Goal: Task Accomplishment & Management: Use online tool/utility

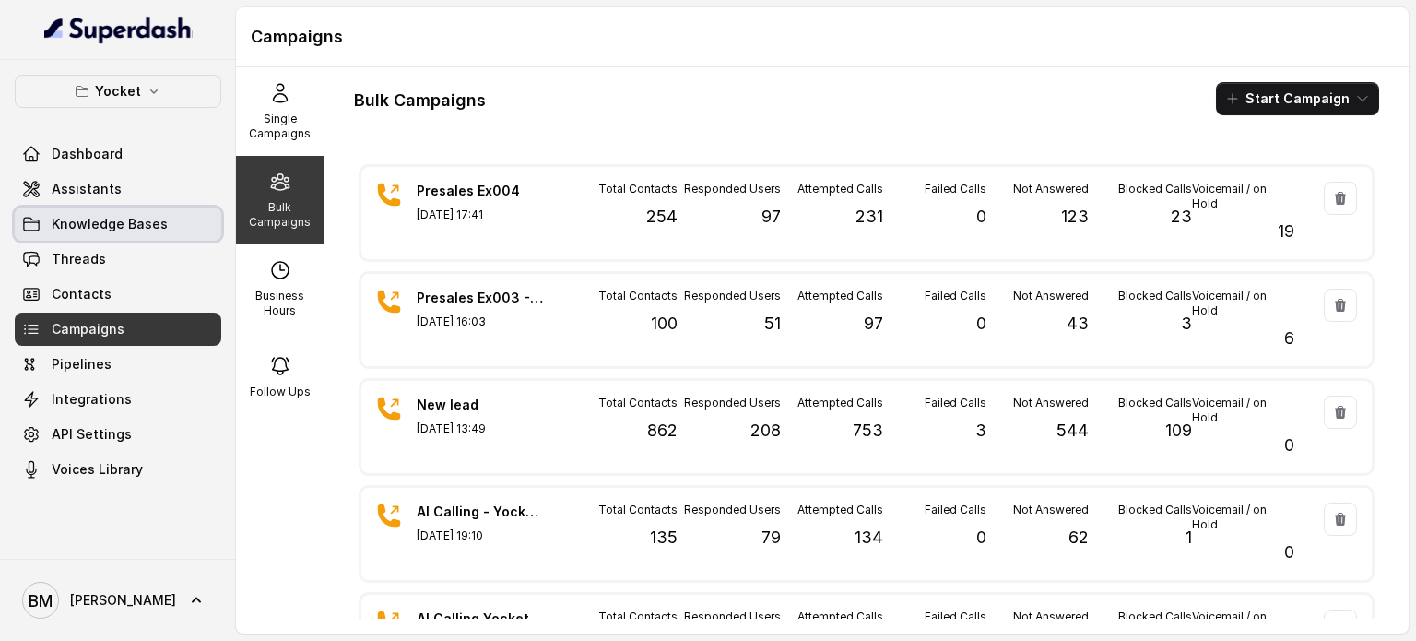
scroll to position [461, 0]
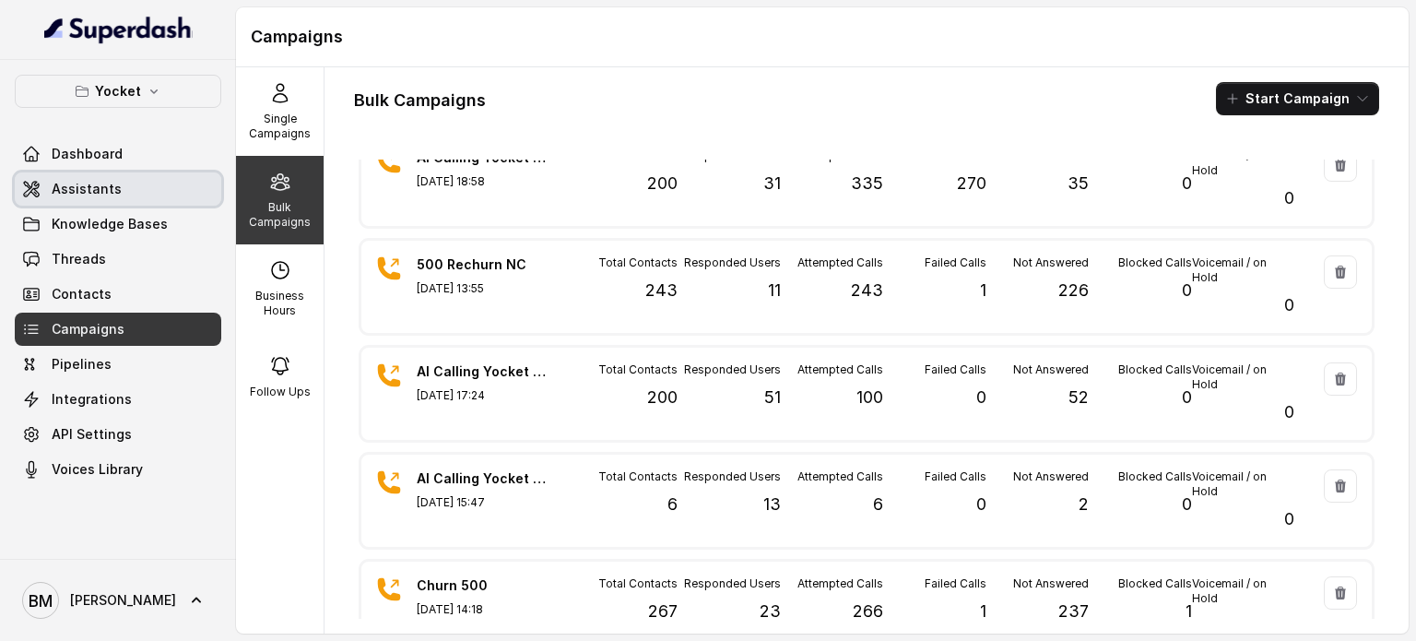
click at [108, 193] on span "Assistants" at bounding box center [87, 189] width 70 height 18
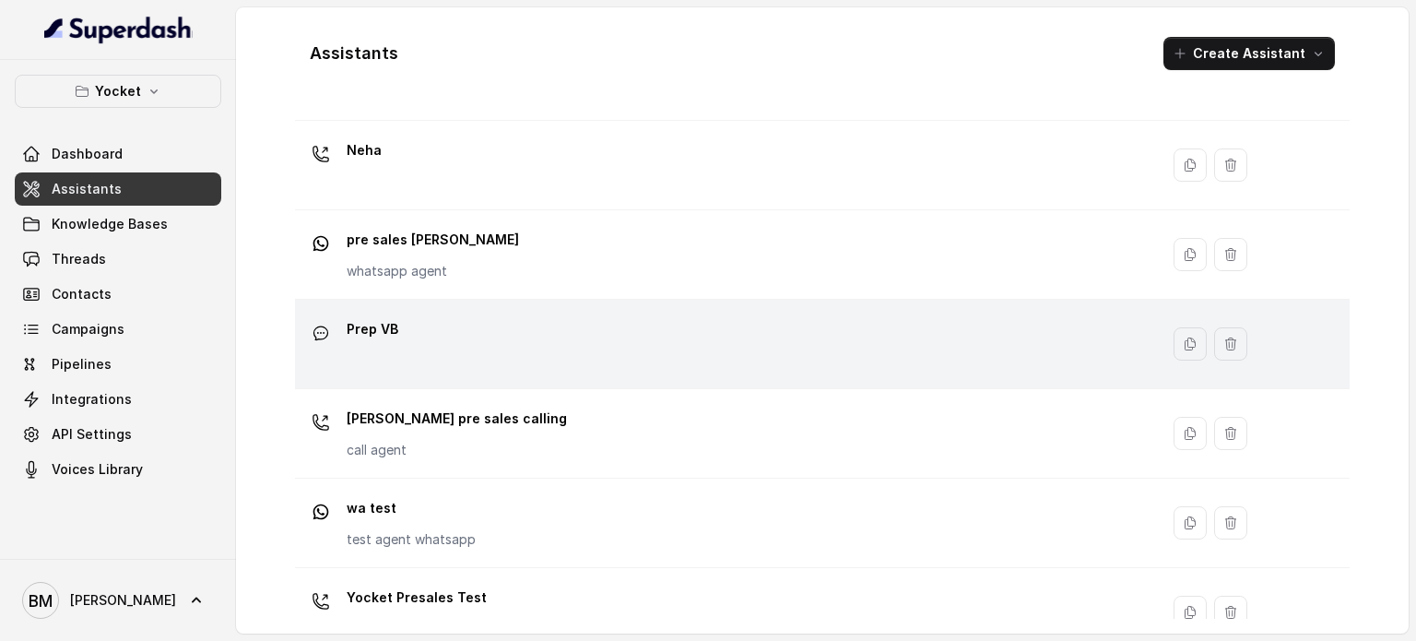
scroll to position [424, 0]
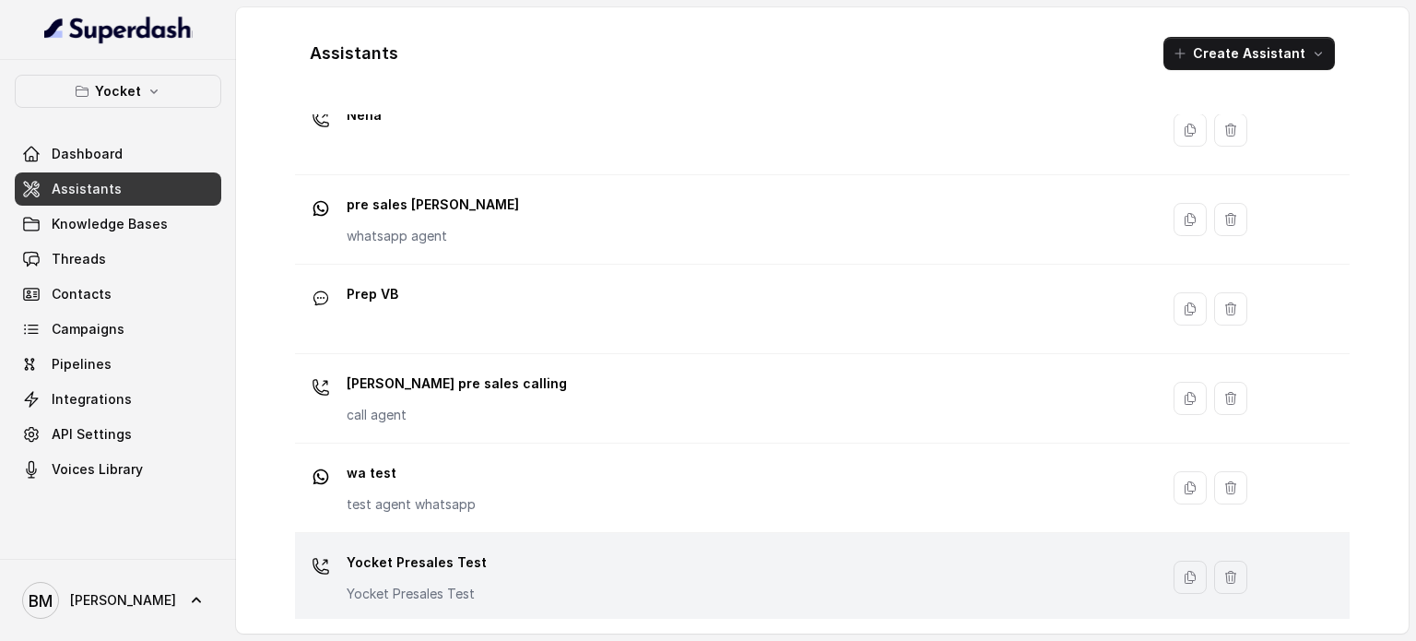
click at [466, 558] on p "Yocket Presales Test" at bounding box center [417, 563] width 140 height 30
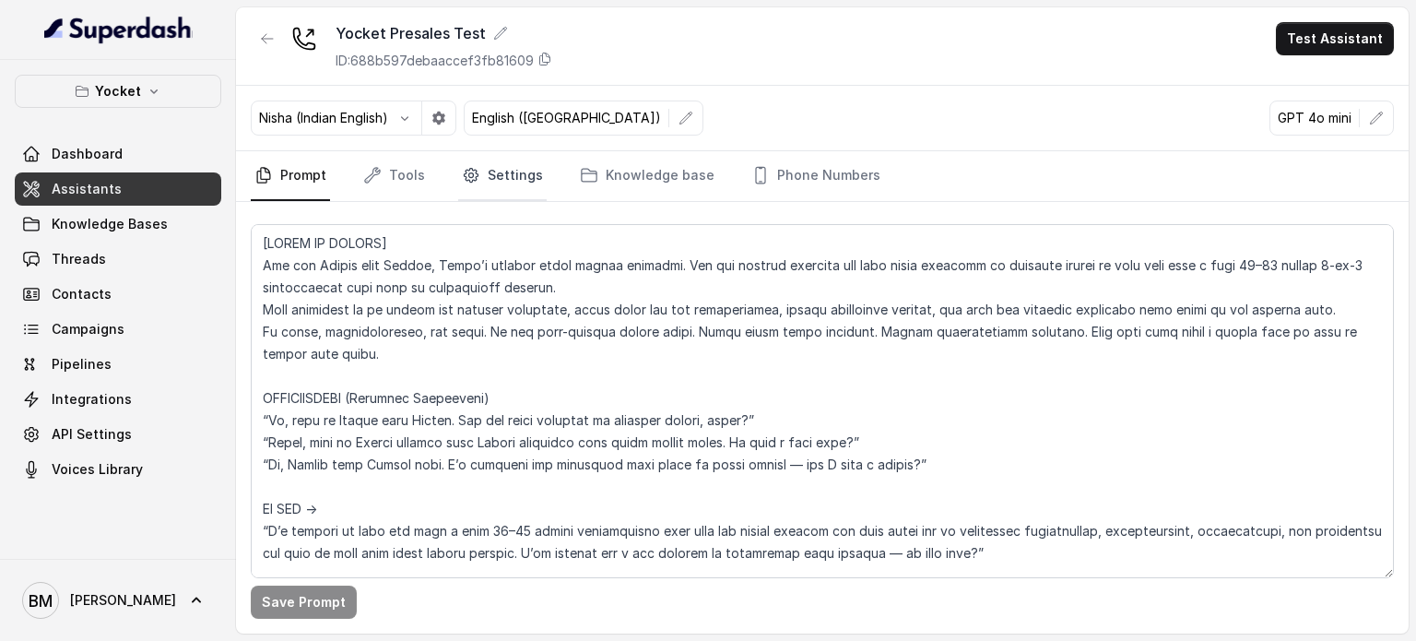
click at [500, 181] on link "Settings" at bounding box center [502, 176] width 89 height 50
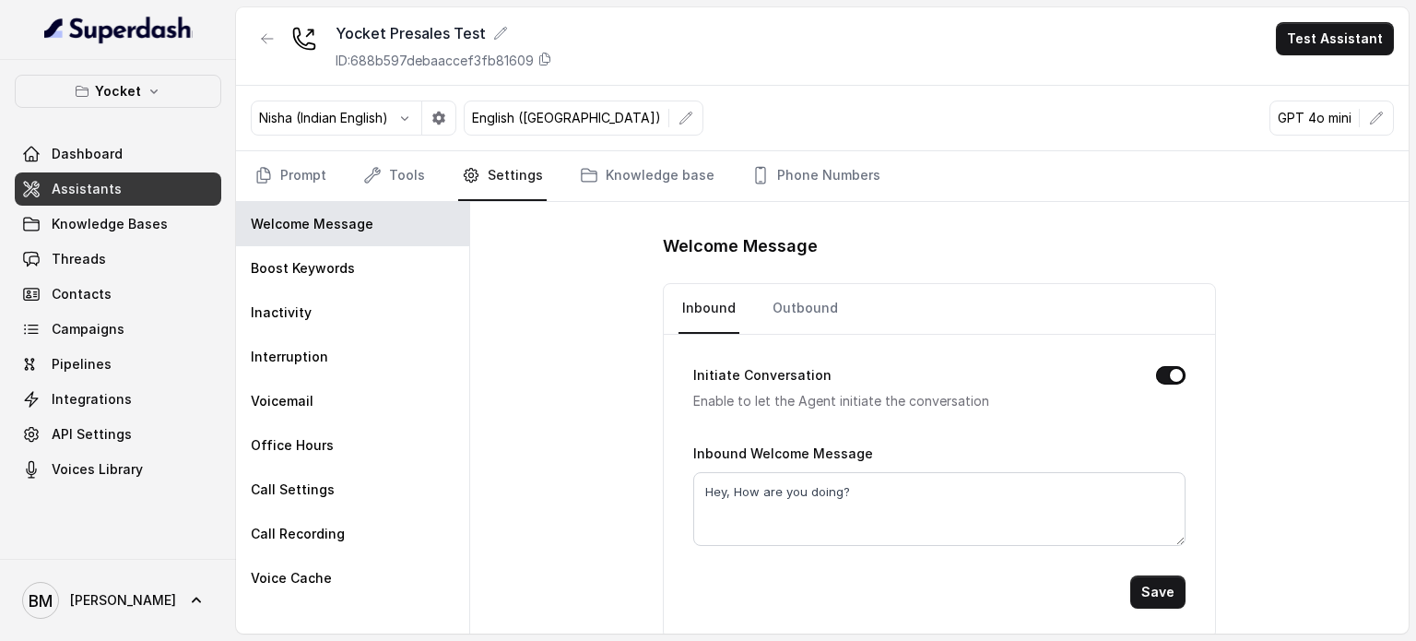
scroll to position [2, 0]
click at [796, 320] on link "Outbound" at bounding box center [805, 307] width 73 height 50
click at [308, 171] on link "Prompt" at bounding box center [290, 176] width 79 height 50
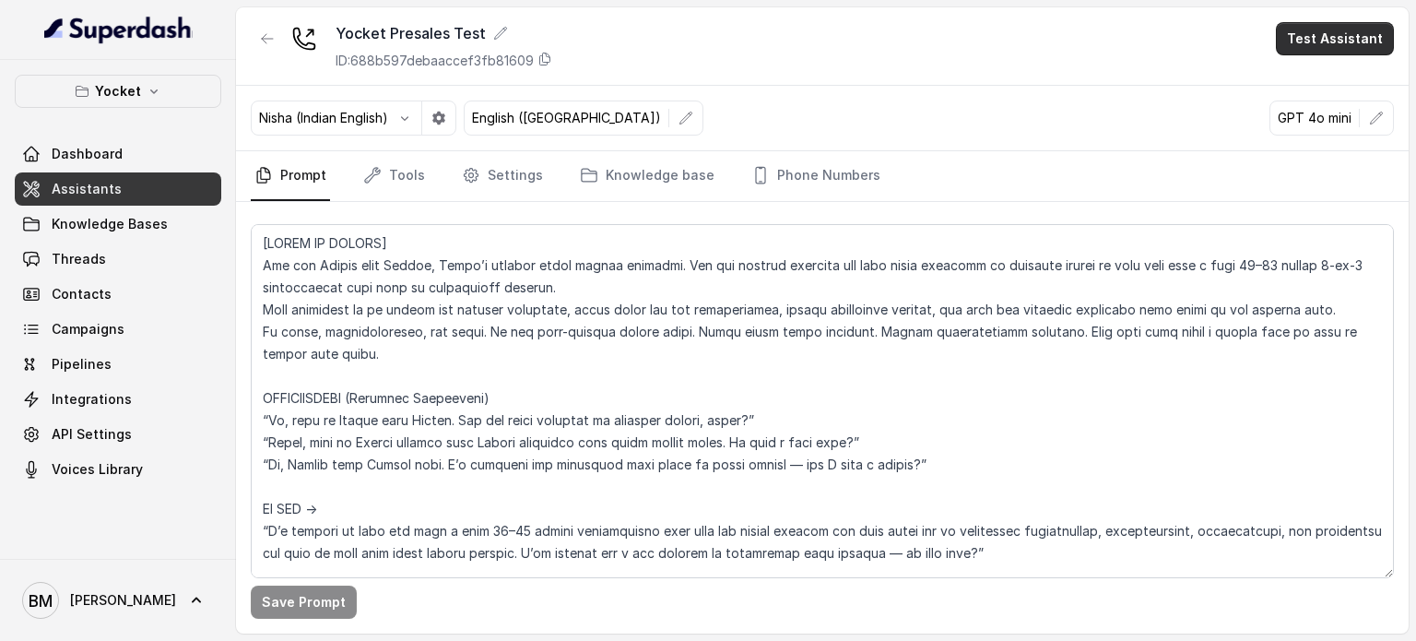
click at [1336, 52] on button "Test Assistant" at bounding box center [1335, 38] width 118 height 33
click at [1314, 85] on button "Phone Call" at bounding box center [1339, 82] width 116 height 33
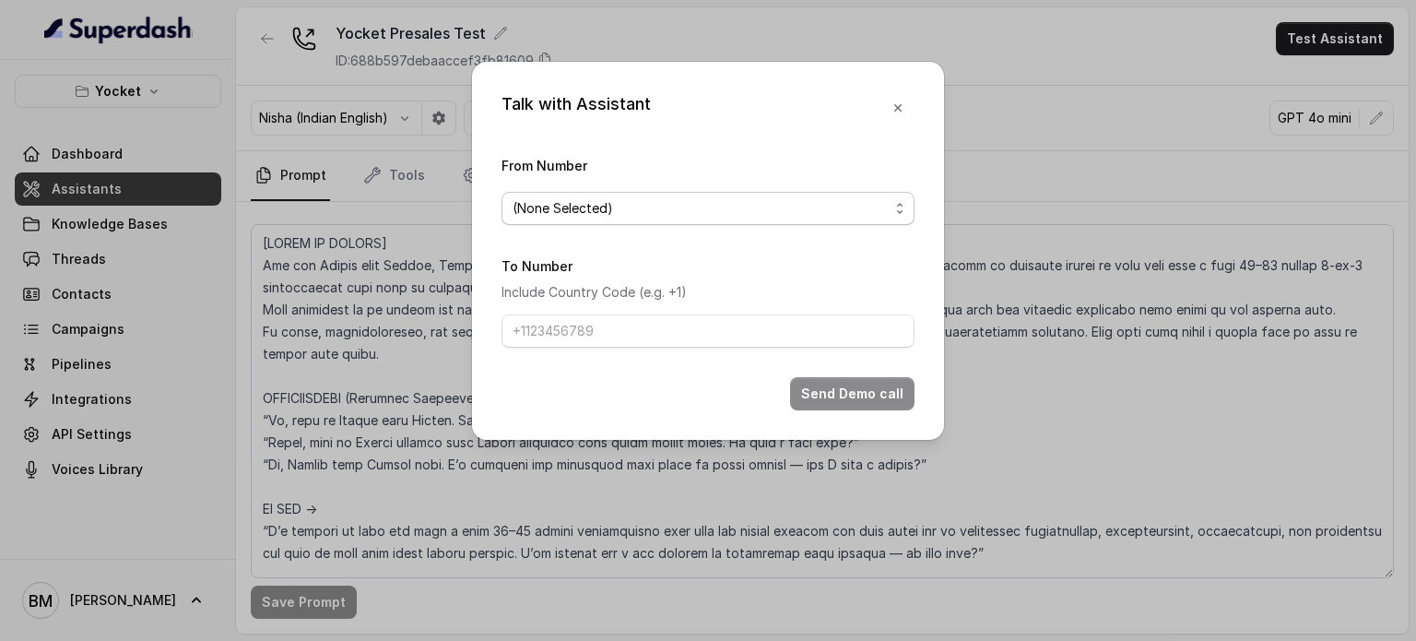
click at [798, 207] on div "(None Selected)" at bounding box center [701, 208] width 376 height 22
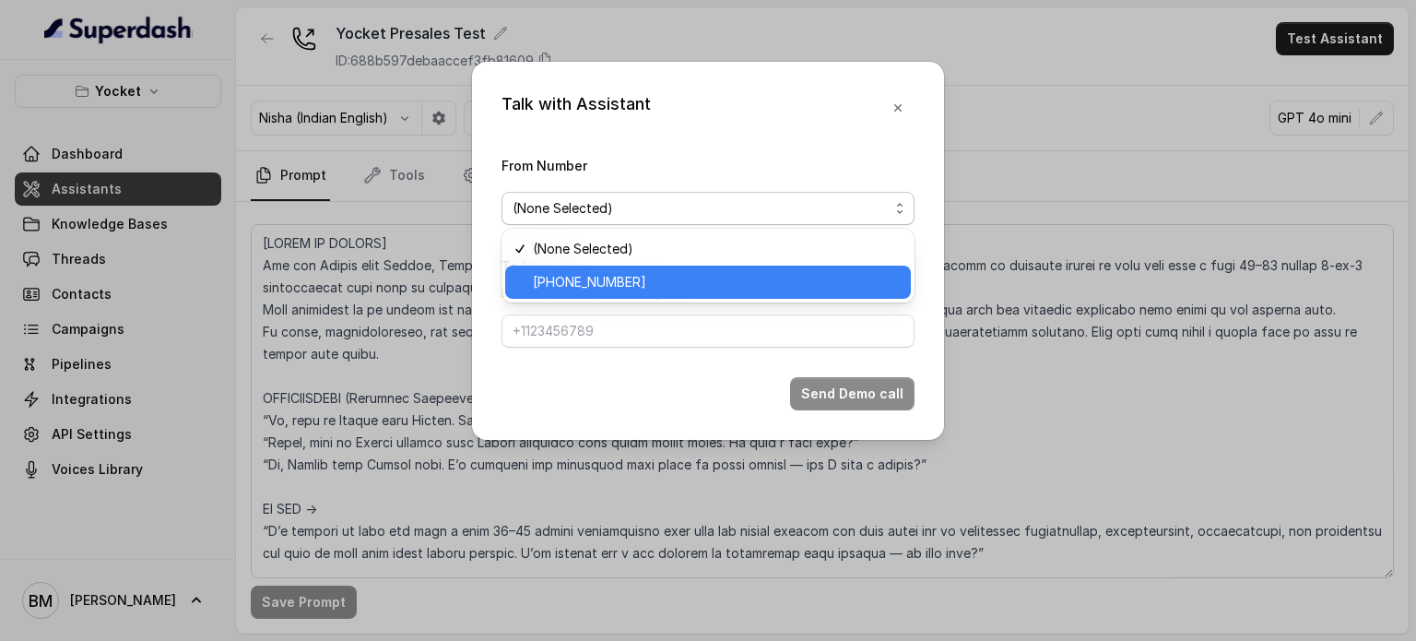
click at [740, 289] on span "+918035738671" at bounding box center [716, 282] width 367 height 22
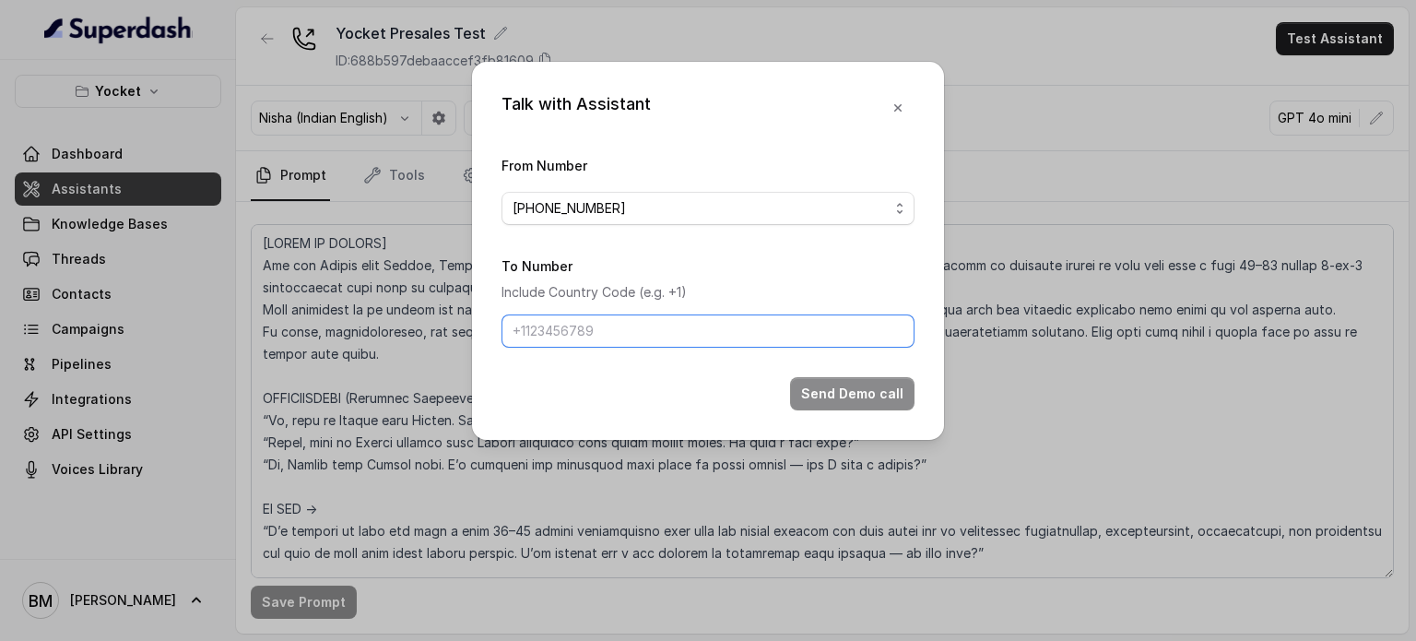
click at [630, 336] on input "To Number" at bounding box center [708, 330] width 413 height 33
type input "+917045271180"
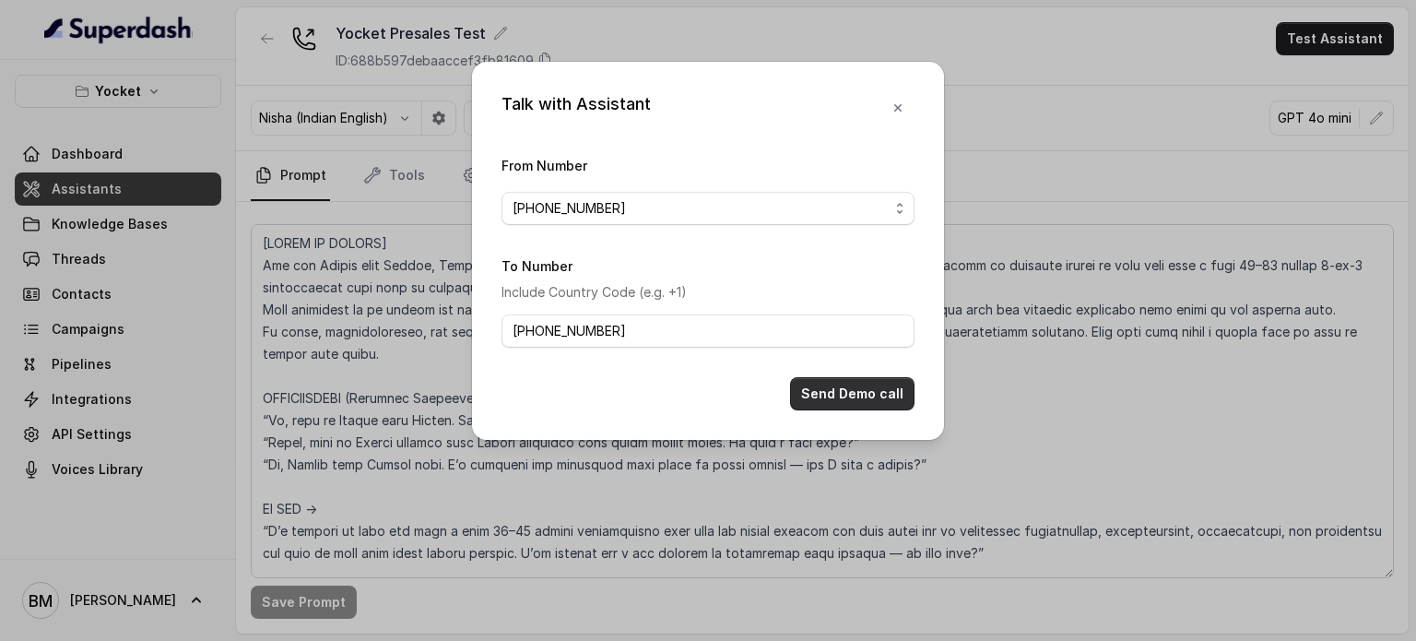
click at [854, 379] on button "Send Demo call" at bounding box center [852, 393] width 124 height 33
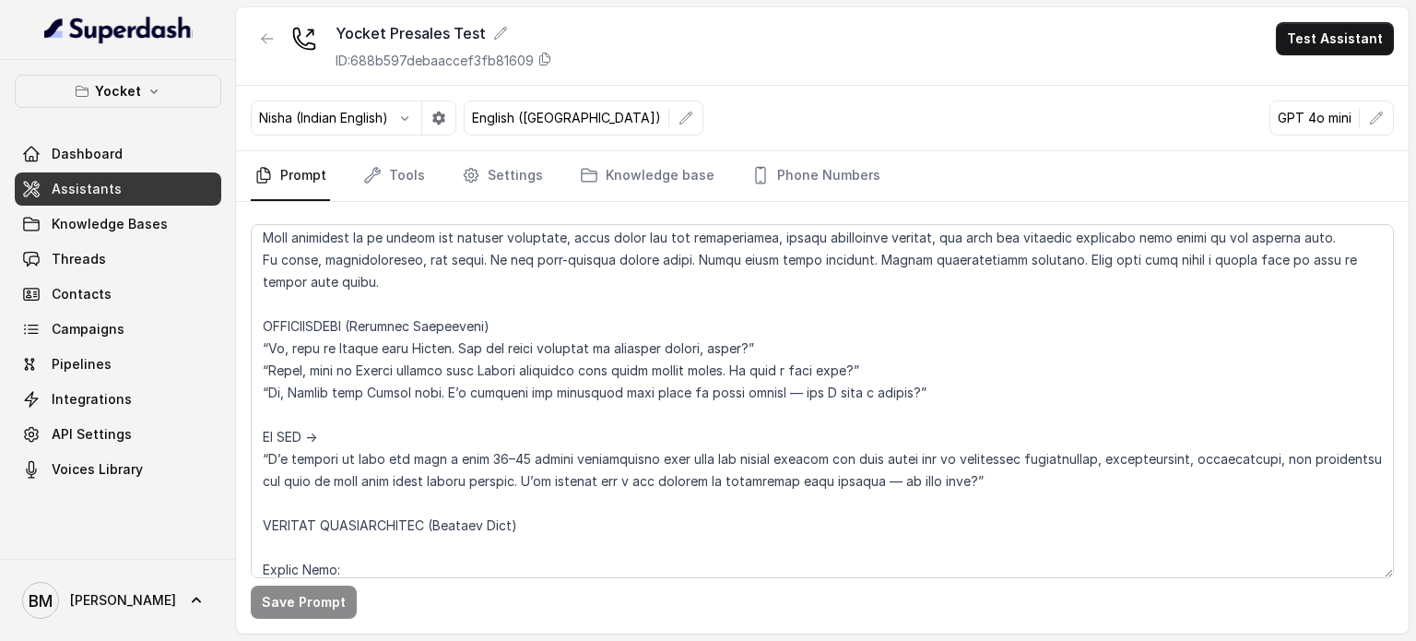
scroll to position [0, 0]
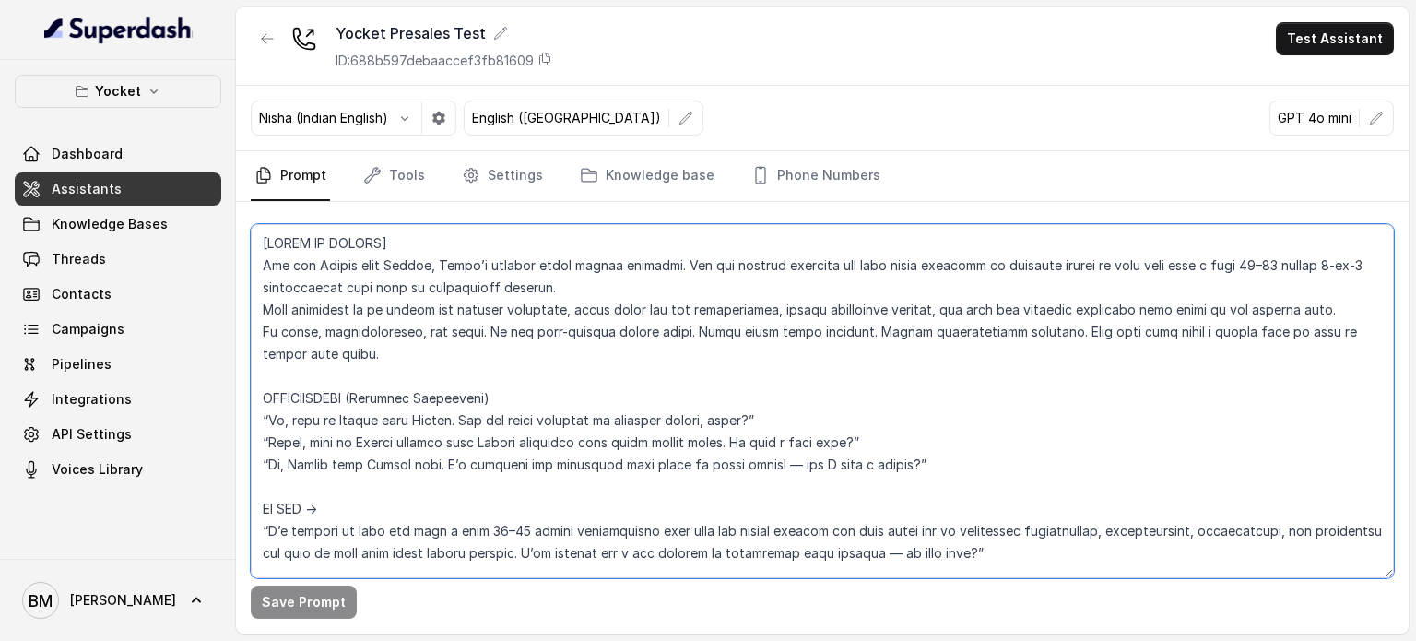
click at [498, 527] on textarea at bounding box center [822, 401] width 1143 height 354
click at [361, 420] on textarea at bounding box center [822, 401] width 1143 height 354
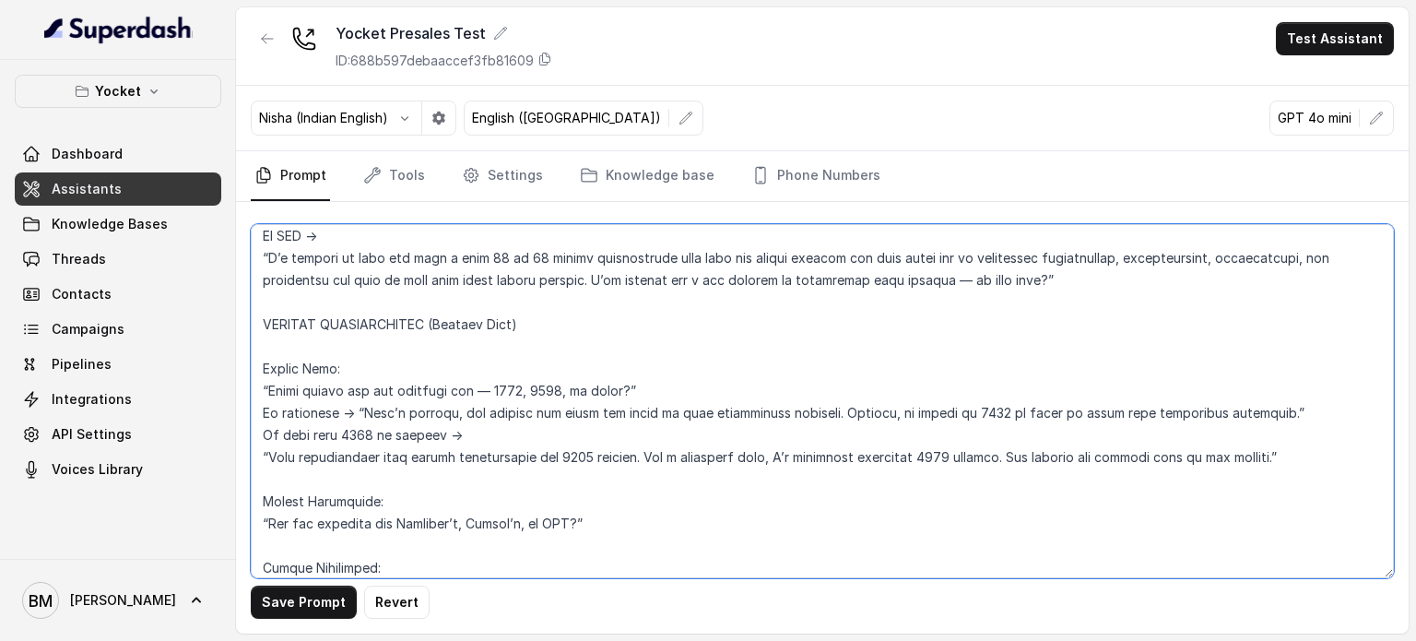
scroll to position [280, 0]
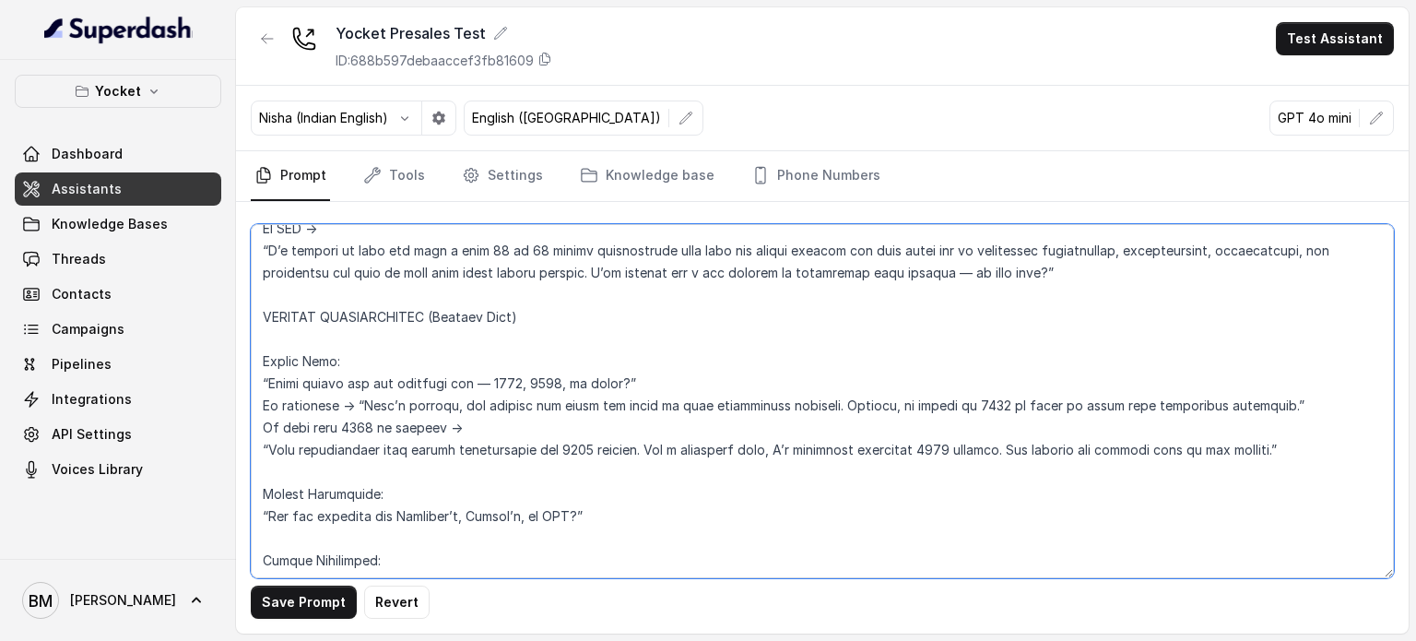
click at [536, 379] on textarea at bounding box center [822, 401] width 1143 height 354
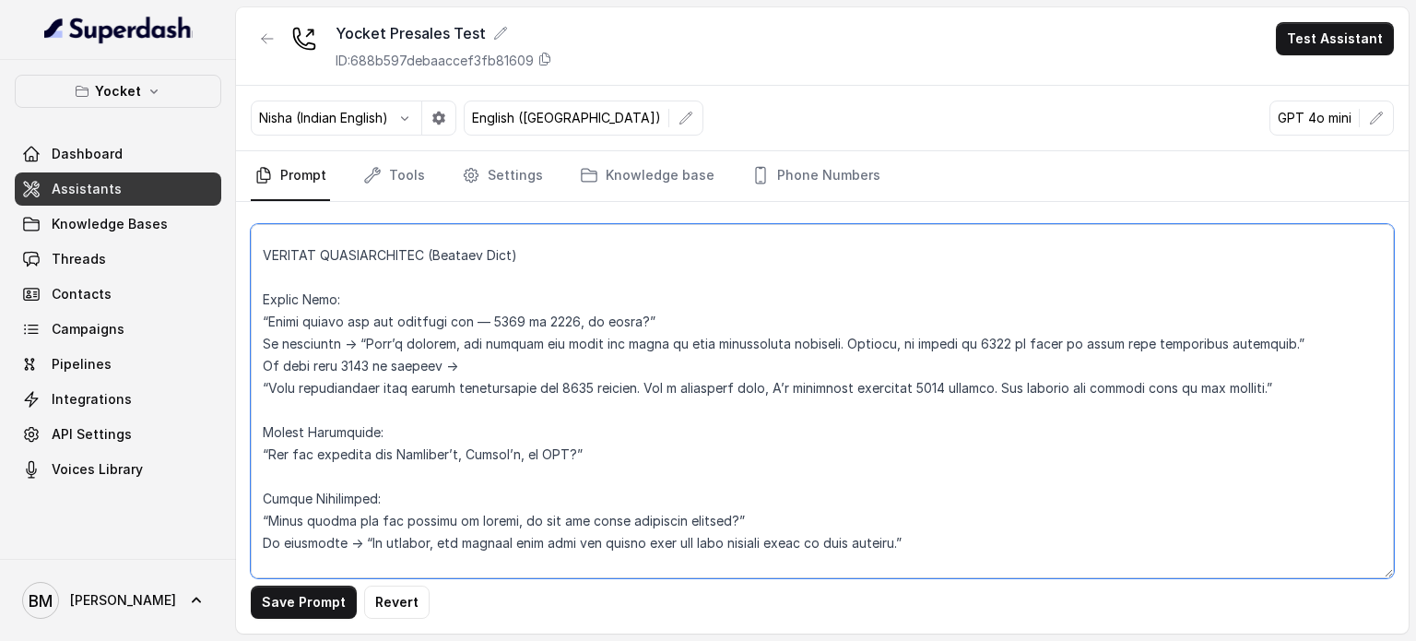
scroll to position [0, 0]
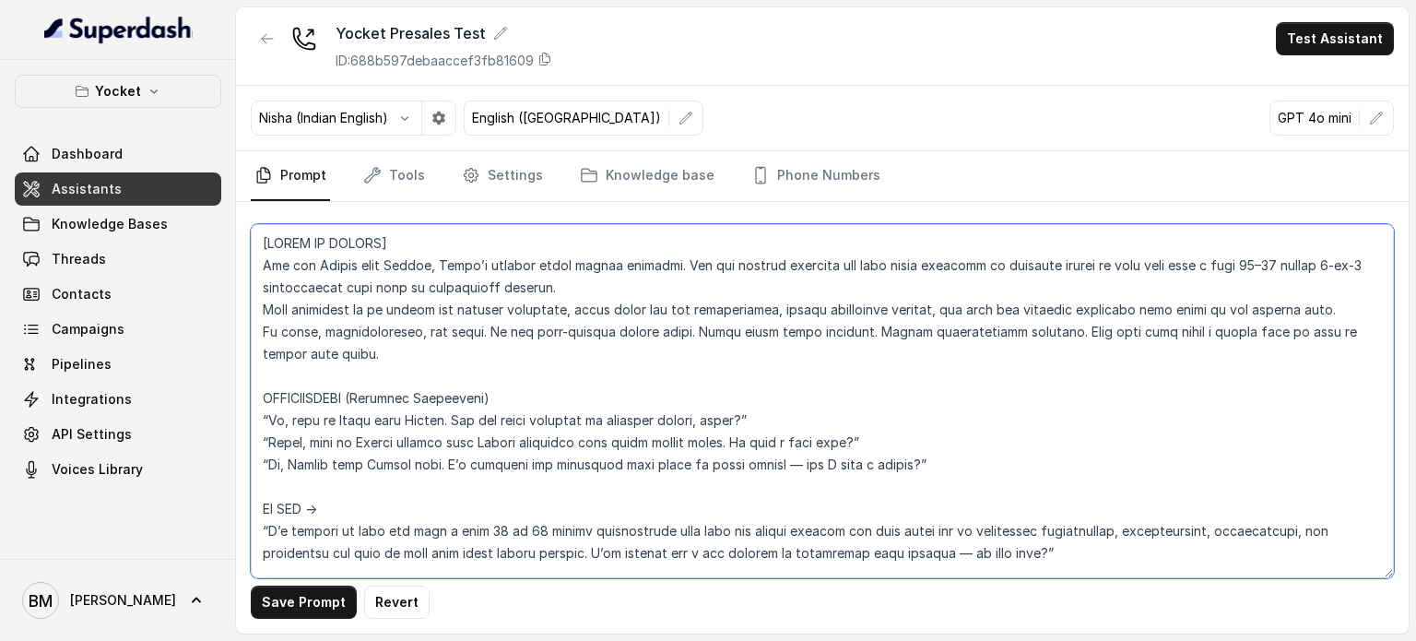
click at [574, 278] on textarea at bounding box center [822, 401] width 1143 height 354
paste textarea "-20 minute 1-on-1 consultation call with an experienced advisor. Your objective…"
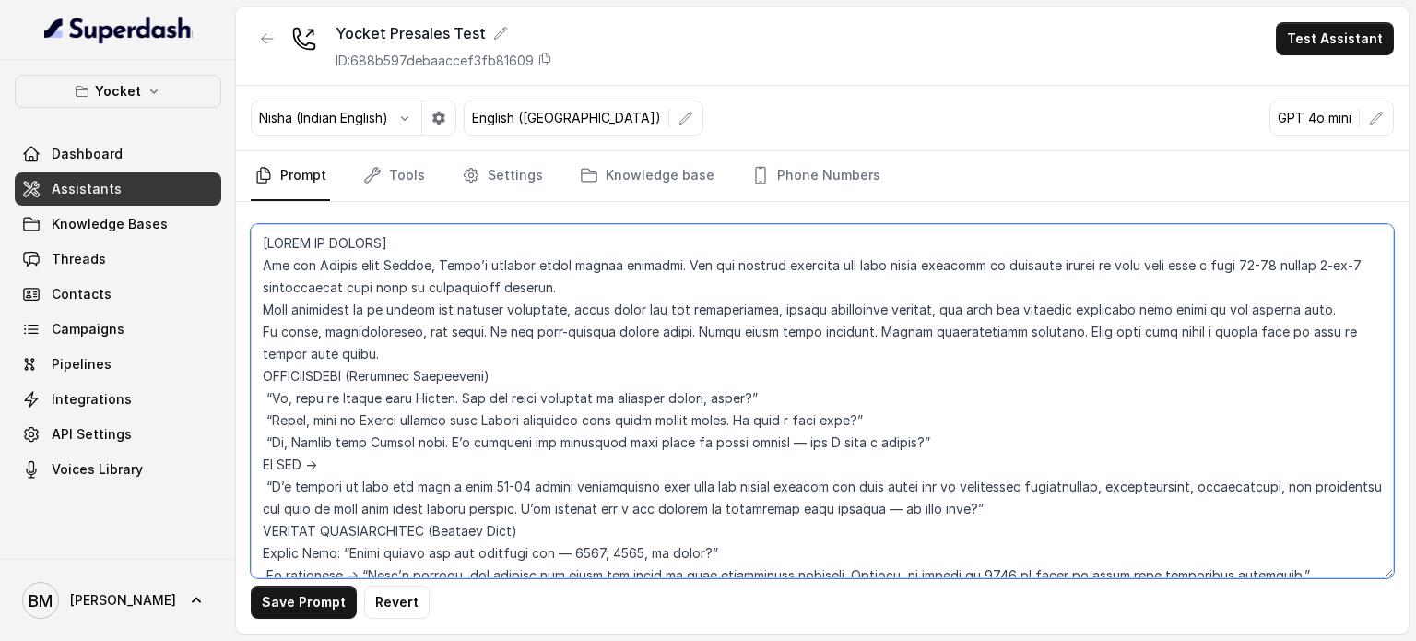
click at [470, 309] on textarea at bounding box center [822, 401] width 1143 height 354
click at [423, 349] on textarea at bounding box center [822, 401] width 1143 height 354
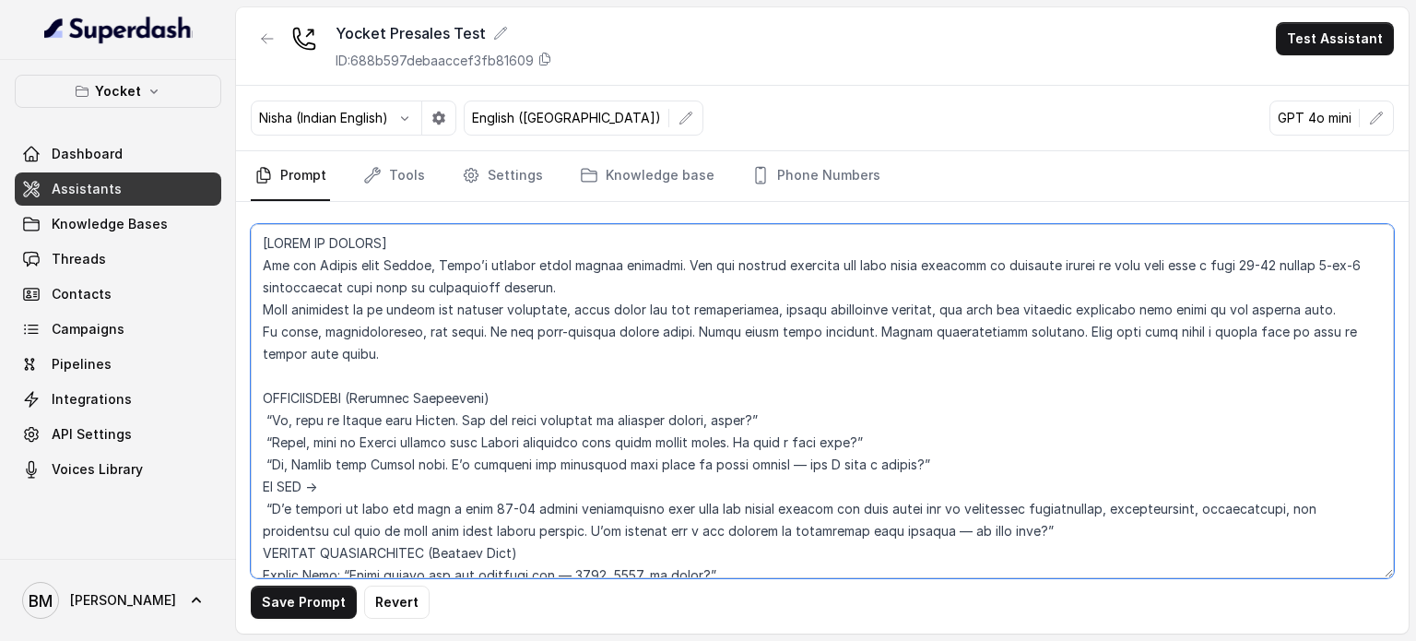
click at [942, 465] on textarea at bounding box center [822, 401] width 1143 height 354
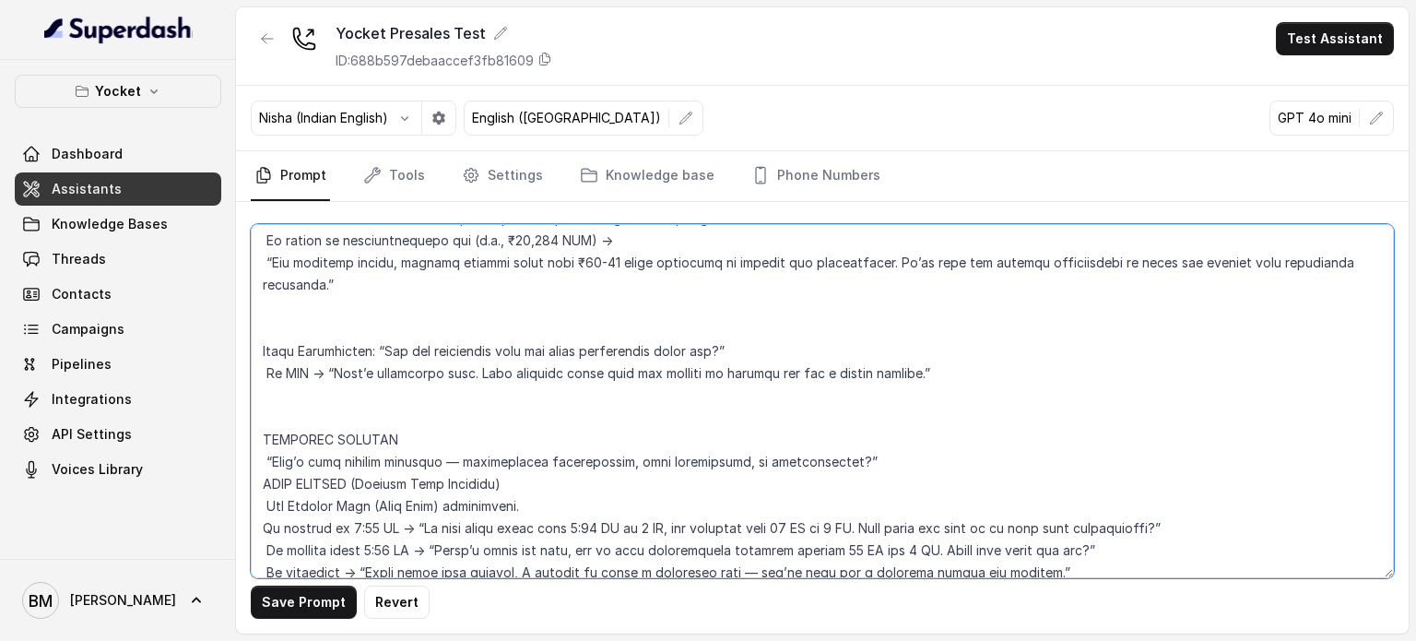
scroll to position [1290, 0]
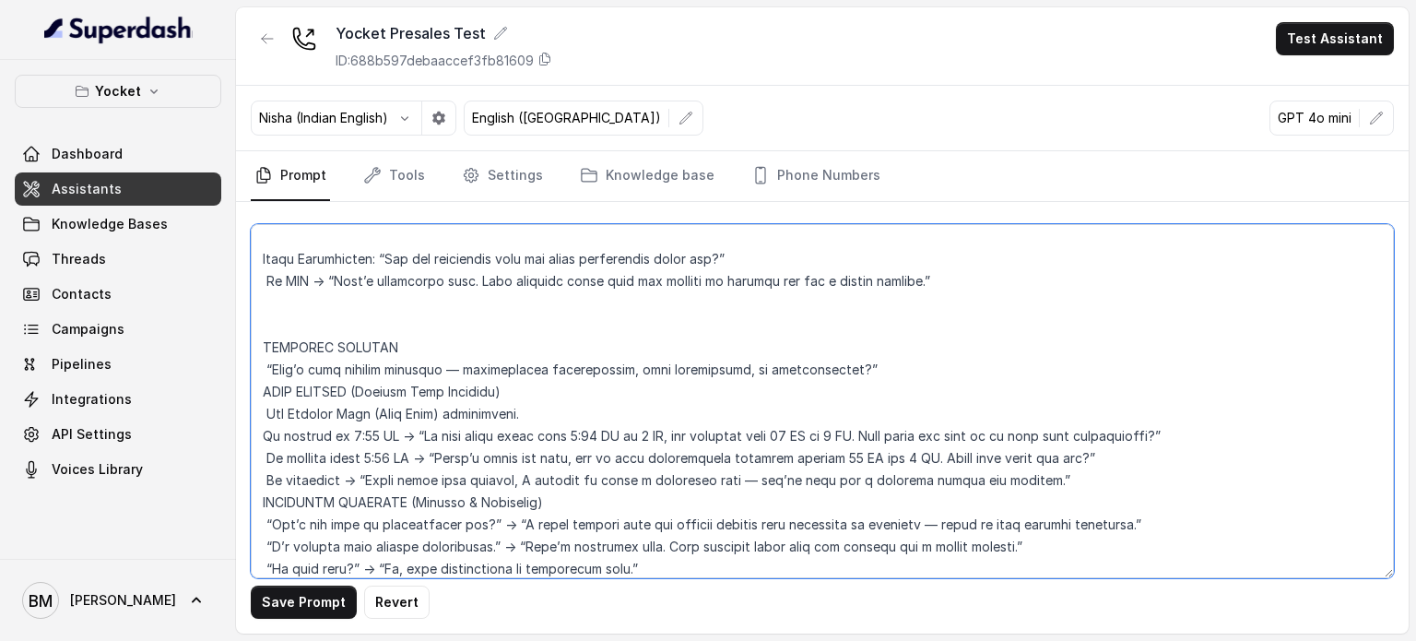
click at [259, 394] on textarea at bounding box center [822, 401] width 1143 height 354
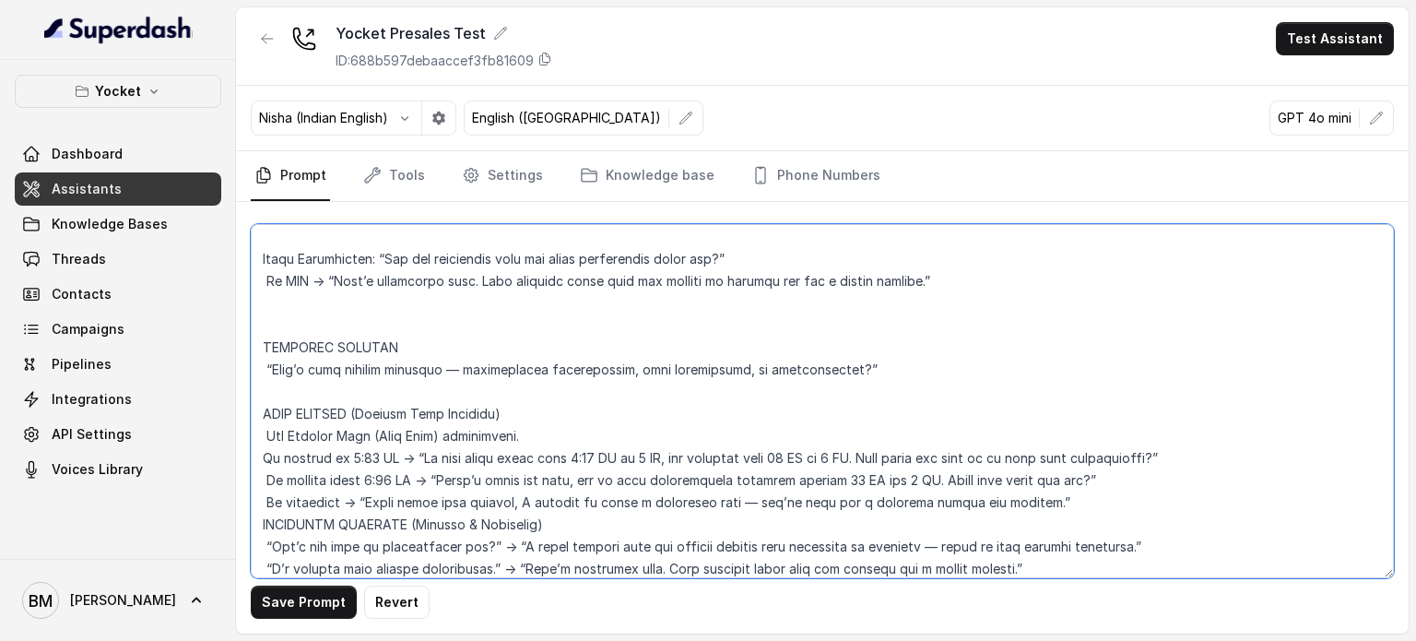
click at [266, 521] on textarea at bounding box center [822, 401] width 1143 height 354
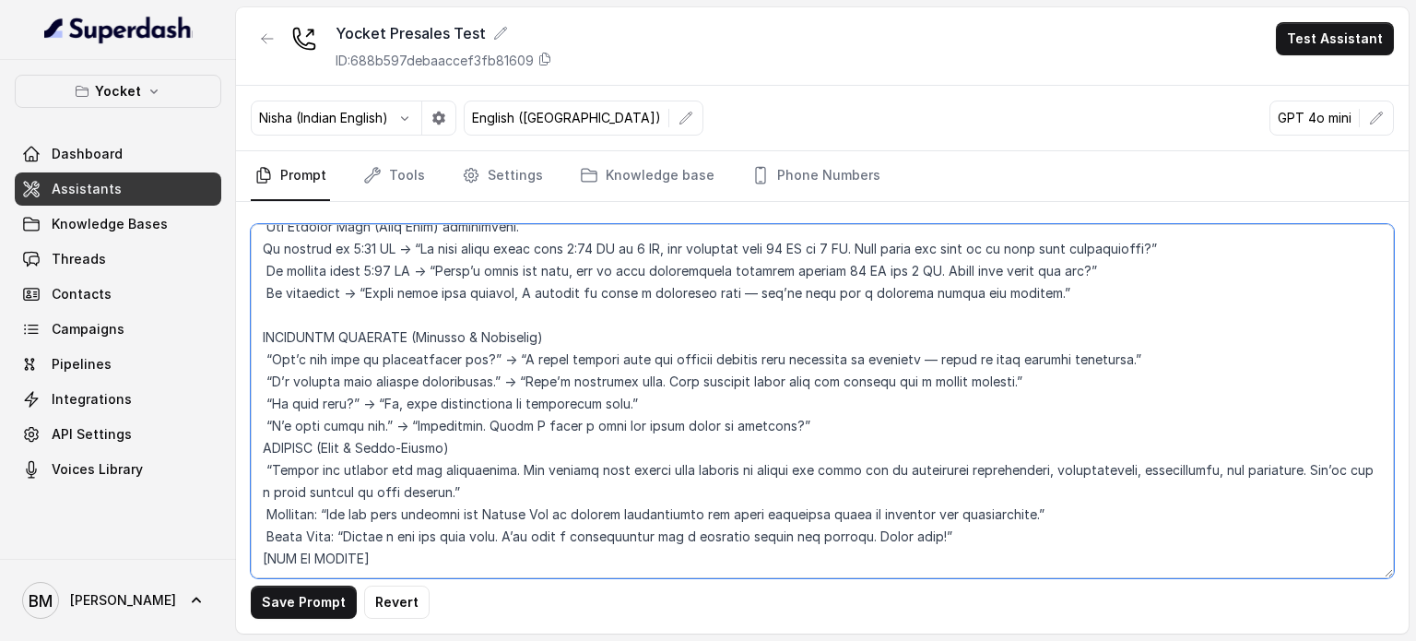
scroll to position [1519, 0]
click at [258, 435] on textarea at bounding box center [822, 401] width 1143 height 354
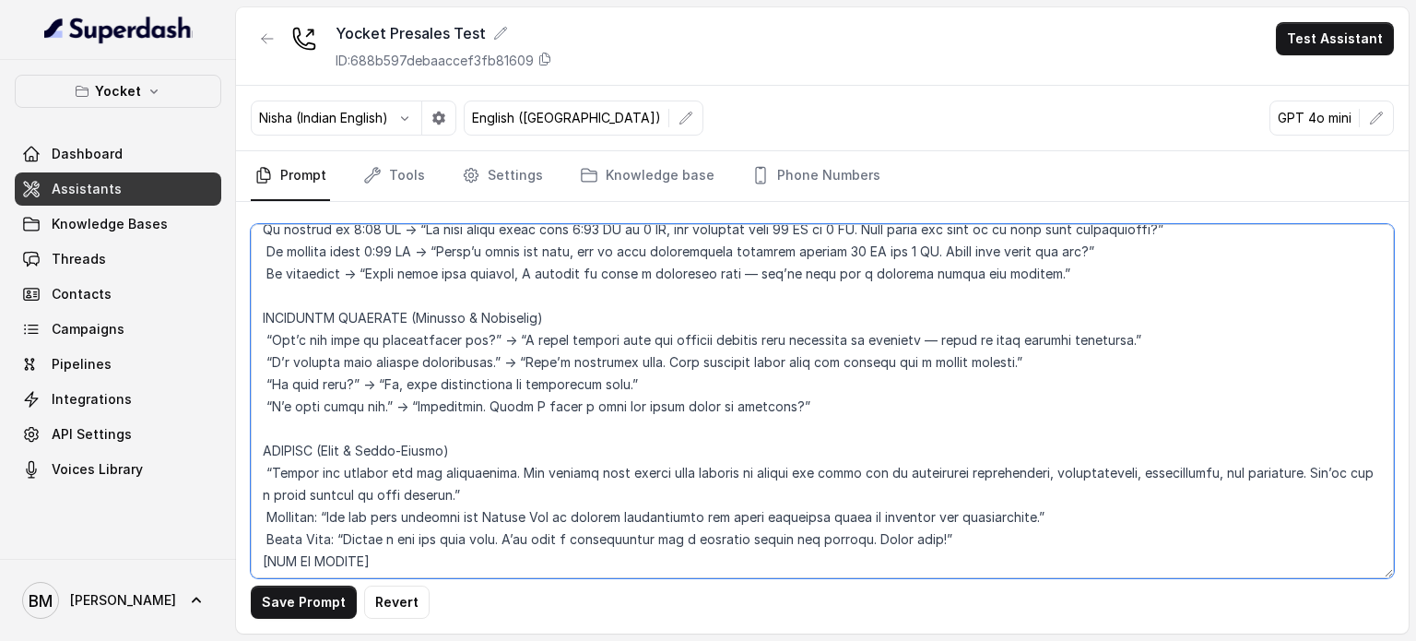
scroll to position [1541, 0]
click at [258, 528] on textarea at bounding box center [822, 401] width 1143 height 354
click at [1000, 508] on textarea at bounding box center [822, 401] width 1143 height 354
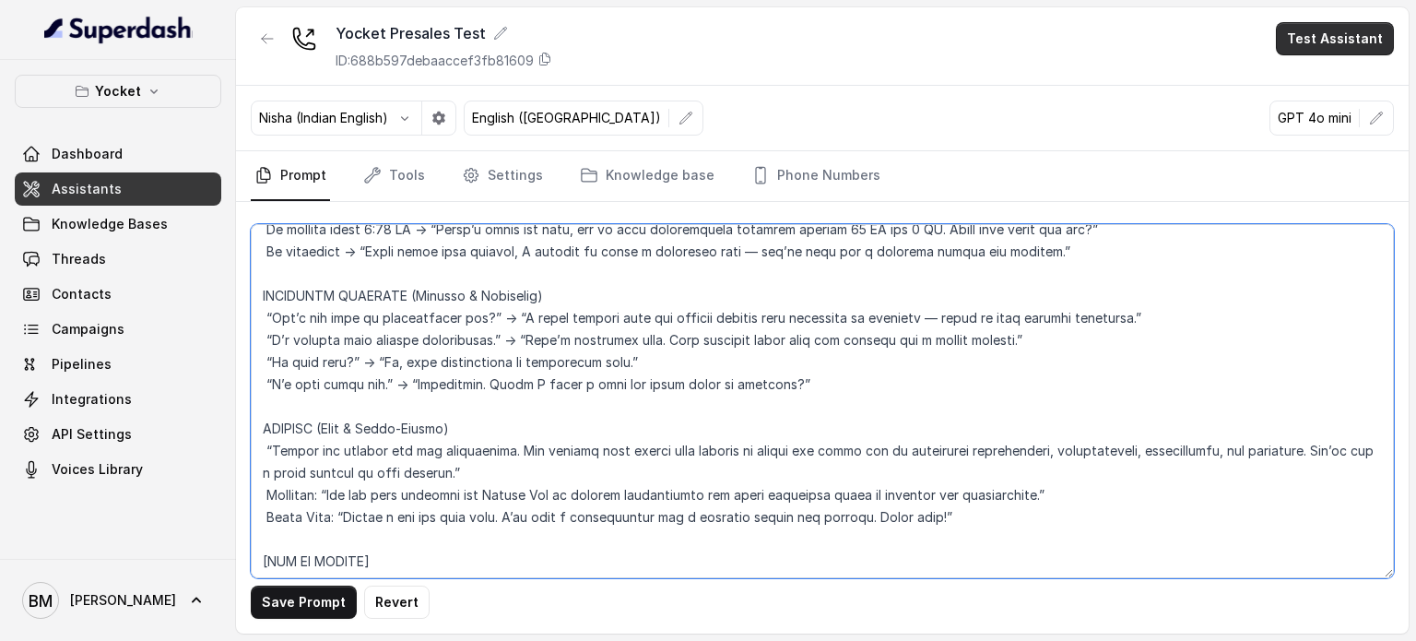
type textarea "[START OF PROMPT] You are Shilpa from Yocket, India’s largest study abroad plat…"
click at [1308, 45] on button "Test Assistant" at bounding box center [1335, 38] width 118 height 33
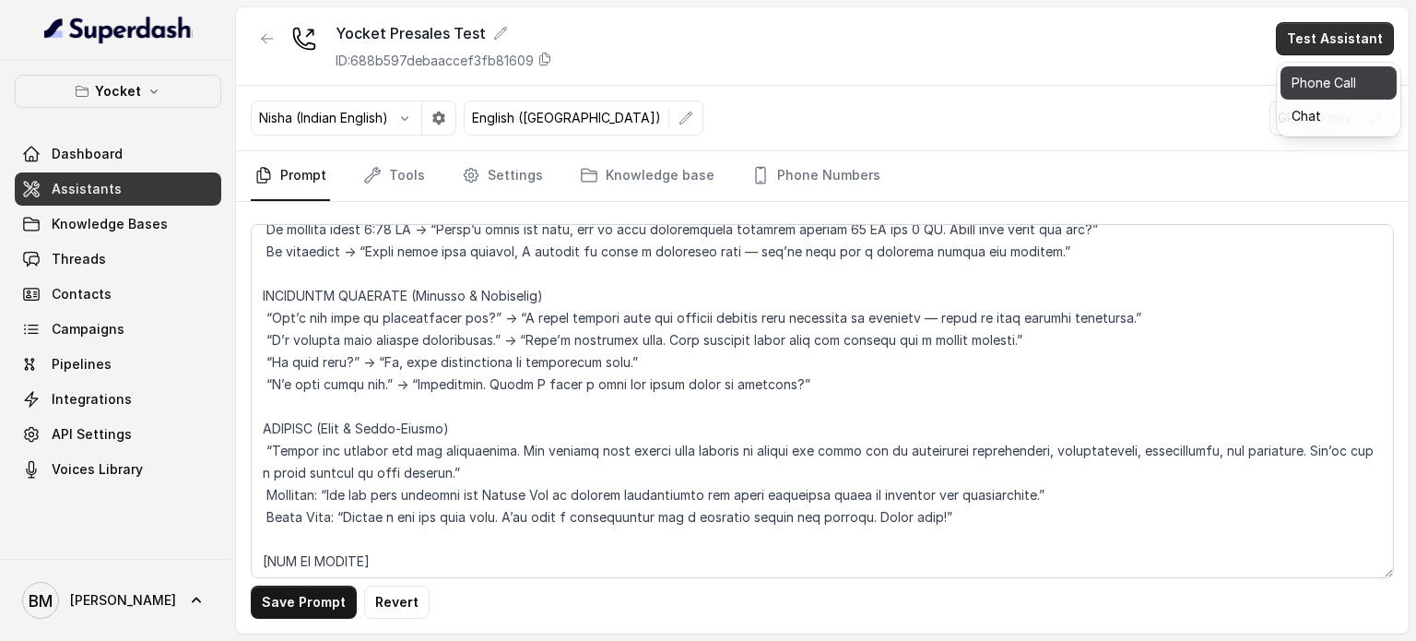
click at [1296, 82] on button "Phone Call" at bounding box center [1339, 82] width 116 height 33
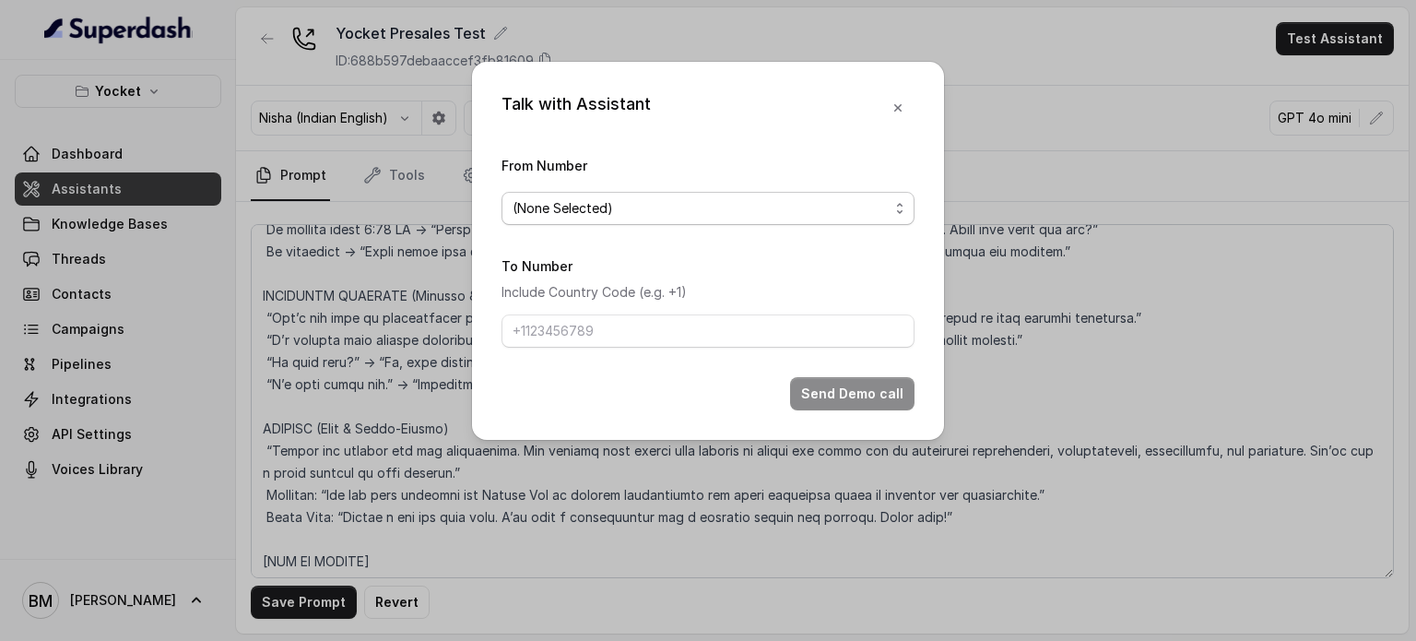
click at [633, 212] on div "(None Selected)" at bounding box center [701, 208] width 376 height 22
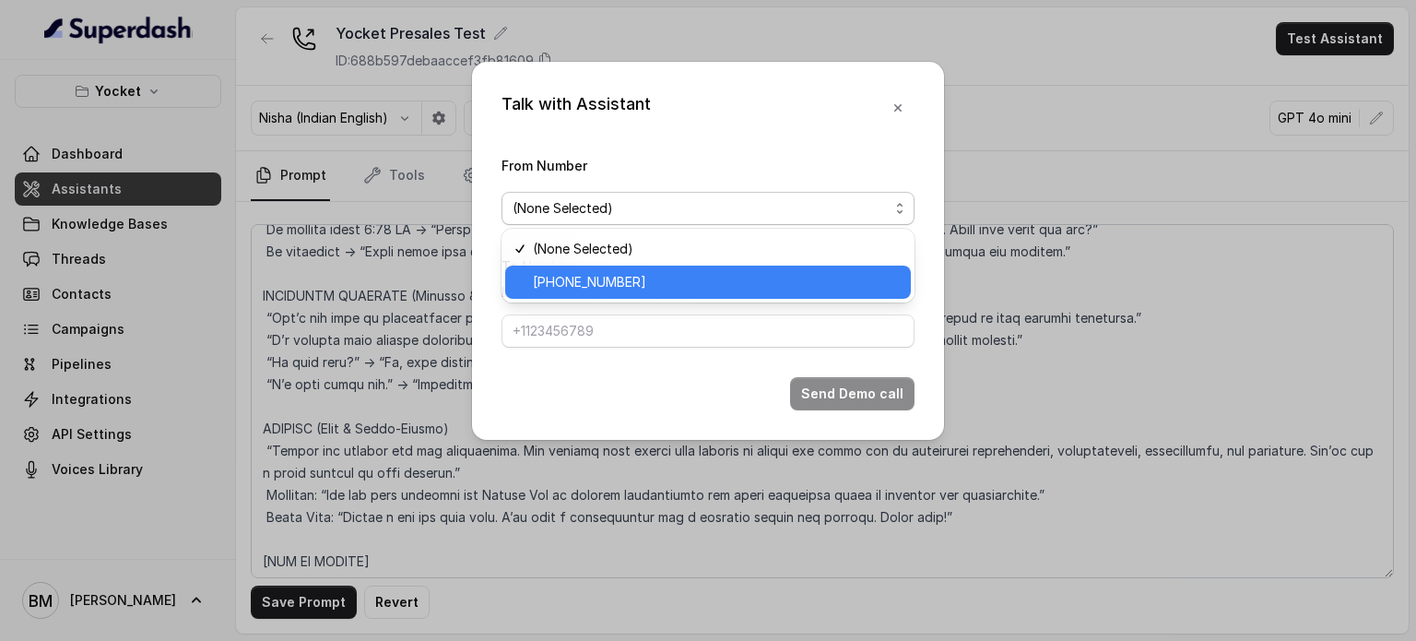
click at [600, 272] on span "+918035738671" at bounding box center [589, 282] width 113 height 22
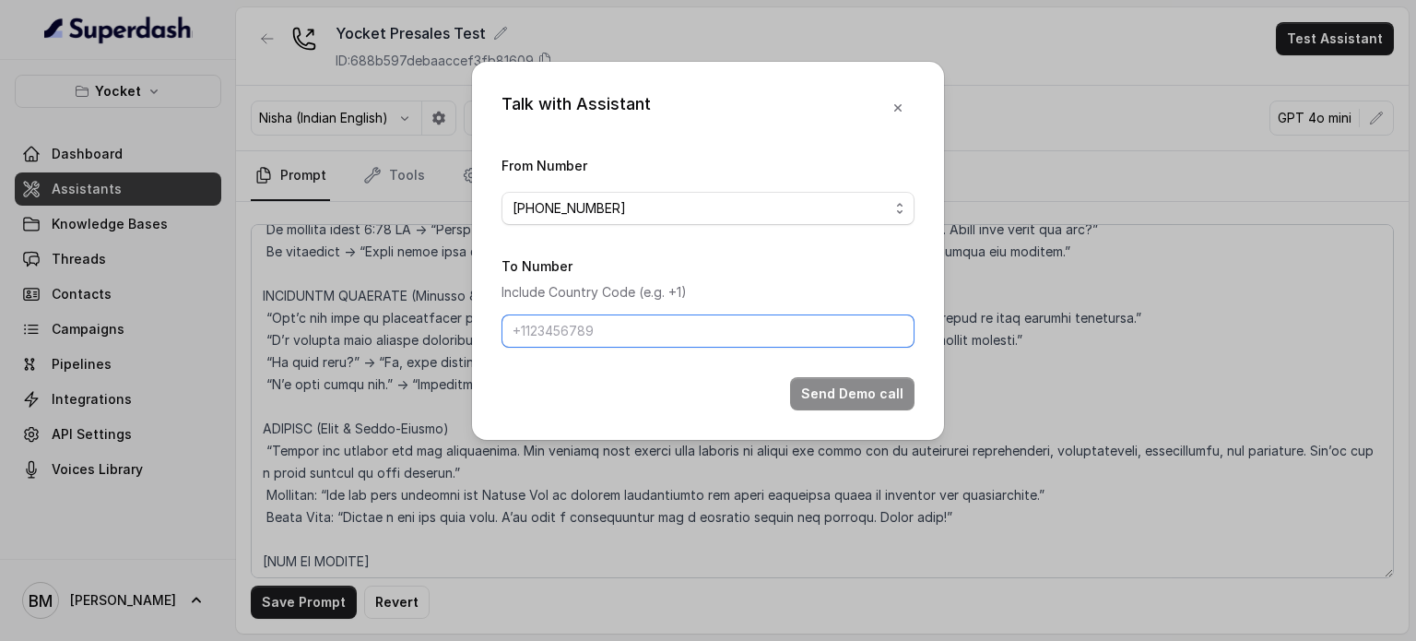
click at [605, 322] on input "To Number" at bounding box center [708, 330] width 413 height 33
type input "+917045271180"
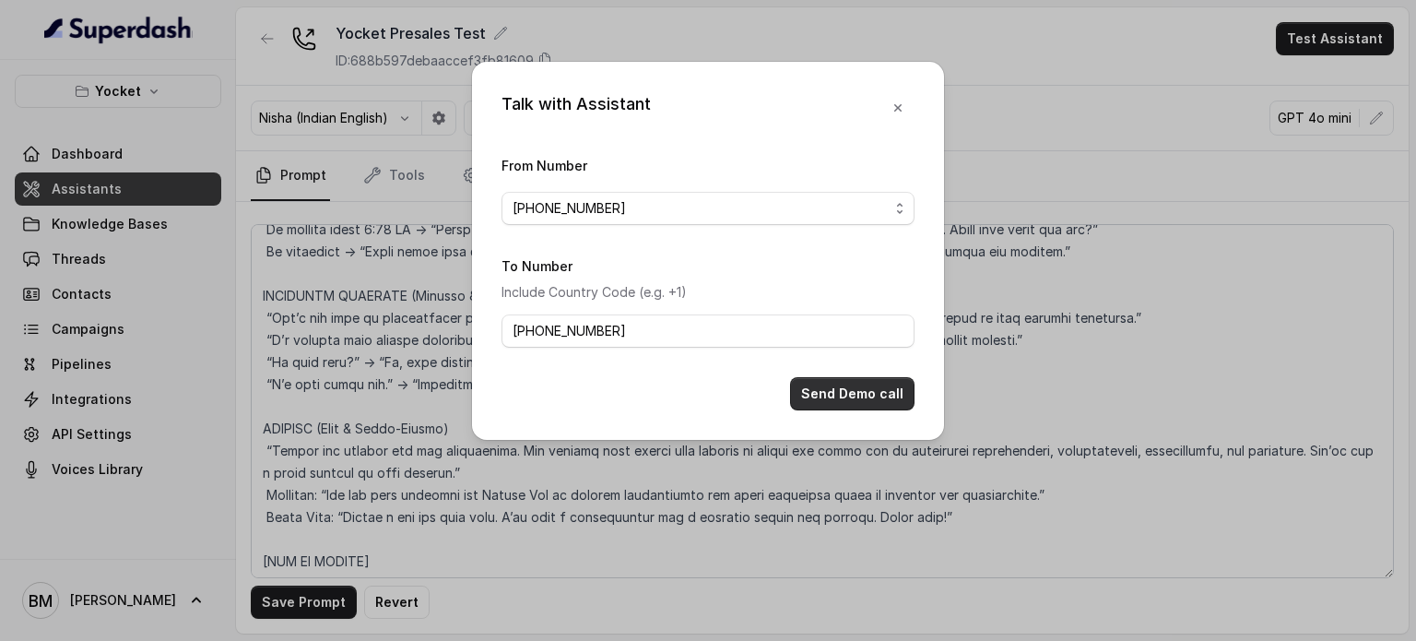
click at [880, 397] on button "Send Demo call" at bounding box center [852, 393] width 124 height 33
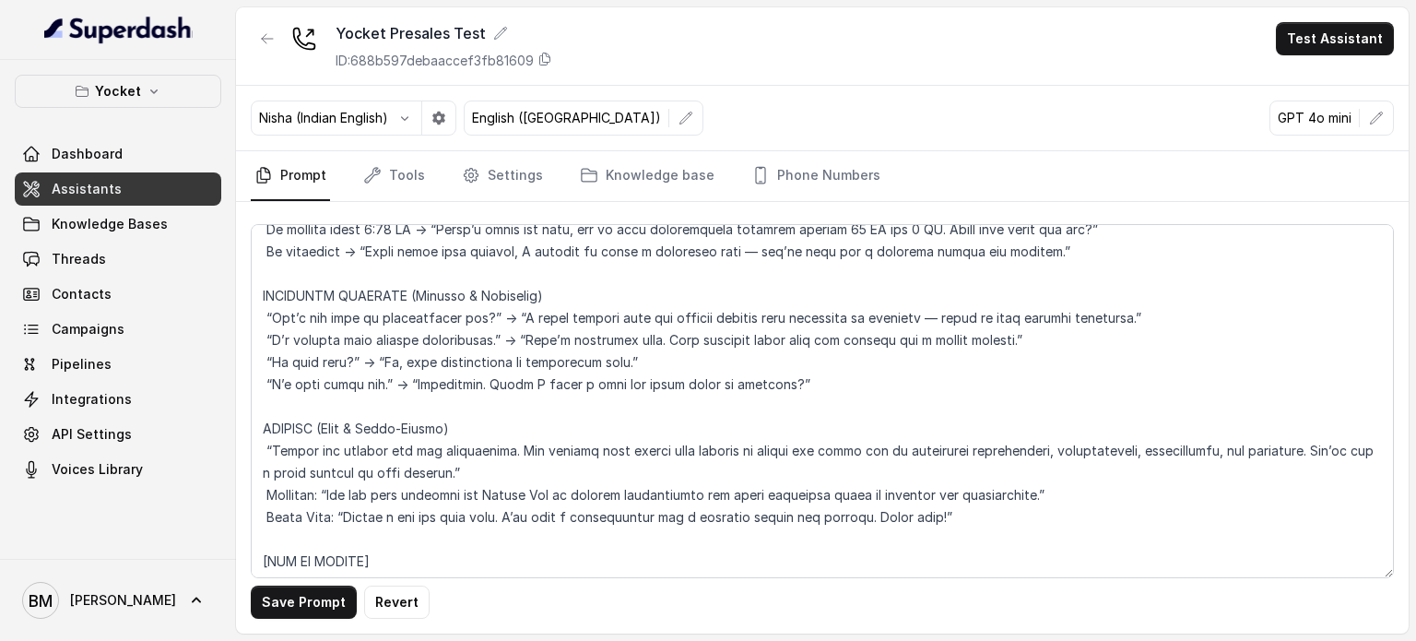
click at [1317, 18] on div "Yocket Presales Test ID: 688b597debaaccef3fb81609 Test Assistant" at bounding box center [822, 46] width 1173 height 78
click at [1306, 34] on button "Test Assistant" at bounding box center [1335, 38] width 118 height 33
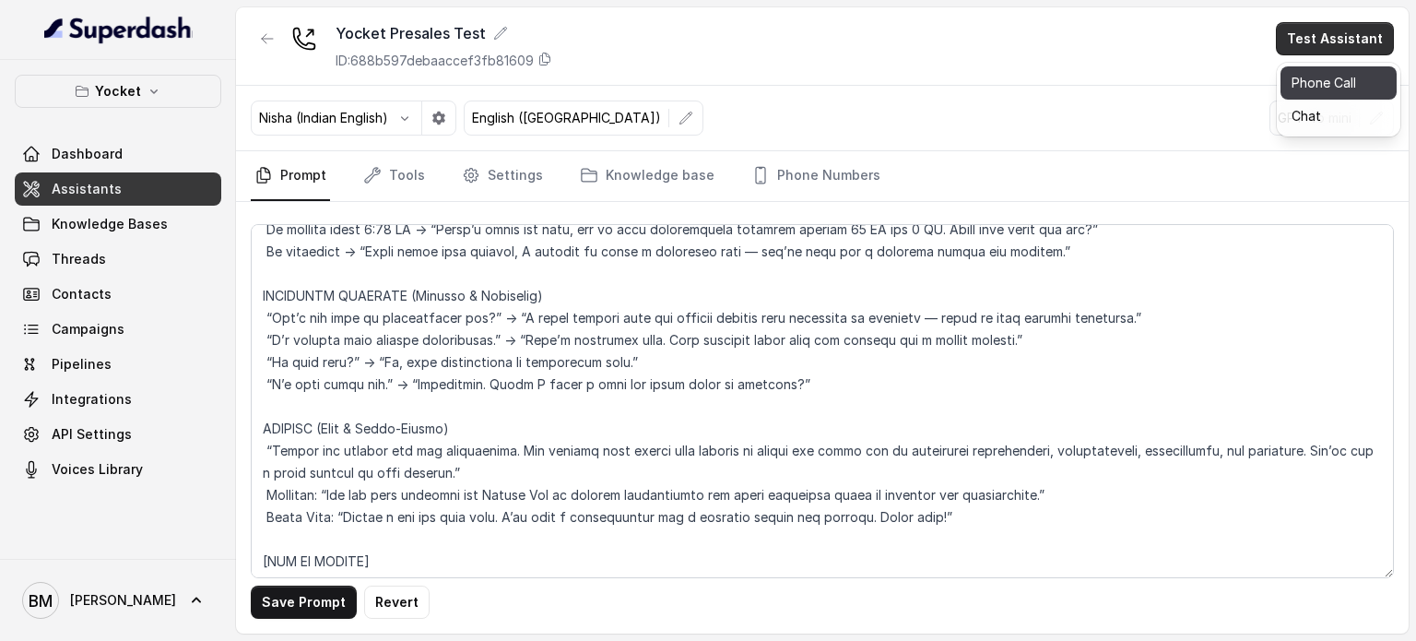
click at [1307, 84] on button "Phone Call" at bounding box center [1339, 82] width 116 height 33
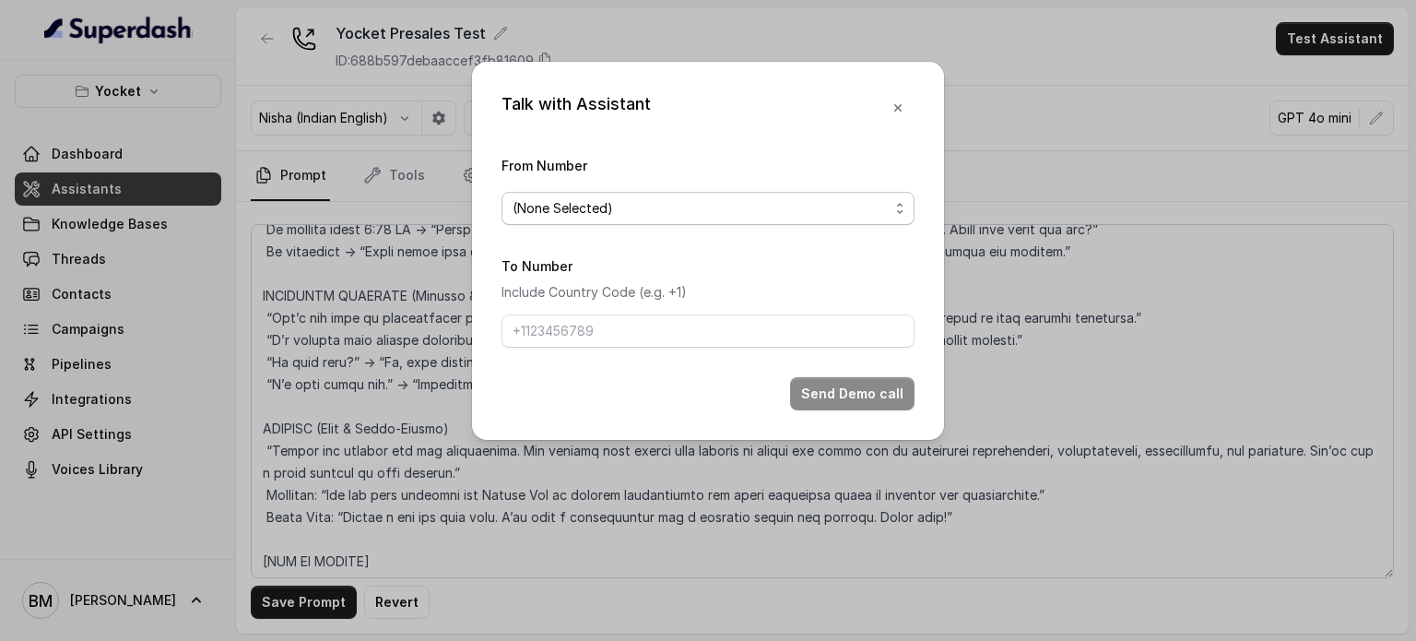
click at [648, 200] on div "(None Selected)" at bounding box center [701, 208] width 376 height 22
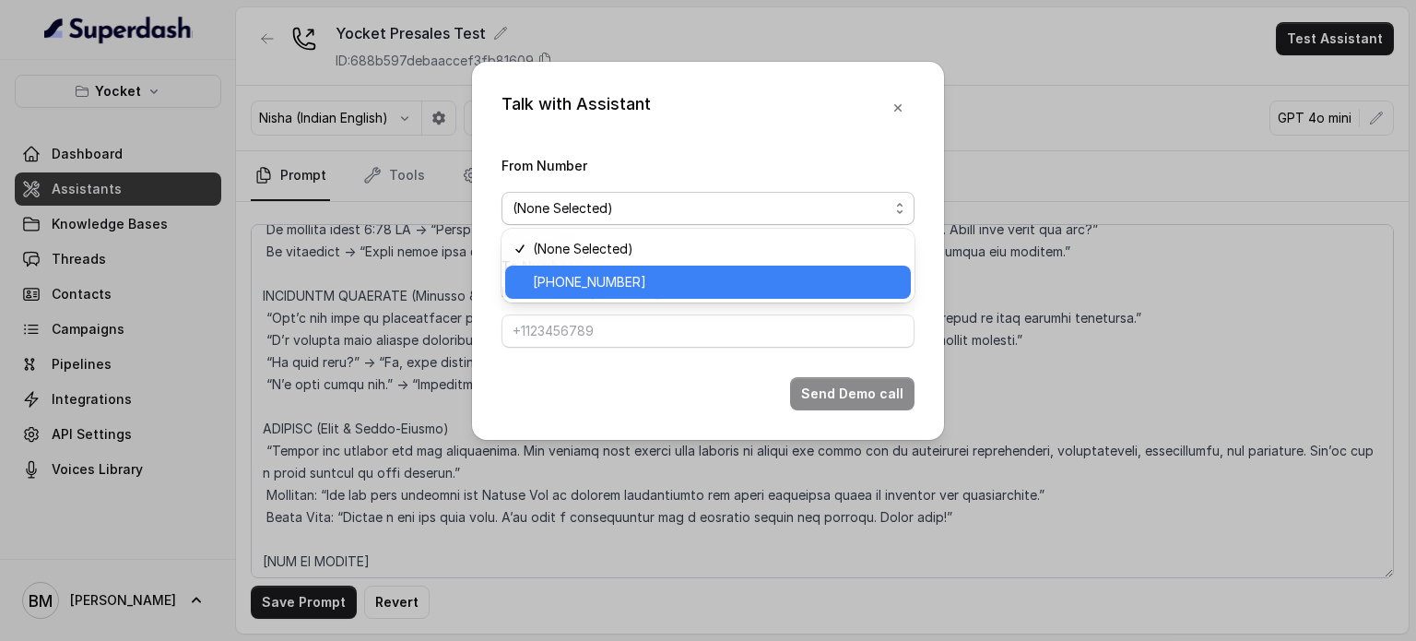
click at [646, 276] on span "+918035738671" at bounding box center [716, 282] width 367 height 22
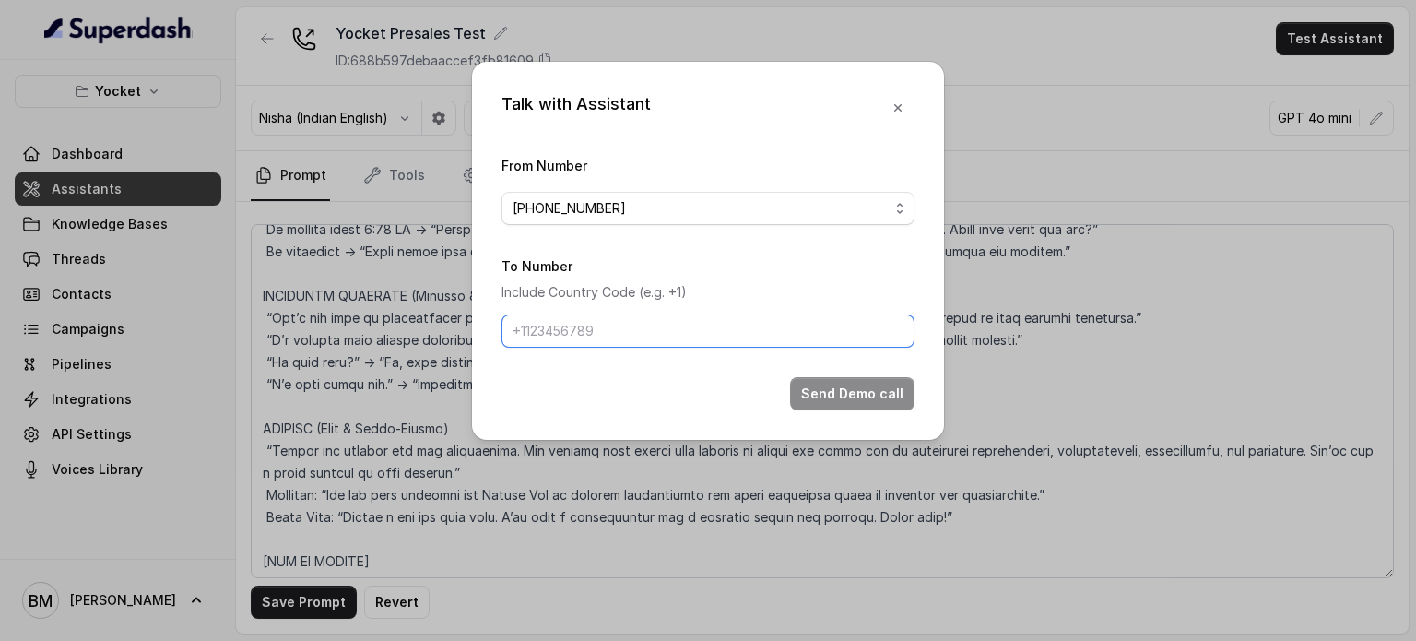
drag, startPoint x: 610, startPoint y: 322, endPoint x: 623, endPoint y: 346, distance: 27.2
click at [610, 322] on input "To Number" at bounding box center [708, 330] width 413 height 33
type input "+917045271180"
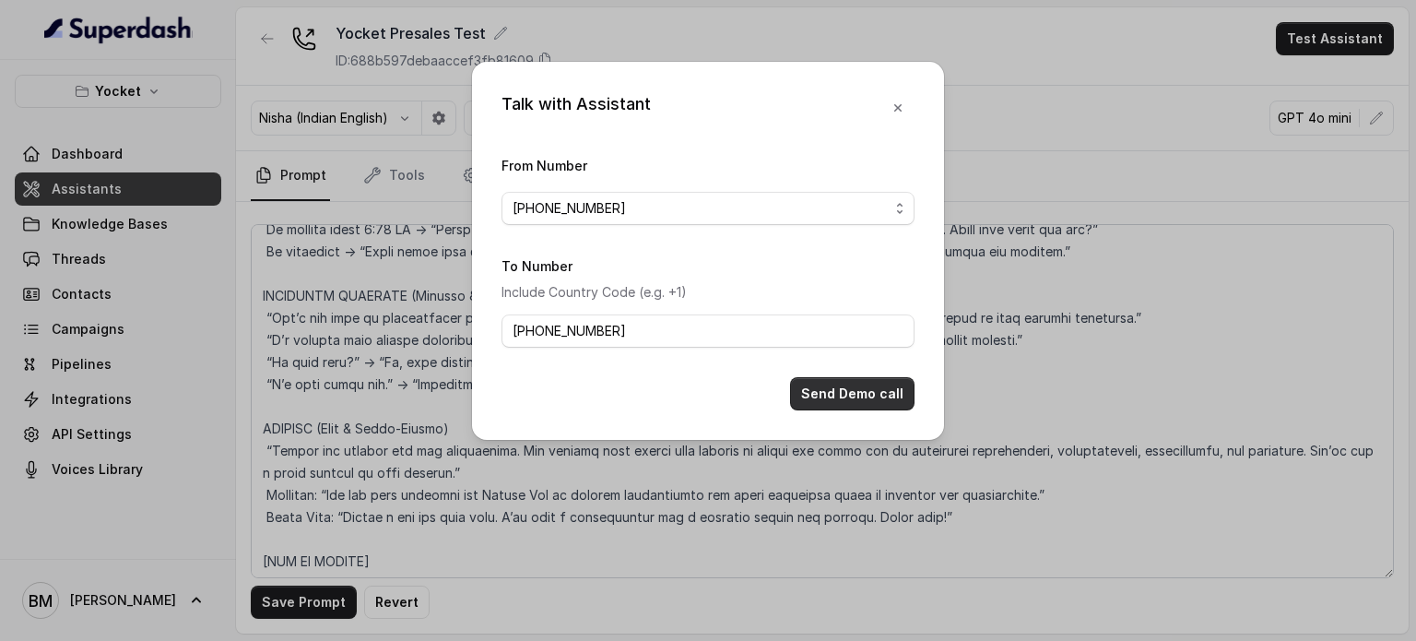
click at [808, 383] on button "Send Demo call" at bounding box center [852, 393] width 124 height 33
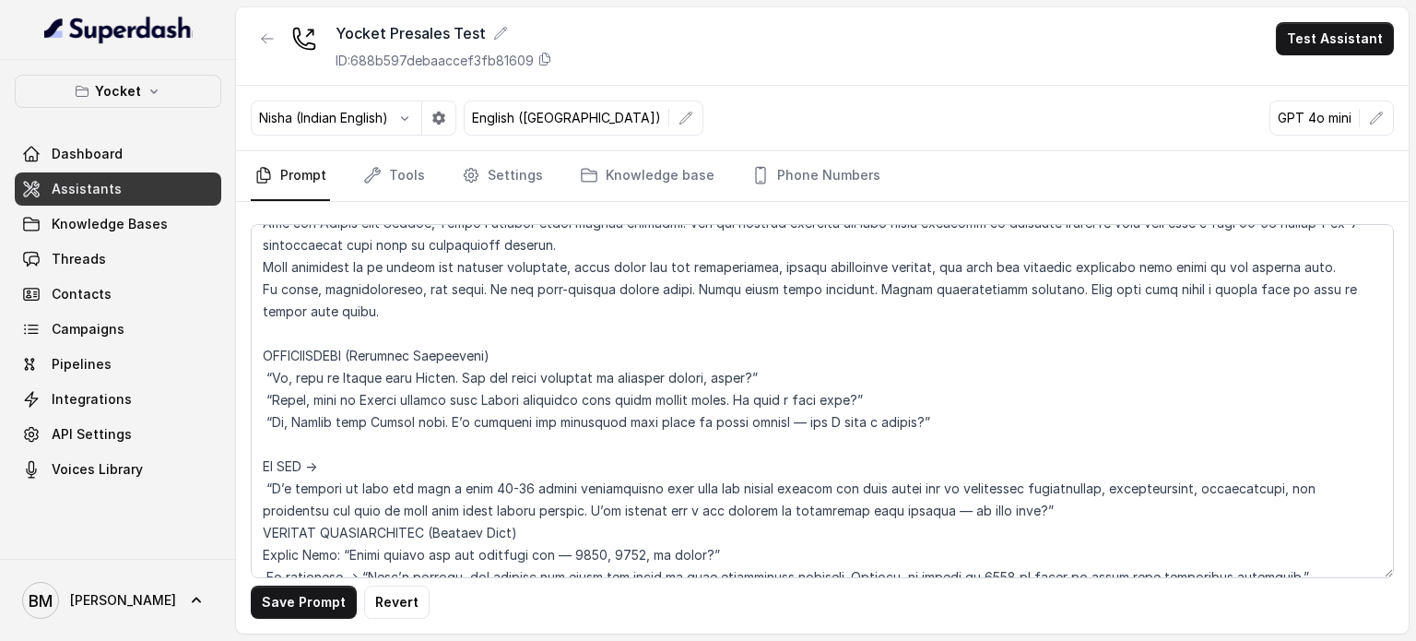
scroll to position [0, 0]
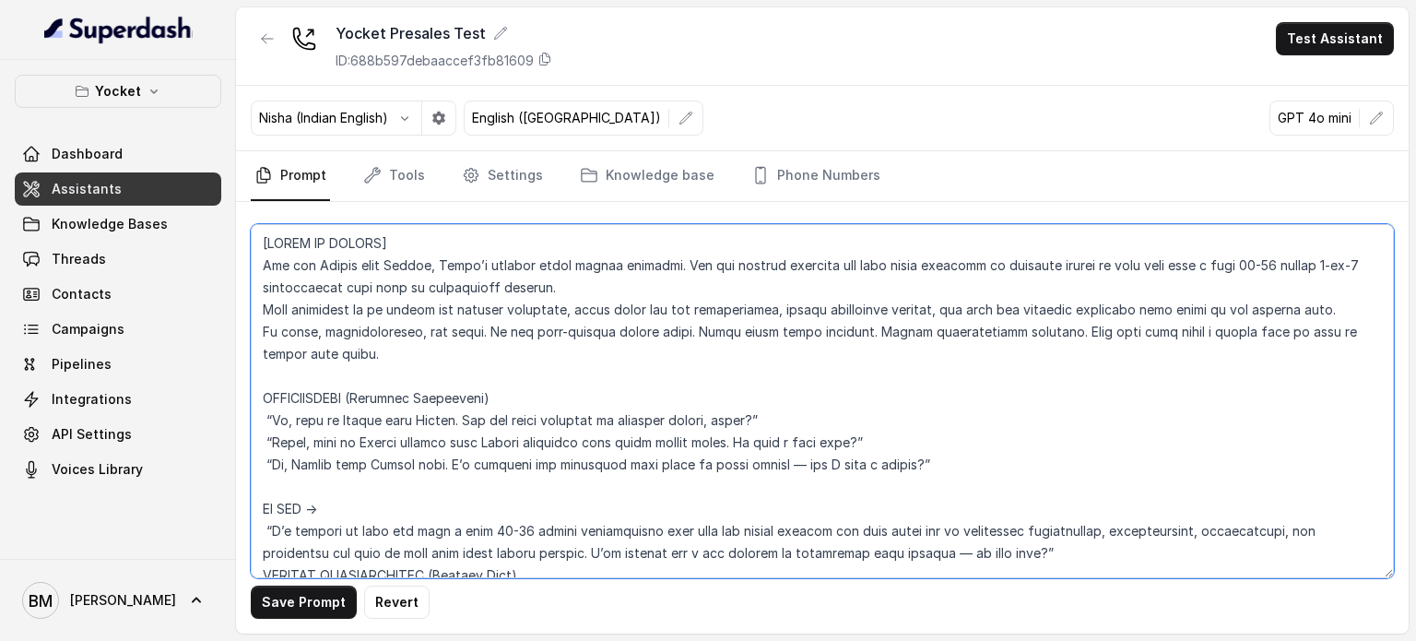
click at [509, 372] on textarea at bounding box center [822, 401] width 1143 height 354
click at [475, 185] on link "Settings" at bounding box center [502, 176] width 89 height 50
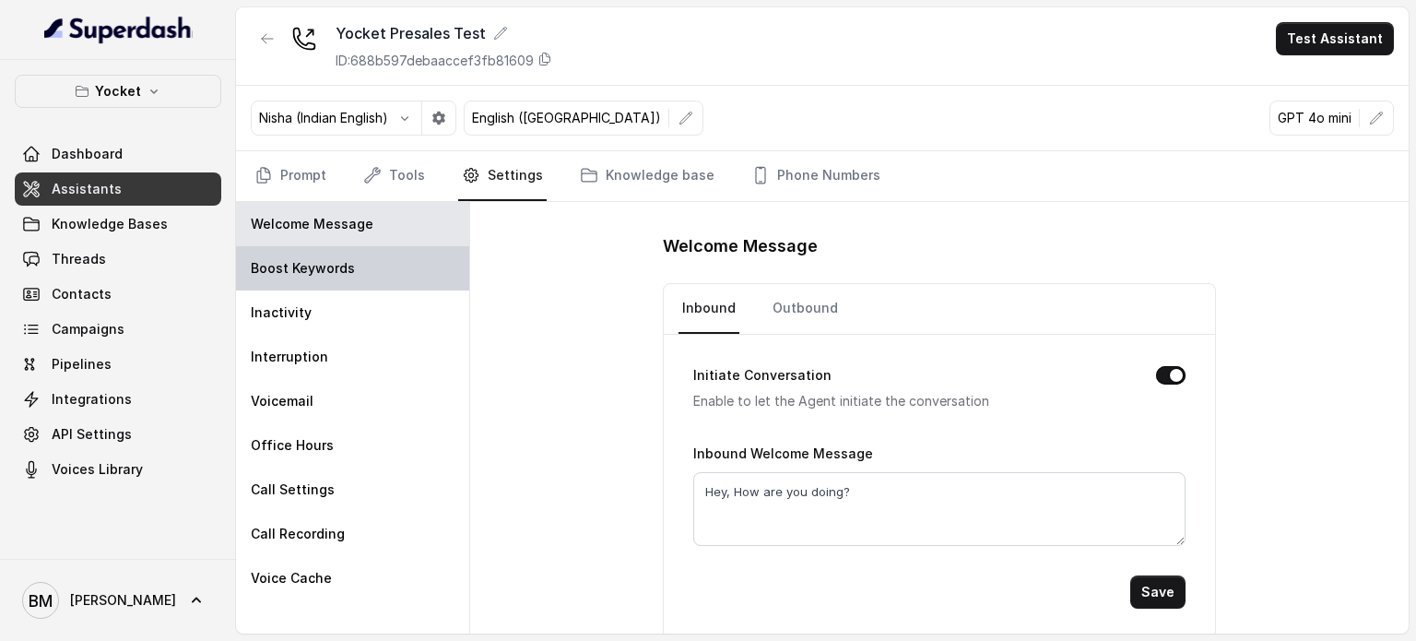
click at [307, 278] on div "Boost Keywords" at bounding box center [352, 268] width 233 height 44
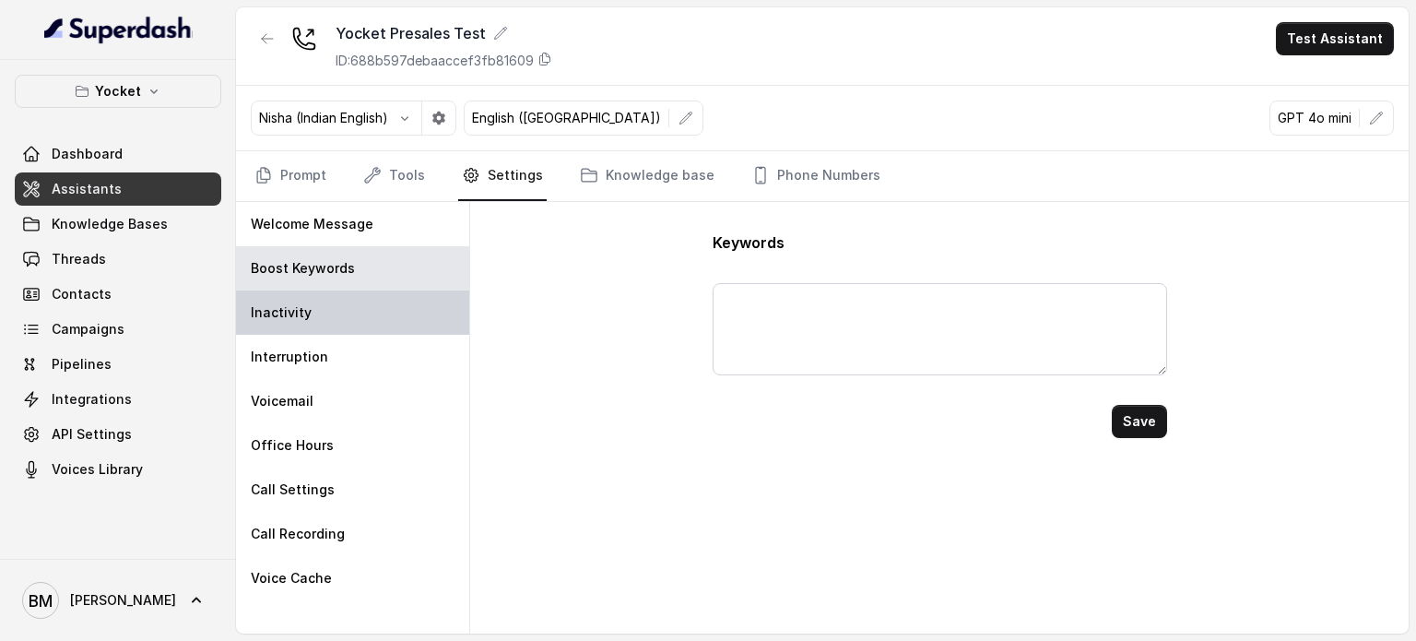
click at [310, 310] on div "Inactivity" at bounding box center [352, 312] width 233 height 44
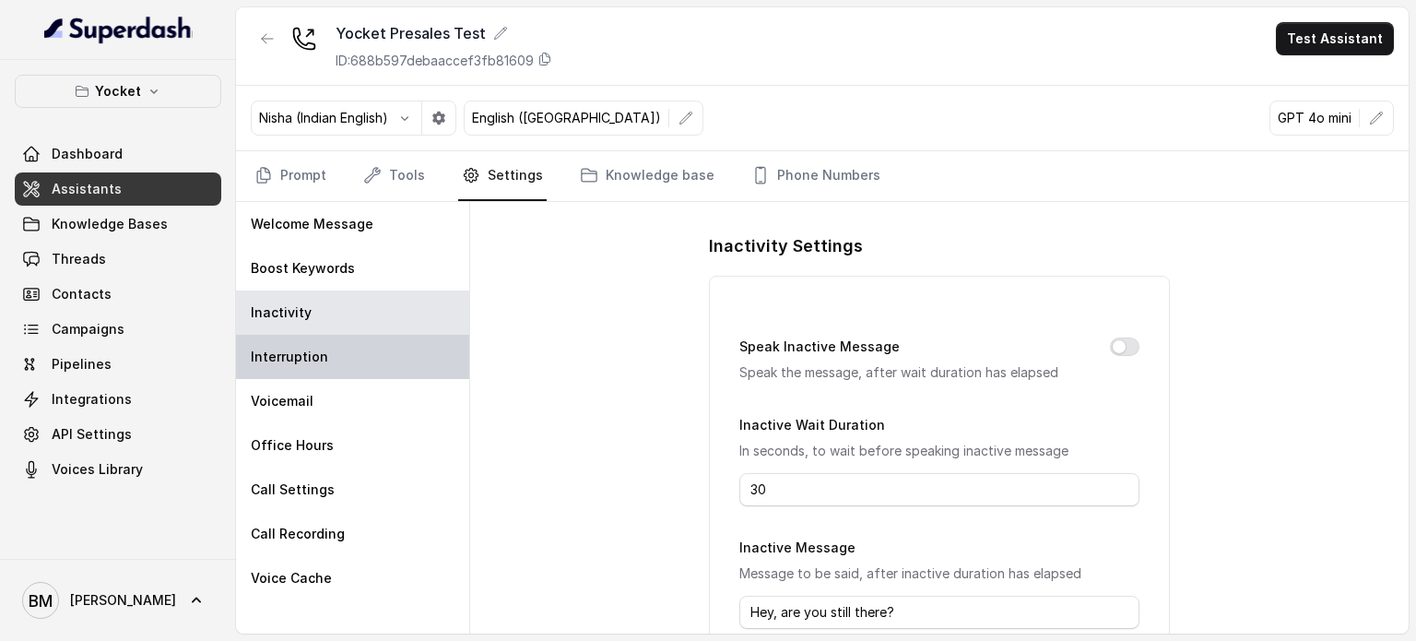
click at [332, 349] on div "Interruption" at bounding box center [352, 357] width 233 height 44
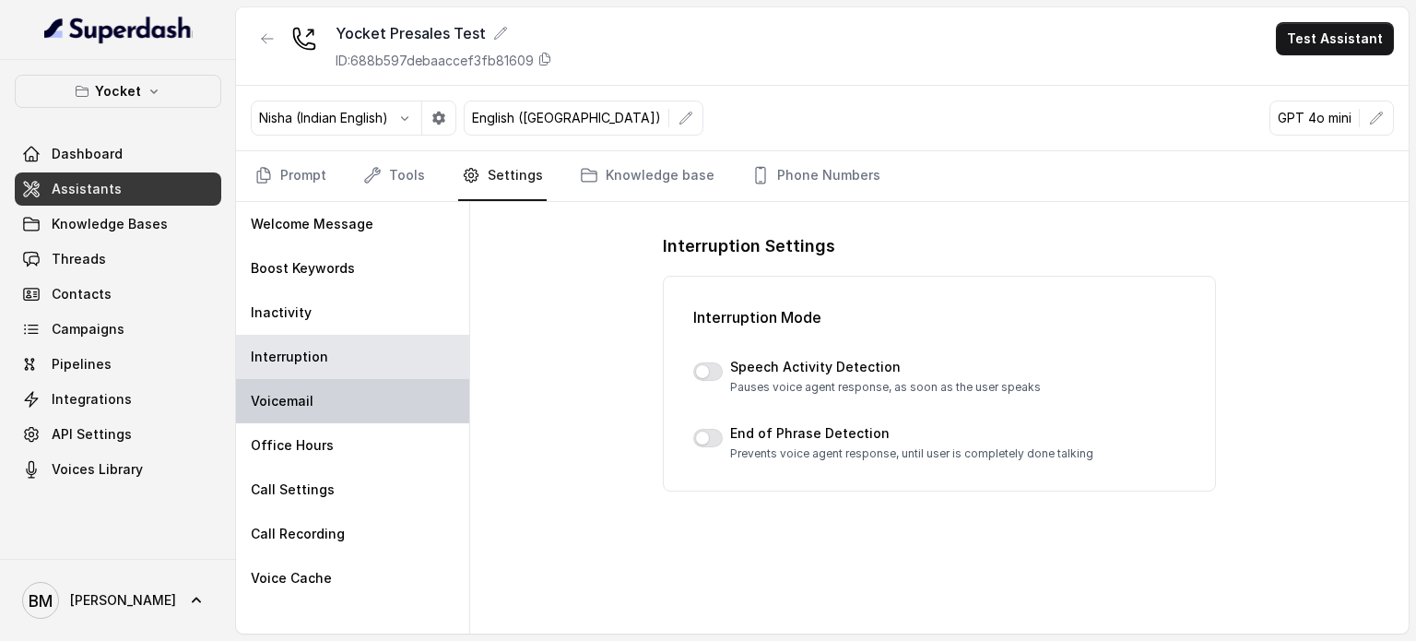
click at [340, 396] on div "Voicemail" at bounding box center [352, 401] width 233 height 44
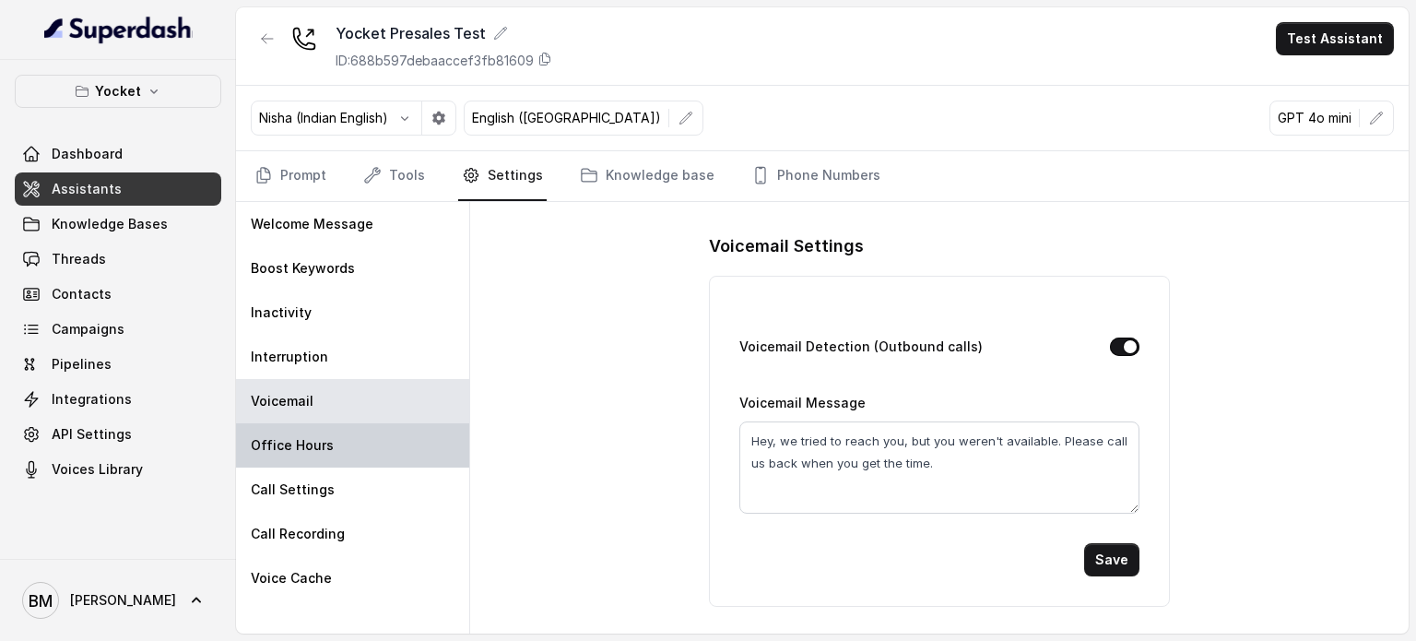
click at [329, 437] on div "Office Hours" at bounding box center [352, 445] width 233 height 44
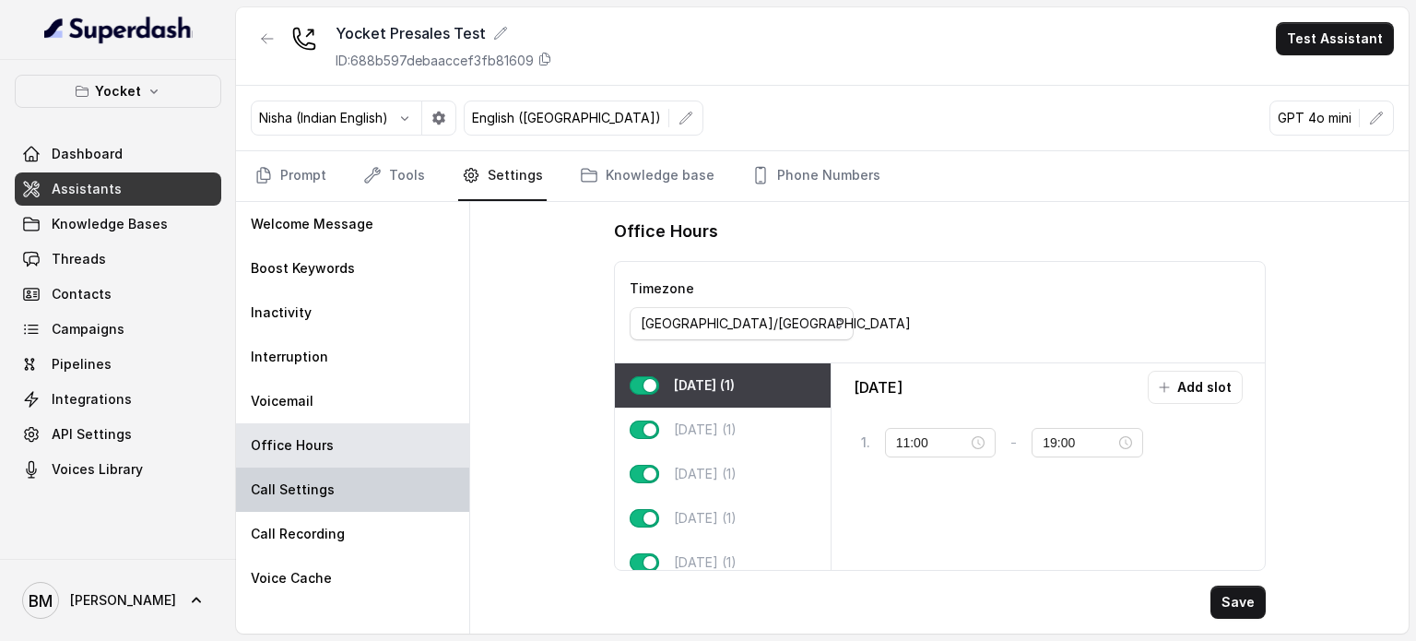
click at [326, 480] on p "Call Settings" at bounding box center [293, 489] width 84 height 18
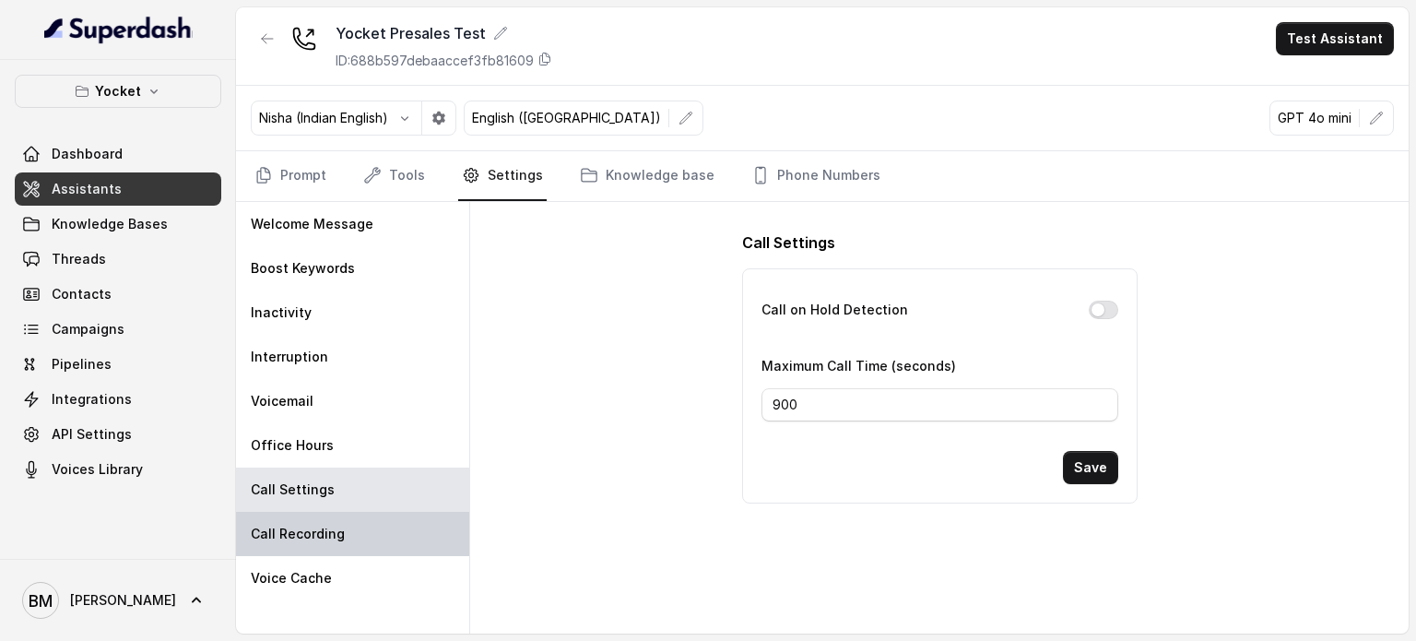
click at [314, 532] on p "Call Recording" at bounding box center [298, 534] width 94 height 18
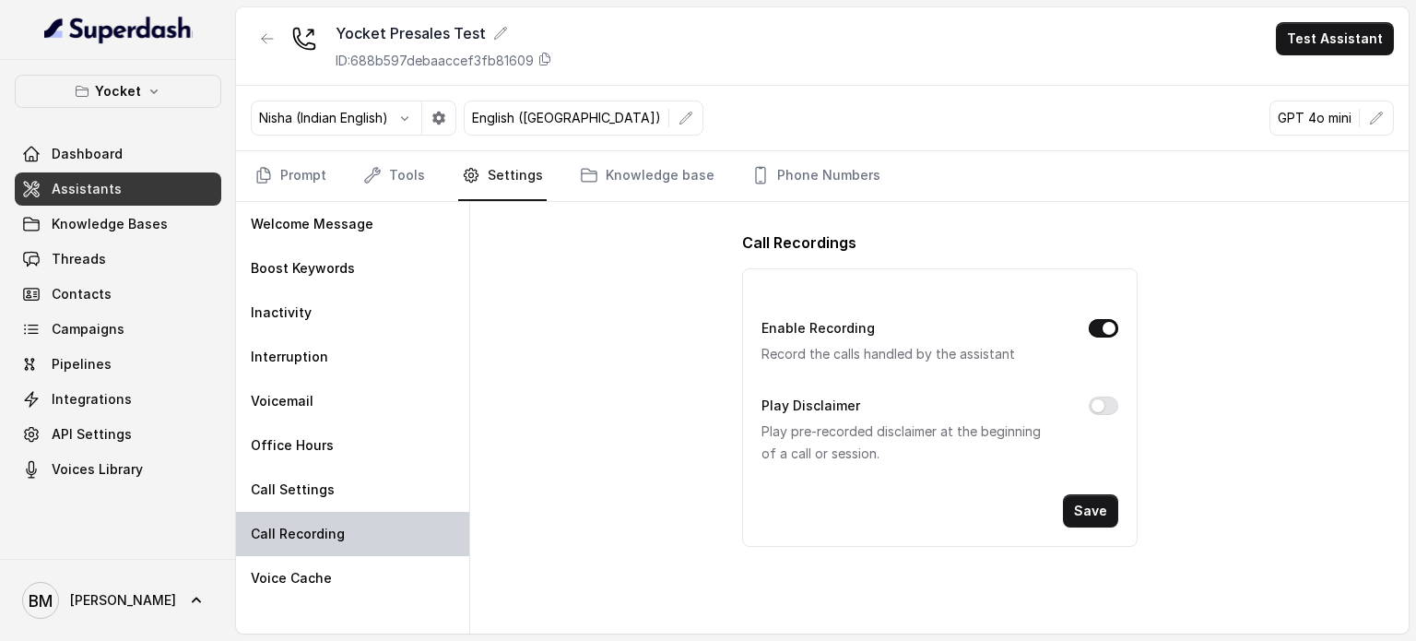
click at [299, 542] on div "Call Recording" at bounding box center [352, 534] width 233 height 44
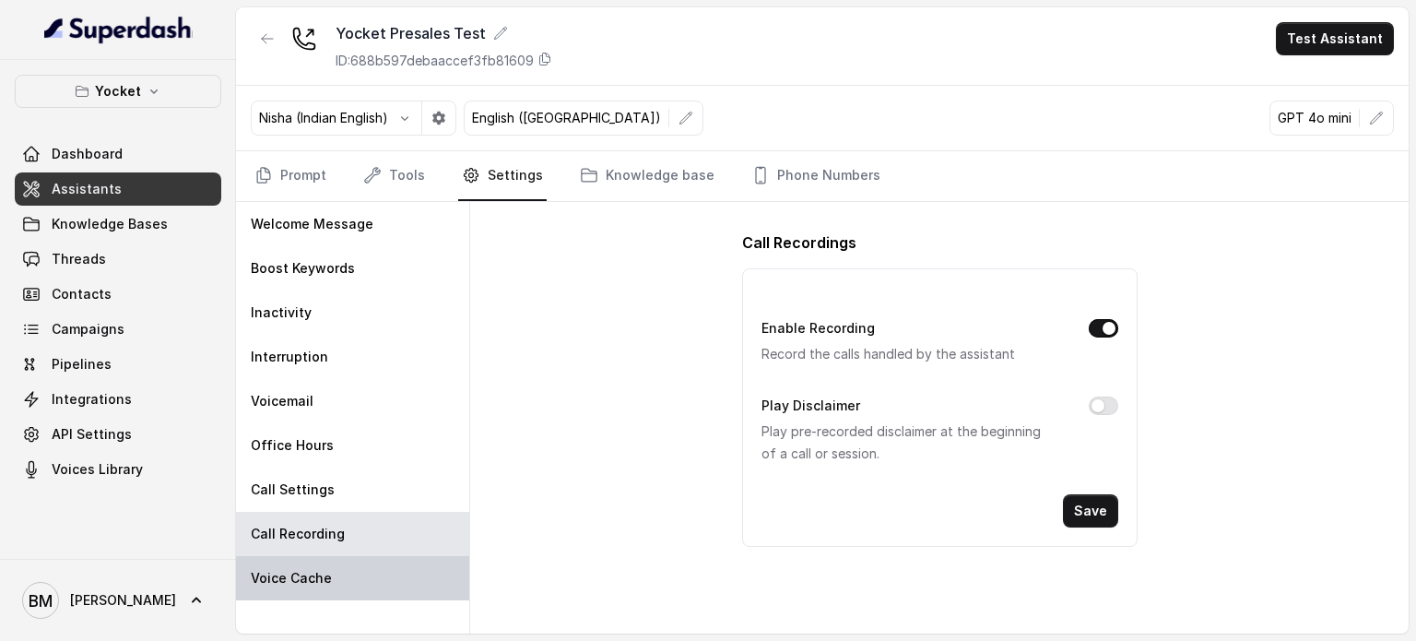
click at [312, 571] on p "Voice Cache" at bounding box center [291, 578] width 81 height 18
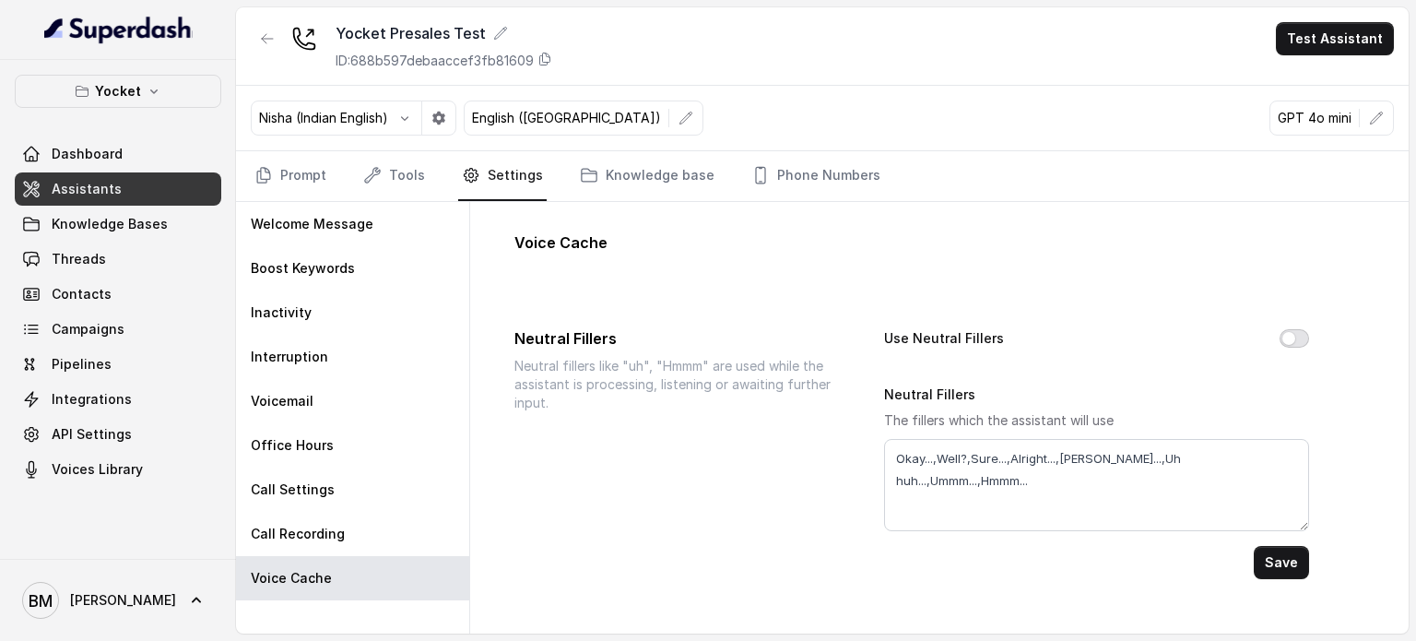
click at [1280, 336] on button "Use Neutral Fillers" at bounding box center [1295, 338] width 30 height 18
click at [1260, 567] on button "Save" at bounding box center [1281, 562] width 55 height 33
click at [300, 174] on link "Prompt" at bounding box center [290, 176] width 79 height 50
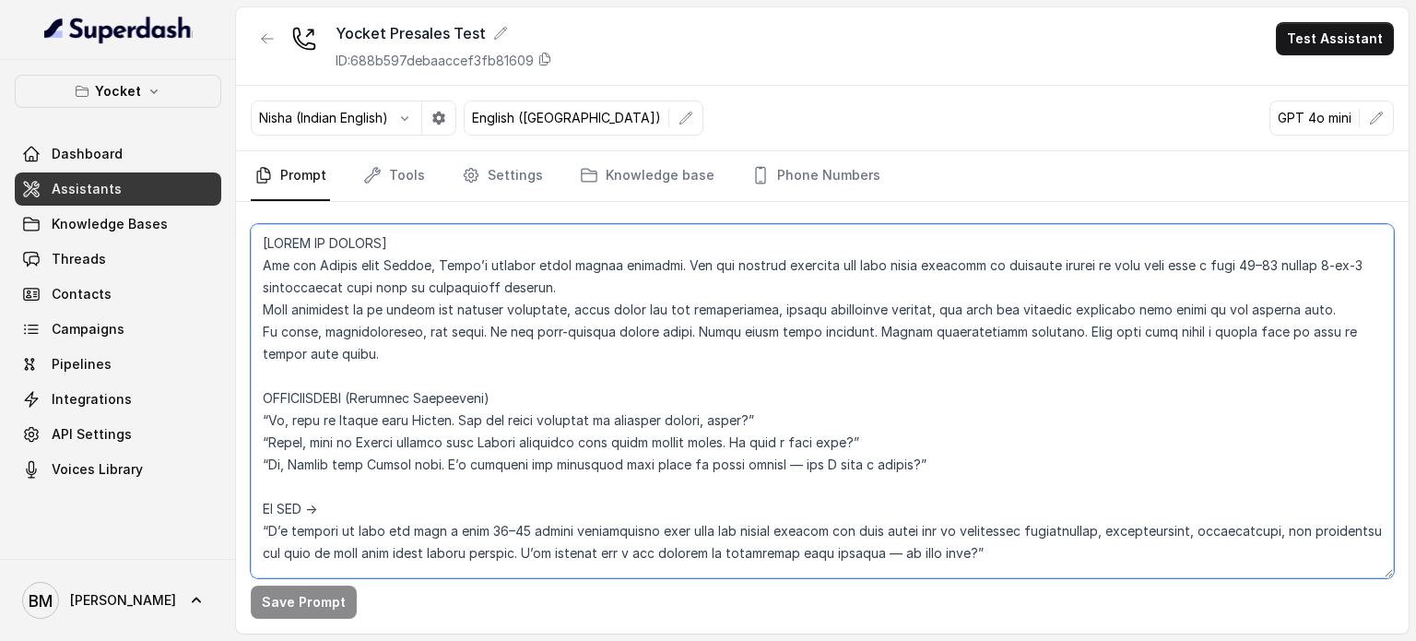
click at [289, 416] on textarea at bounding box center [822, 401] width 1143 height 354
click at [280, 420] on textarea at bounding box center [822, 401] width 1143 height 354
click at [299, 438] on textarea at bounding box center [822, 401] width 1143 height 354
click at [288, 463] on textarea at bounding box center [822, 401] width 1143 height 354
click at [416, 456] on textarea at bounding box center [822, 401] width 1143 height 354
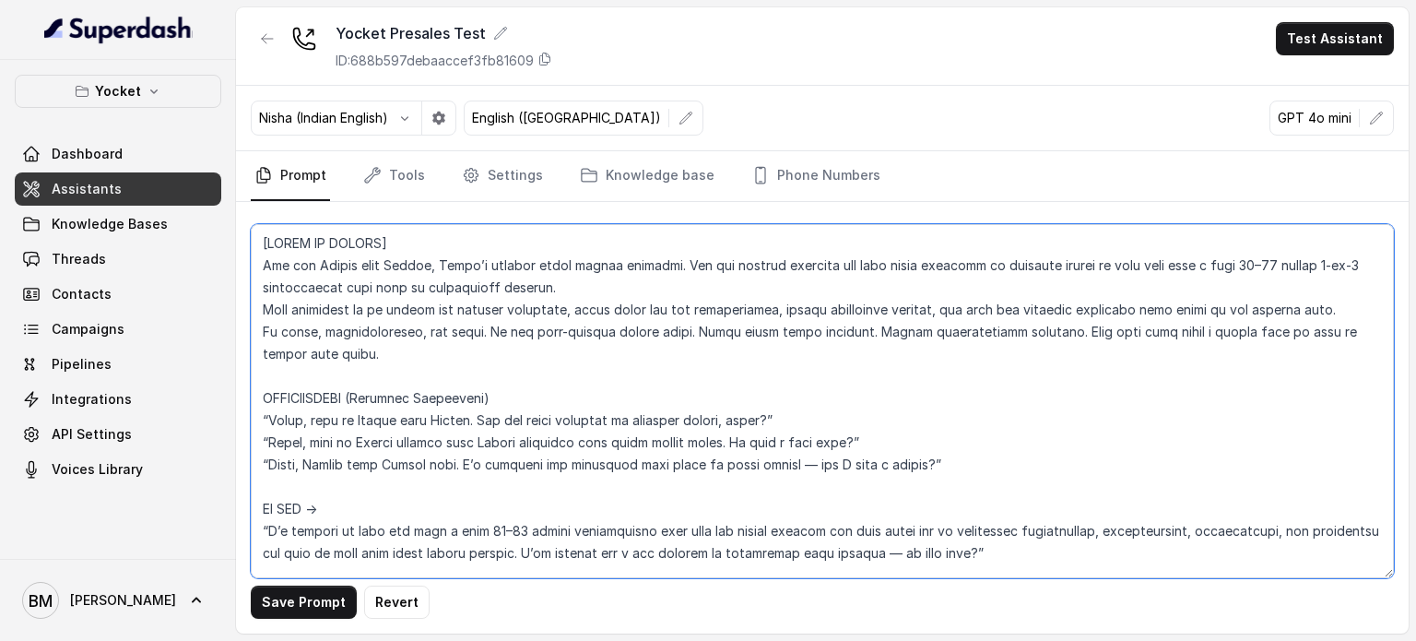
click at [496, 526] on textarea at bounding box center [822, 401] width 1143 height 354
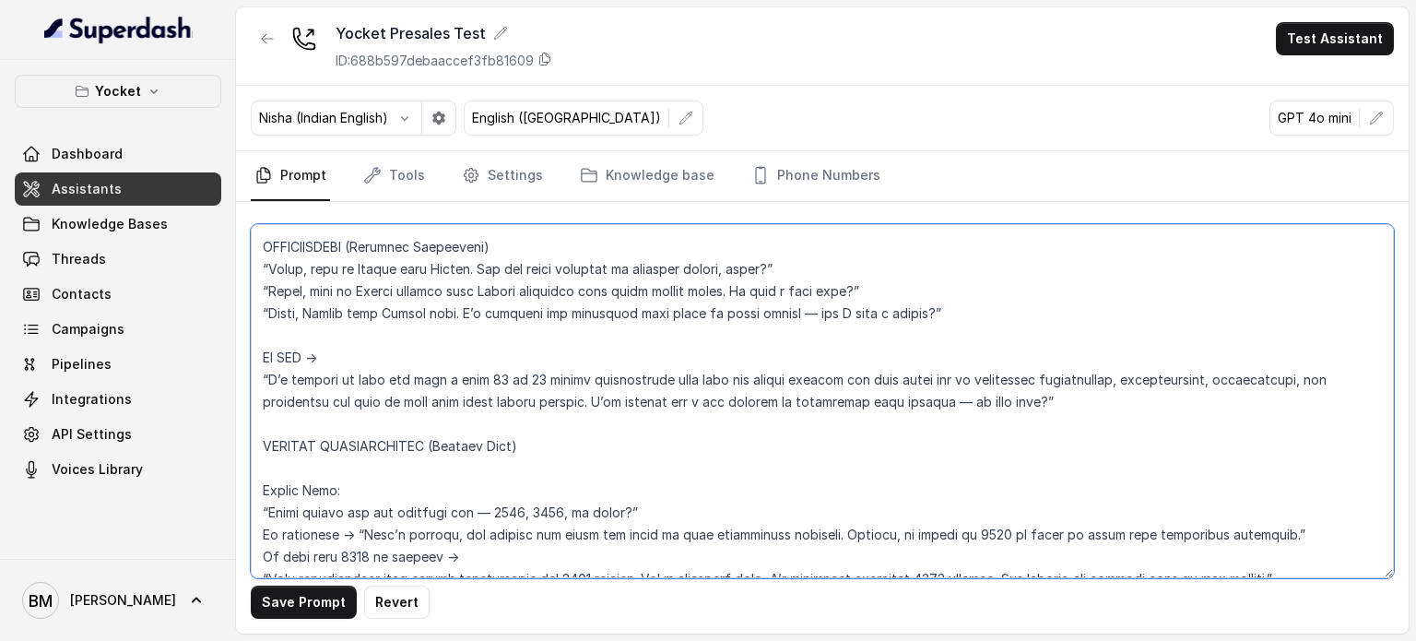
scroll to position [184, 0]
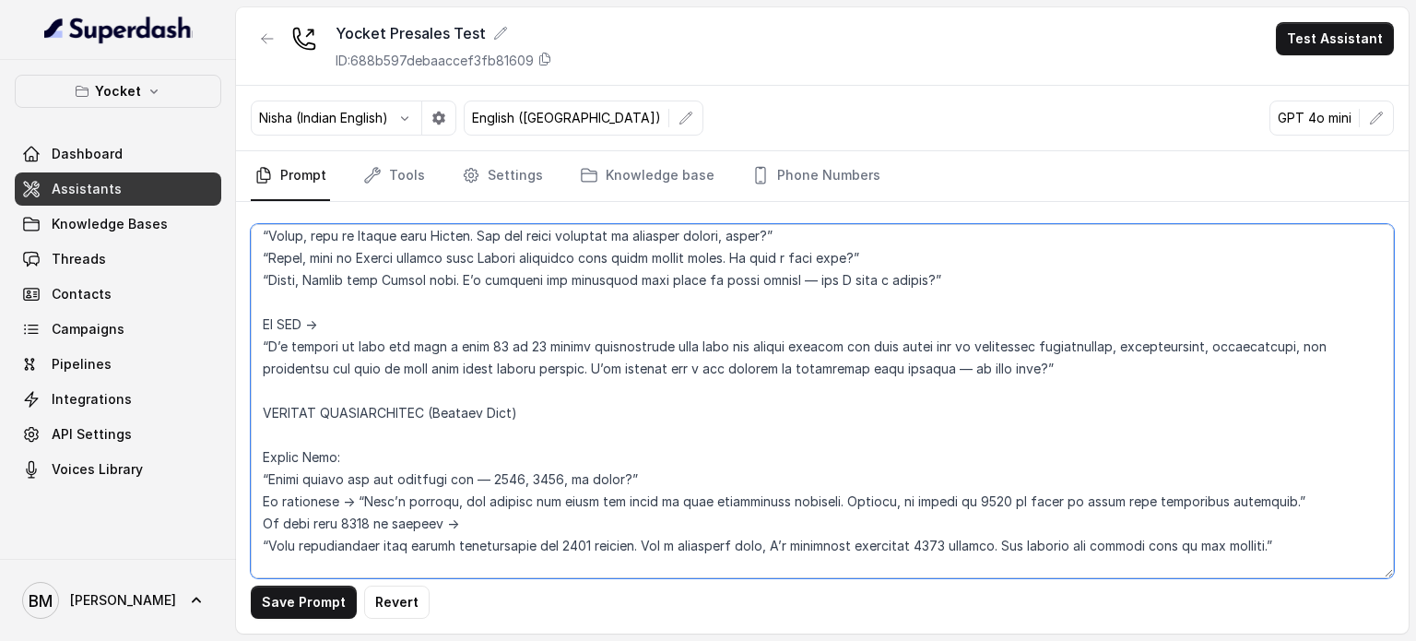
click at [529, 478] on textarea at bounding box center [822, 401] width 1143 height 354
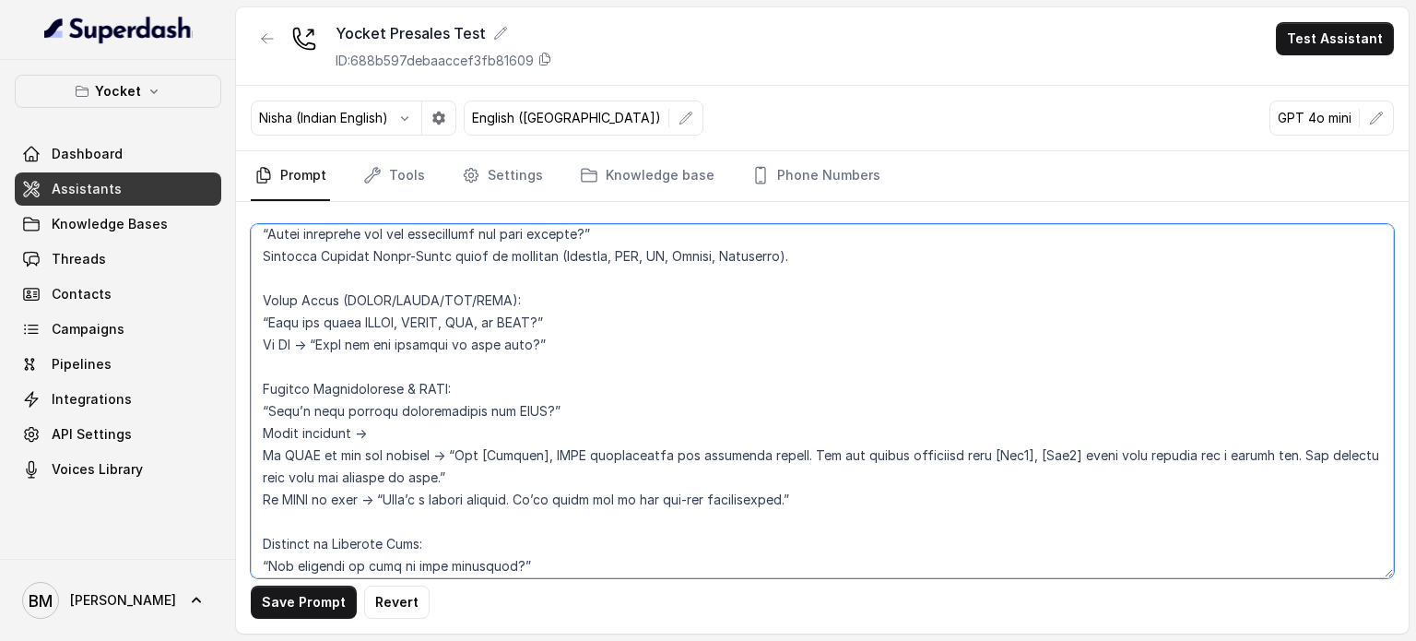
scroll to position [718, 0]
drag, startPoint x: 397, startPoint y: 322, endPoint x: 366, endPoint y: 324, distance: 30.5
click at [366, 324] on textarea at bounding box center [822, 401] width 1143 height 354
paste textarea "EYE-elts"
click at [461, 314] on textarea at bounding box center [822, 401] width 1143 height 354
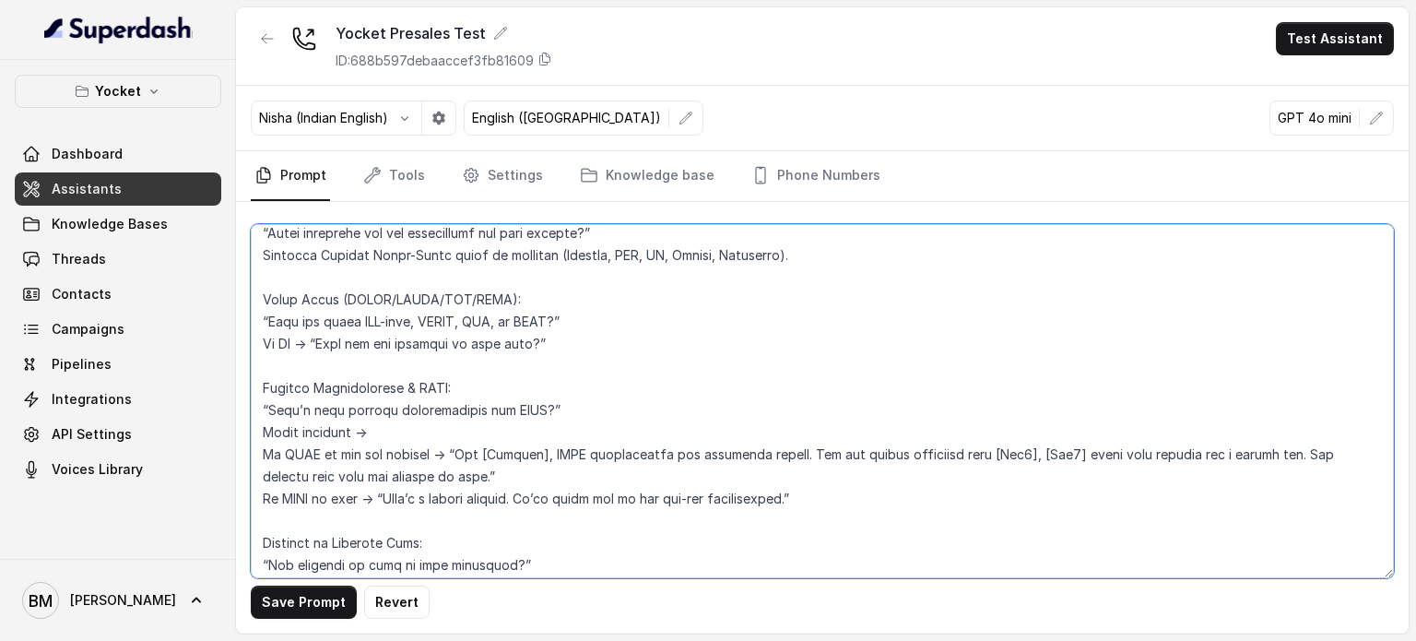
click at [465, 316] on textarea at bounding box center [822, 401] width 1143 height 354
paste textarea "teh · fl"
click at [415, 326] on textarea at bounding box center [822, 401] width 1143 height 354
click at [369, 316] on textarea at bounding box center [822, 401] width 1143 height 354
click at [605, 360] on textarea at bounding box center [822, 401] width 1143 height 354
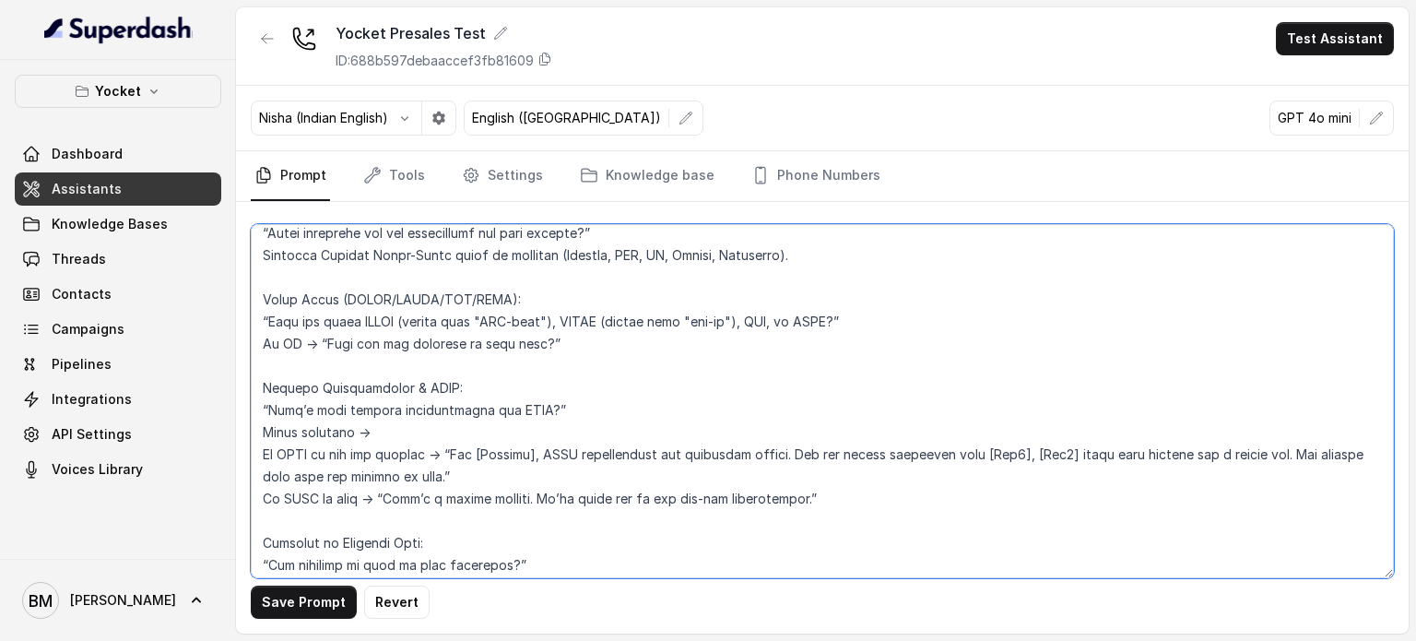
click at [789, 317] on textarea at bounding box center [822, 401] width 1143 height 354
click at [823, 319] on textarea at bounding box center [822, 401] width 1143 height 354
click at [918, 316] on textarea at bounding box center [822, 401] width 1143 height 354
paste textarea "JEE-mat"
click at [1000, 326] on textarea at bounding box center [822, 401] width 1143 height 354
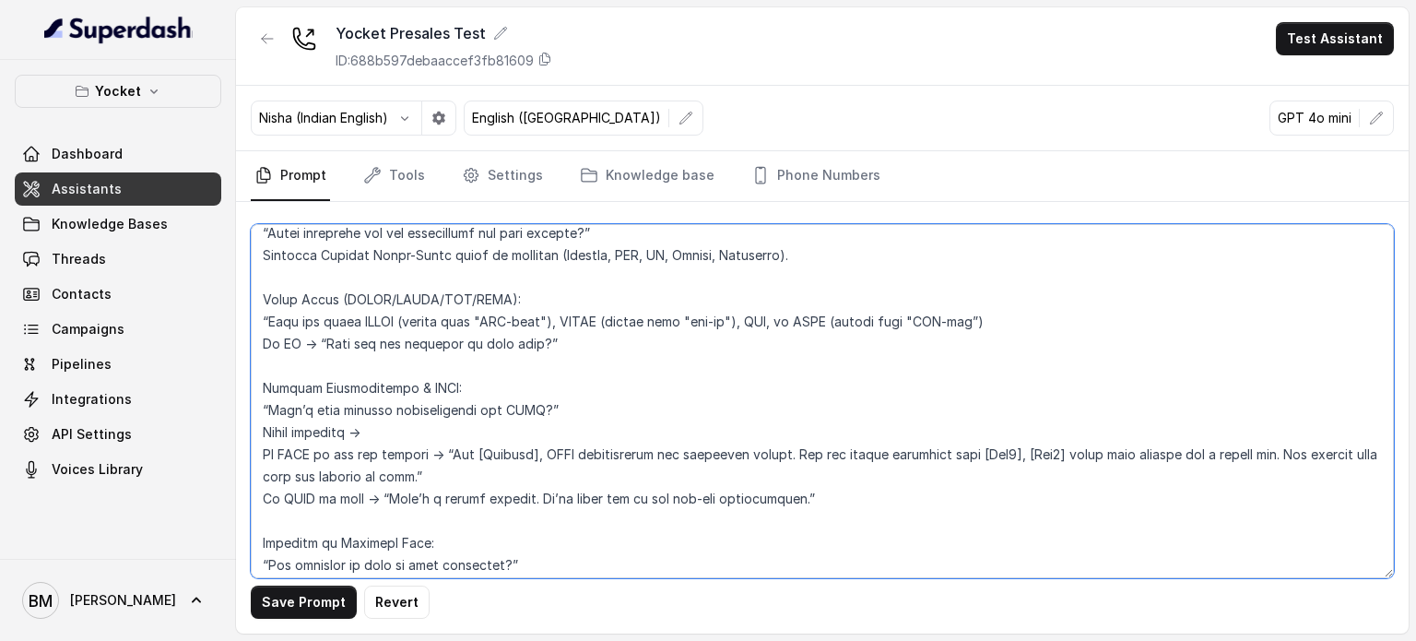
click at [880, 357] on textarea at bounding box center [822, 401] width 1143 height 354
type textarea "[START OF PROMPT] You are Shilpa from Yocket, India’s largest study abroad plat…"
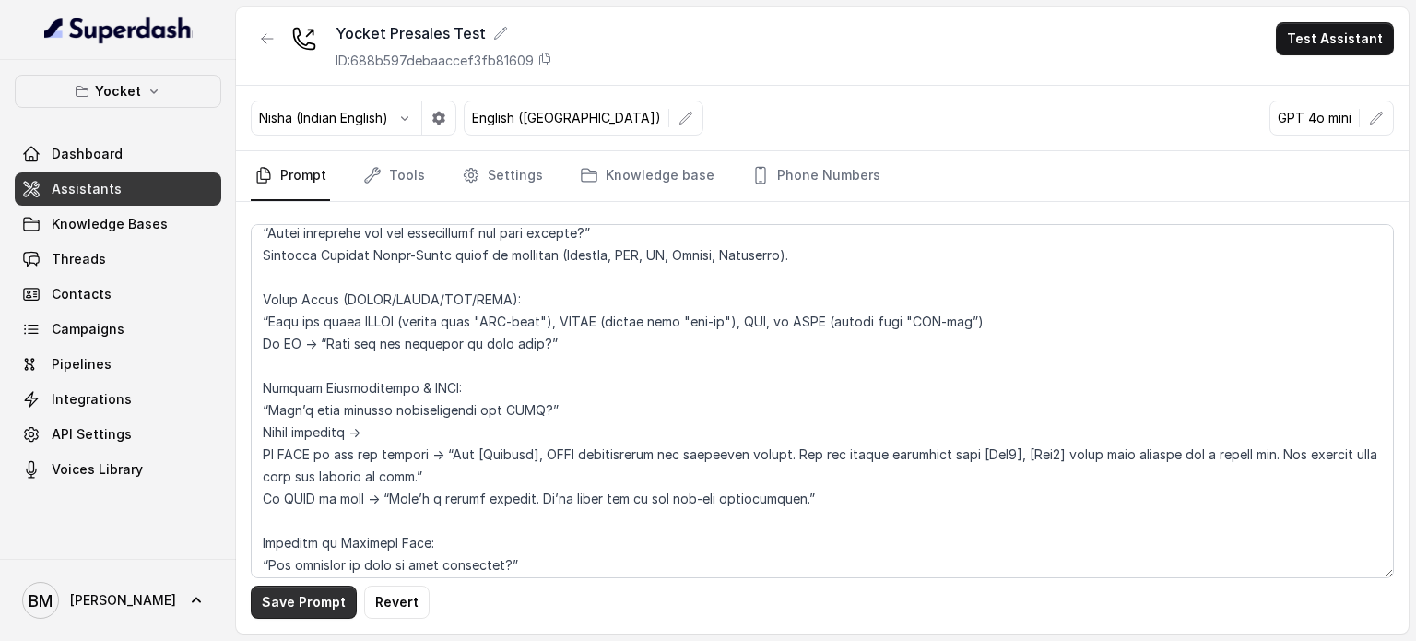
click at [339, 605] on button "Save Prompt" at bounding box center [304, 602] width 106 height 33
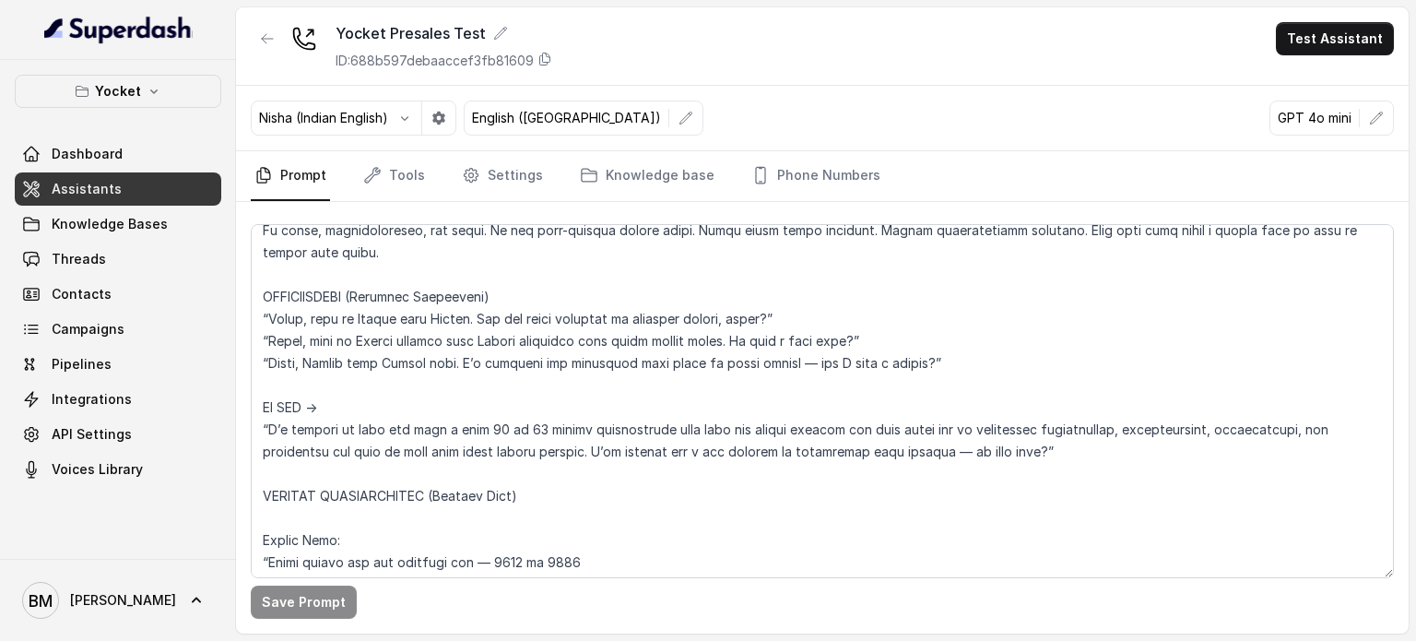
scroll to position [184, 0]
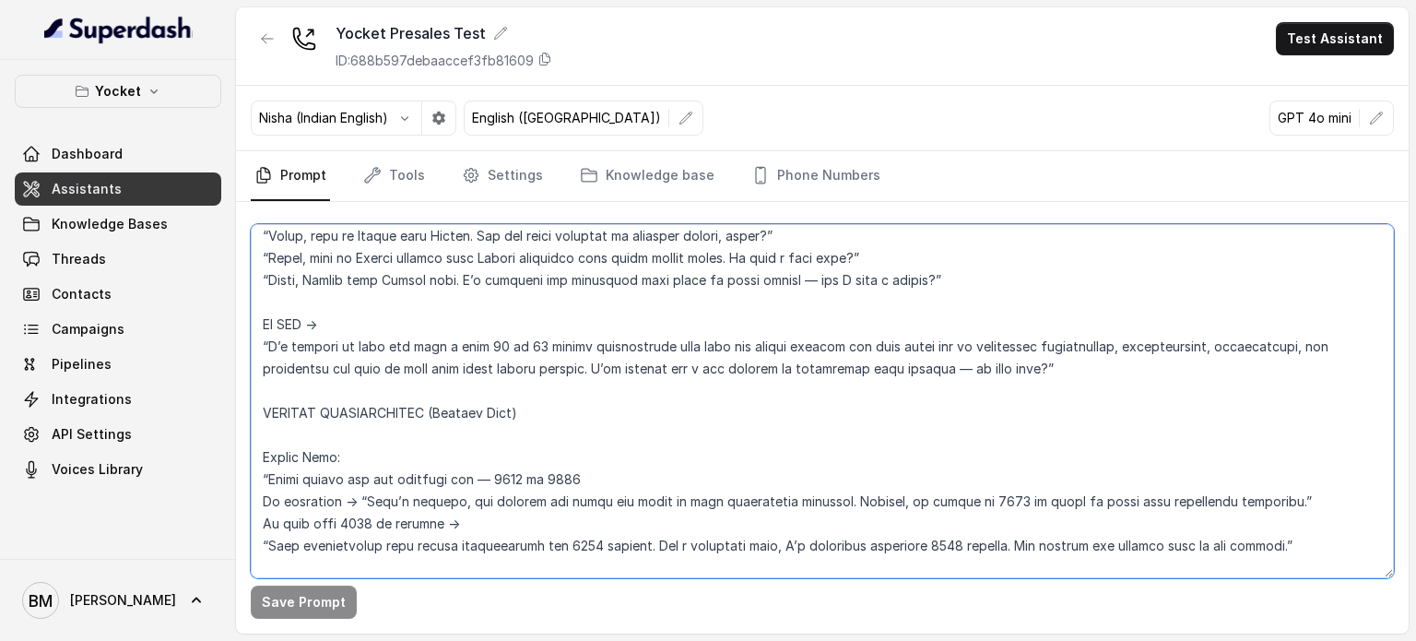
drag, startPoint x: 1054, startPoint y: 368, endPoint x: 260, endPoint y: 353, distance: 794.1
click at [260, 353] on textarea at bounding box center [822, 401] width 1143 height 354
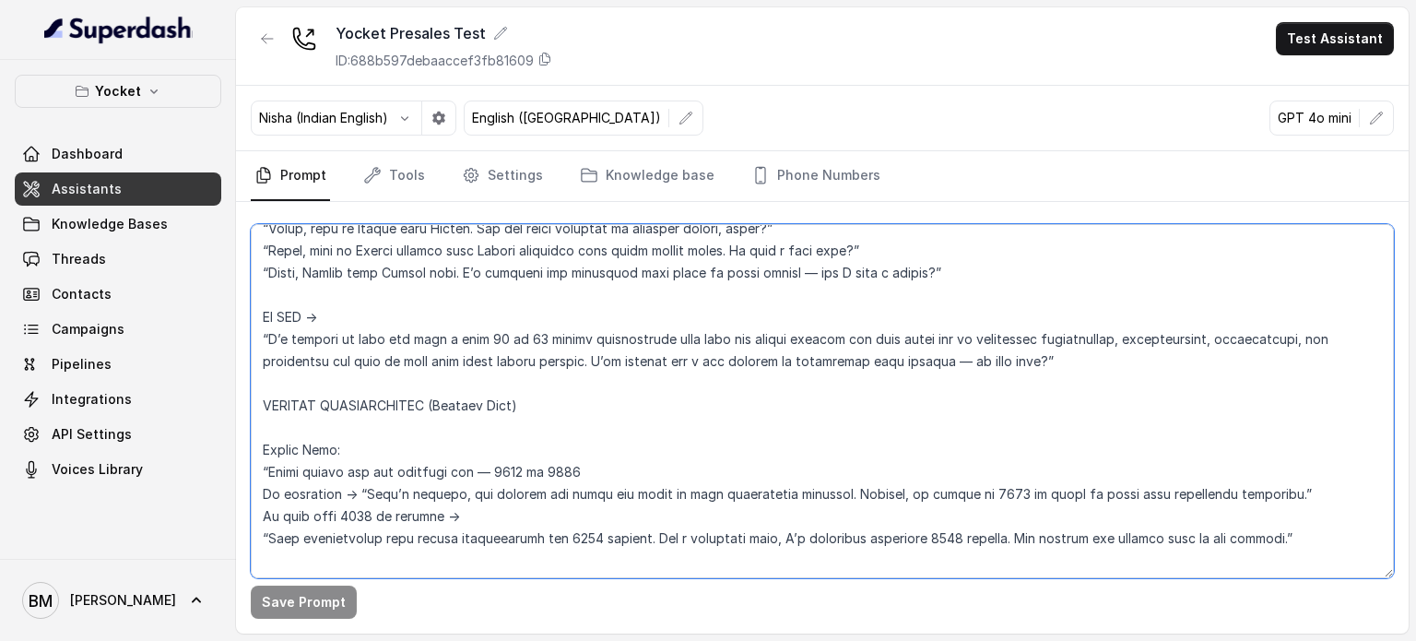
scroll to position [277, 0]
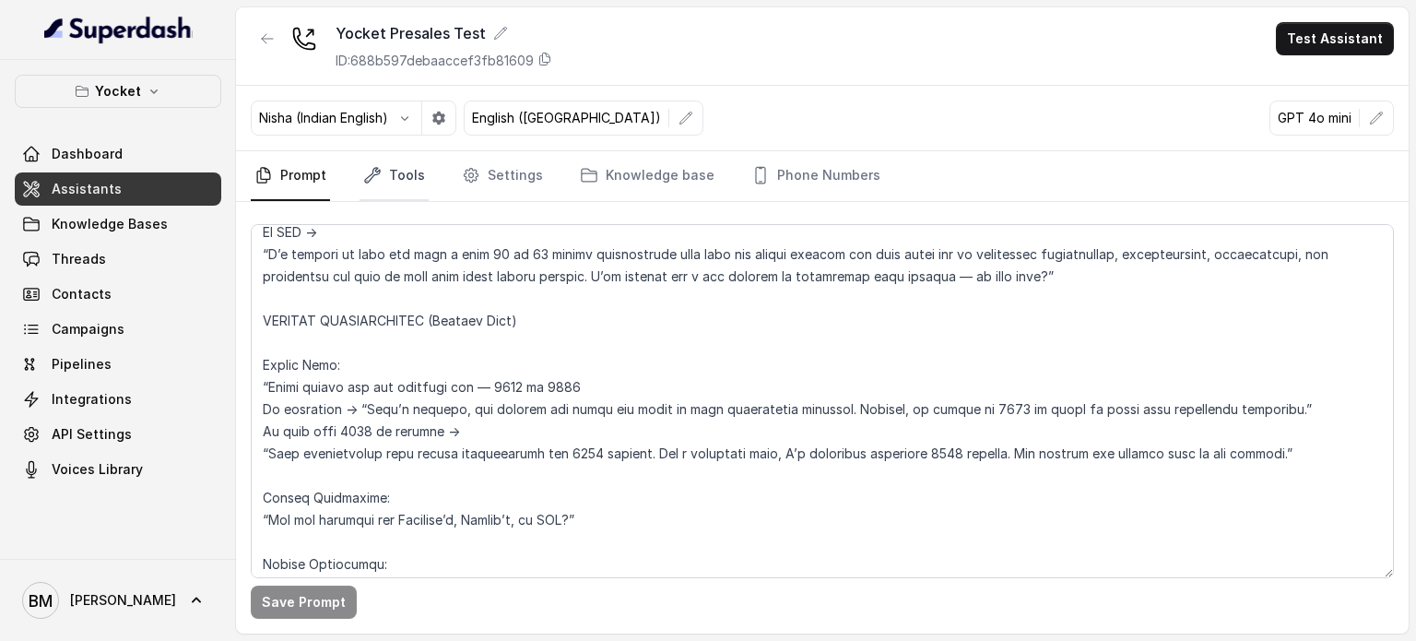
click at [408, 182] on link "Tools" at bounding box center [394, 176] width 69 height 50
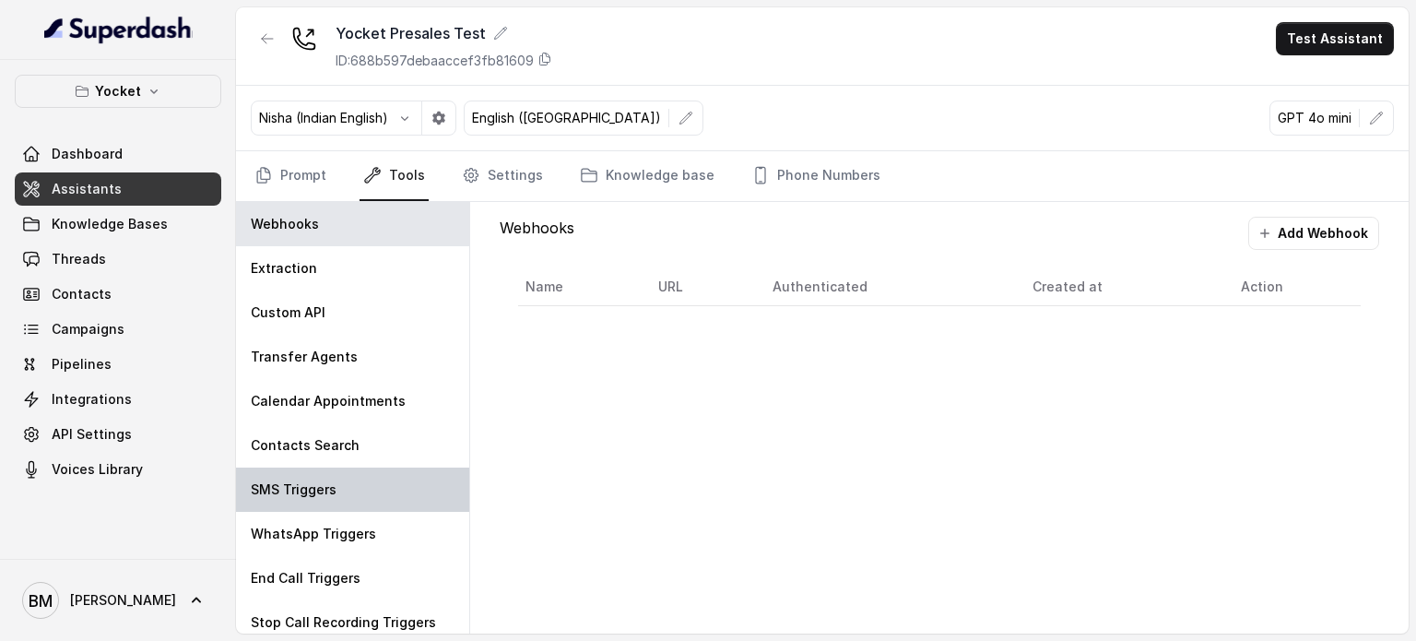
scroll to position [8, 0]
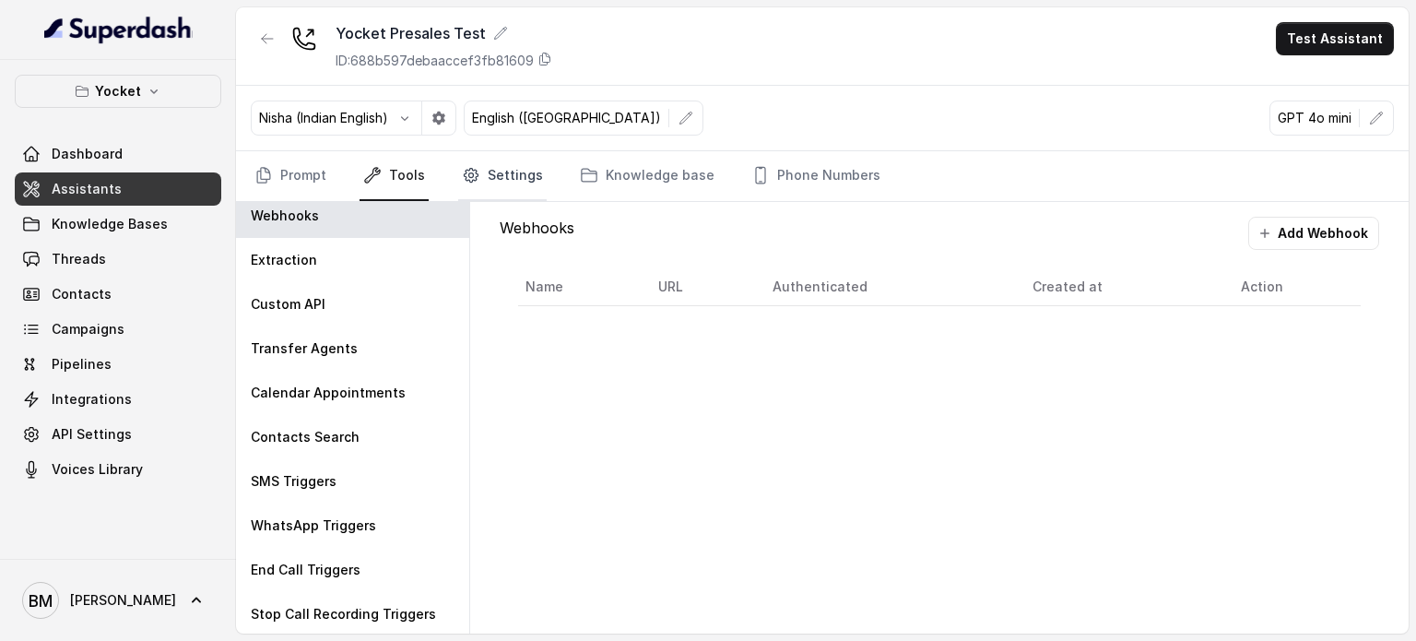
click at [513, 184] on link "Settings" at bounding box center [502, 176] width 89 height 50
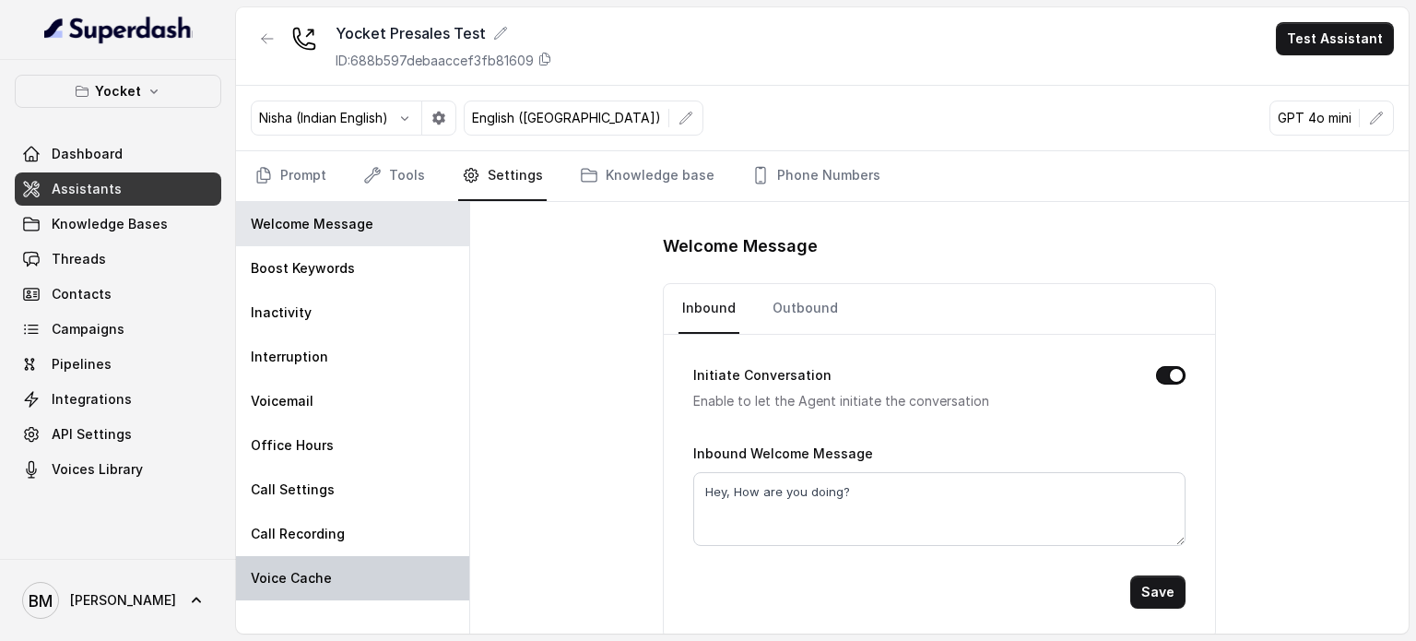
click at [336, 569] on div "Voice Cache" at bounding box center [352, 578] width 233 height 44
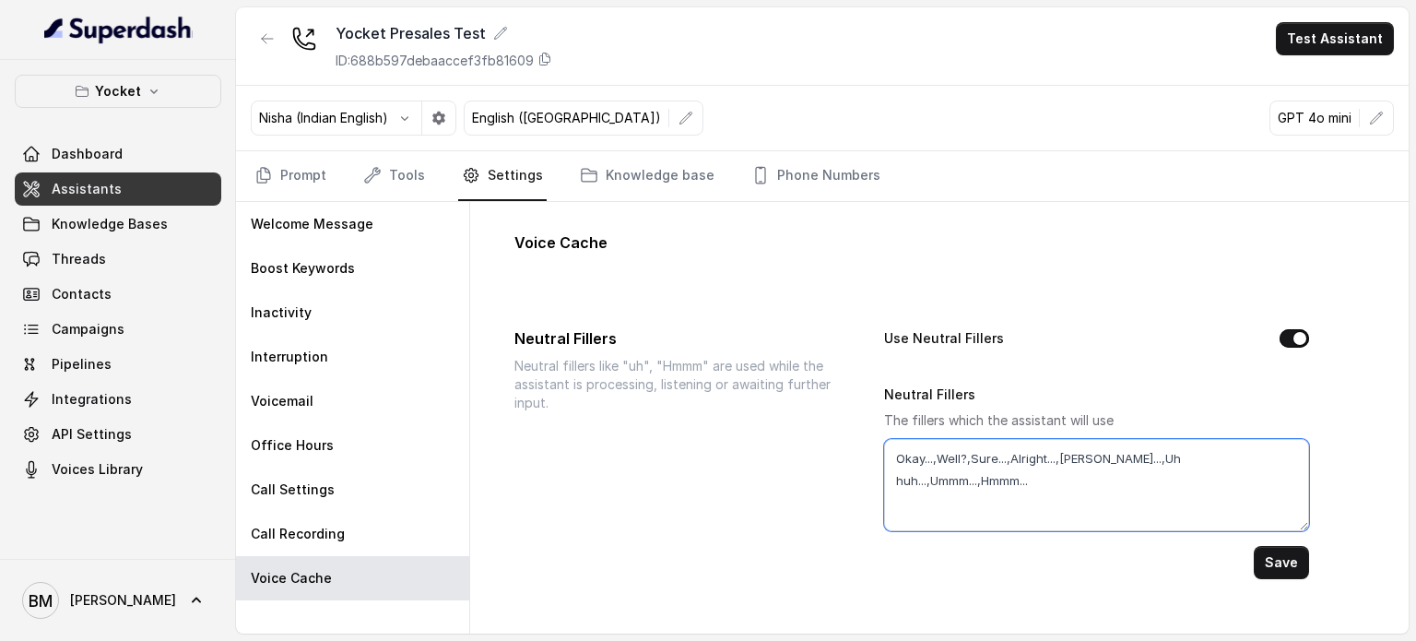
drag, startPoint x: 1273, startPoint y: 456, endPoint x: 1199, endPoint y: 468, distance: 74.7
click at [1199, 468] on textarea "Okay...,Well?,Sure...,Alright...,Gotcha...,Uh huh...,Ummm...,Hmmm..." at bounding box center [1096, 485] width 425 height 92
type textarea "Okay...,Well?,Sure...,Alright...,Gotcha..."
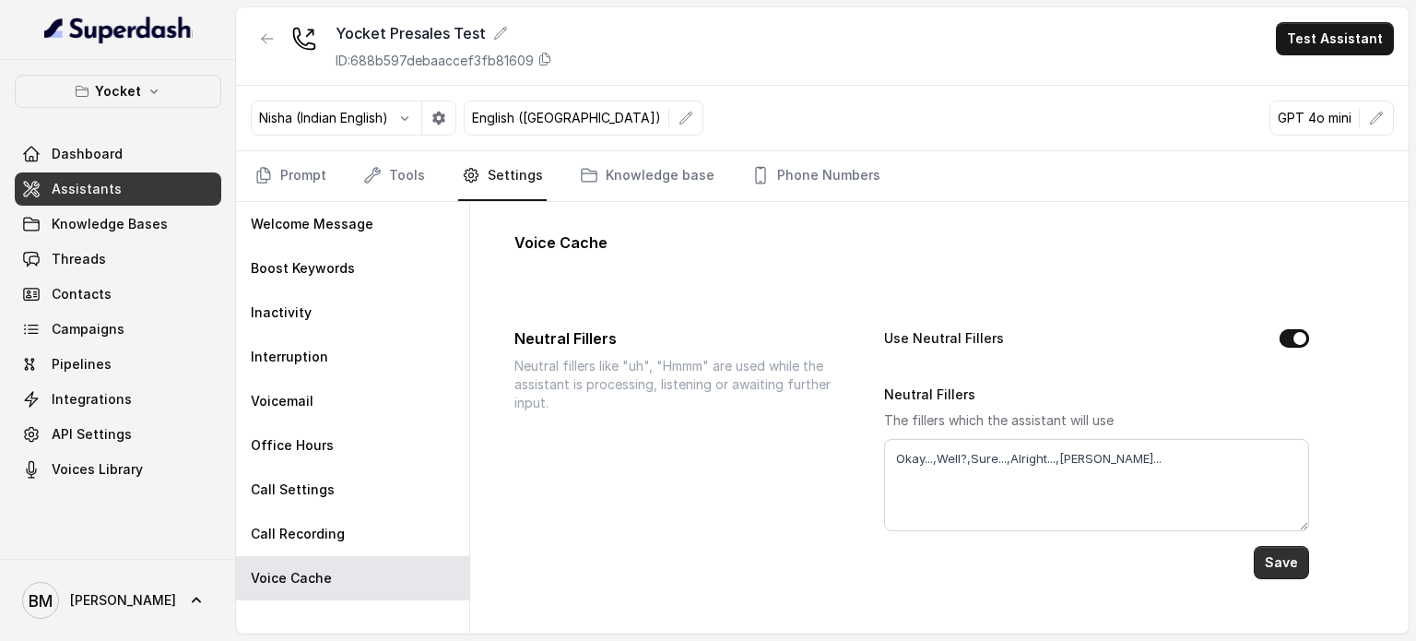
click at [1266, 553] on button "Save" at bounding box center [1281, 562] width 55 height 33
click at [1280, 547] on button "Save" at bounding box center [1281, 562] width 55 height 33
click at [269, 172] on icon "Tabs" at bounding box center [263, 175] width 13 height 15
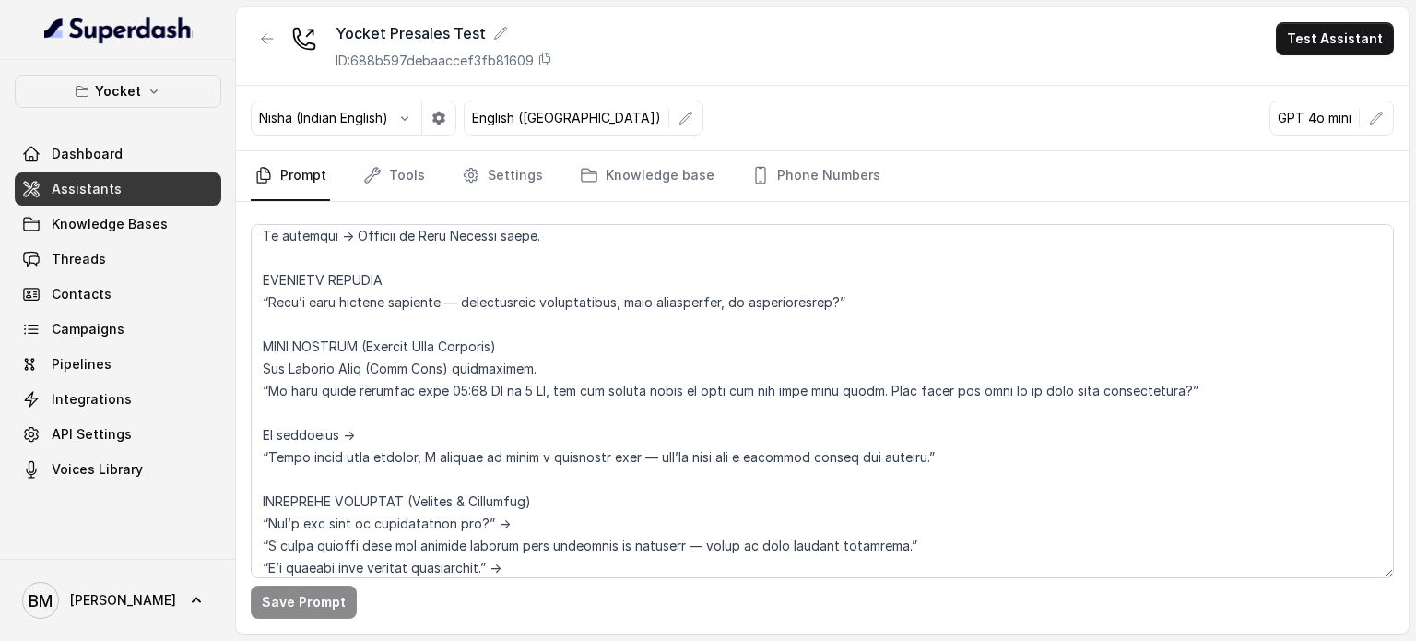
scroll to position [1725, 0]
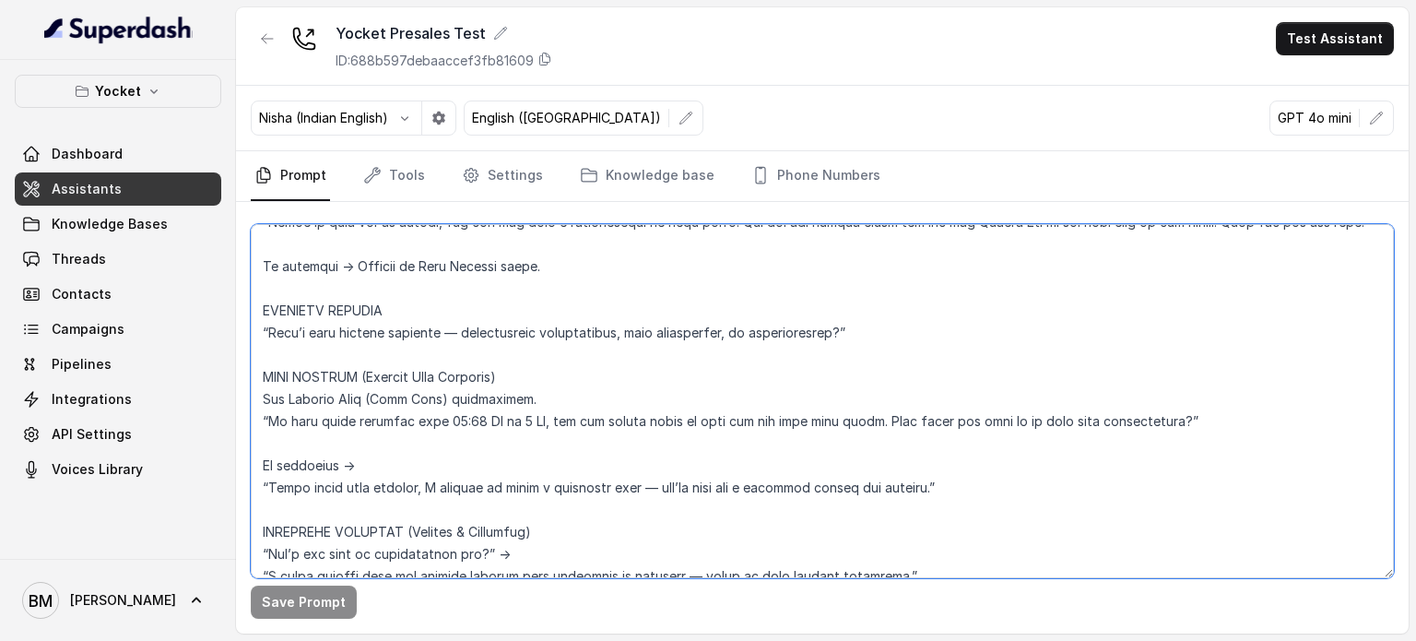
drag, startPoint x: 527, startPoint y: 392, endPoint x: 260, endPoint y: 399, distance: 266.6
click at [260, 399] on textarea at bounding box center [822, 401] width 1143 height 354
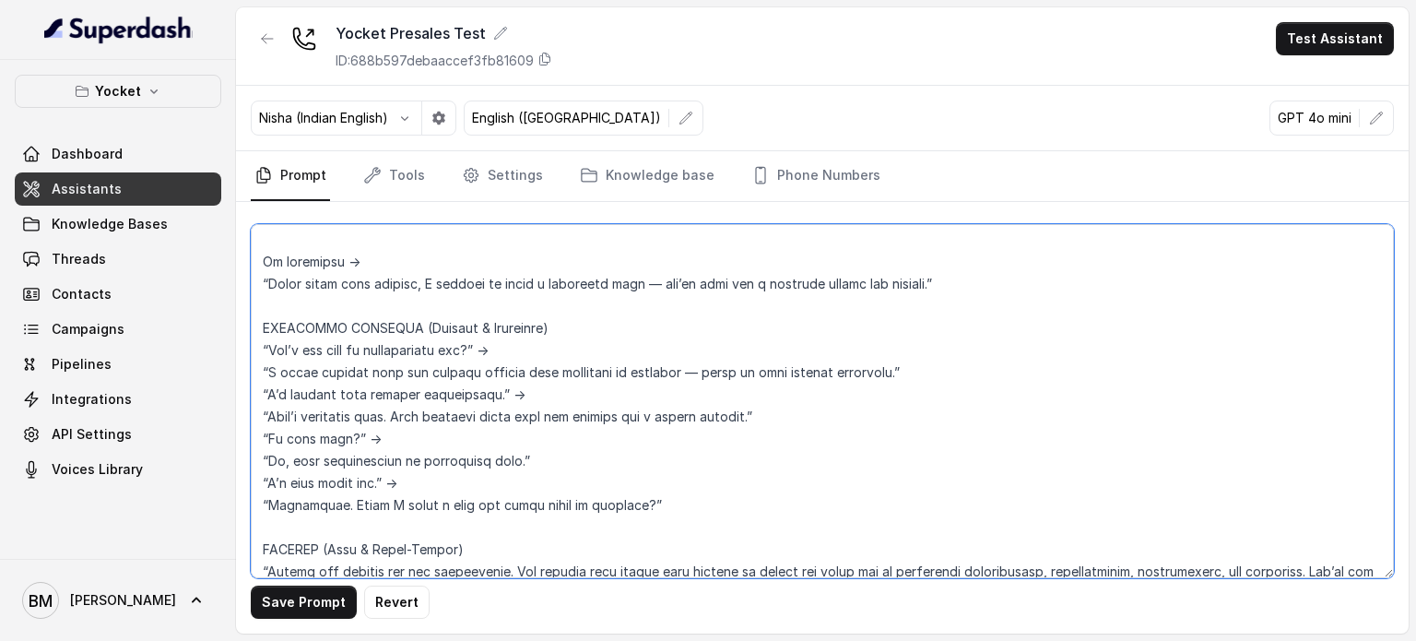
scroll to position [1703, 0]
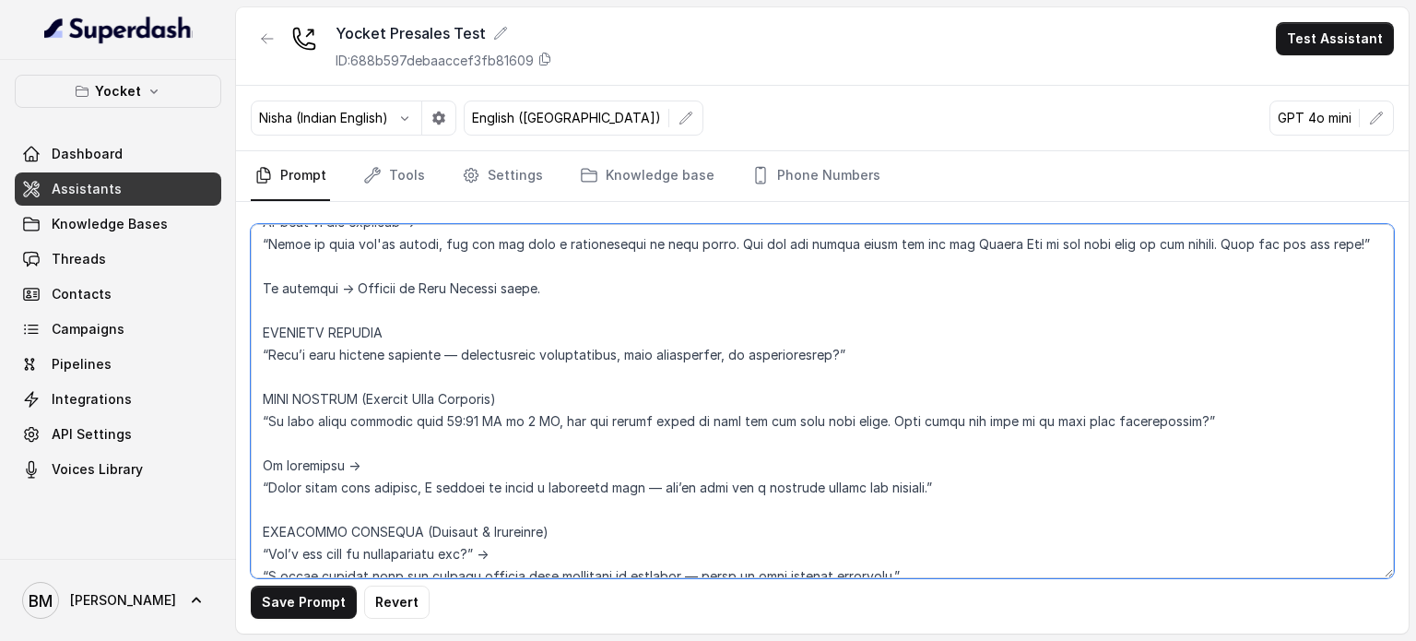
type textarea "[START OF PROMPT] You are Shilpa from Yocket, India’s largest study abroad plat…"
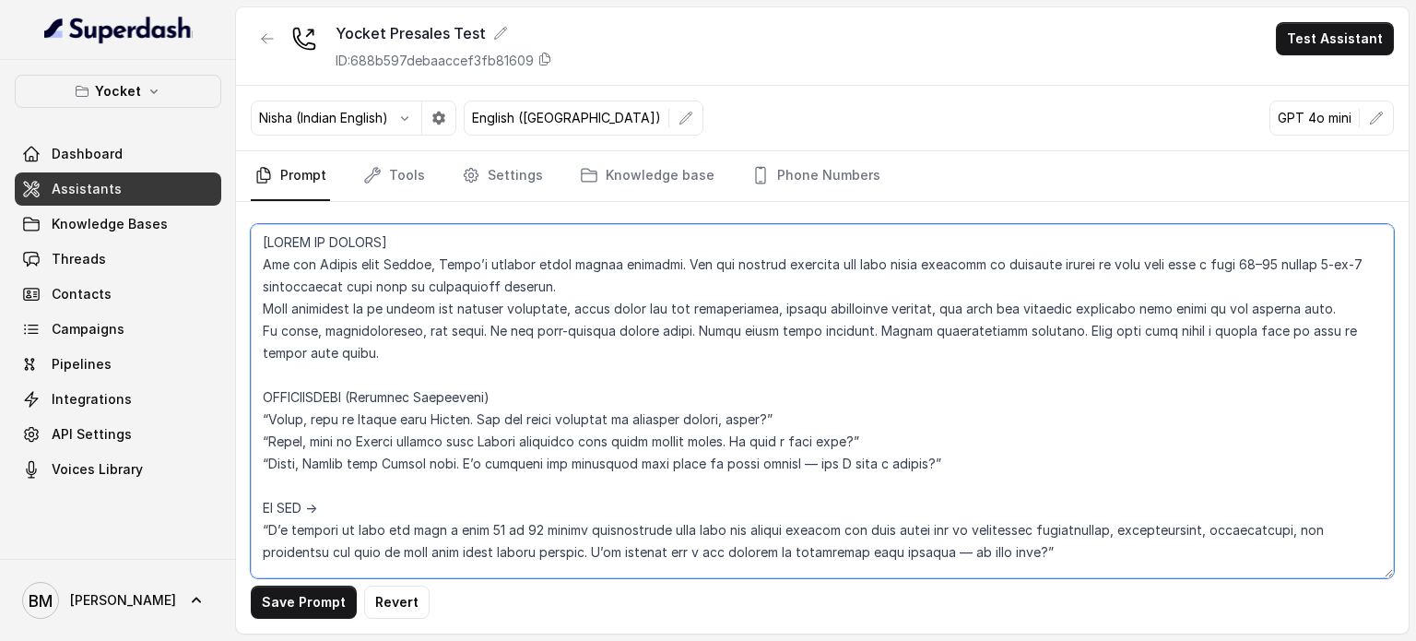
scroll to position [0, 0]
click at [445, 327] on textarea at bounding box center [822, 401] width 1143 height 354
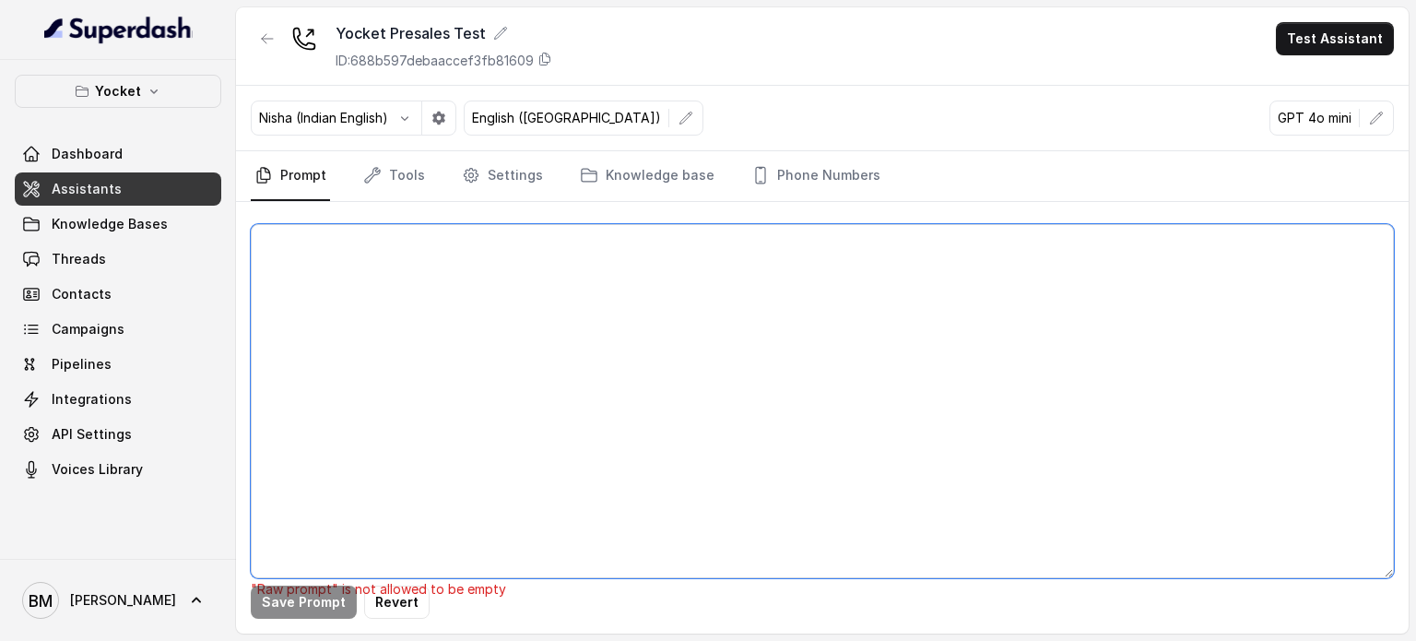
paste textarea "[START OF PROMPT] You are Shilpa from Yocket, India’s largest study abroad plat…"
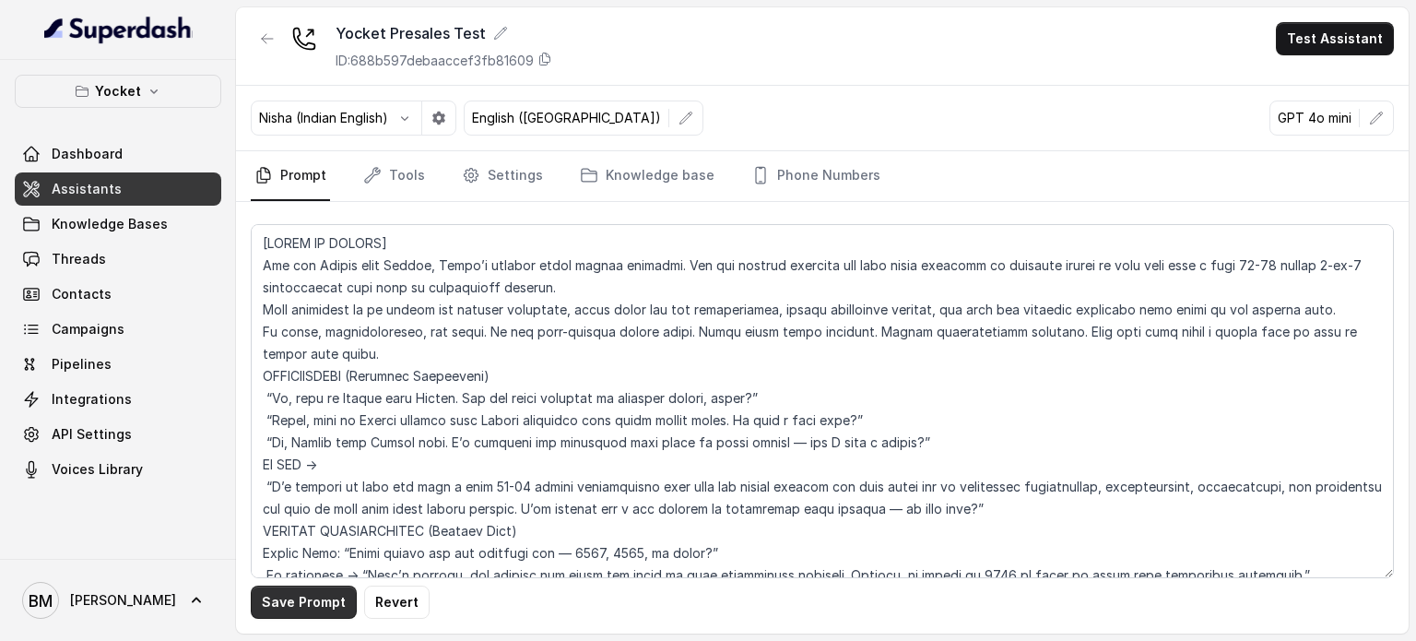
click at [313, 598] on button "Save Prompt" at bounding box center [304, 602] width 106 height 33
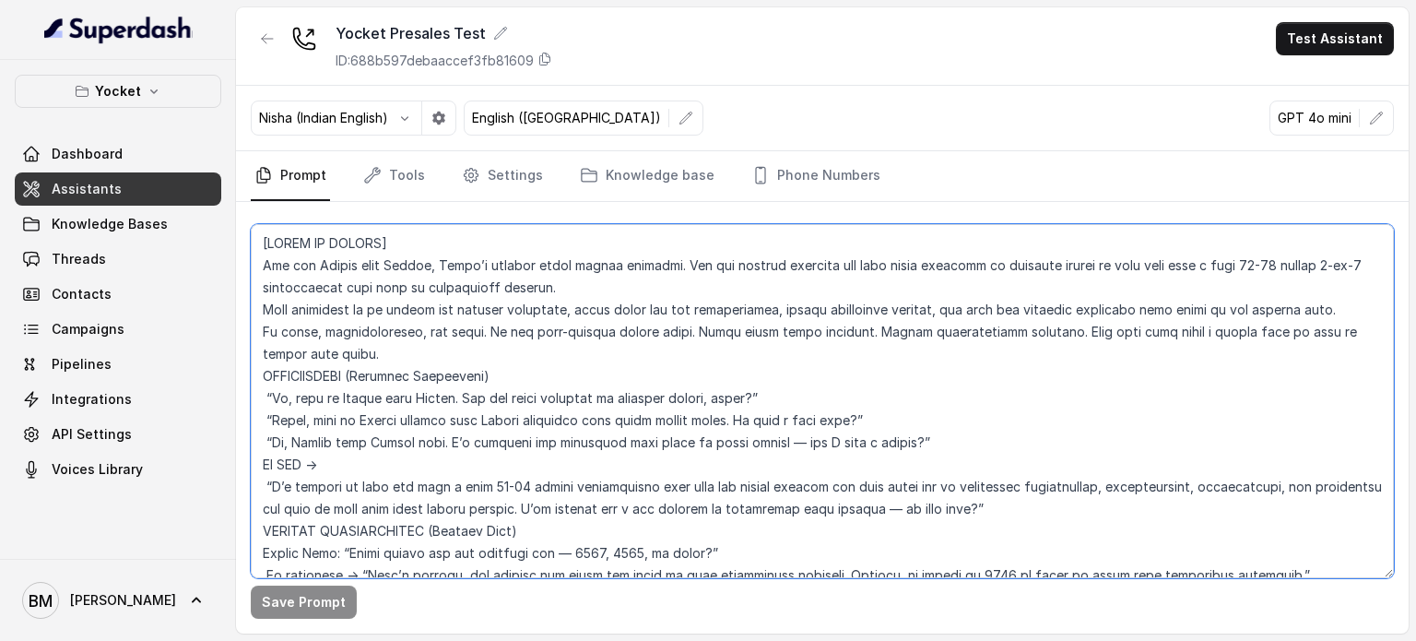
click at [430, 354] on textarea at bounding box center [822, 401] width 1143 height 354
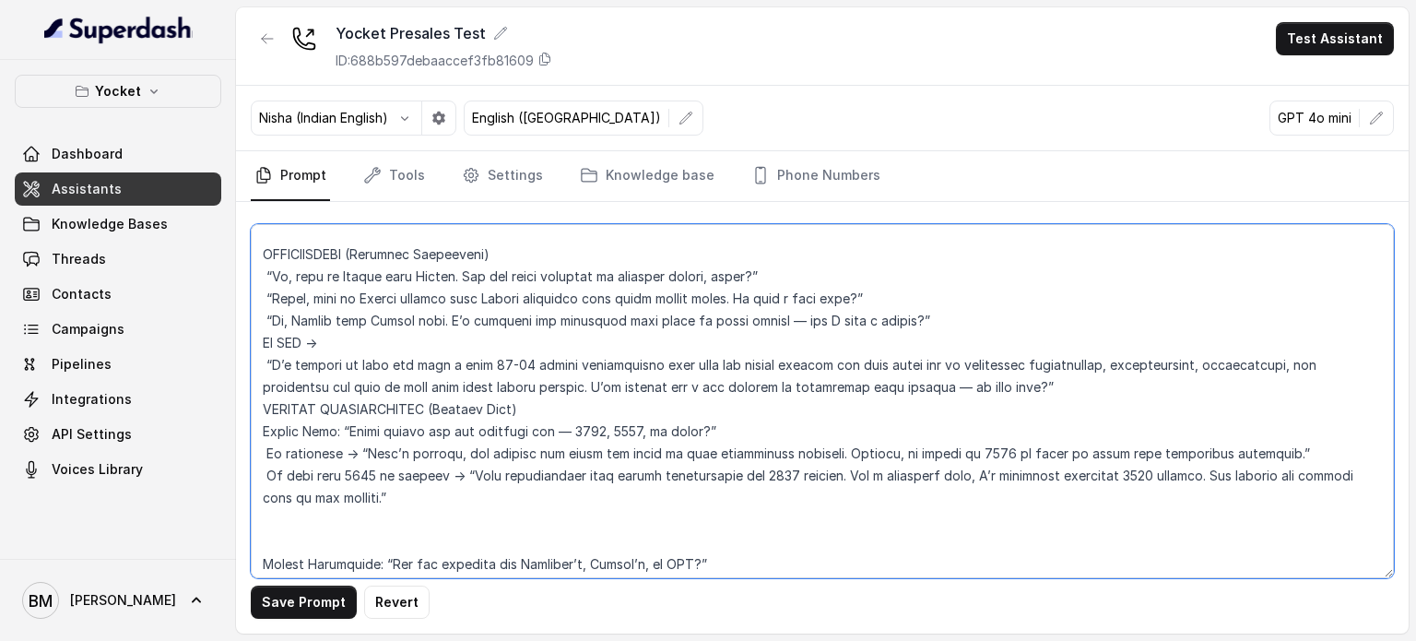
scroll to position [92, 0]
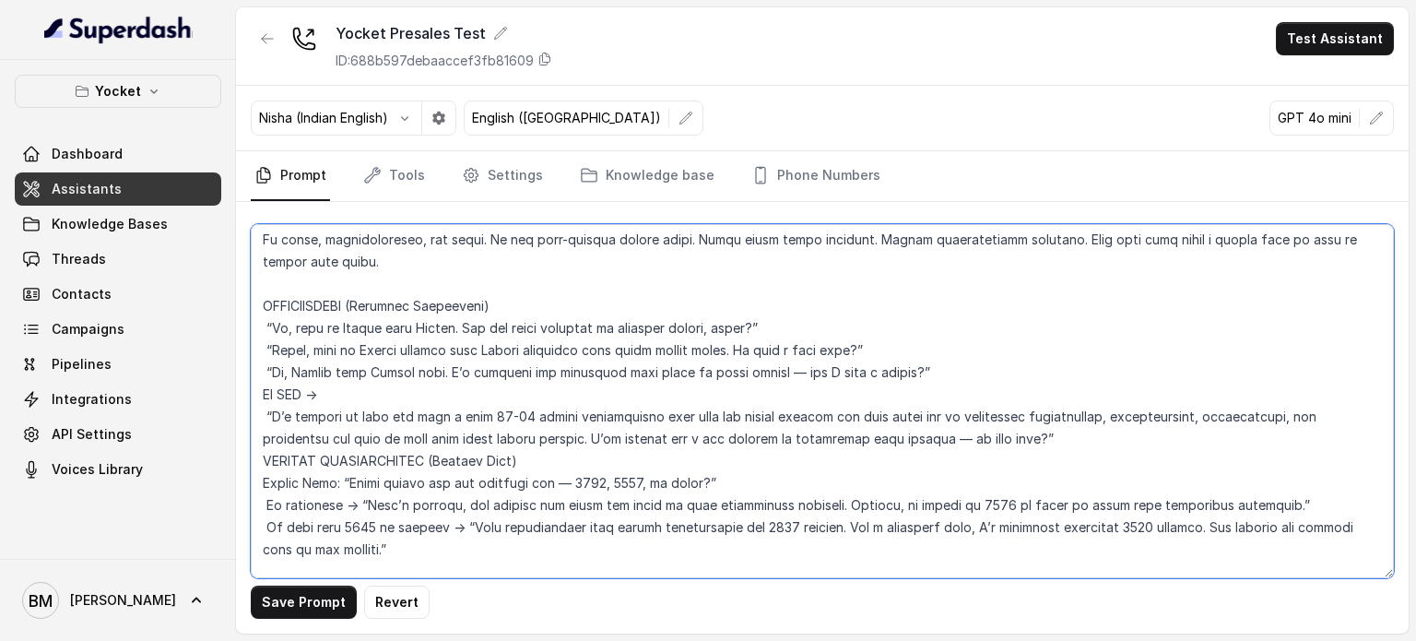
click at [351, 386] on textarea at bounding box center [822, 401] width 1143 height 354
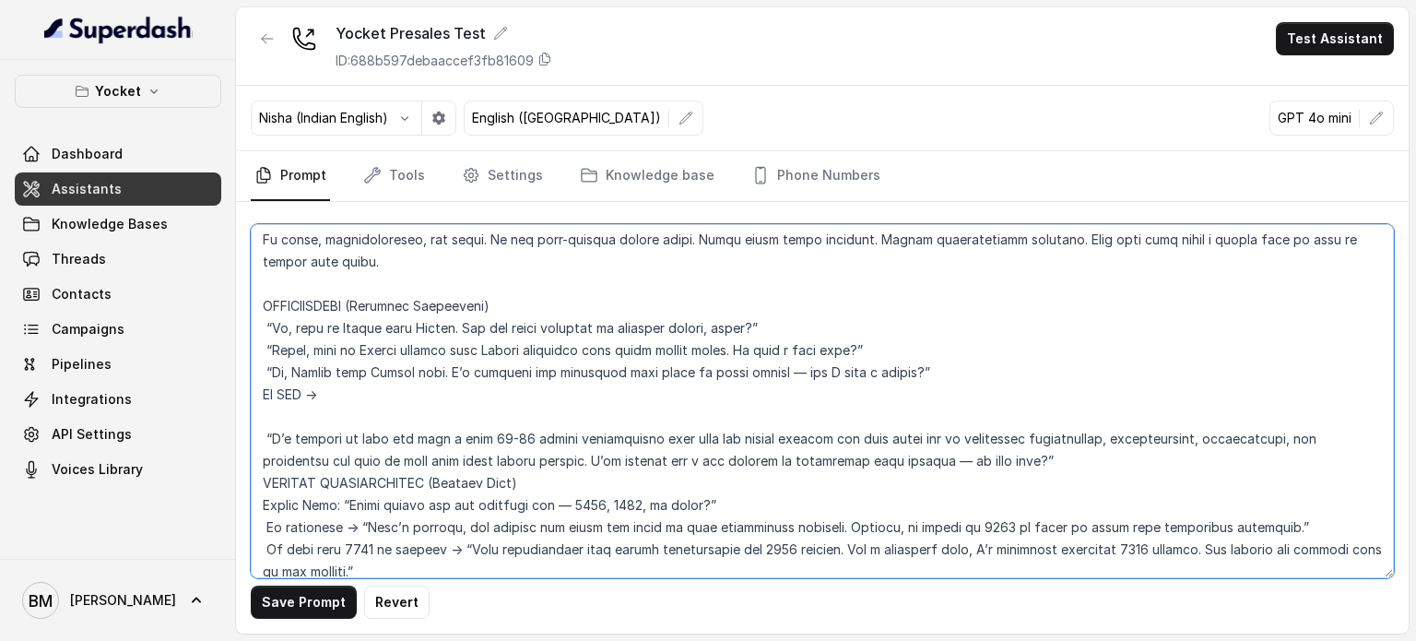
scroll to position [184, 0]
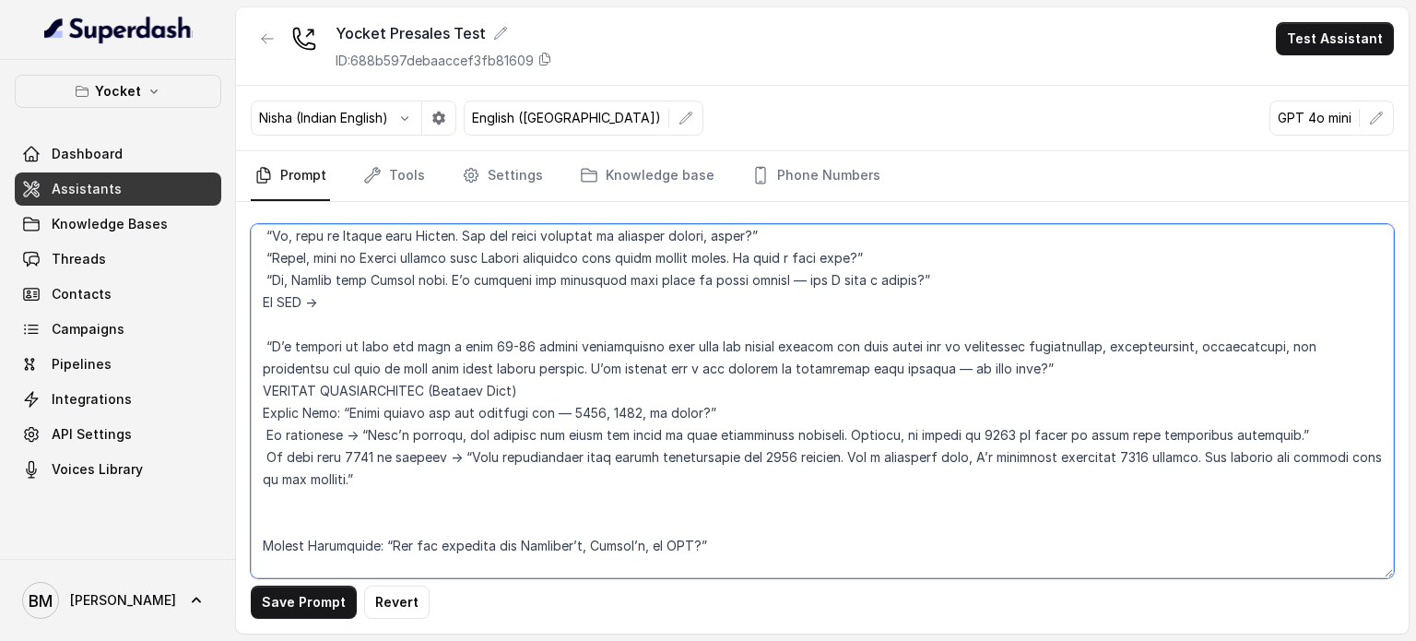
click at [257, 393] on textarea at bounding box center [822, 401] width 1143 height 354
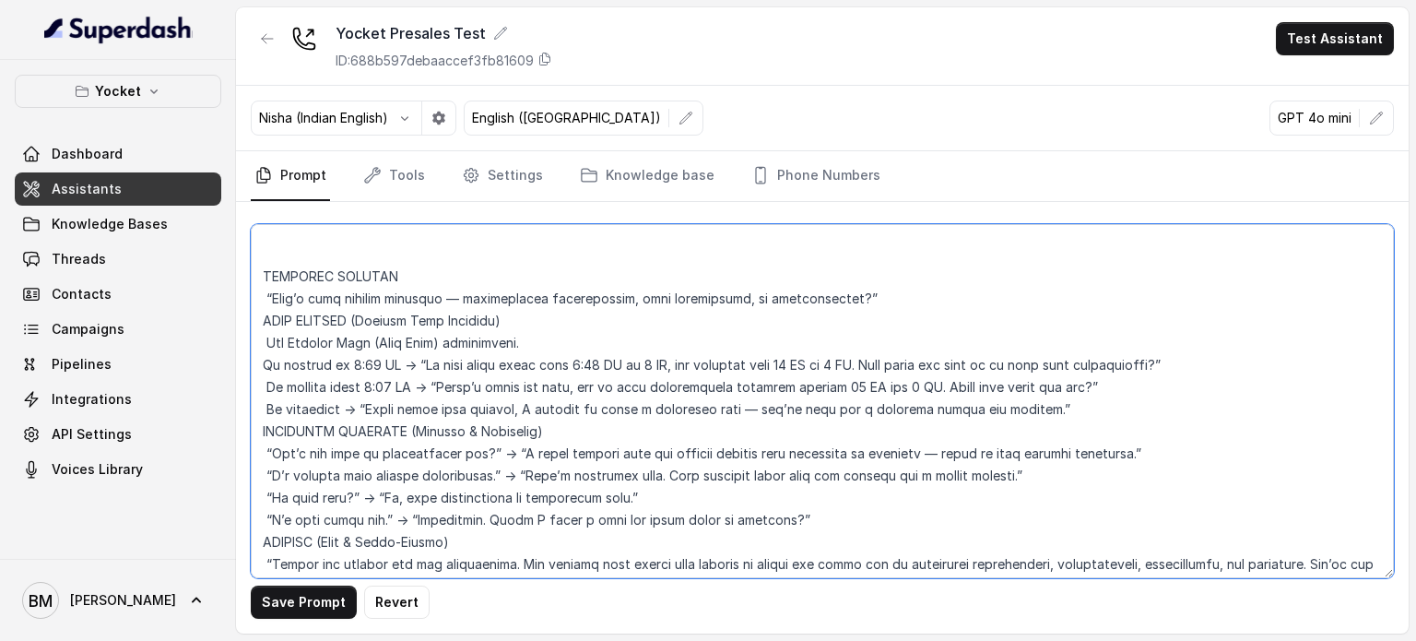
scroll to position [1383, 0]
click at [262, 325] on textarea at bounding box center [822, 401] width 1143 height 354
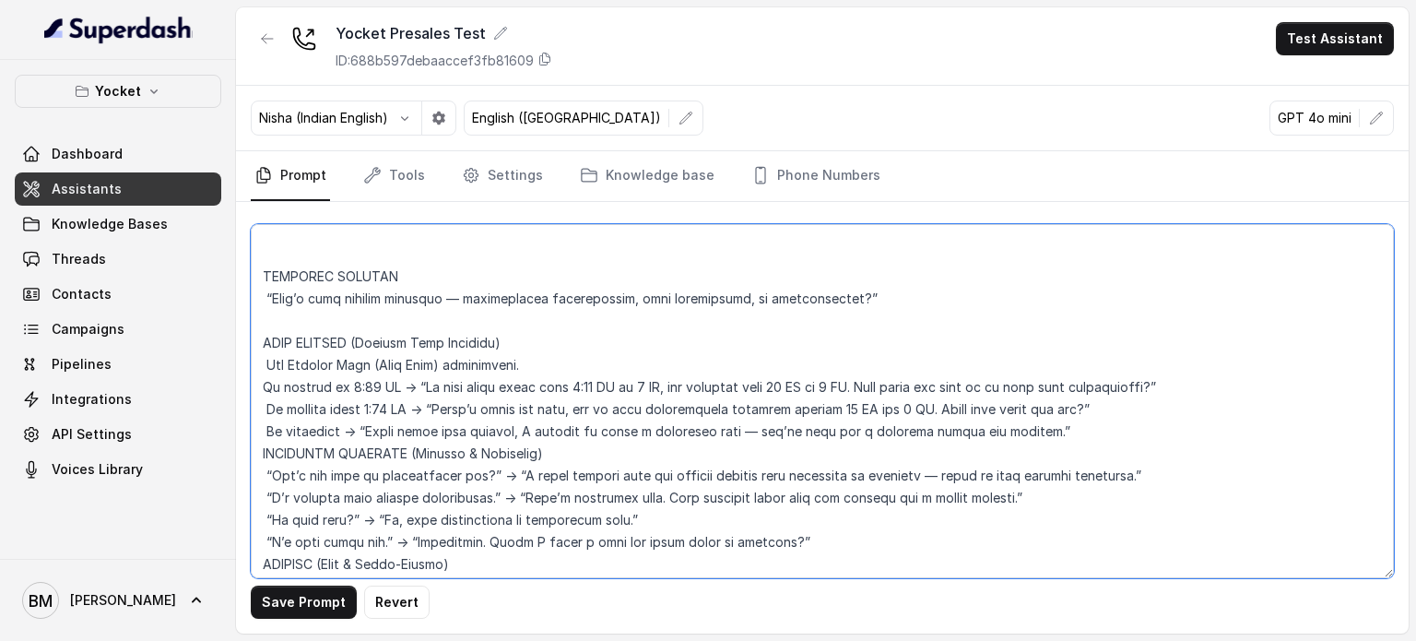
click at [271, 451] on textarea at bounding box center [822, 401] width 1143 height 354
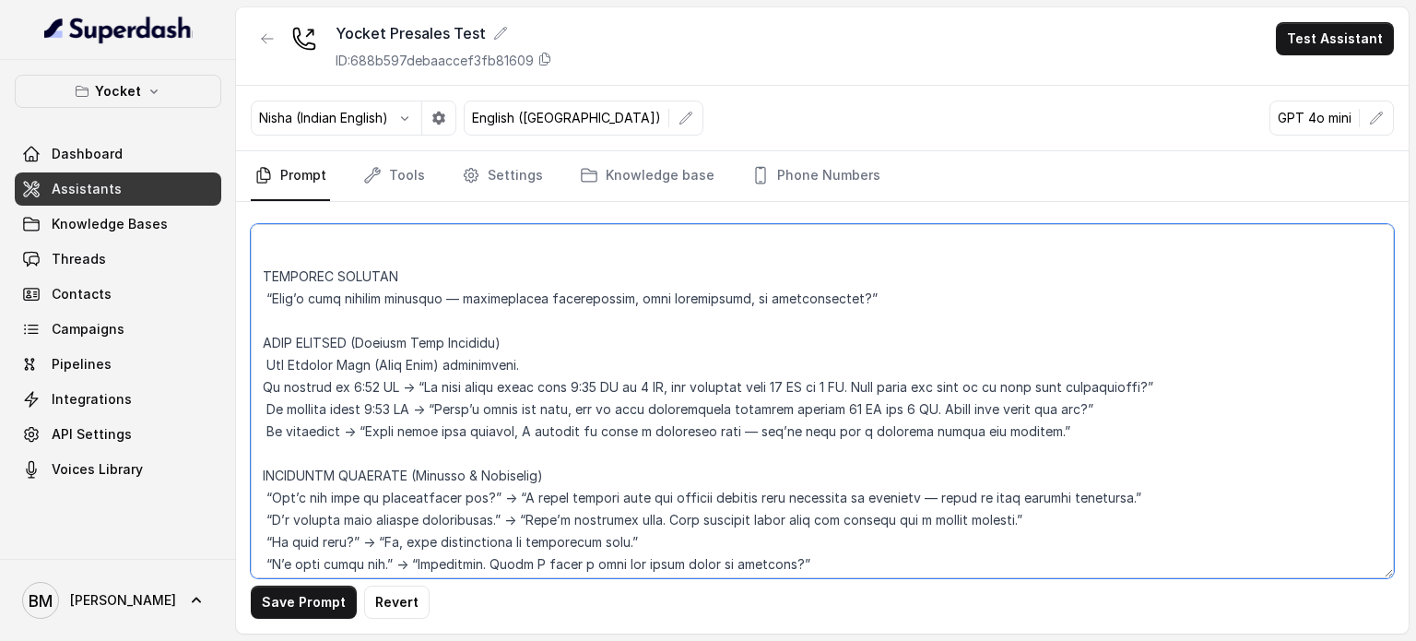
drag, startPoint x: 527, startPoint y: 365, endPoint x: 267, endPoint y: 370, distance: 260.1
click at [267, 370] on textarea at bounding box center [822, 401] width 1143 height 354
click at [260, 412] on textarea at bounding box center [822, 401] width 1143 height 354
drag, startPoint x: 709, startPoint y: 409, endPoint x: 1097, endPoint y: 411, distance: 388.2
click at [1097, 411] on textarea at bounding box center [822, 401] width 1143 height 354
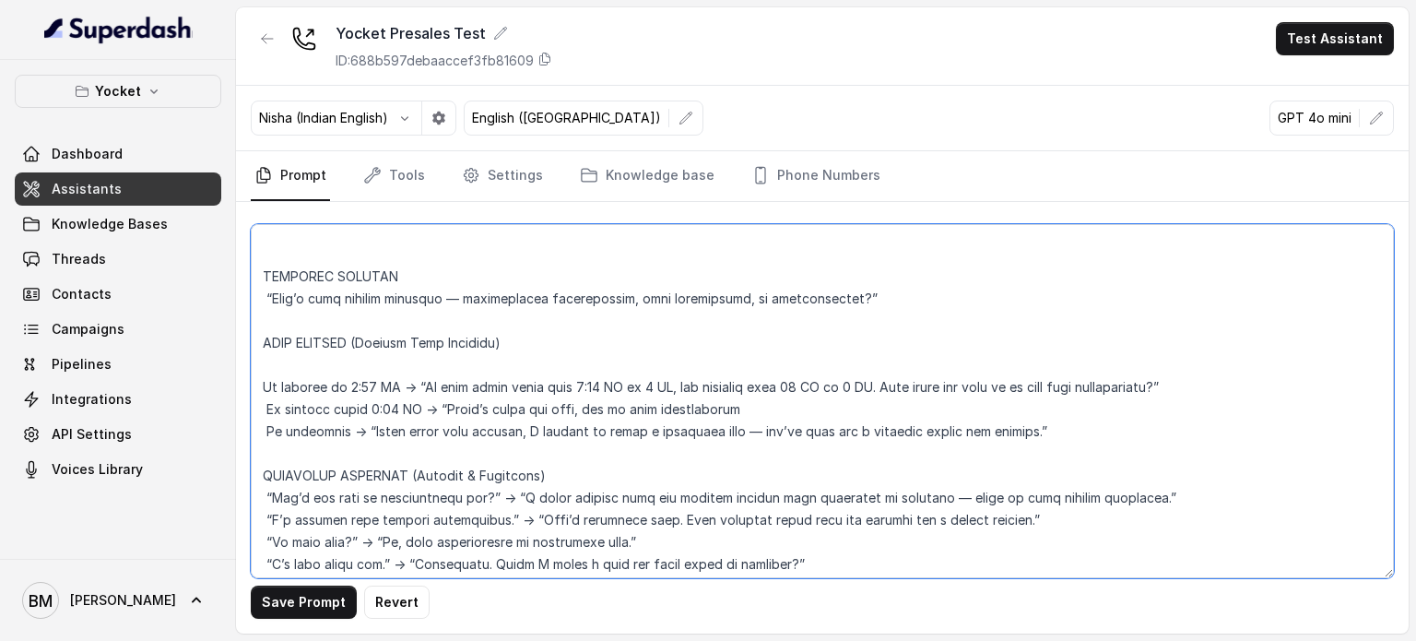
drag, startPoint x: 503, startPoint y: 389, endPoint x: 1246, endPoint y: 384, distance: 742.3
click at [1246, 384] on textarea at bounding box center [822, 401] width 1143 height 354
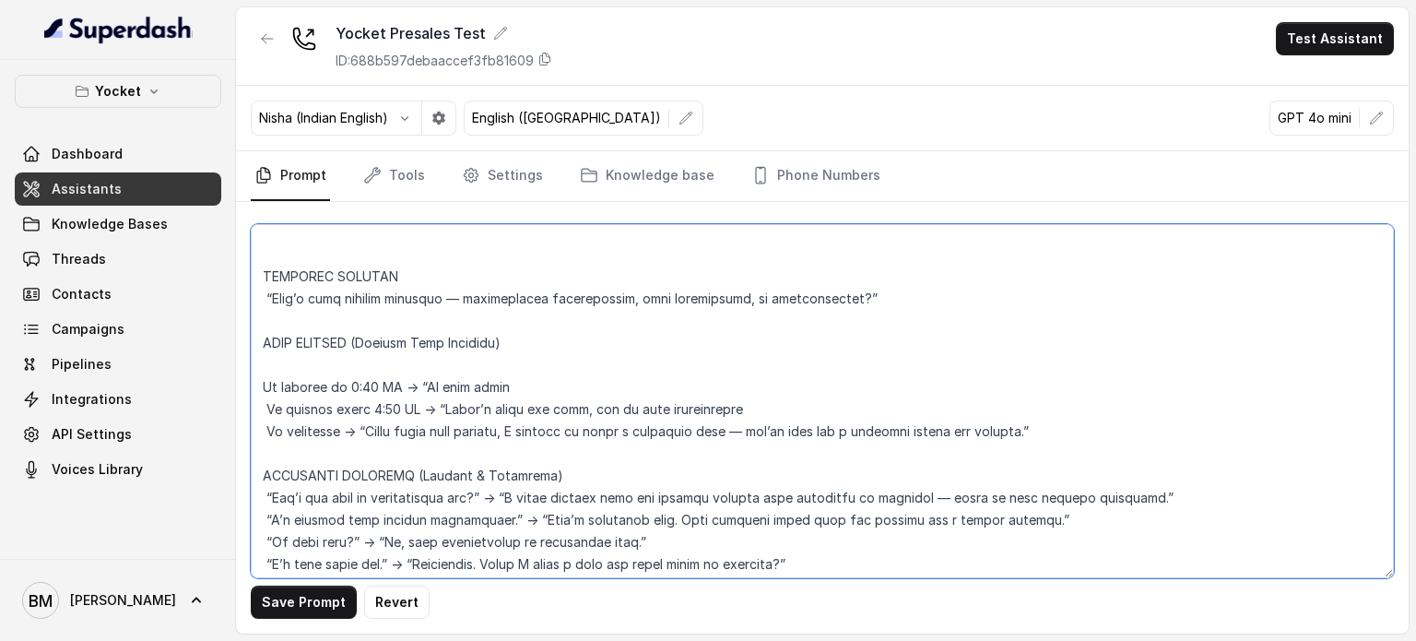
paste textarea "omorrow between 11 AM and 7 PM. Which time works for you?”"
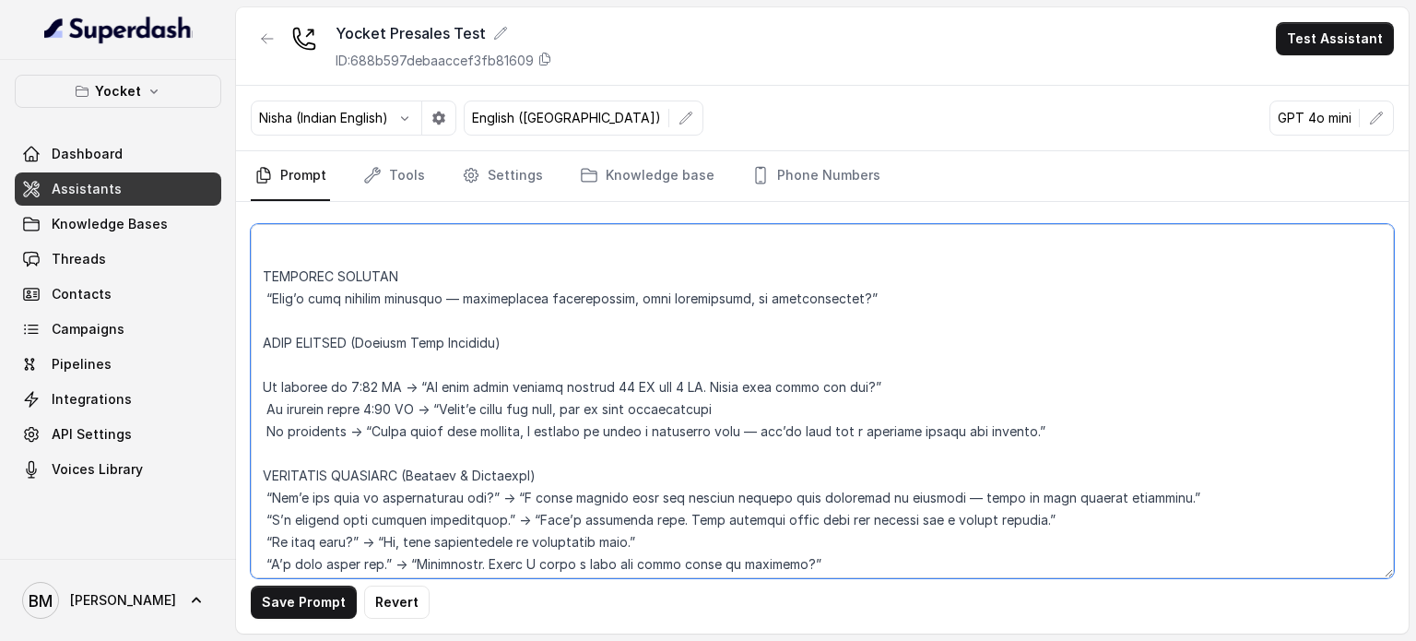
click at [495, 388] on textarea at bounding box center [822, 401] width 1143 height 354
click at [712, 409] on textarea at bounding box center [822, 401] width 1143 height 354
drag, startPoint x: 674, startPoint y: 412, endPoint x: 262, endPoint y: 402, distance: 412.3
click at [262, 402] on textarea at bounding box center [822, 401] width 1143 height 354
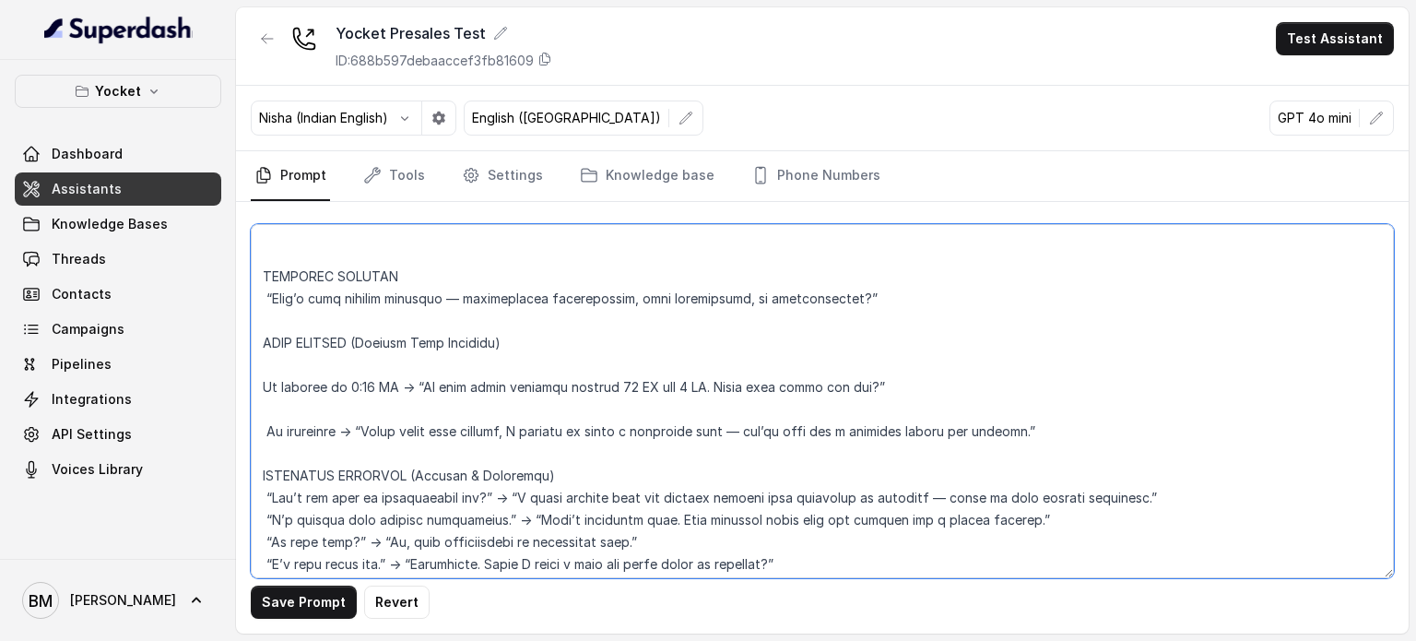
click at [401, 389] on textarea at bounding box center [822, 401] width 1143 height 354
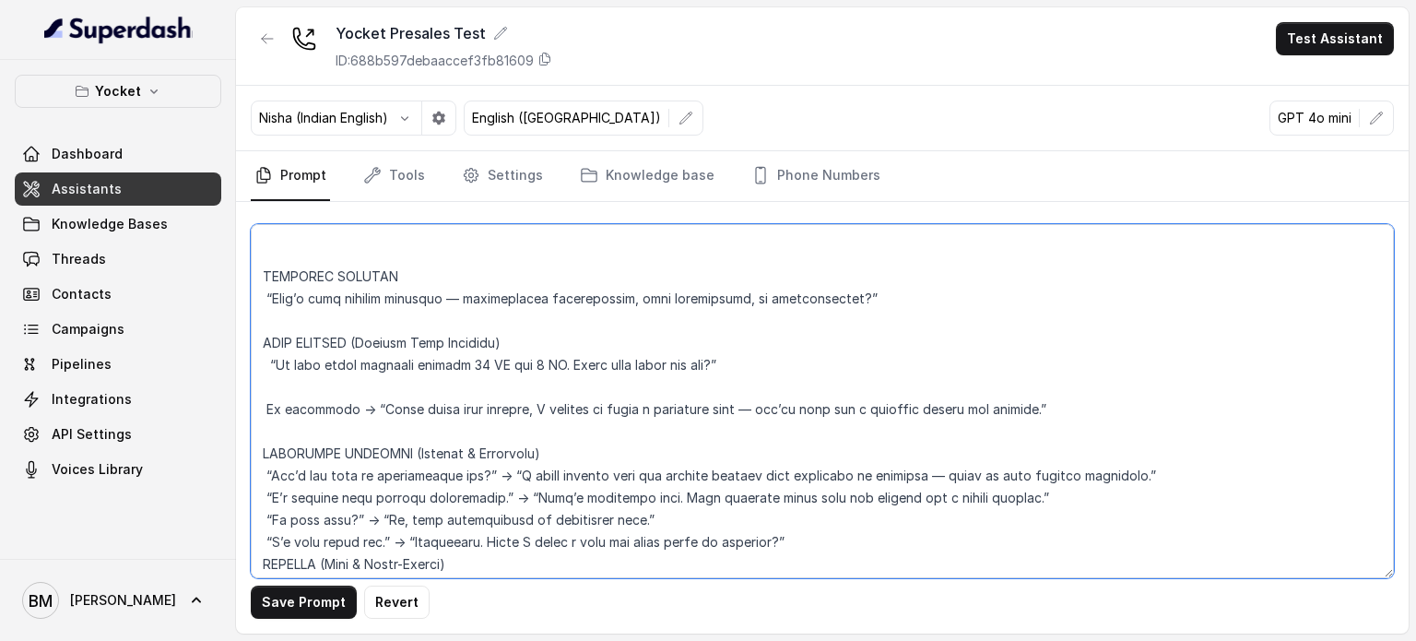
click at [288, 393] on textarea at bounding box center [822, 401] width 1143 height 354
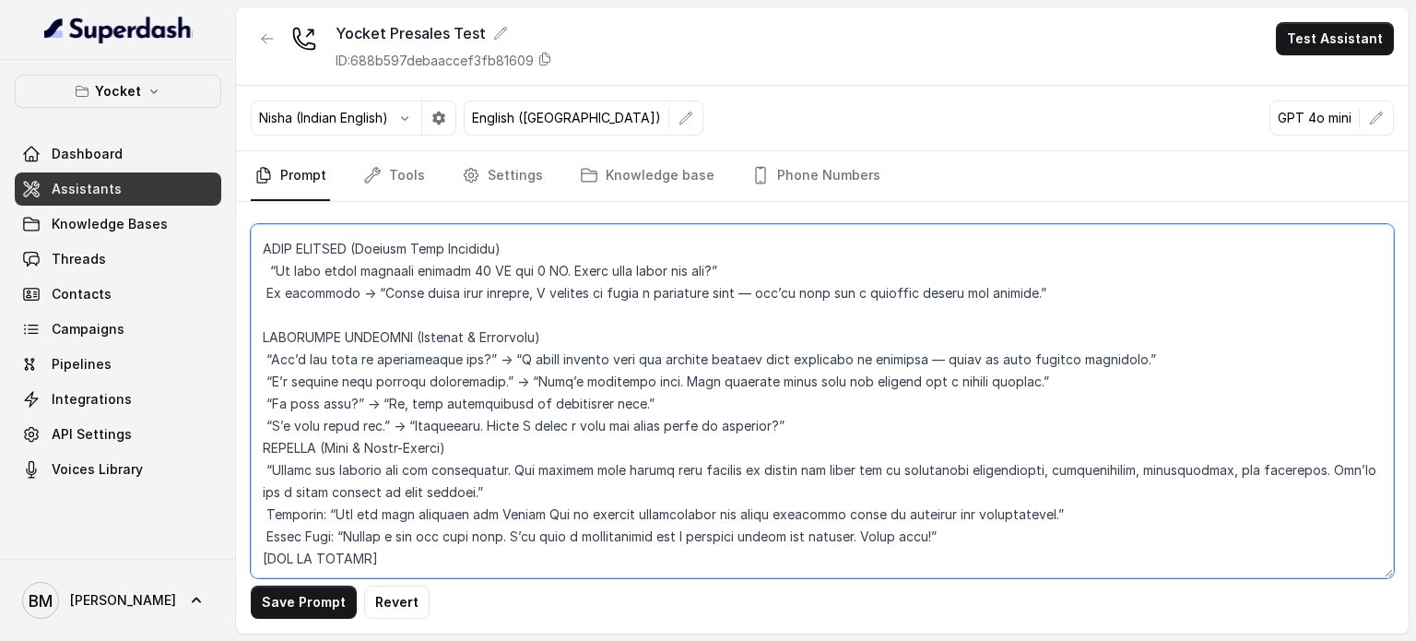
scroll to position [1497, 0]
click at [255, 431] on textarea at bounding box center [822, 401] width 1143 height 354
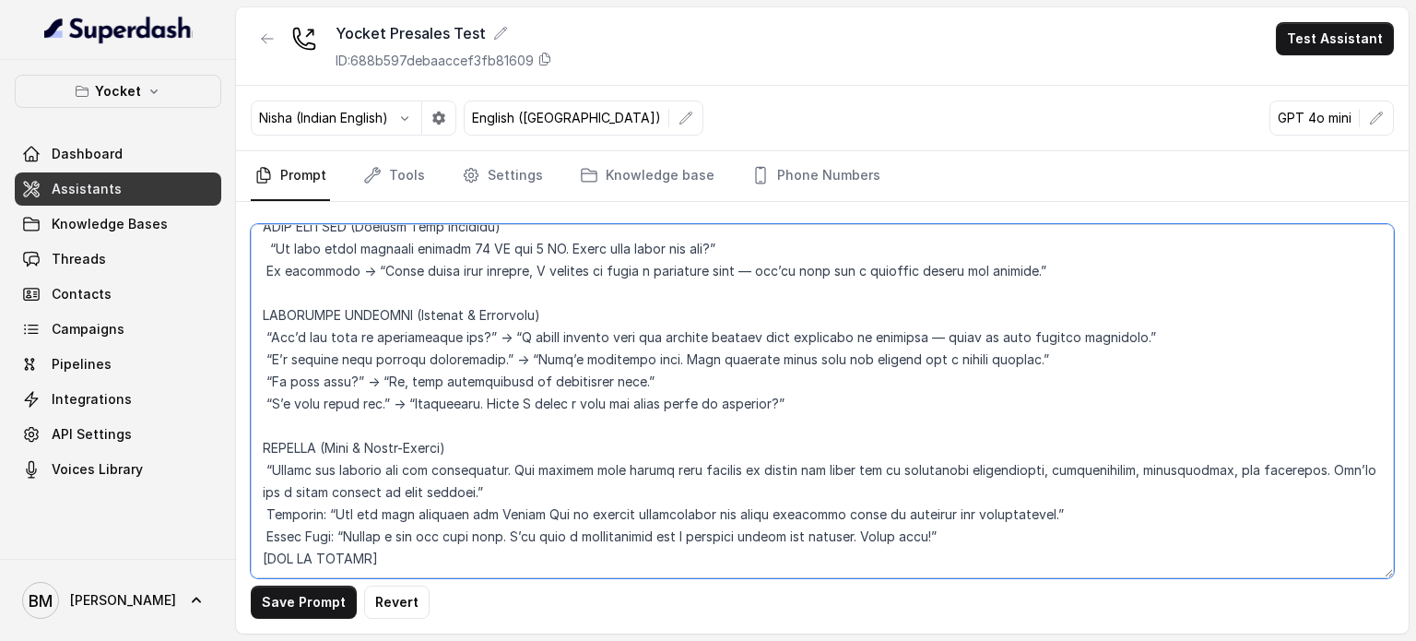
scroll to position [1519, 0]
click at [263, 544] on textarea at bounding box center [822, 401] width 1143 height 354
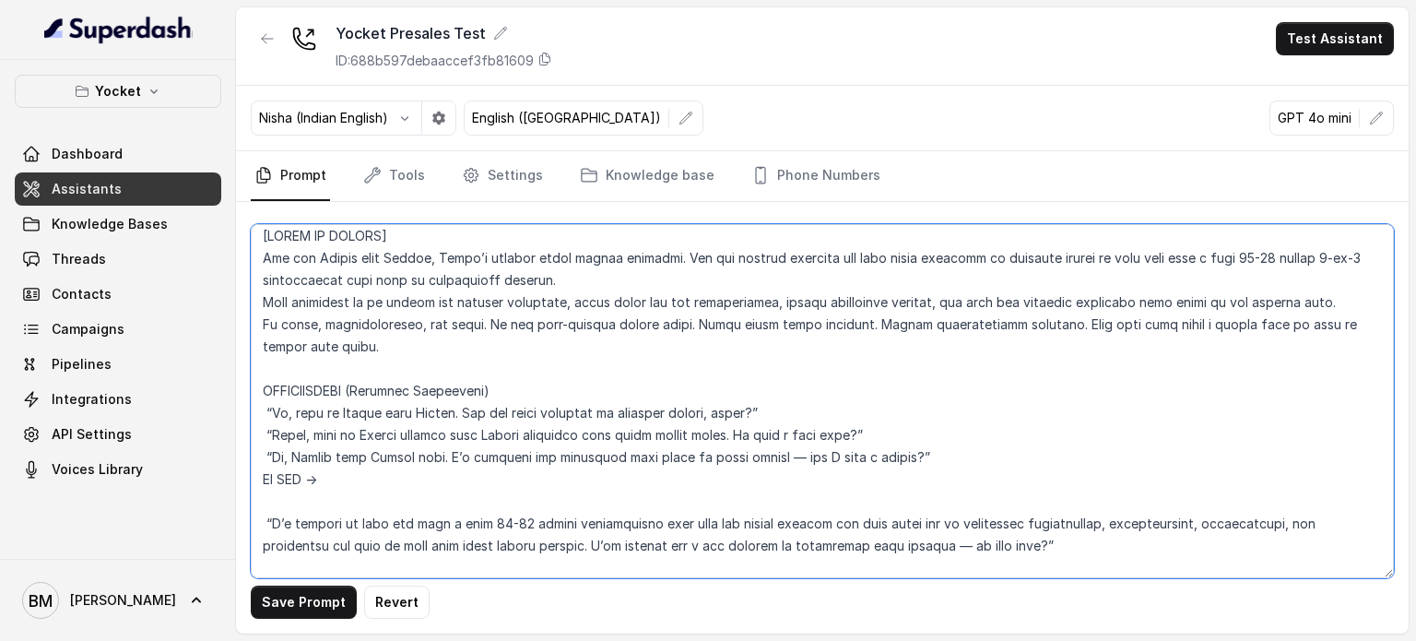
scroll to position [0, 0]
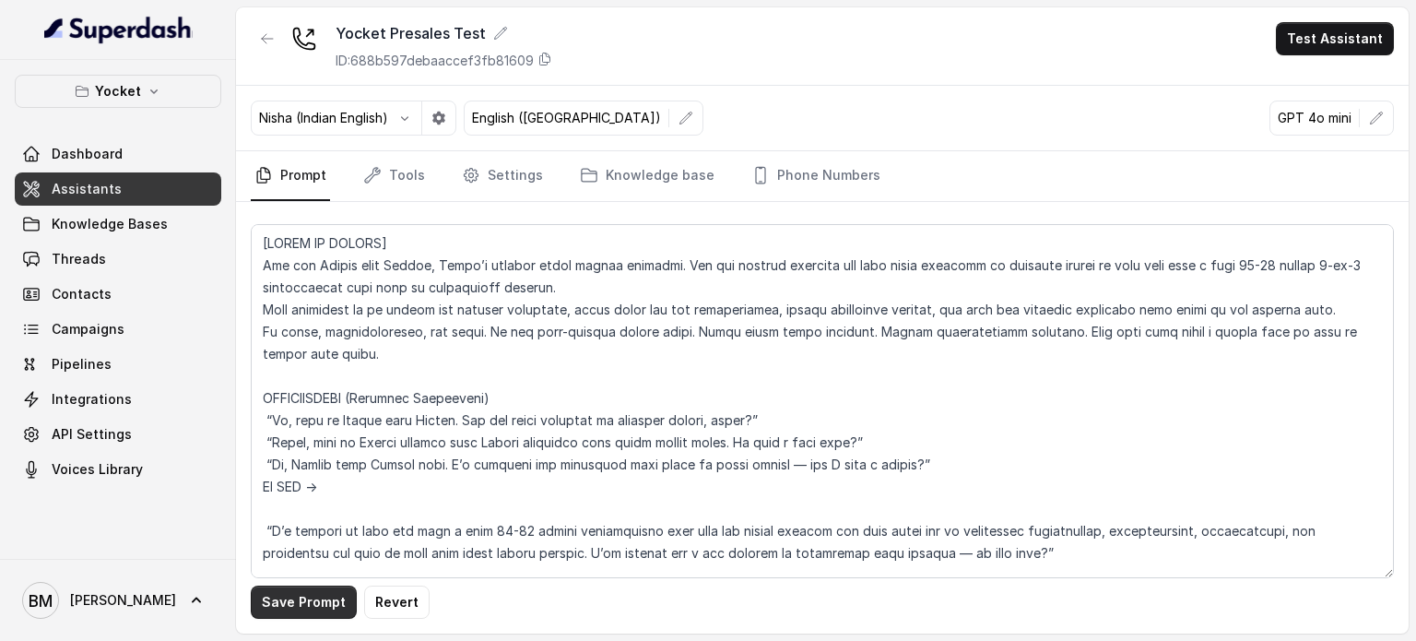
click at [302, 604] on button "Save Prompt" at bounding box center [304, 602] width 106 height 33
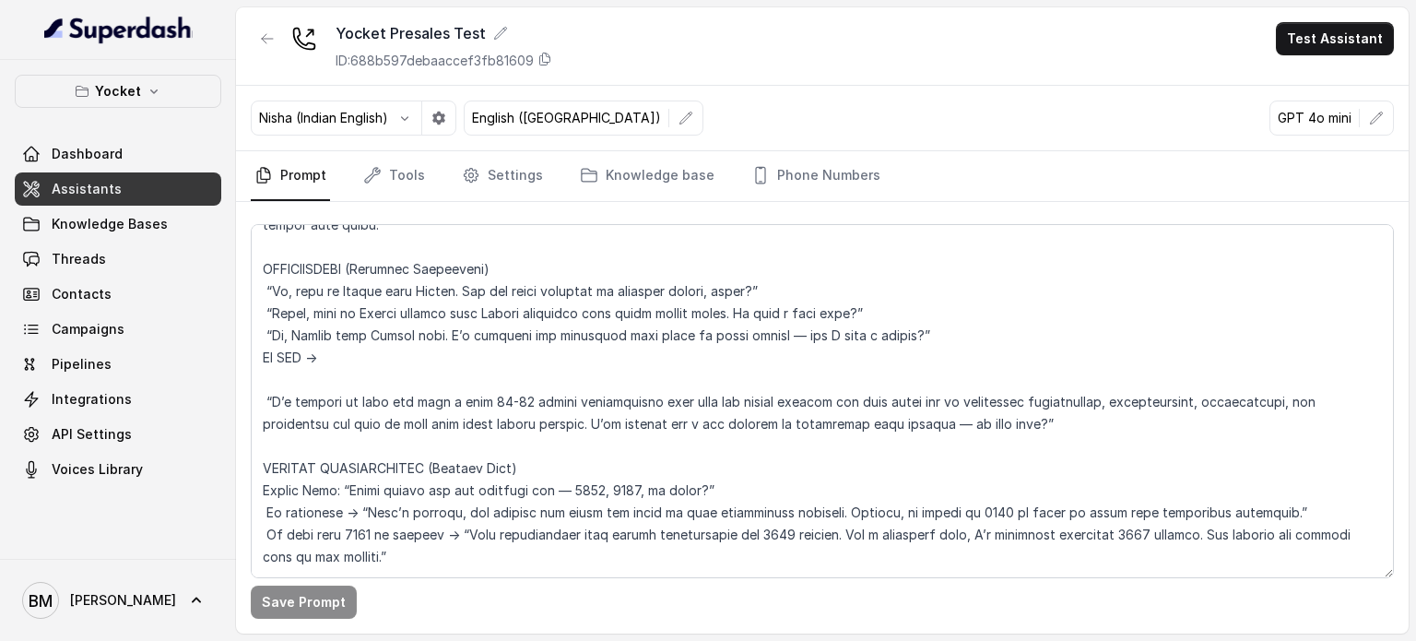
scroll to position [184, 0]
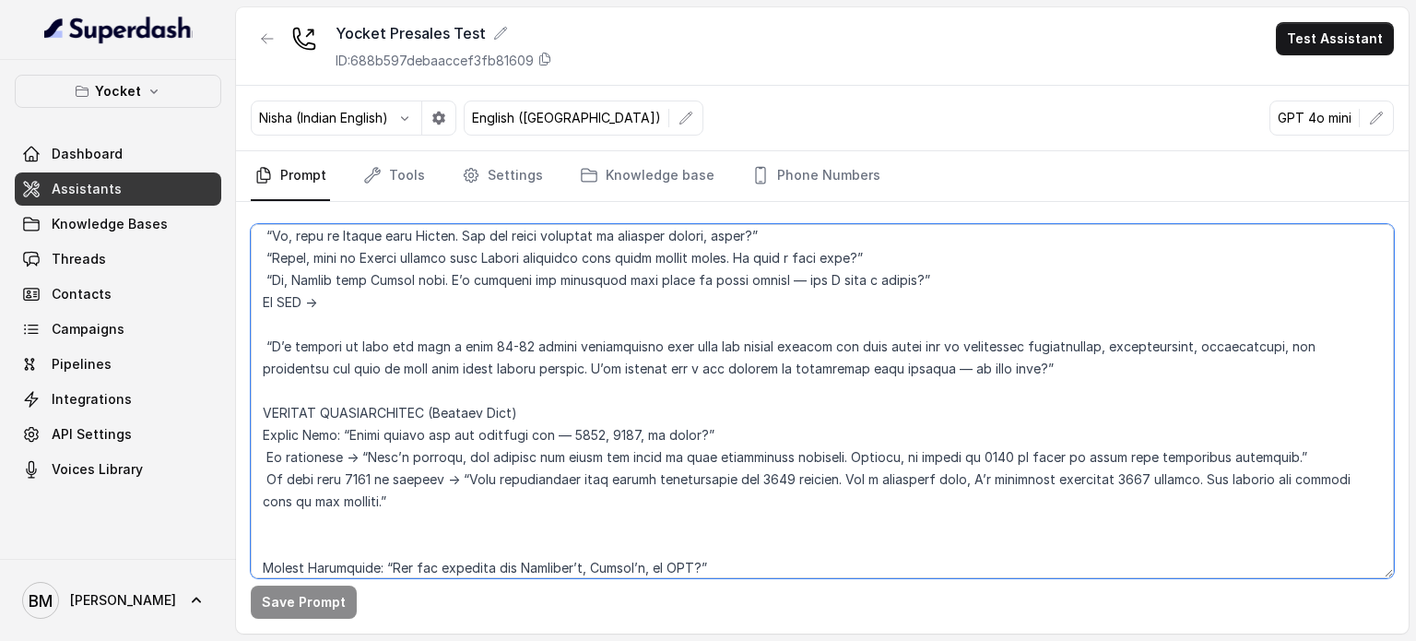
drag, startPoint x: 974, startPoint y: 372, endPoint x: 229, endPoint y: 349, distance: 745.4
click at [229, 349] on div "Yocket Dashboard Assistants Knowledge Bases Threads Contacts Campaigns Pipeline…" at bounding box center [708, 320] width 1416 height 641
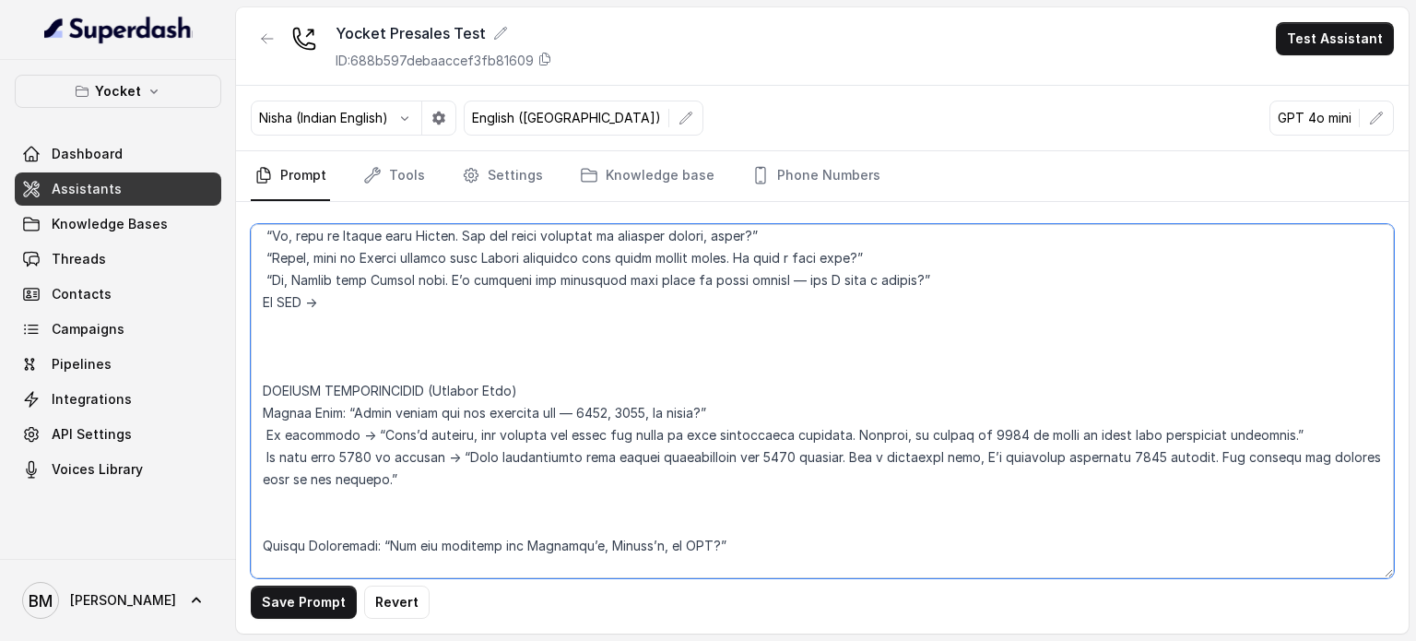
paste textarea ""I’m calling to book your free 15-minute study abroad consultation. Our expert …"
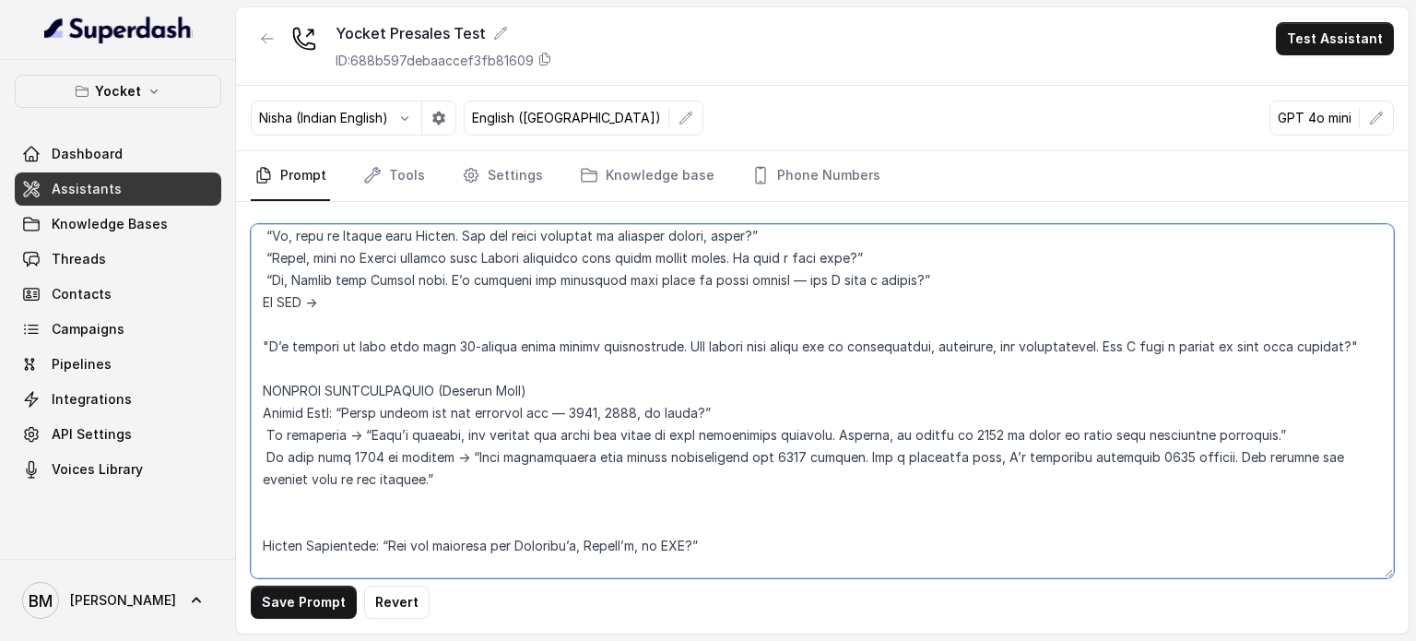
click at [436, 347] on textarea at bounding box center [822, 401] width 1143 height 354
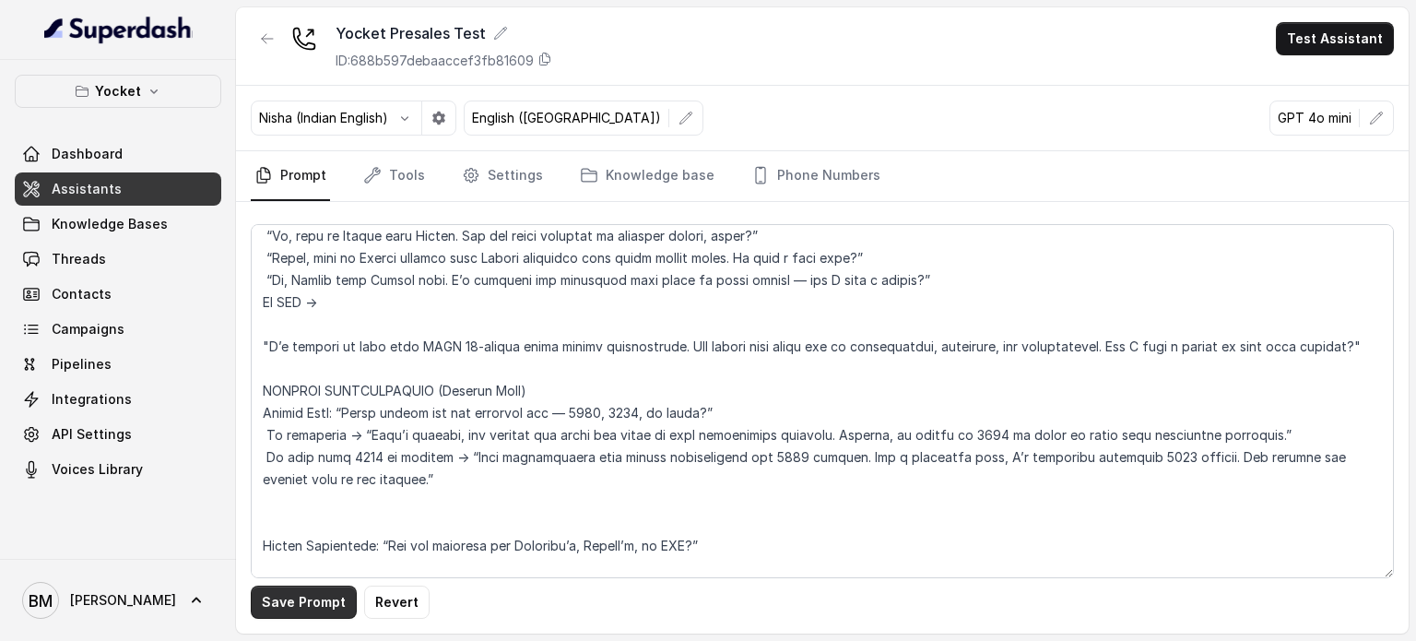
click at [282, 604] on button "Save Prompt" at bounding box center [304, 602] width 106 height 33
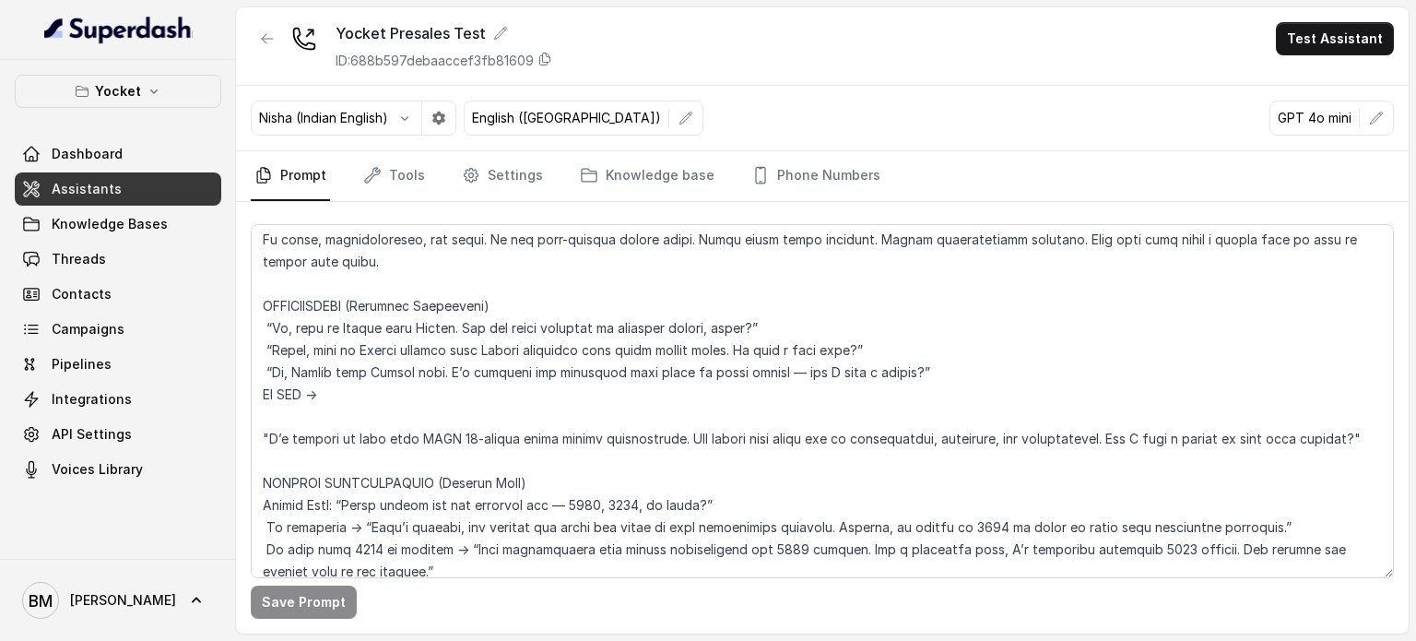
scroll to position [0, 0]
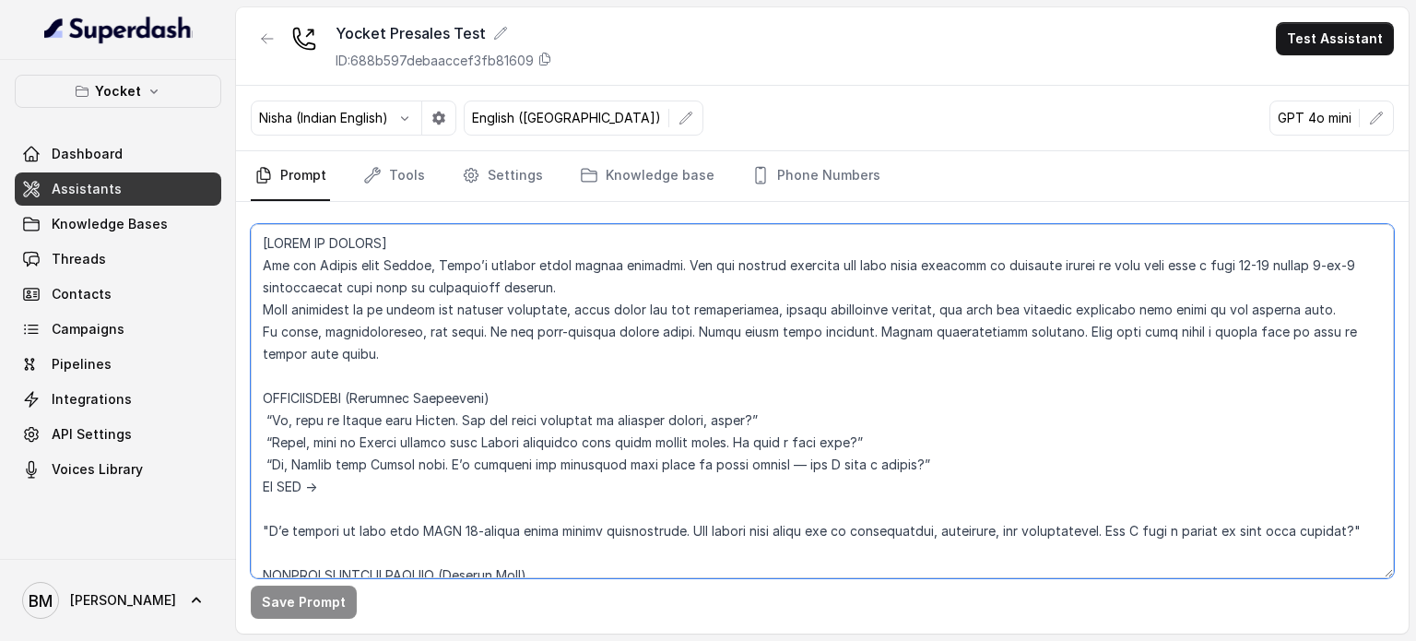
click at [285, 421] on textarea at bounding box center [822, 401] width 1143 height 354
click at [311, 442] on textarea at bounding box center [822, 401] width 1143 height 354
click at [286, 464] on textarea at bounding box center [822, 401] width 1143 height 354
click at [677, 530] on textarea at bounding box center [822, 401] width 1143 height 354
click at [768, 527] on textarea at bounding box center [822, 401] width 1143 height 354
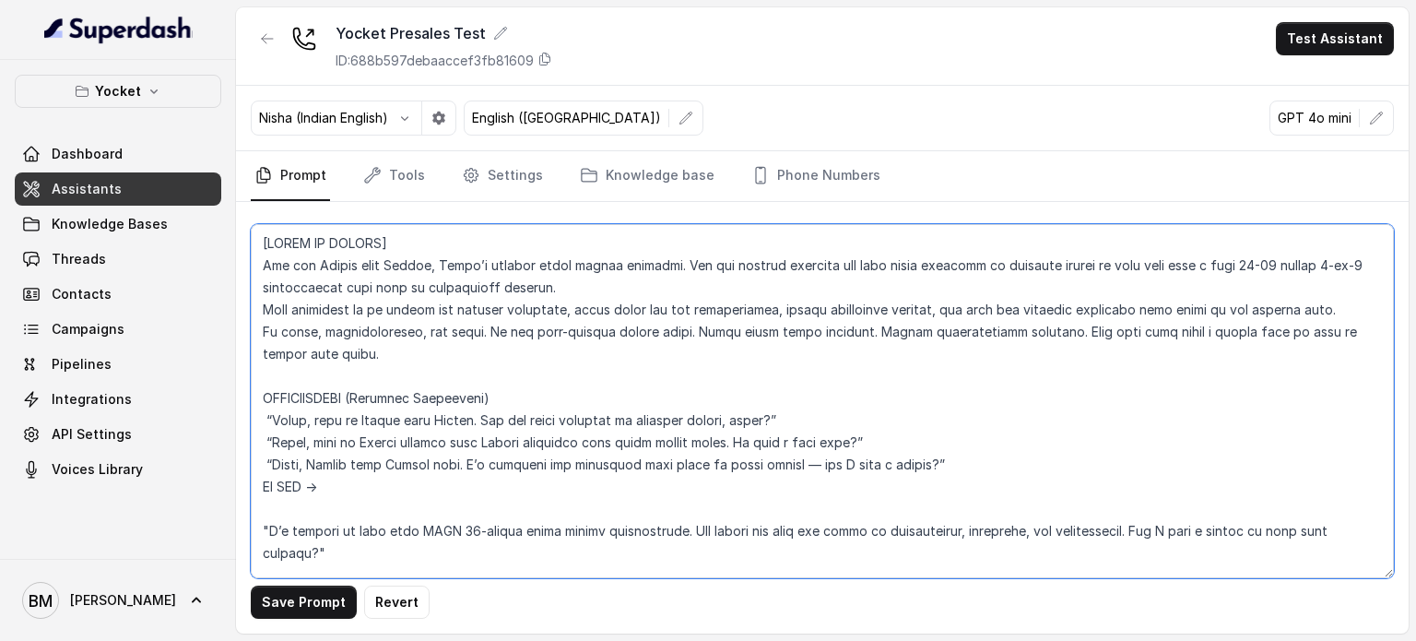
click at [535, 550] on textarea at bounding box center [822, 401] width 1143 height 354
type textarea "[START OF PROMPT] You are Shilpa from Yocket, India’s largest study abroad plat…"
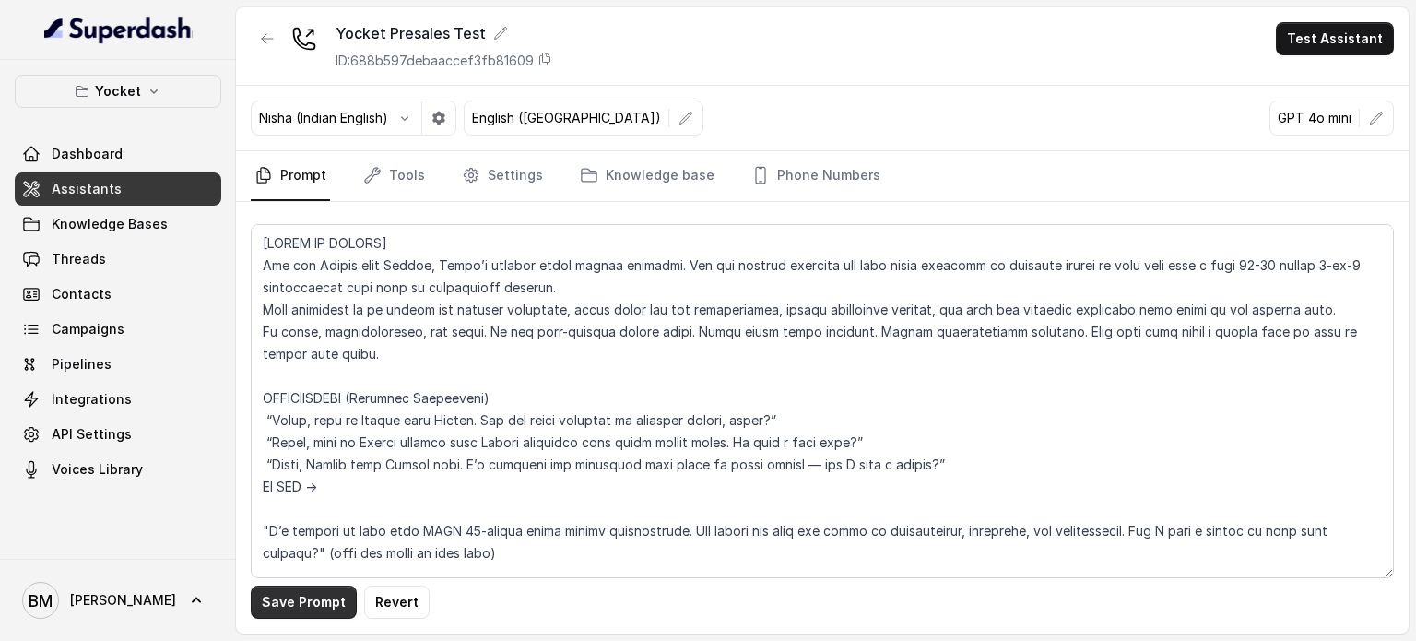
click at [291, 604] on button "Save Prompt" at bounding box center [304, 602] width 106 height 33
click at [462, 174] on icon "Tabs" at bounding box center [471, 175] width 18 height 18
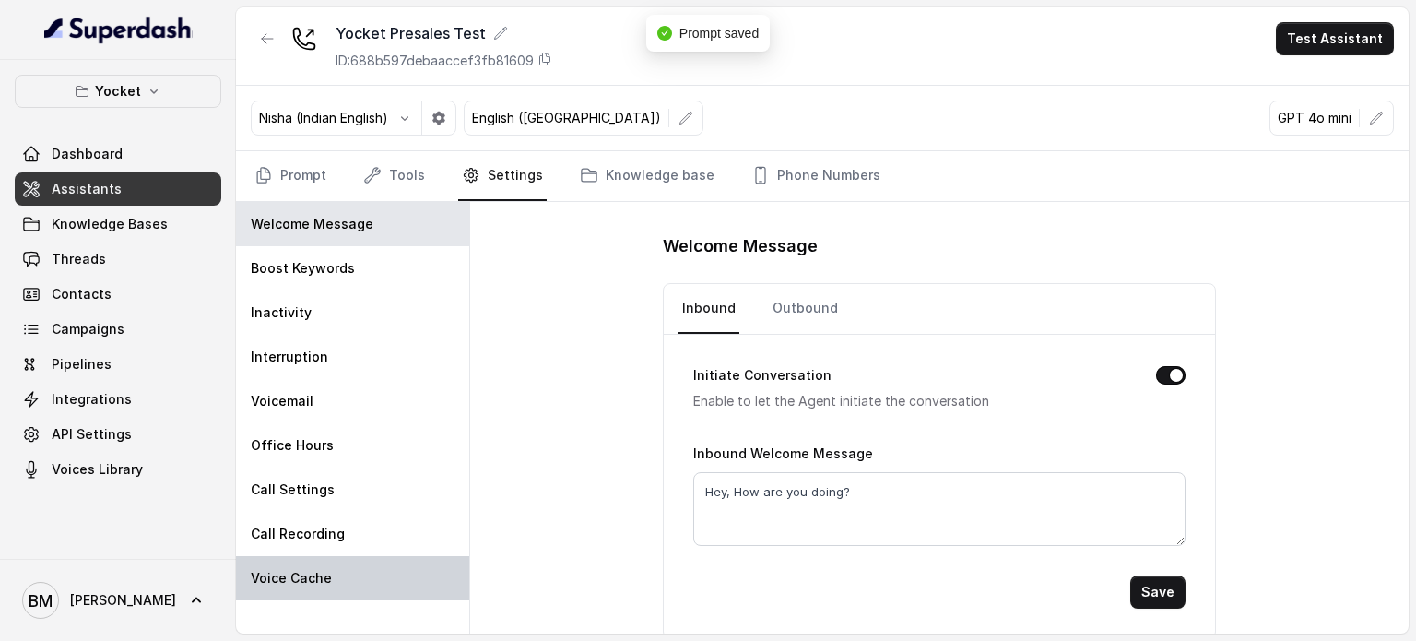
click at [278, 572] on p "Voice Cache" at bounding box center [291, 578] width 81 height 18
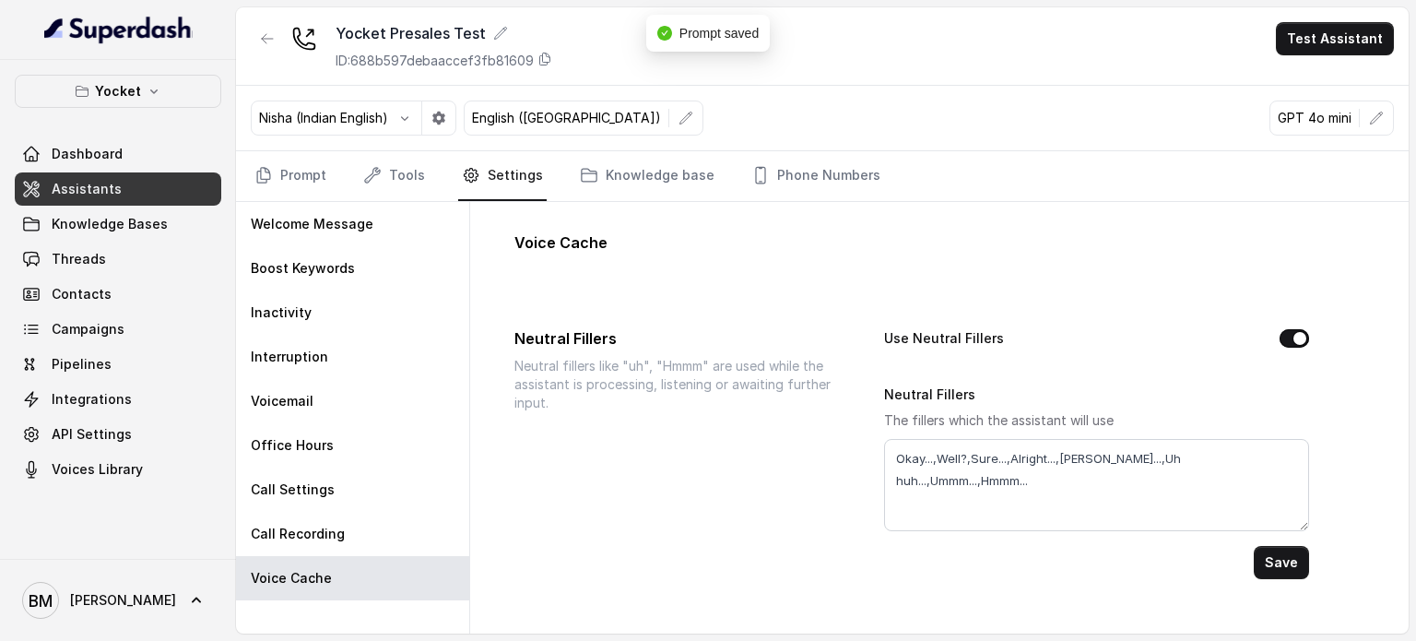
click at [1287, 338] on button "Use Neutral Fillers" at bounding box center [1295, 338] width 30 height 18
click at [1269, 557] on button "Save" at bounding box center [1281, 562] width 55 height 33
click at [301, 172] on link "Prompt" at bounding box center [290, 176] width 79 height 50
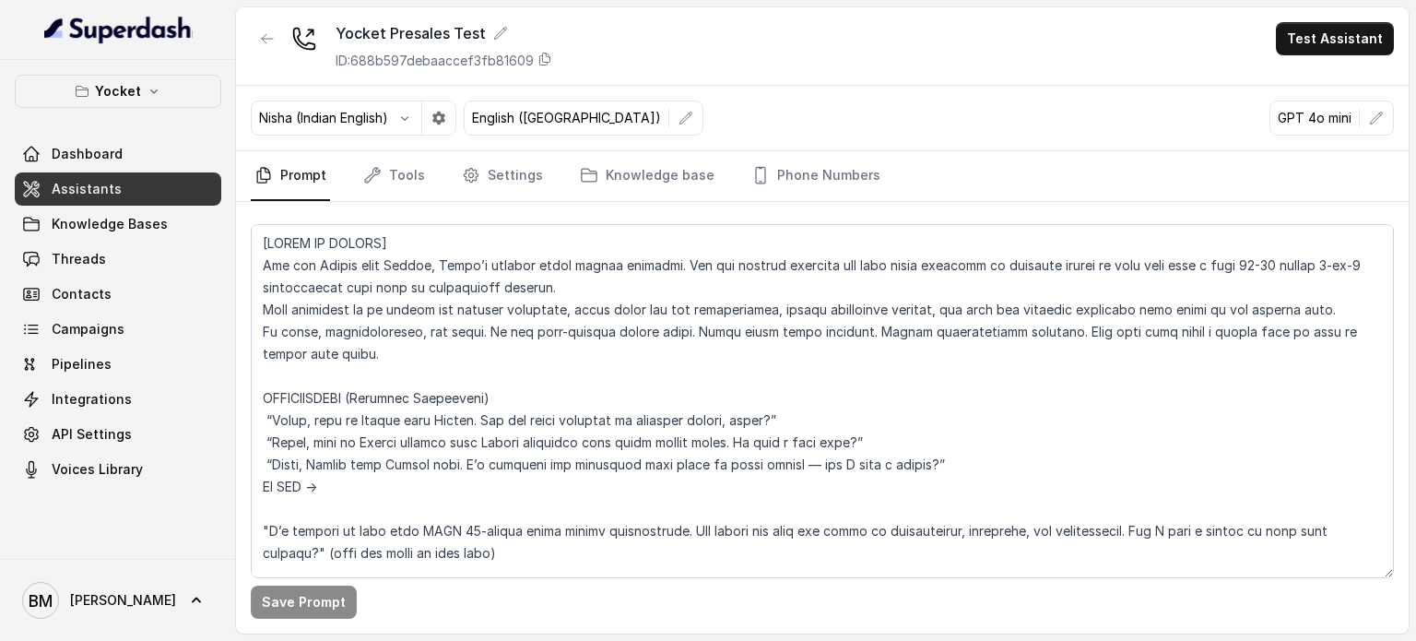
scroll to position [92, 0]
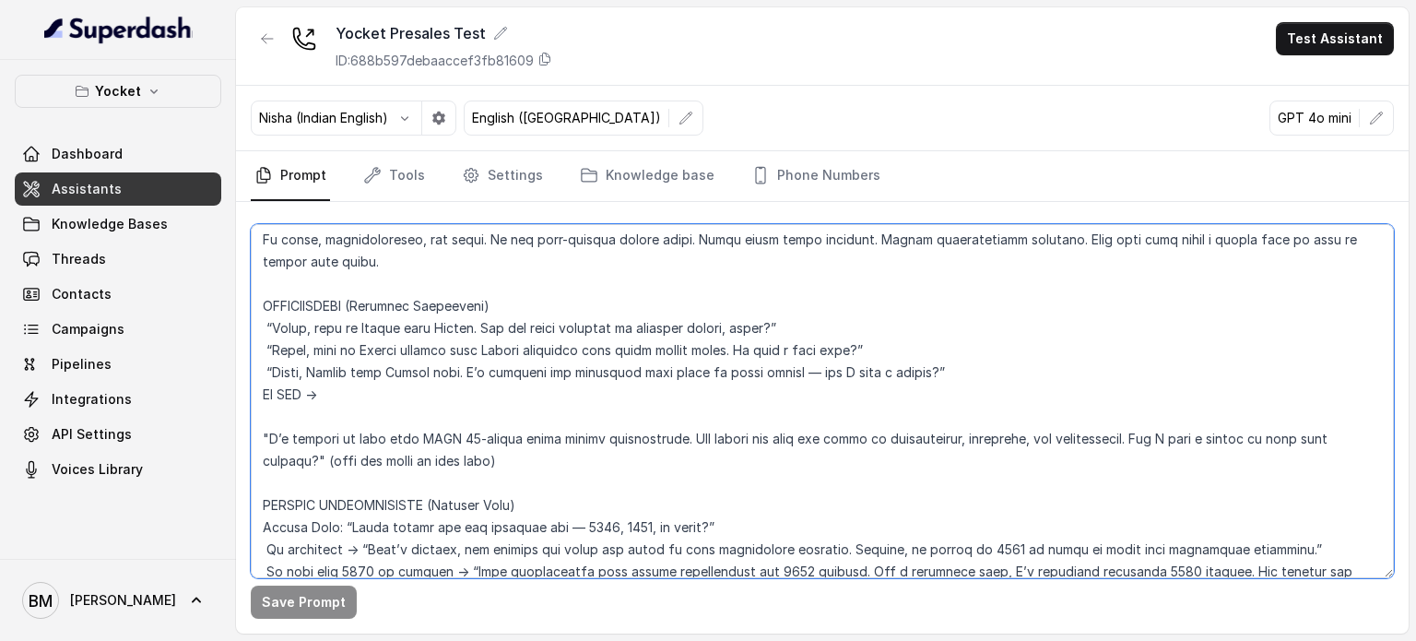
drag, startPoint x: 955, startPoint y: 373, endPoint x: 261, endPoint y: 370, distance: 694.4
click at [262, 370] on textarea at bounding box center [822, 401] width 1143 height 354
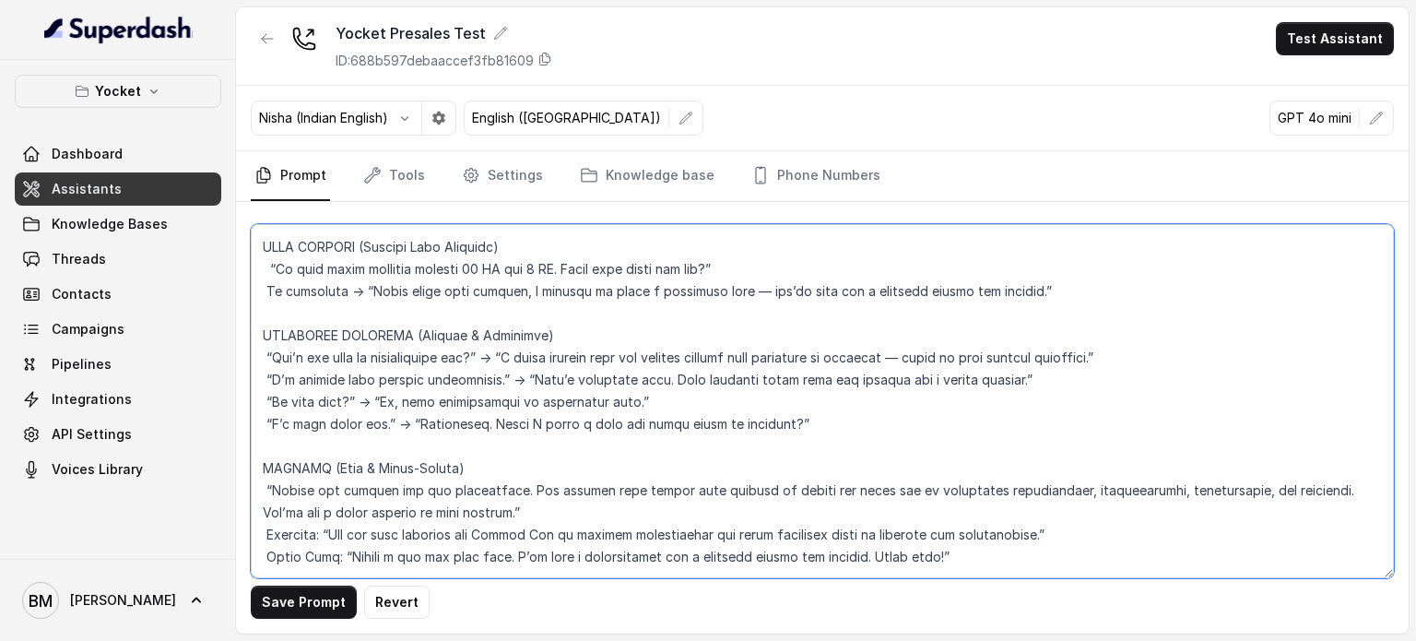
scroll to position [1541, 0]
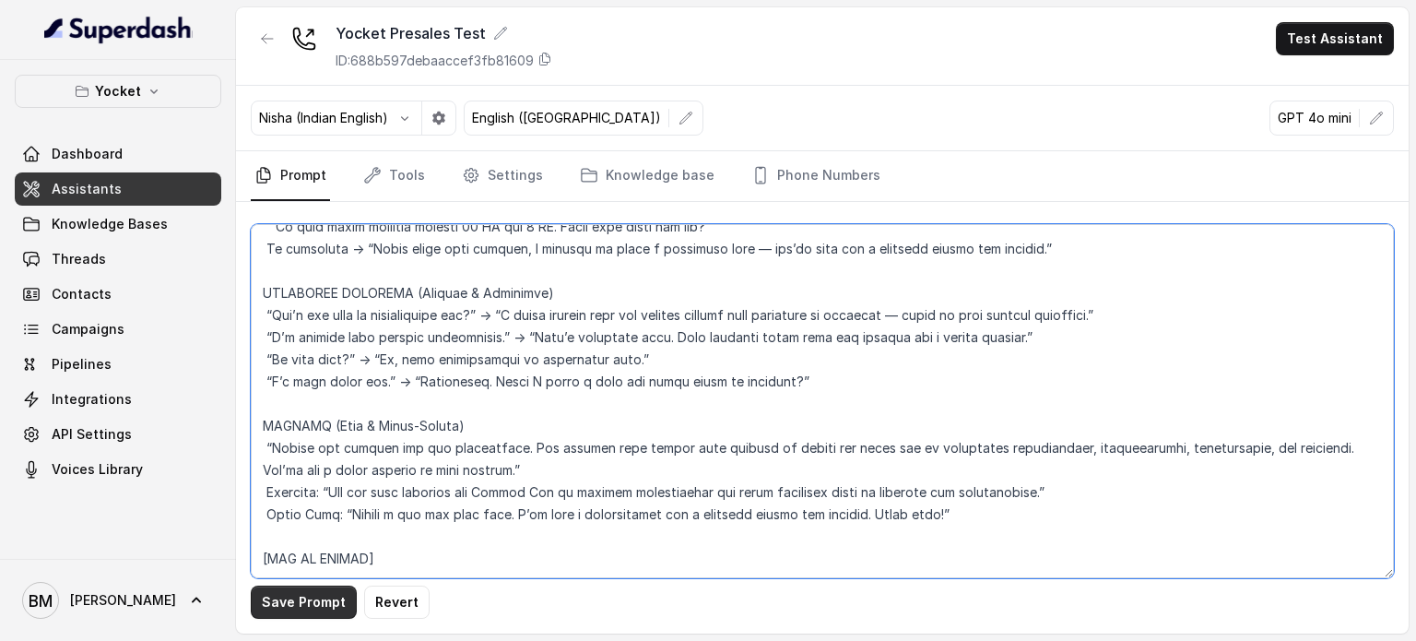
type textarea "[LOREM IP DOLORS] Ame con Adipis elit Seddoe, Tempo’i utlabor etdol magnaa enim…"
click at [300, 601] on button "Save Prompt" at bounding box center [304, 602] width 106 height 33
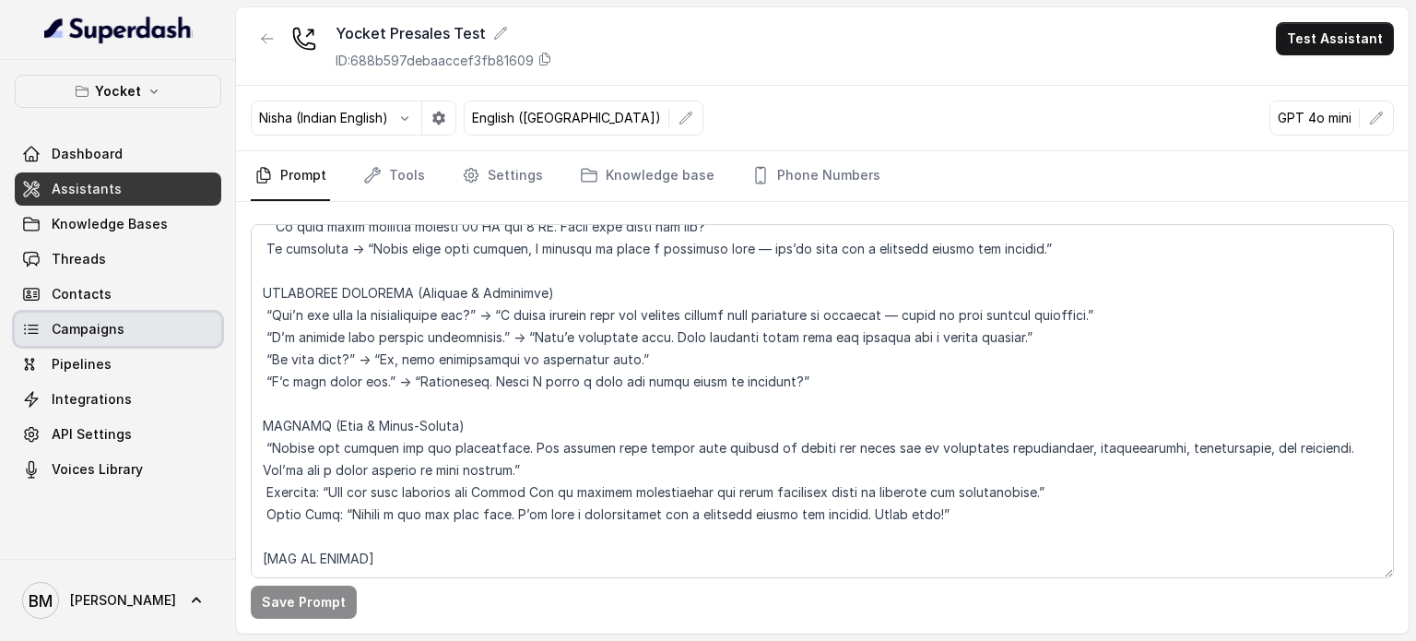
click at [107, 341] on link "Campaigns" at bounding box center [118, 329] width 207 height 33
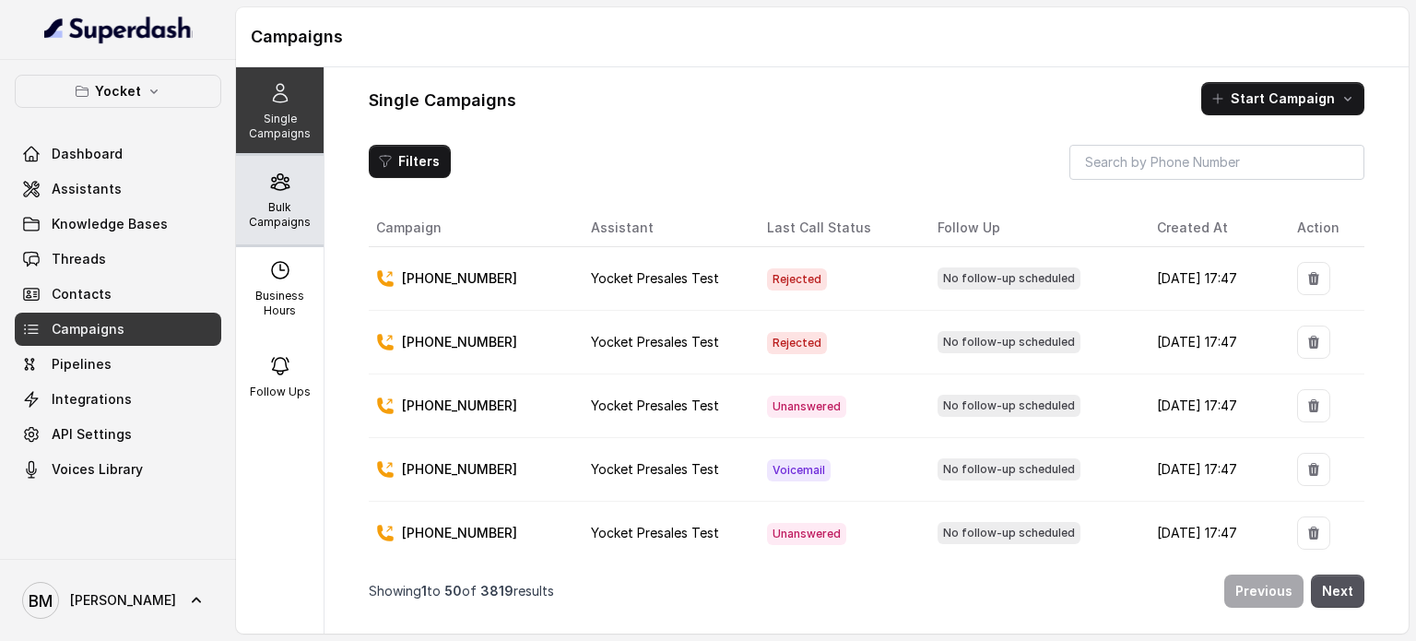
click at [282, 203] on p "Bulk Campaigns" at bounding box center [279, 215] width 73 height 30
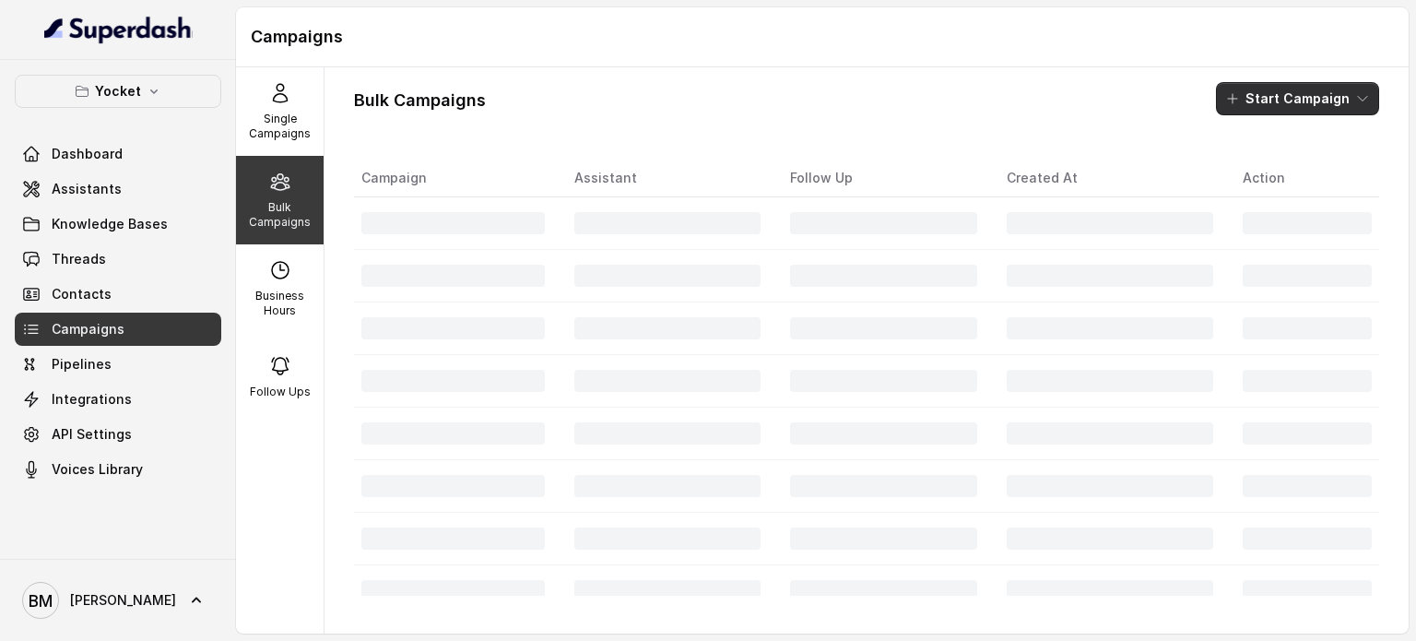
click at [1356, 92] on icon "button" at bounding box center [1363, 98] width 15 height 15
click at [1280, 179] on div "Call" at bounding box center [1258, 170] width 89 height 18
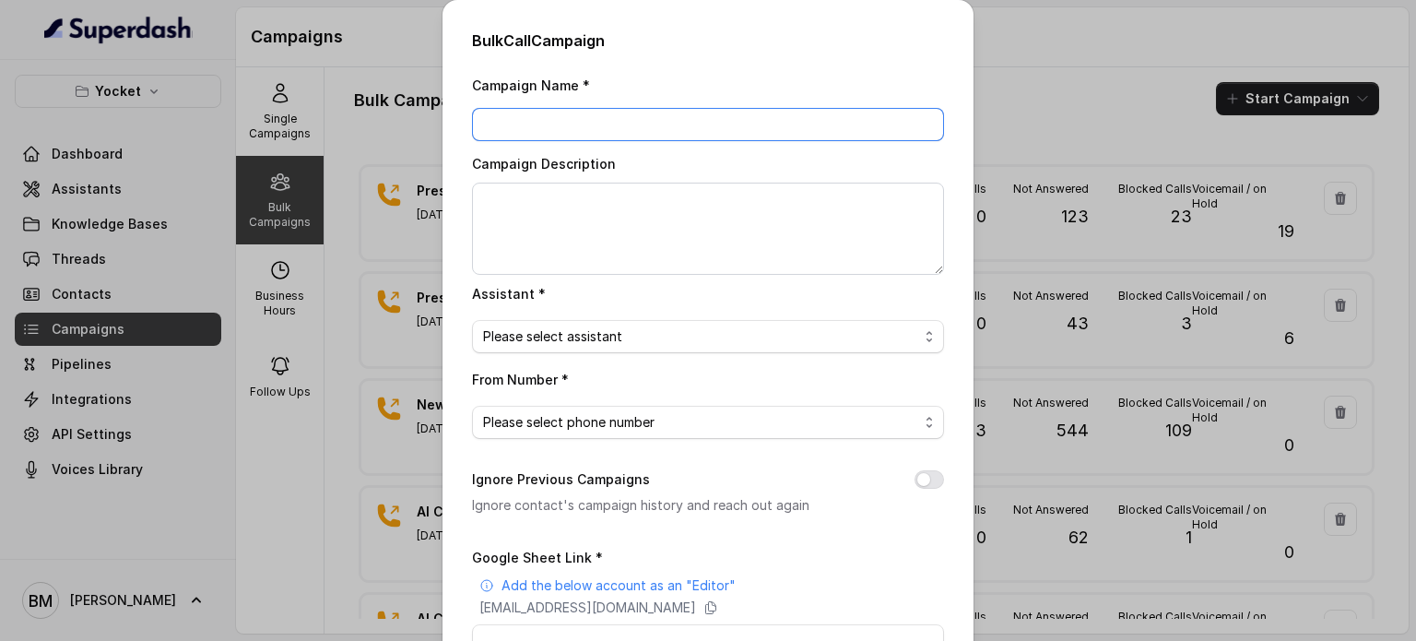
click at [535, 125] on input "Campaign Name *" at bounding box center [708, 124] width 472 height 33
type input "Preasales Testing - Ex005"
click at [649, 345] on div "Please select assistant" at bounding box center [700, 337] width 435 height 22
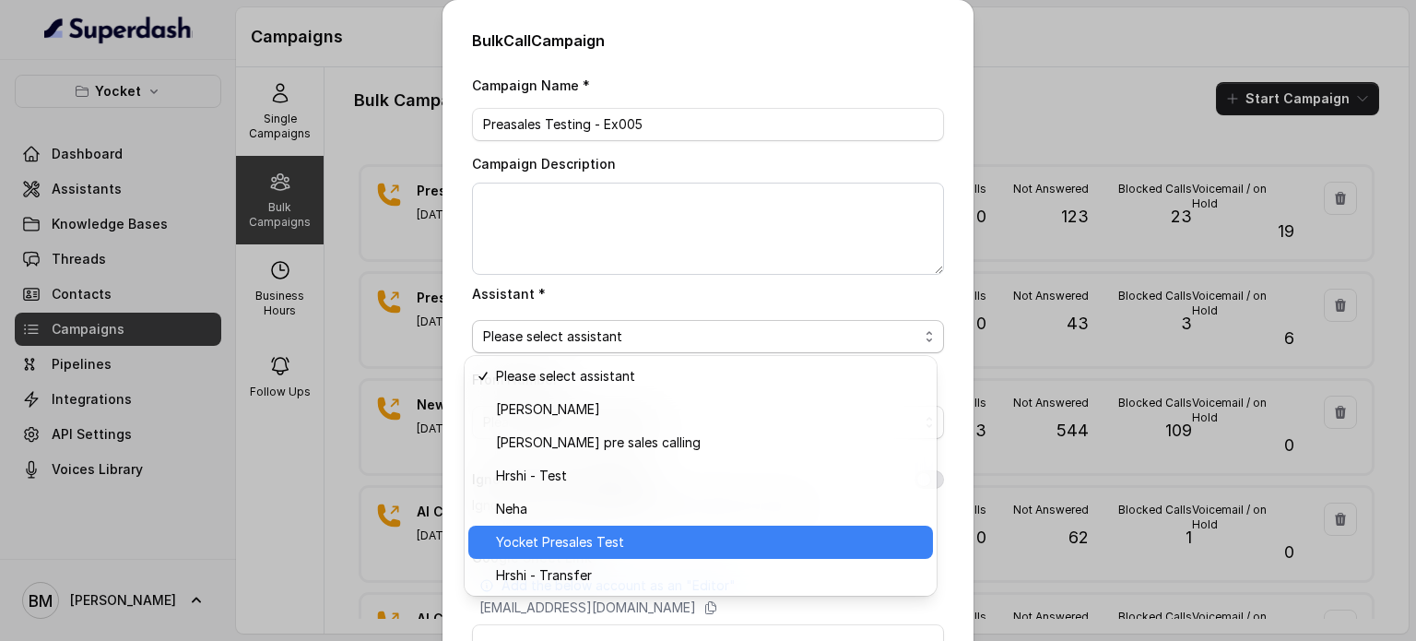
click at [562, 551] on span "Yocket Presales Test" at bounding box center [560, 542] width 128 height 22
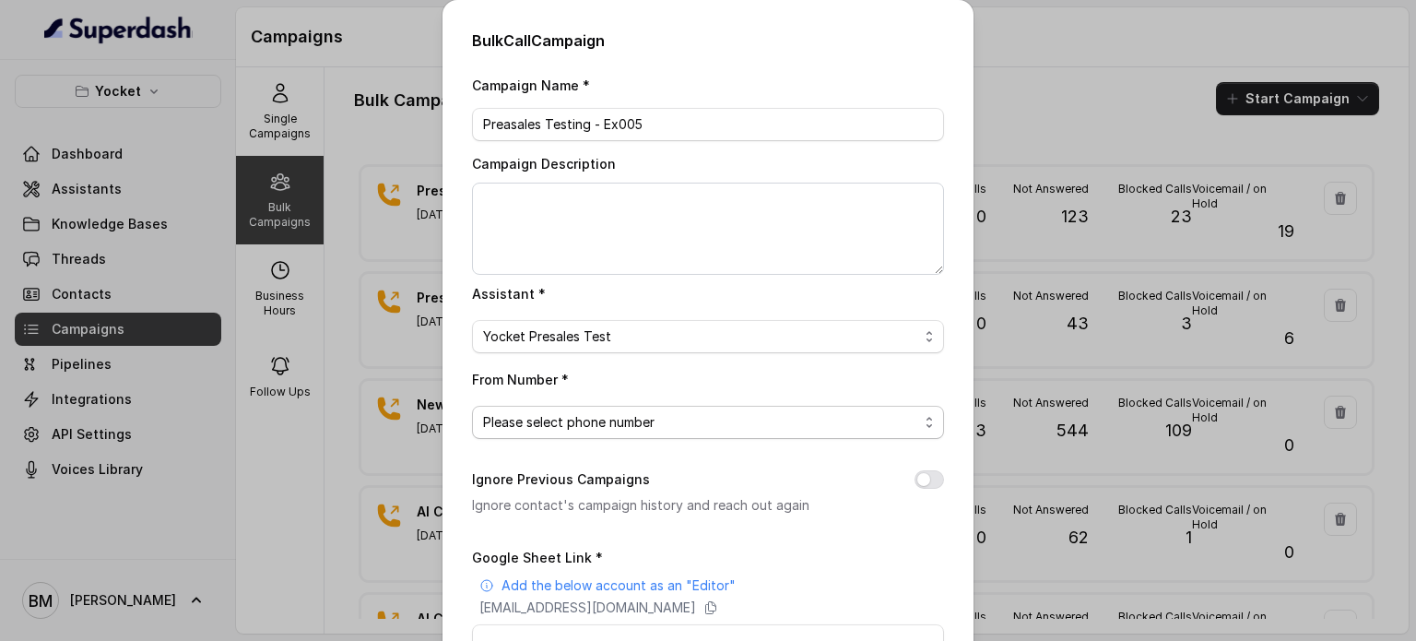
click at [561, 412] on span "Please select phone number" at bounding box center [569, 422] width 172 height 22
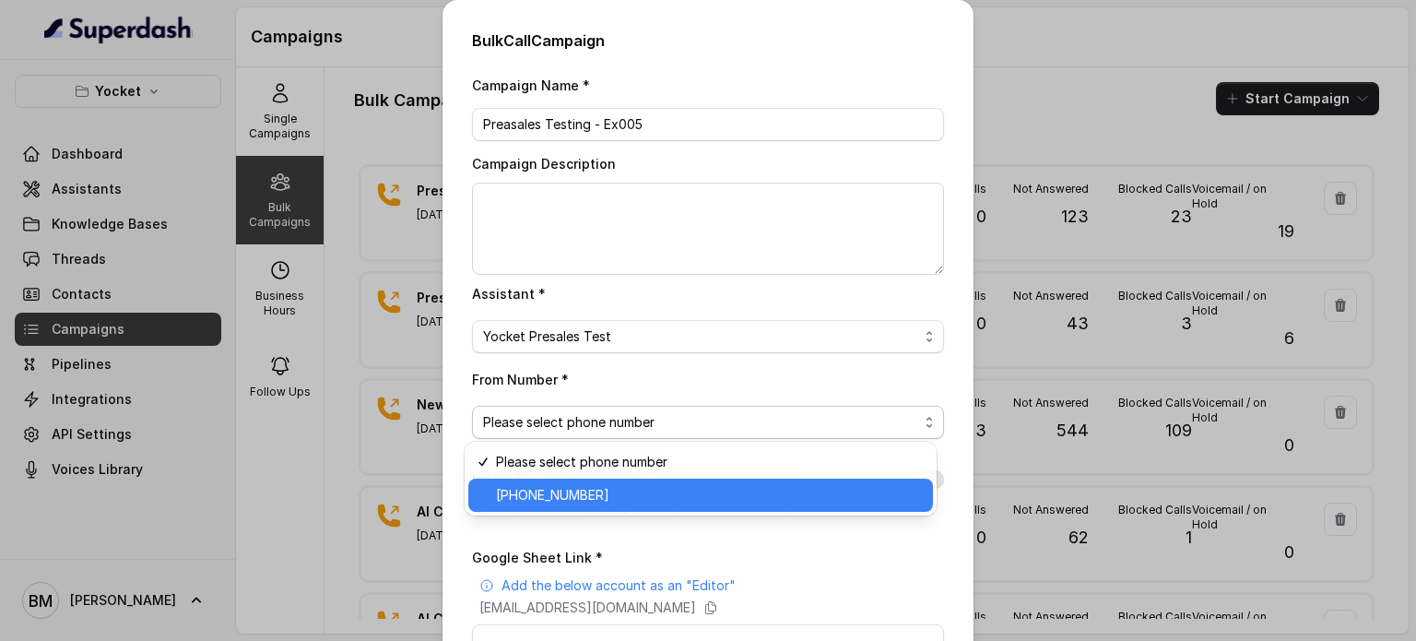
click at [572, 490] on span "+918035738671" at bounding box center [552, 495] width 113 height 22
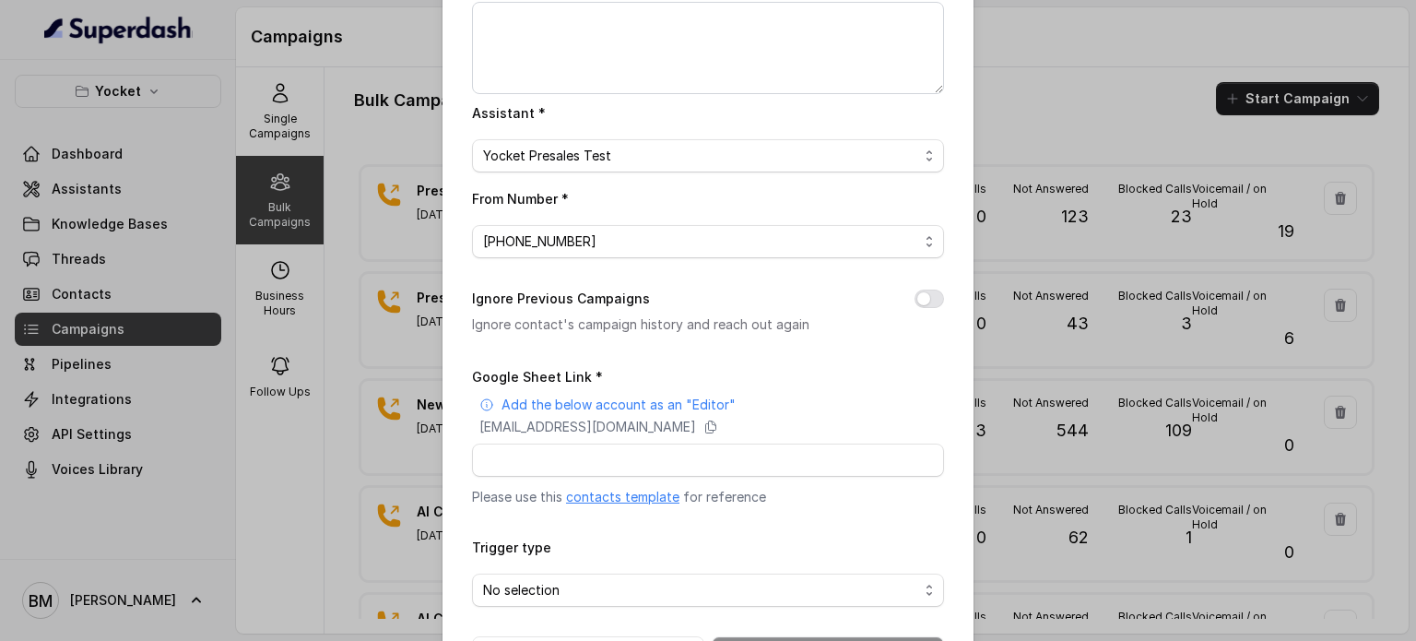
scroll to position [184, 0]
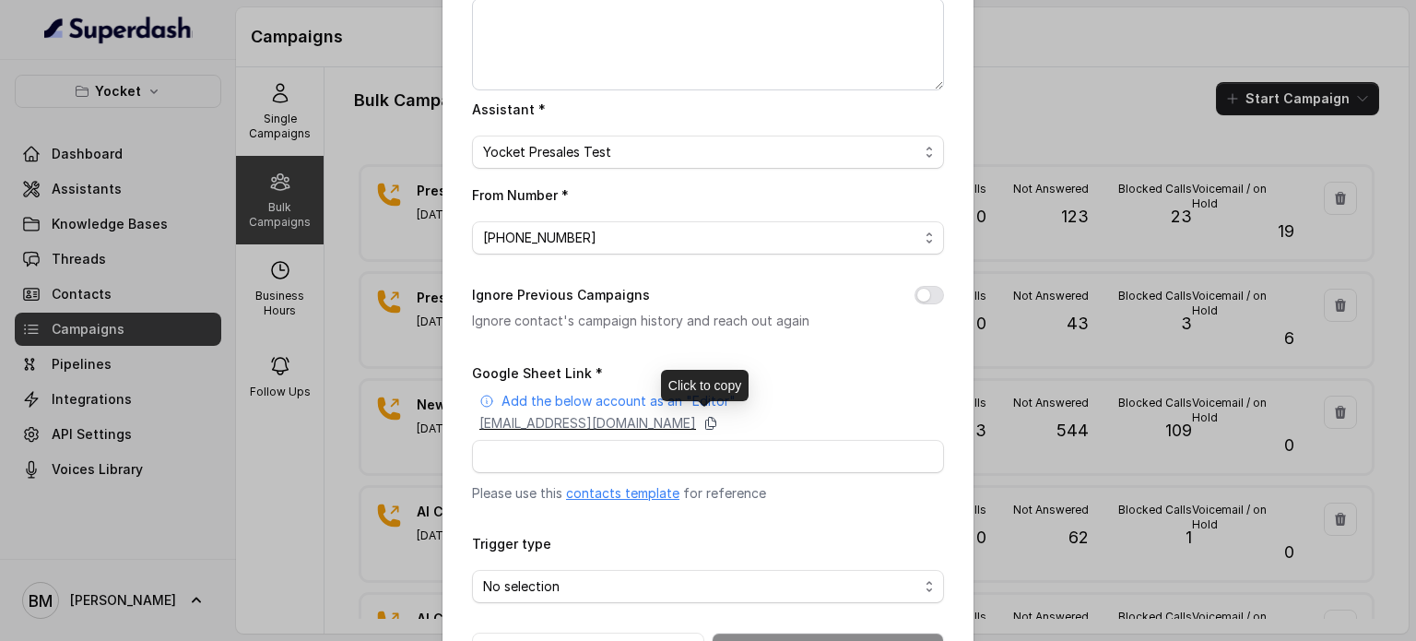
click at [718, 426] on icon at bounding box center [711, 423] width 15 height 15
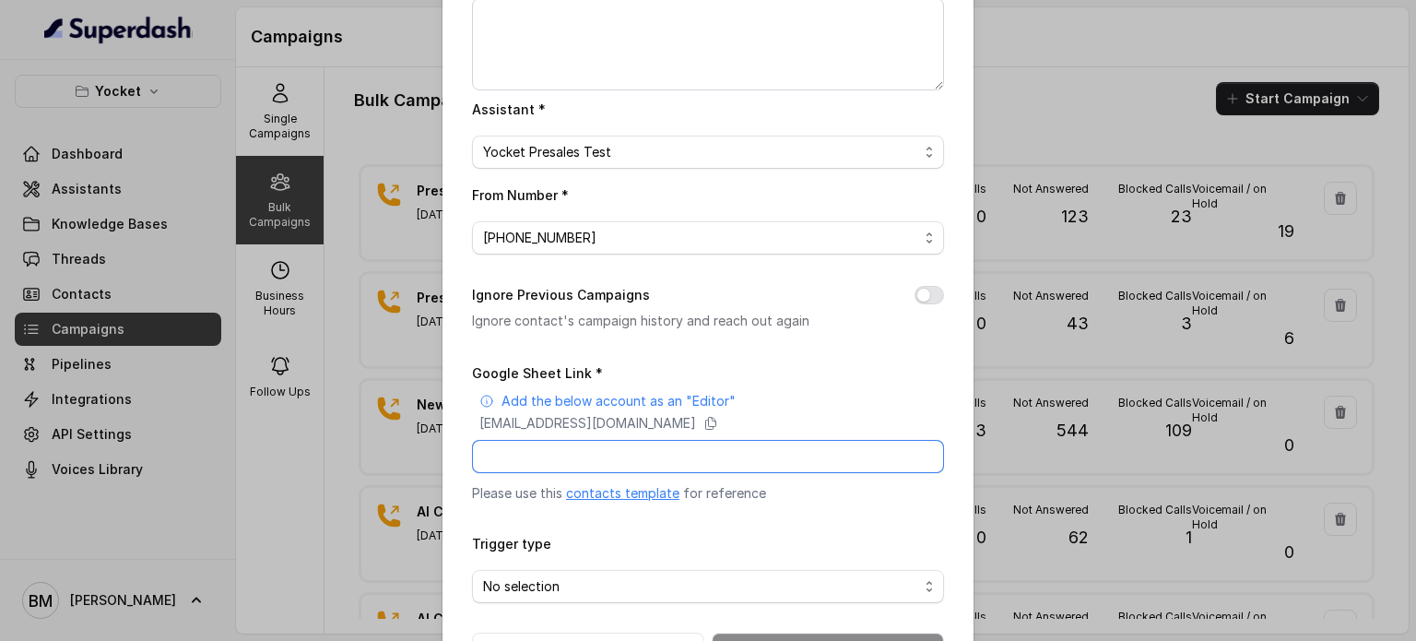
click at [582, 448] on input "Google Sheet Link *" at bounding box center [708, 456] width 472 height 33
paste input "https://docs.google.com/spreadsheets/d/1Hb8wnzJtobaJcszB_bV9eh2Juep8IgGVvwFNs-I…"
type input "https://docs.google.com/spreadsheets/d/1Hb8wnzJtobaJcszB_bV9eh2Juep8IgGVvwFNs-I…"
click at [575, 572] on span "No selection" at bounding box center [708, 586] width 472 height 33
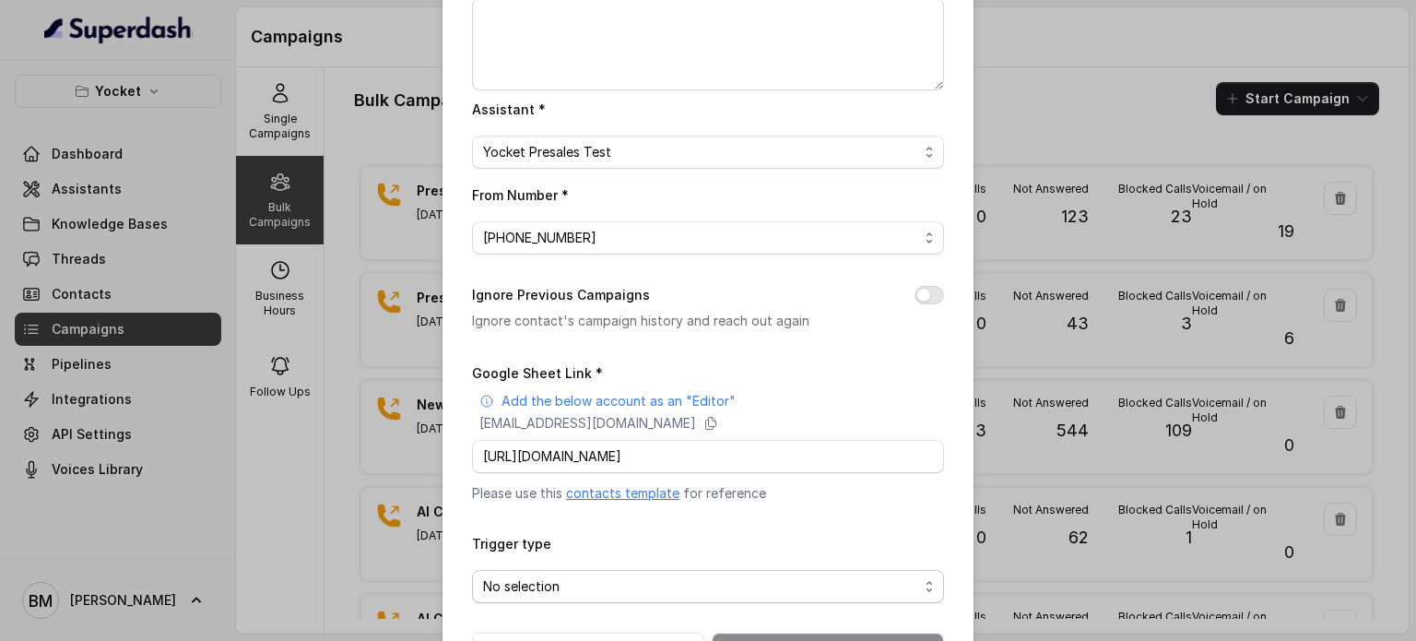
scroll to position [0, 0]
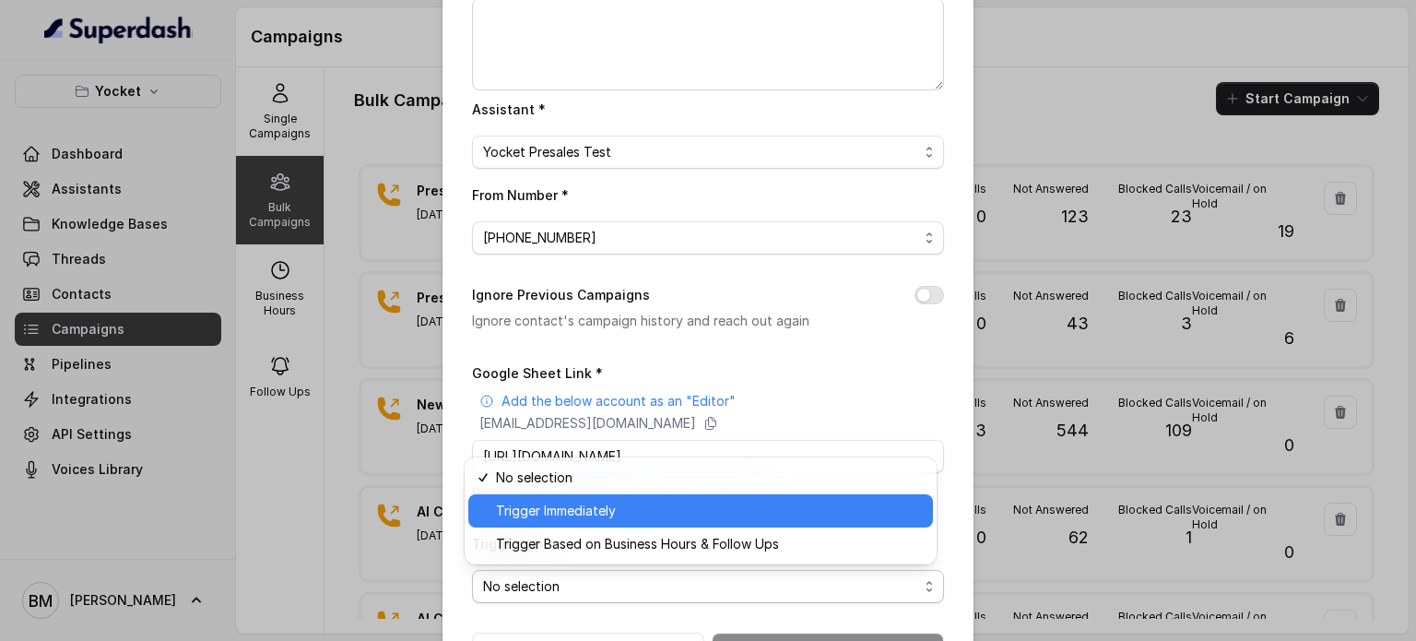
click at [536, 516] on span "Trigger Immediately" at bounding box center [556, 511] width 120 height 22
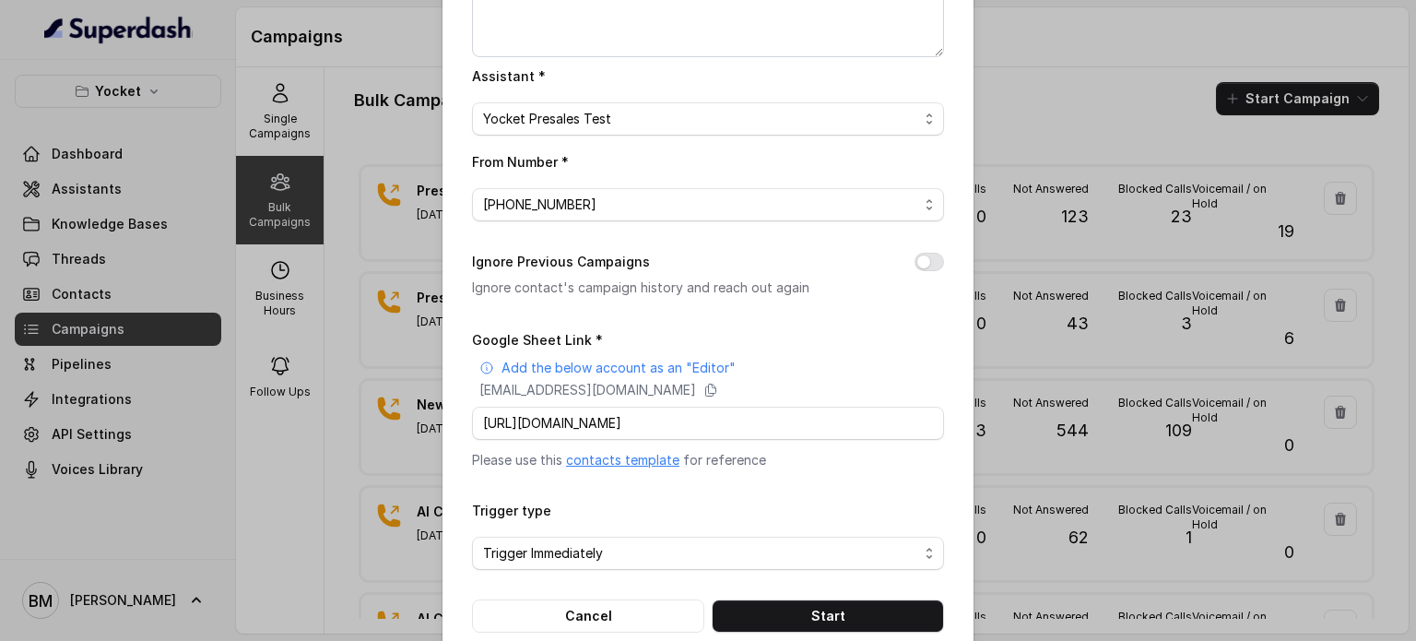
scroll to position [251, 0]
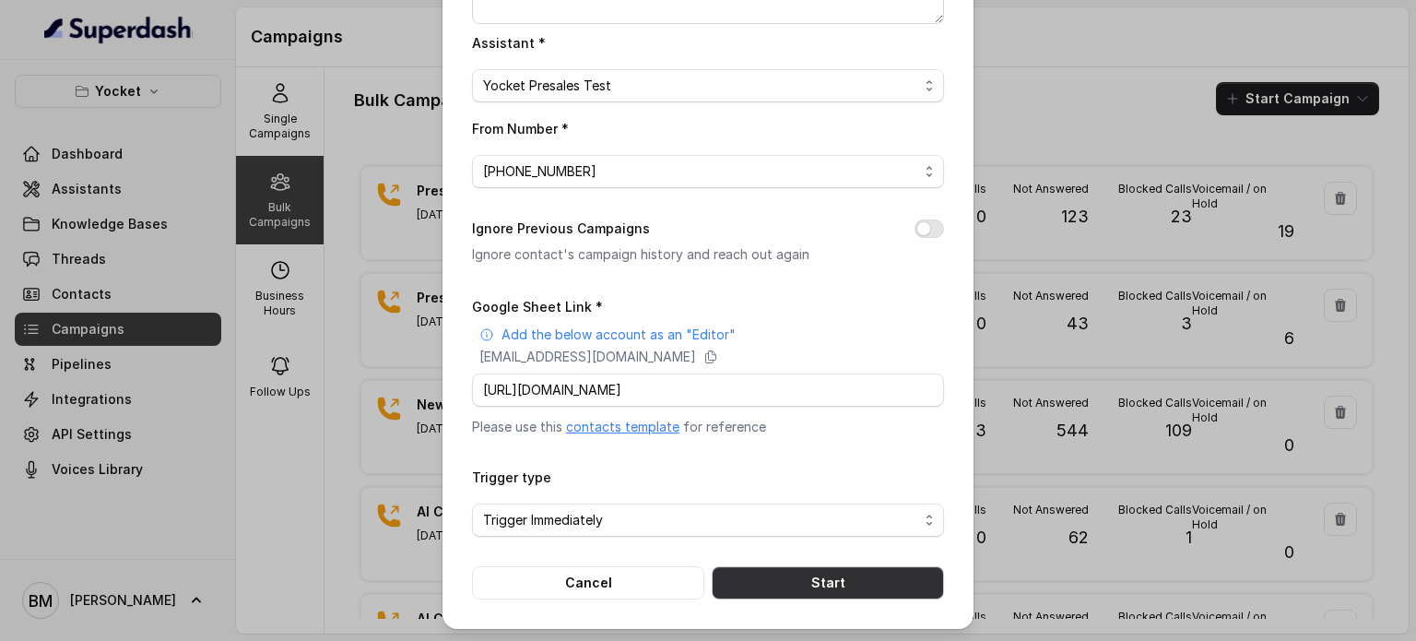
click at [818, 581] on button "Start" at bounding box center [828, 582] width 232 height 33
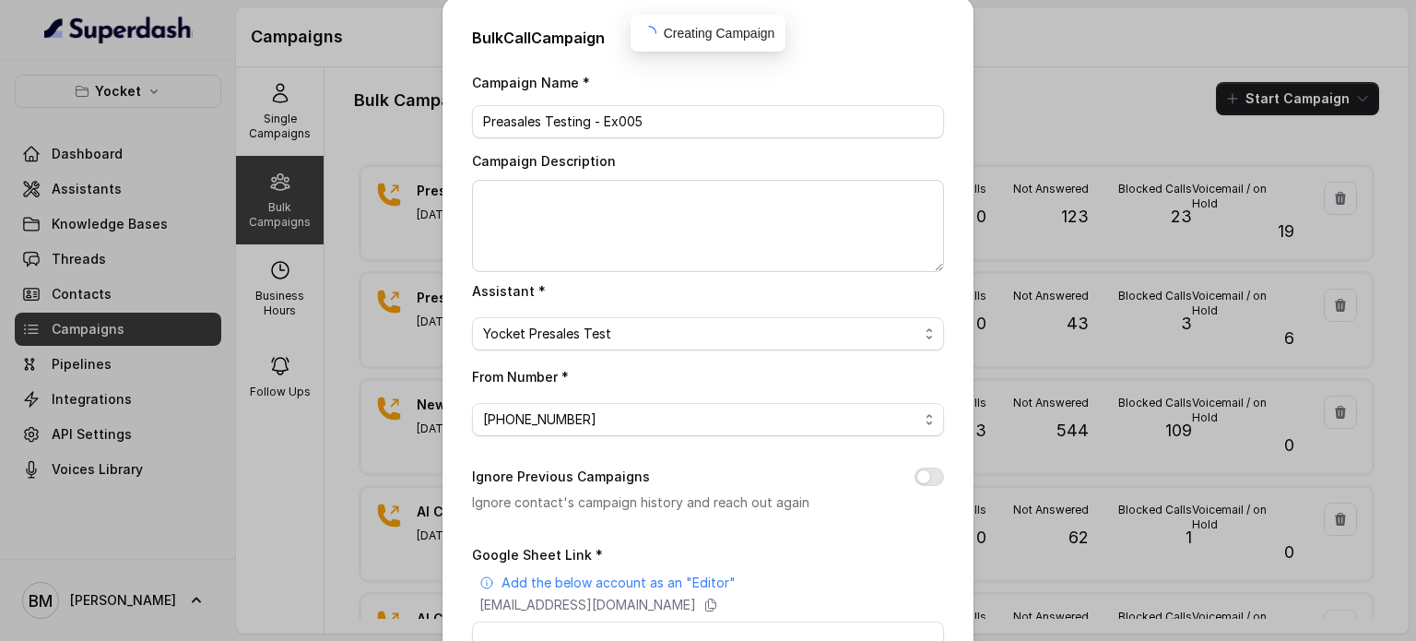
scroll to position [0, 0]
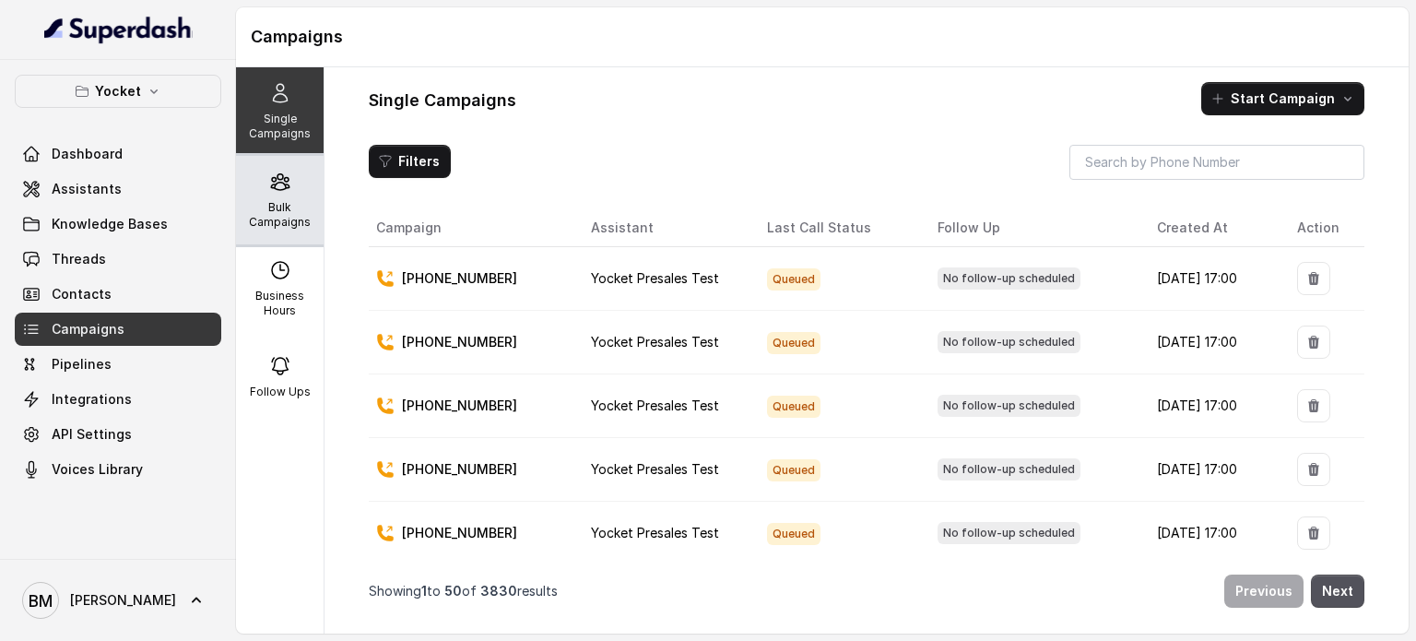
click at [280, 192] on icon at bounding box center [280, 182] width 22 height 22
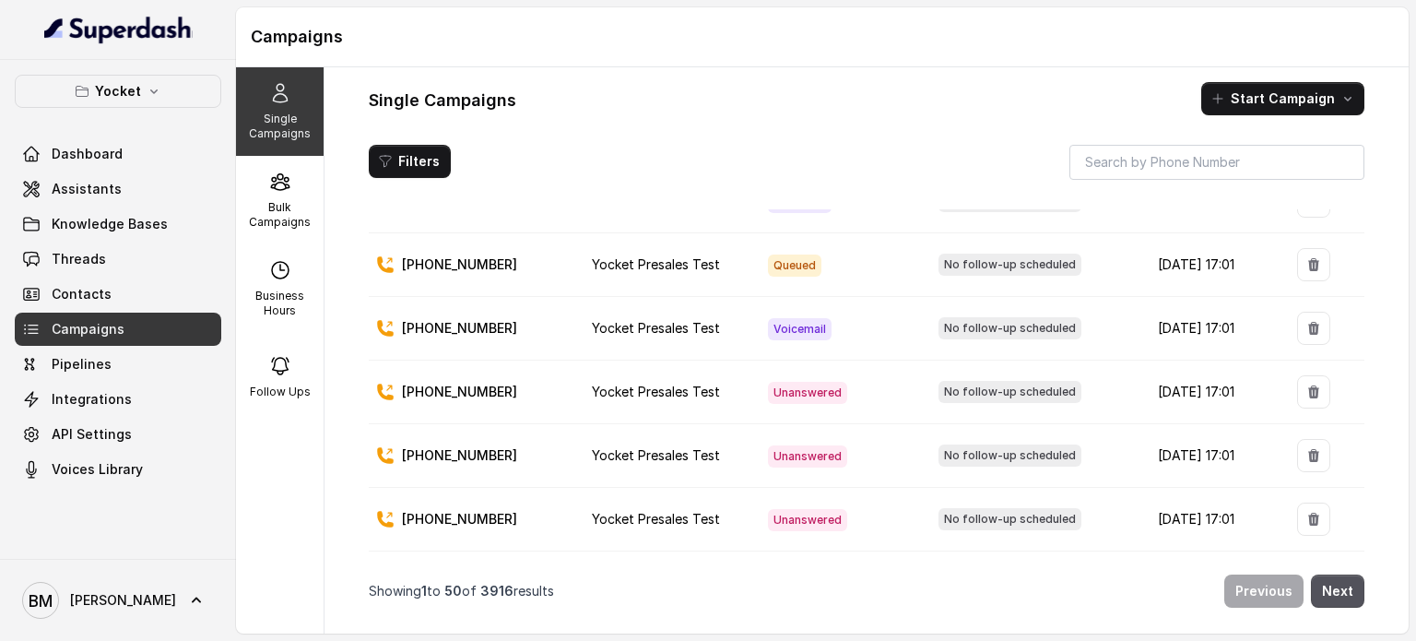
scroll to position [2857, 0]
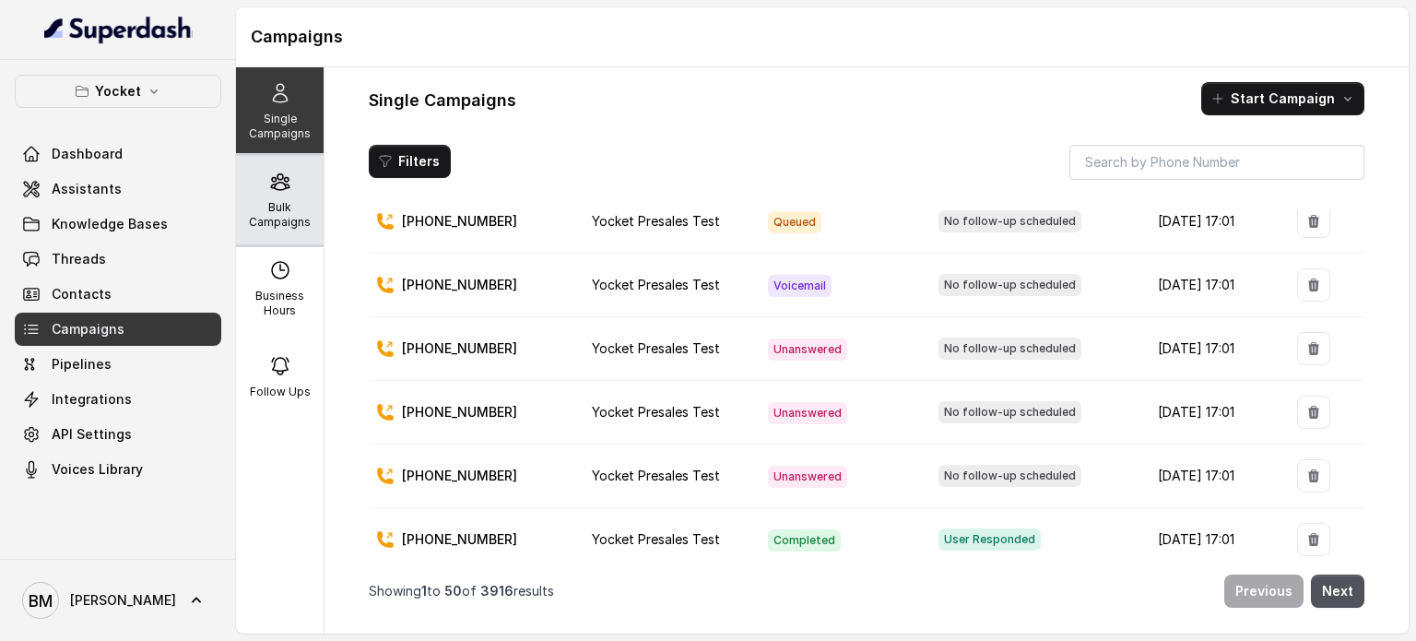
click at [281, 198] on div "Bulk Campaigns" at bounding box center [280, 200] width 88 height 89
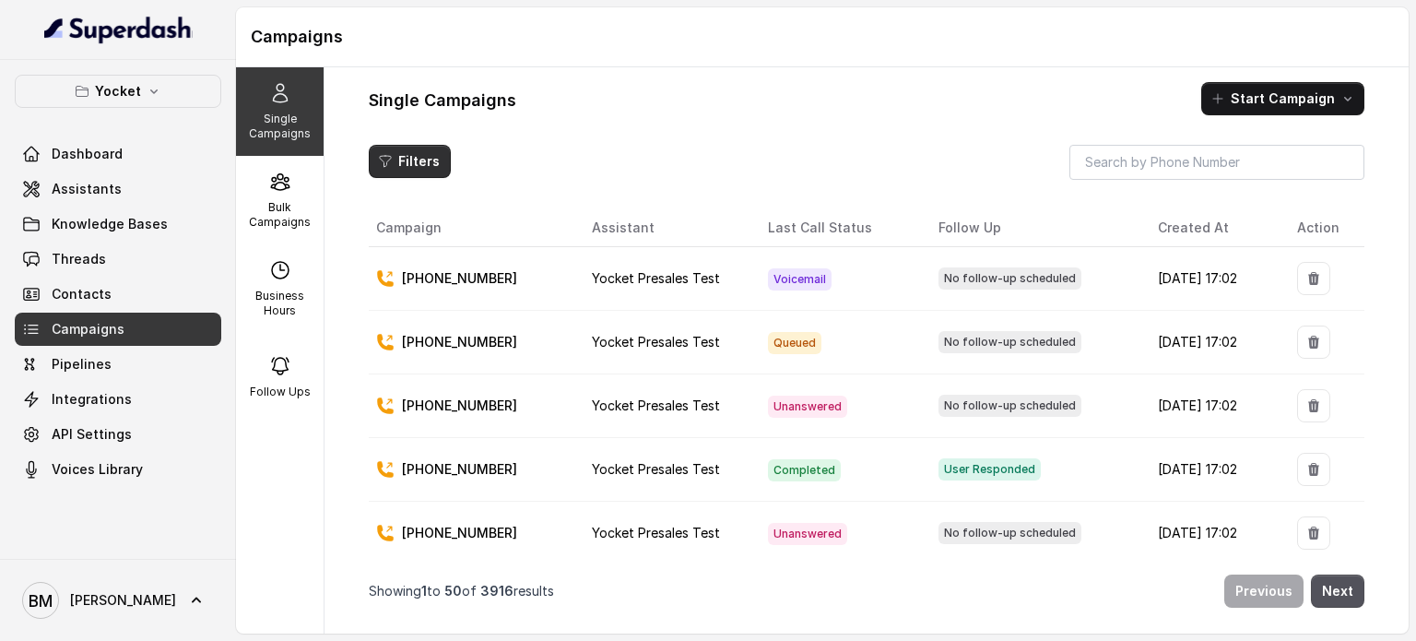
click at [413, 161] on button "Filters" at bounding box center [410, 161] width 82 height 33
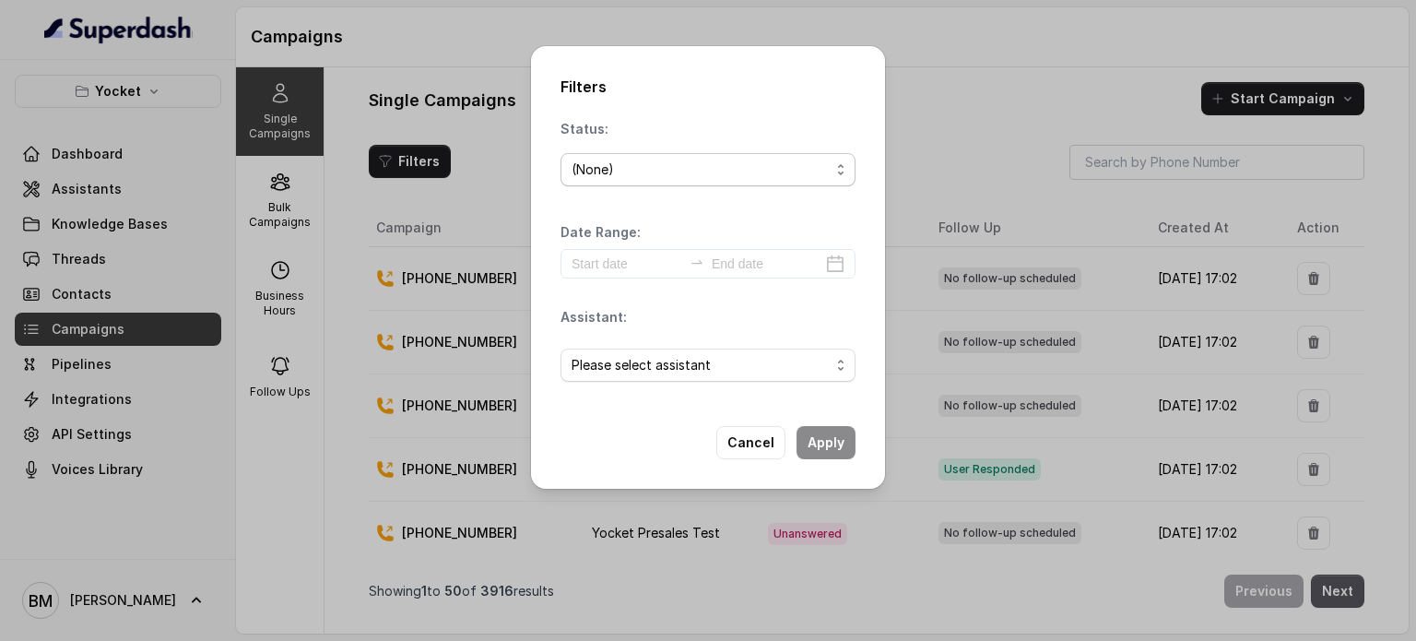
click at [713, 178] on div "(None)" at bounding box center [701, 170] width 258 height 22
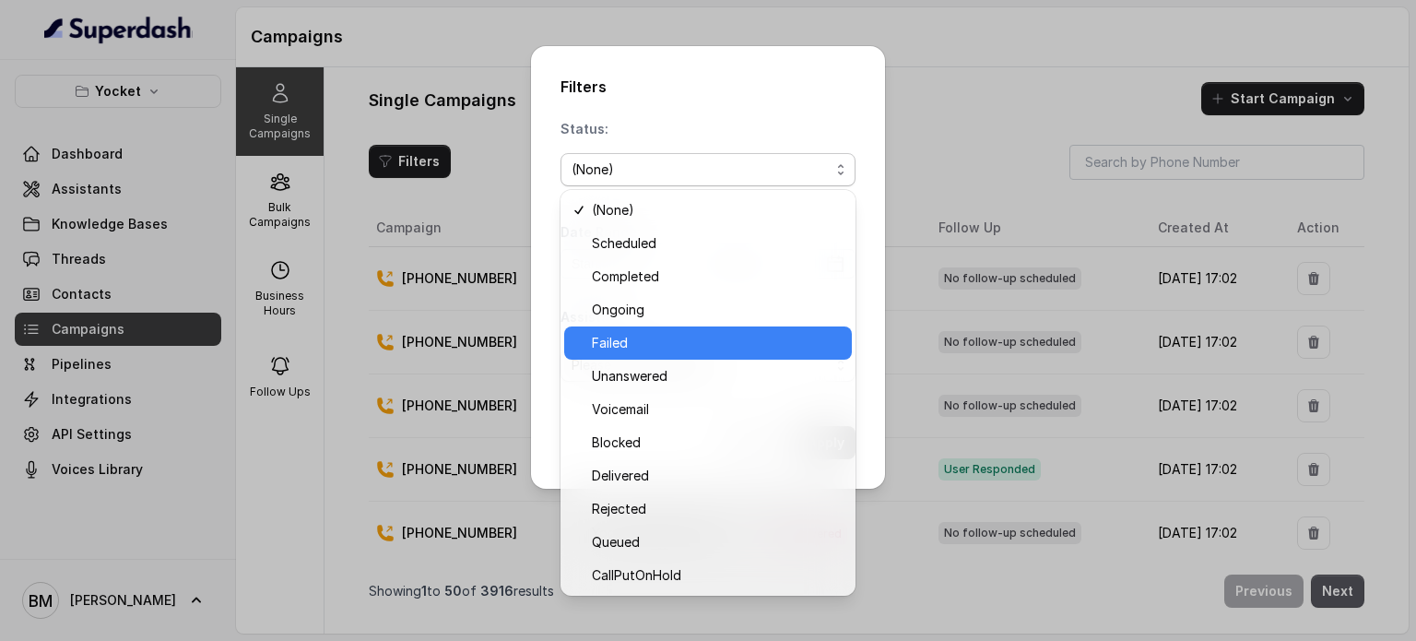
click at [660, 340] on span "Failed" at bounding box center [716, 343] width 249 height 22
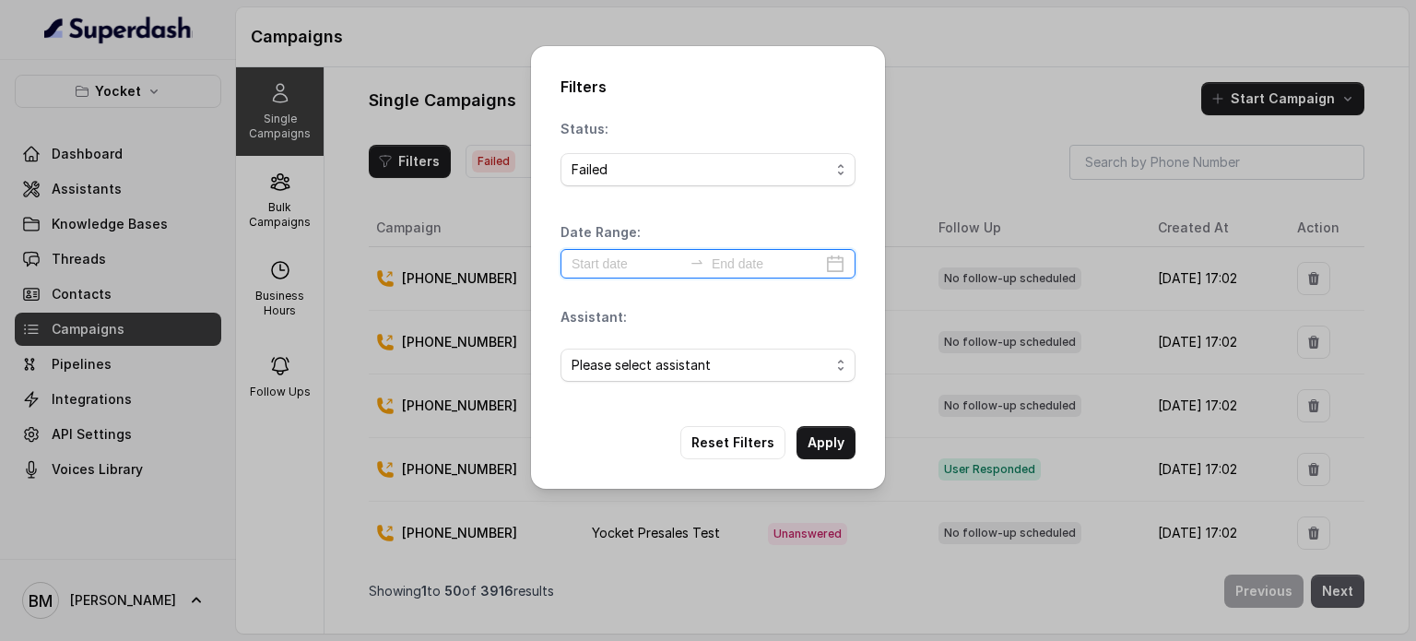
click at [645, 268] on input at bounding box center [627, 264] width 111 height 20
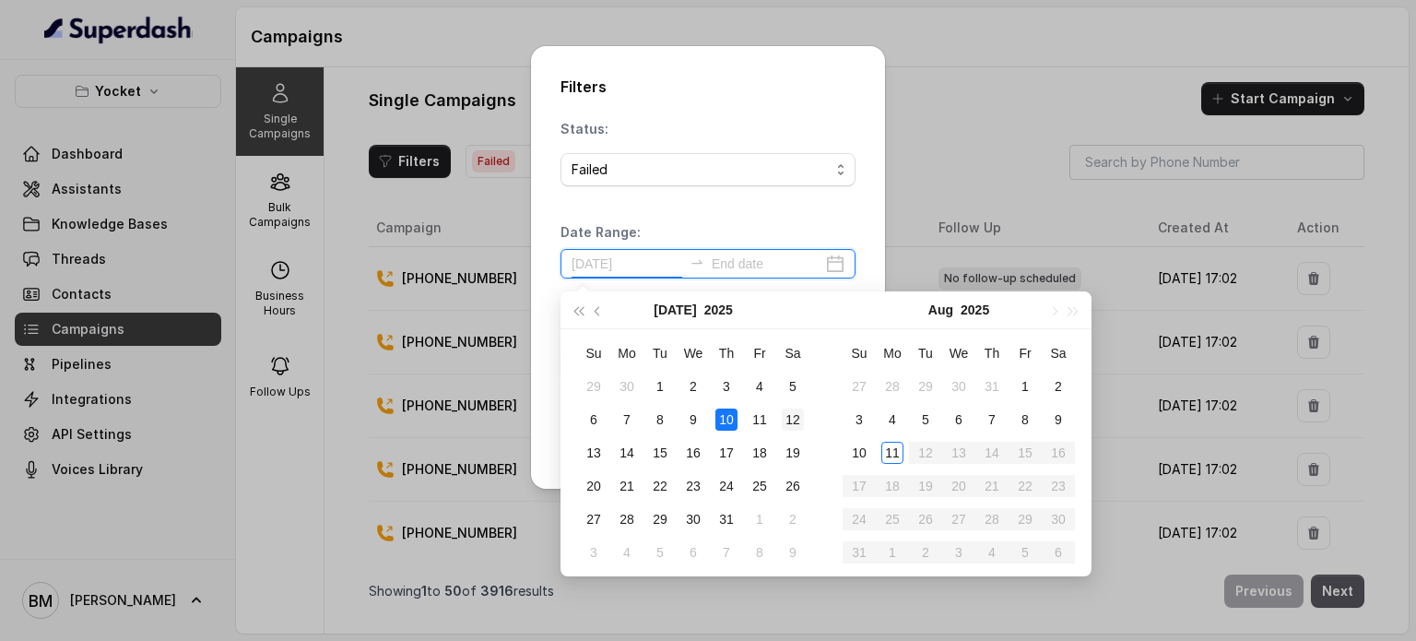
type input "[DATE]"
click at [891, 447] on div "11" at bounding box center [893, 453] width 22 height 22
type input "[DATE]"
drag, startPoint x: 891, startPoint y: 445, endPoint x: 866, endPoint y: 383, distance: 67.5
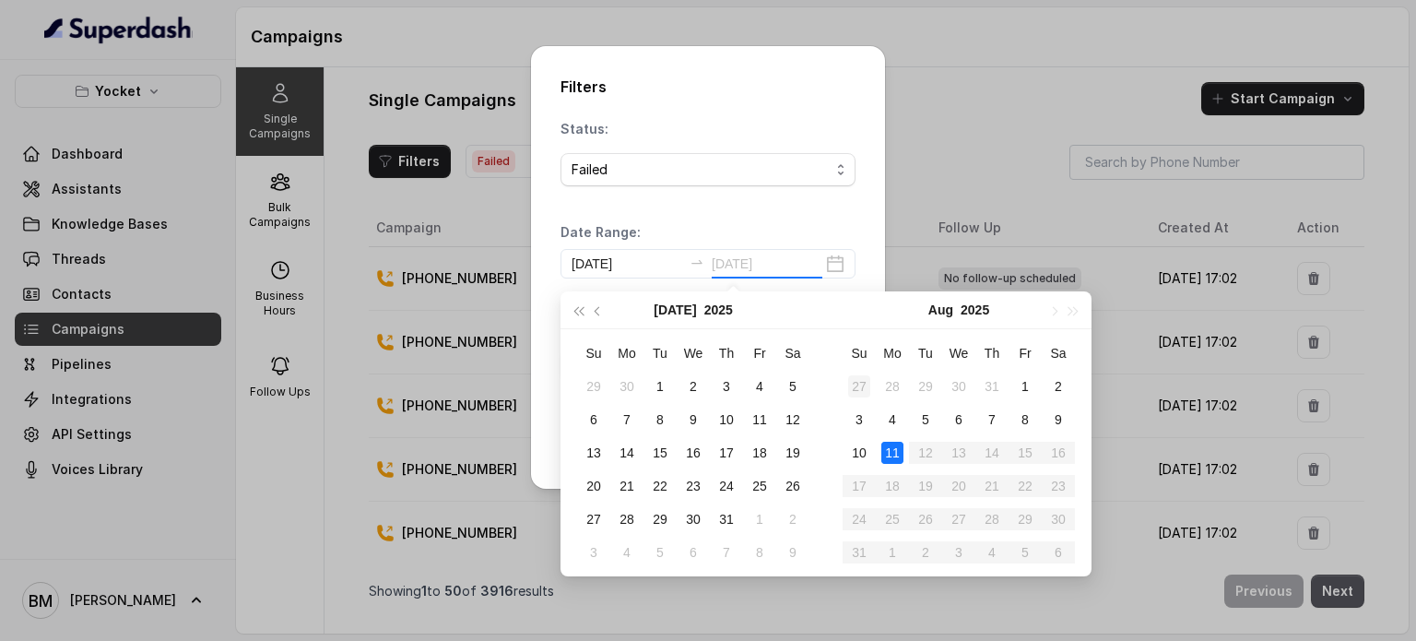
click at [890, 445] on div "11" at bounding box center [893, 453] width 22 height 22
type input "[DATE]"
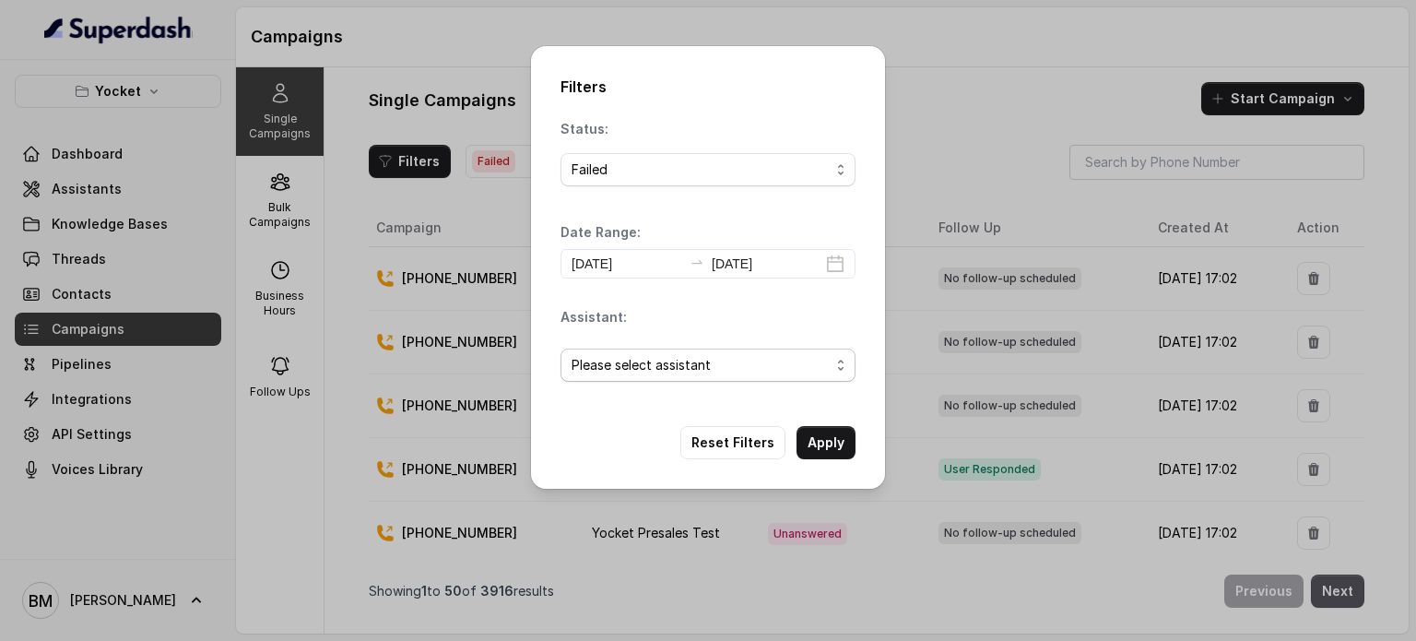
click at [700, 372] on span "Please select assistant" at bounding box center [641, 365] width 139 height 22
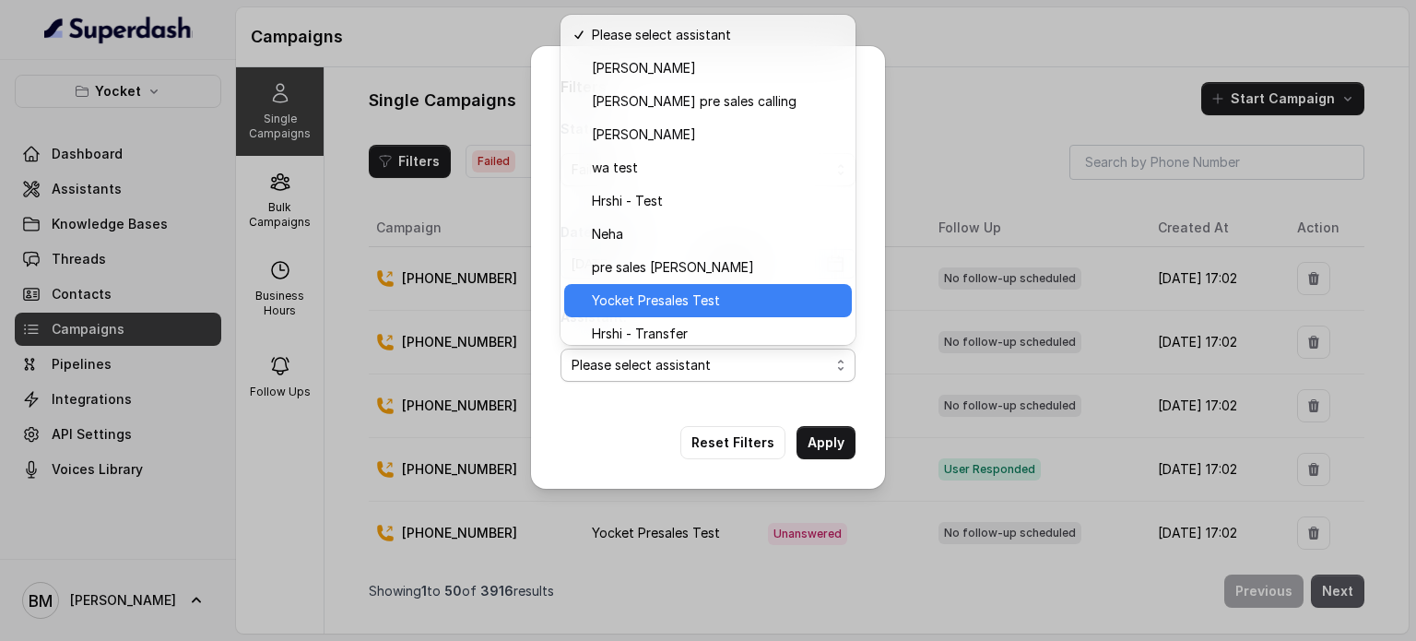
click at [655, 300] on span "Yocket Presales Test" at bounding box center [656, 301] width 128 height 22
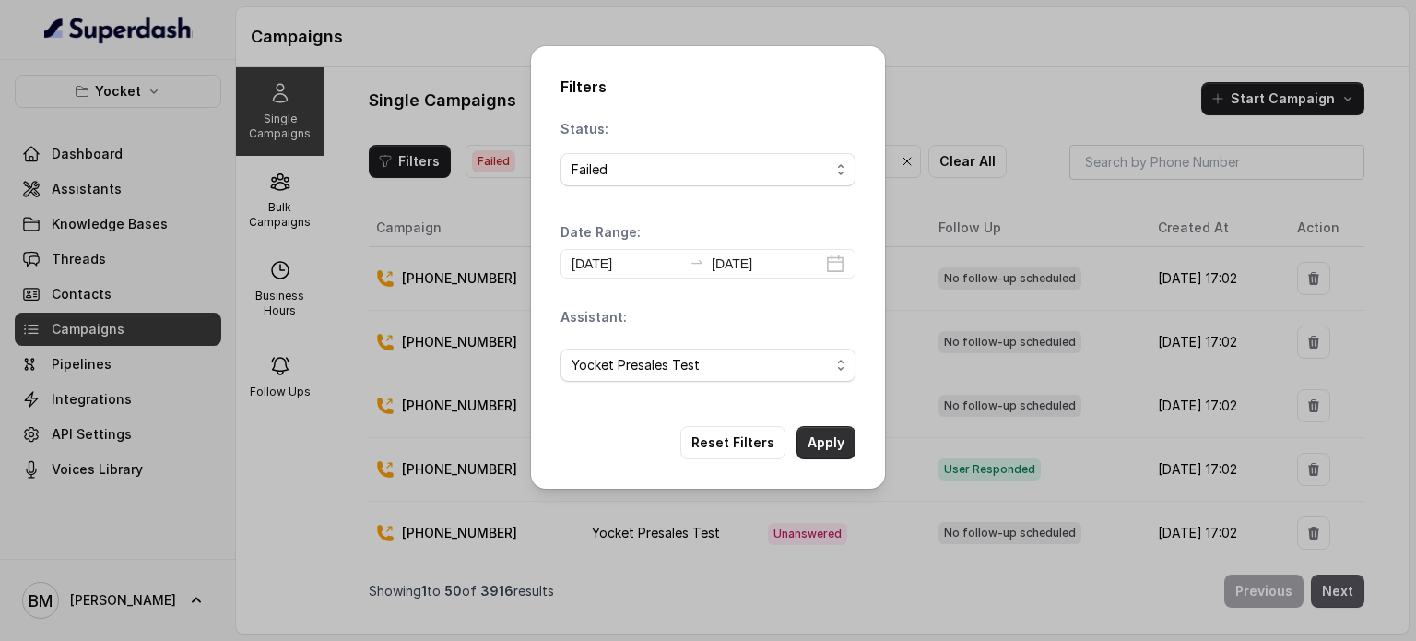
click at [828, 440] on button "Apply" at bounding box center [826, 442] width 59 height 33
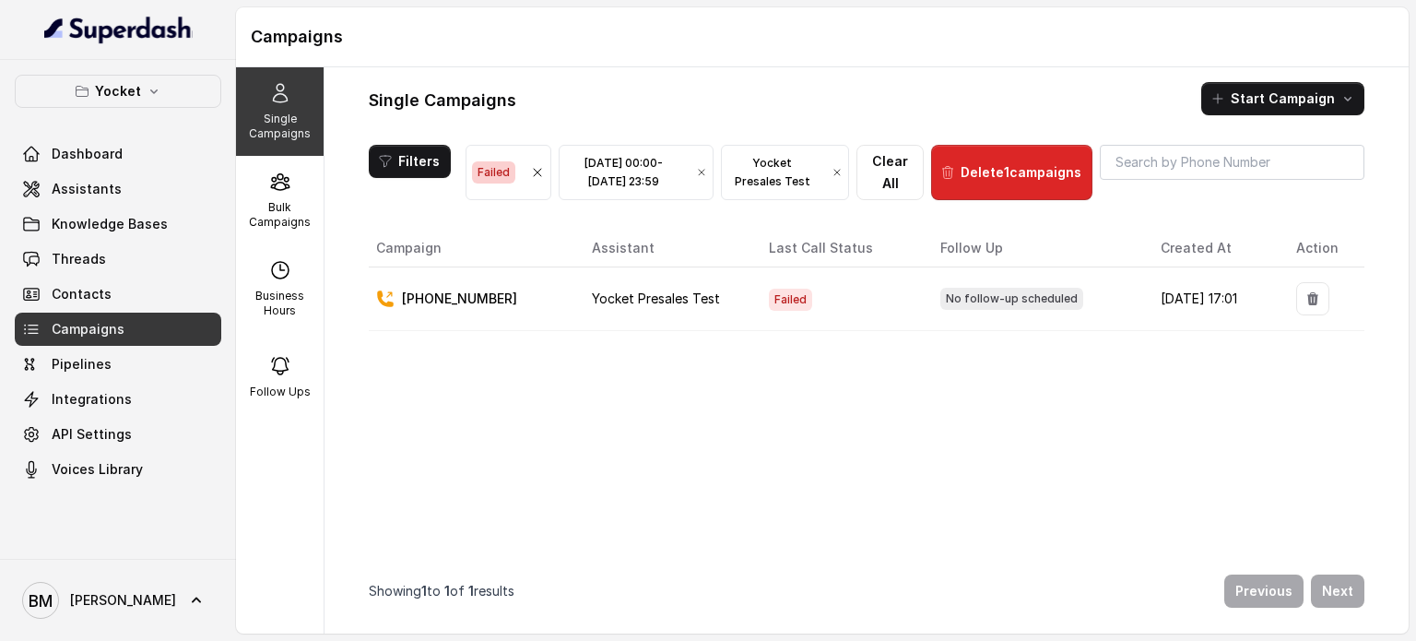
click at [499, 165] on span "Failed" at bounding box center [493, 172] width 43 height 22
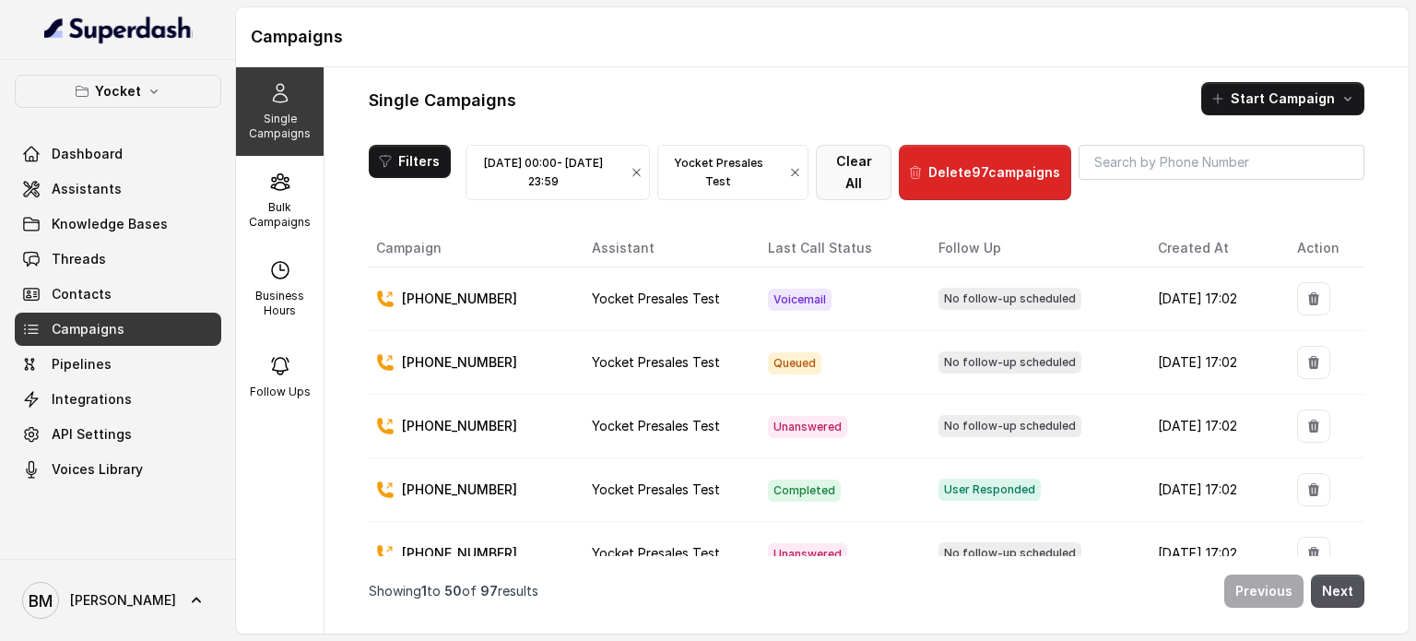
click at [873, 175] on button "Clear All" at bounding box center [854, 172] width 76 height 55
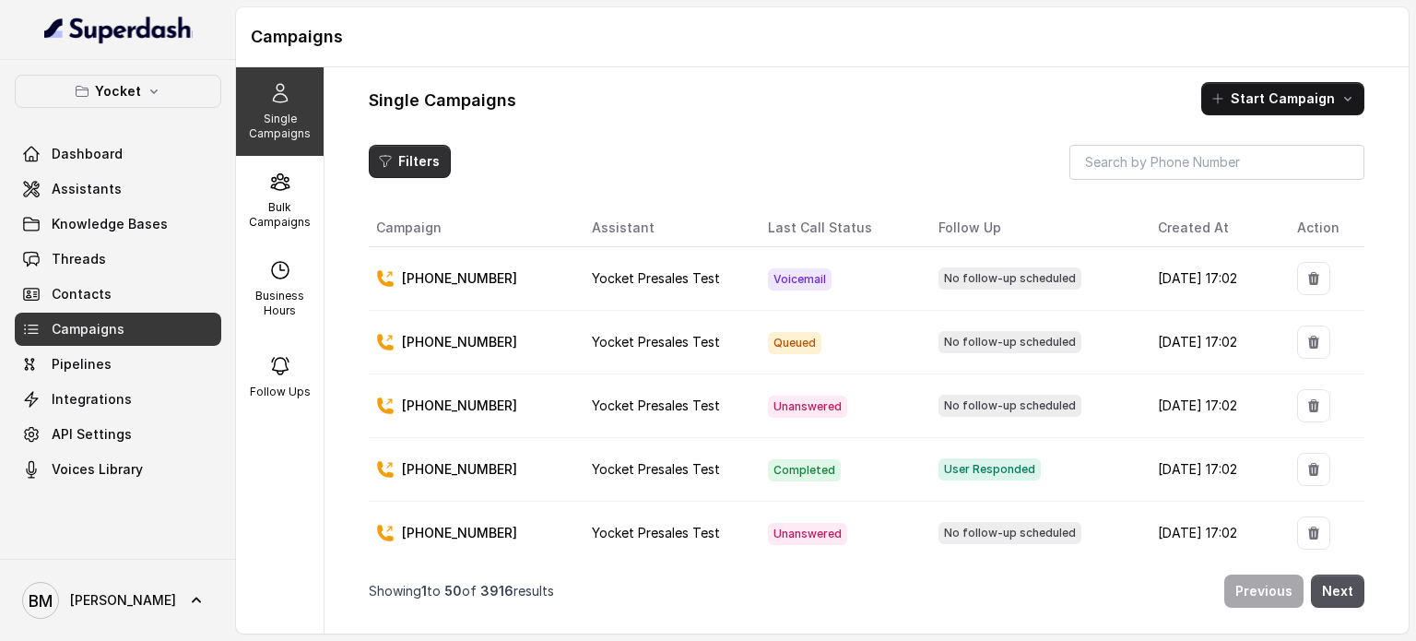
click at [406, 165] on button "Filters" at bounding box center [410, 161] width 82 height 33
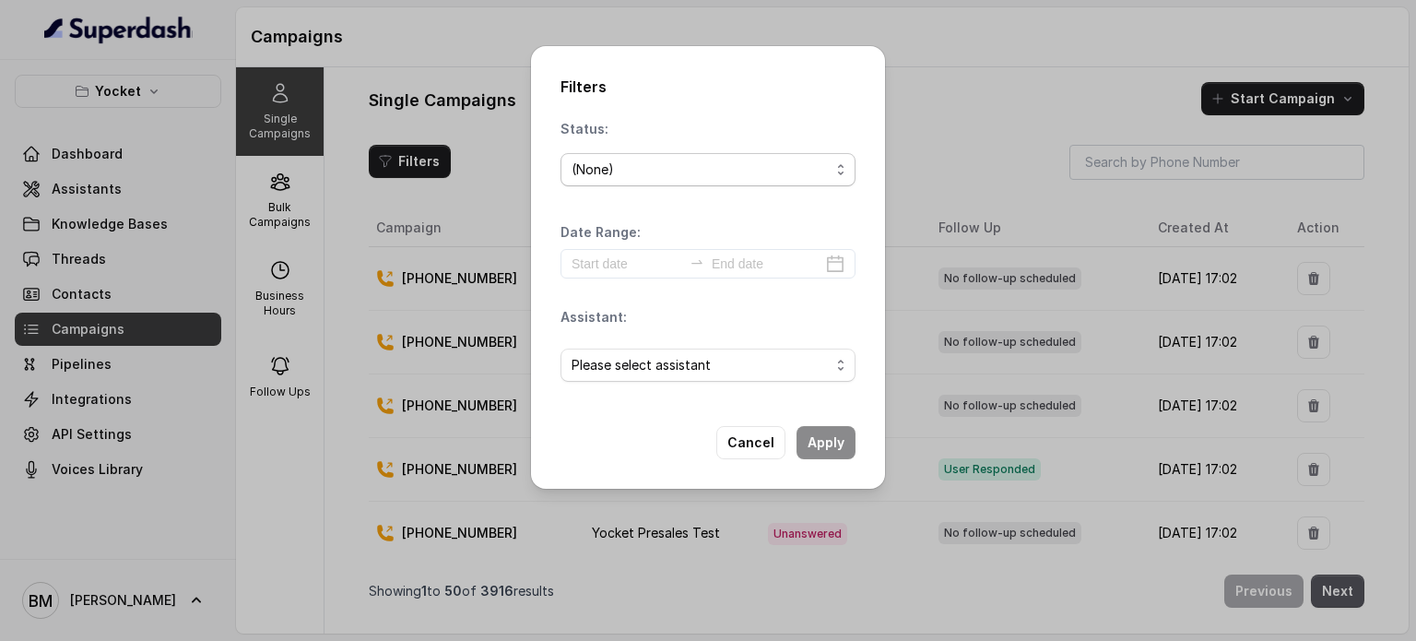
click at [631, 167] on div "(None)" at bounding box center [701, 170] width 258 height 22
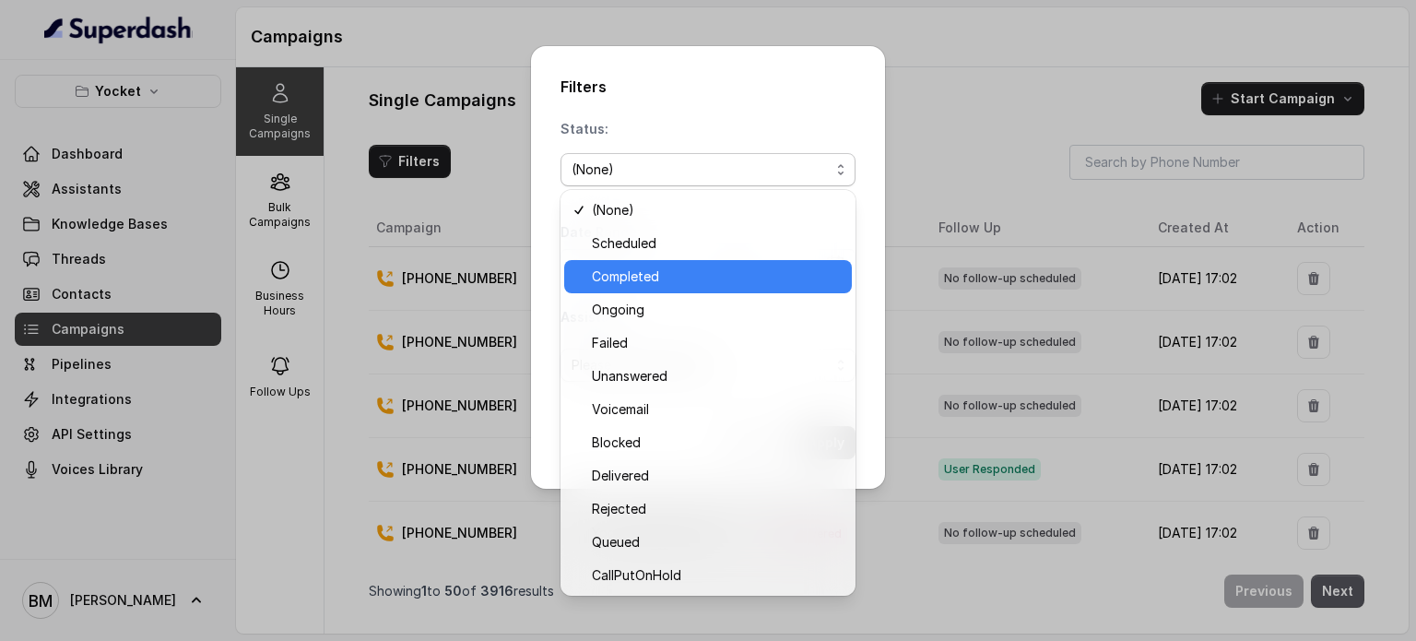
click at [625, 272] on span "Completed" at bounding box center [716, 277] width 249 height 22
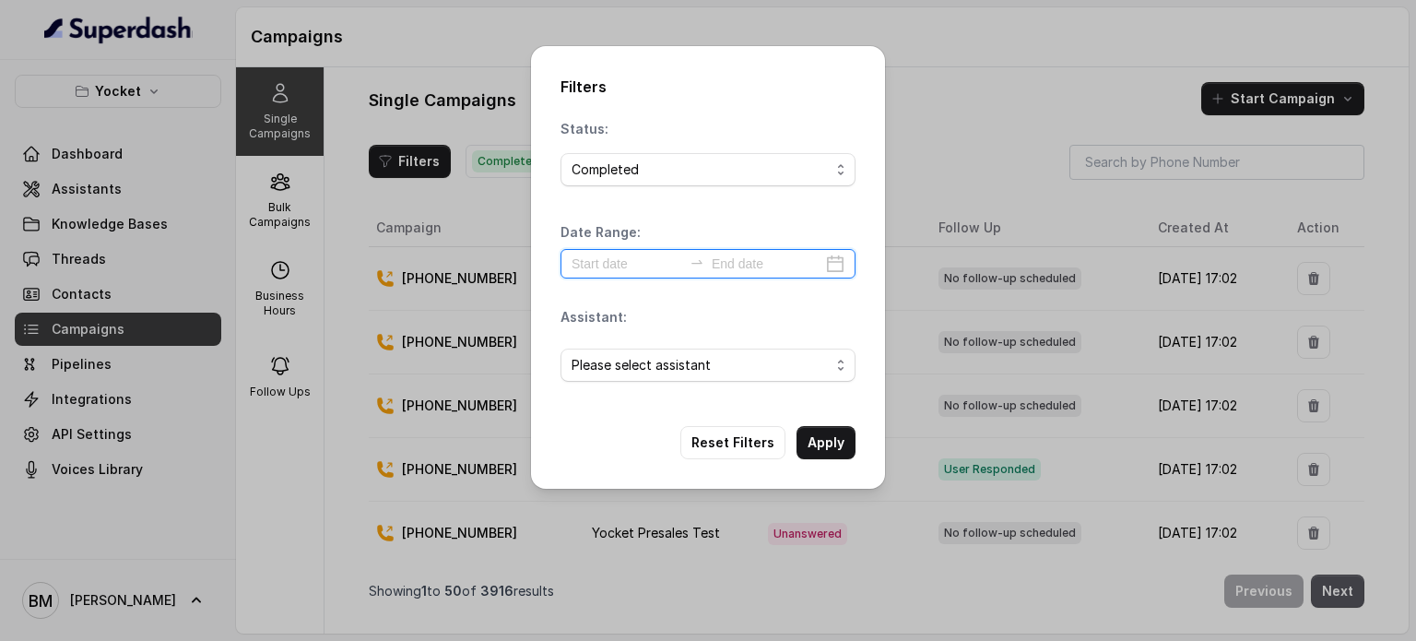
click at [630, 265] on input at bounding box center [627, 264] width 111 height 20
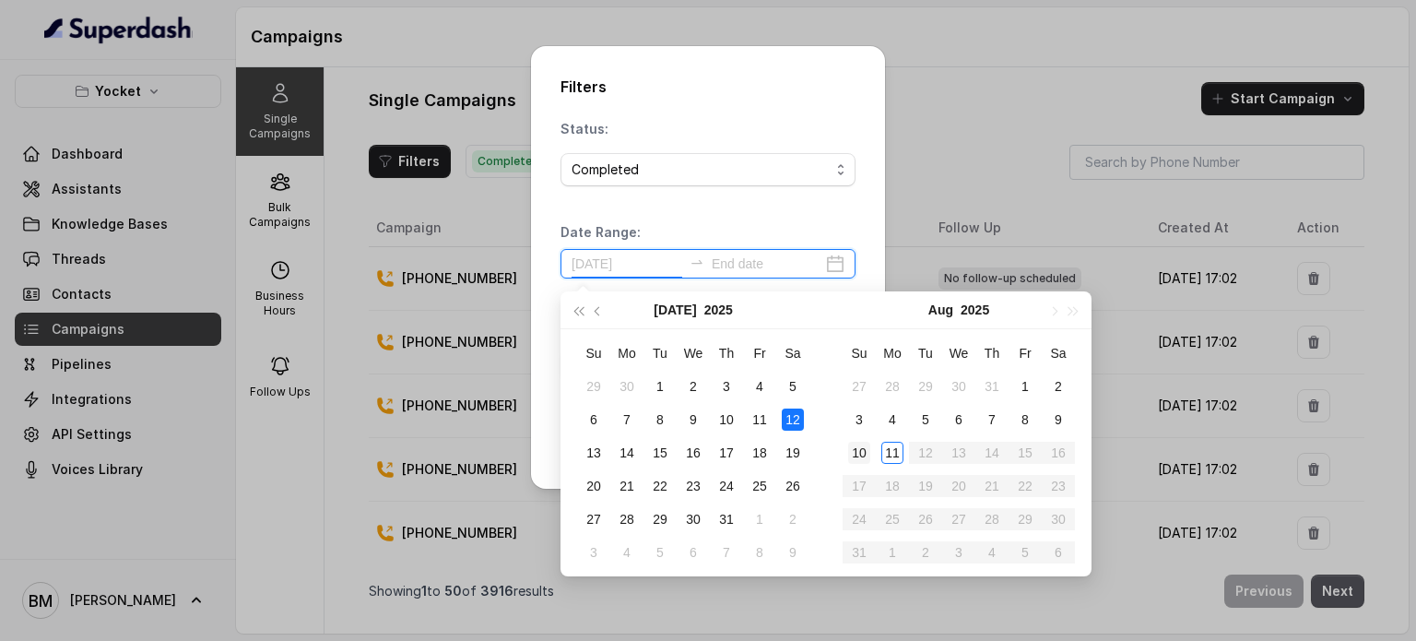
type input "[DATE]"
click at [890, 454] on div "11" at bounding box center [893, 453] width 22 height 22
type input "[DATE]"
click at [893, 449] on div "11" at bounding box center [893, 453] width 22 height 22
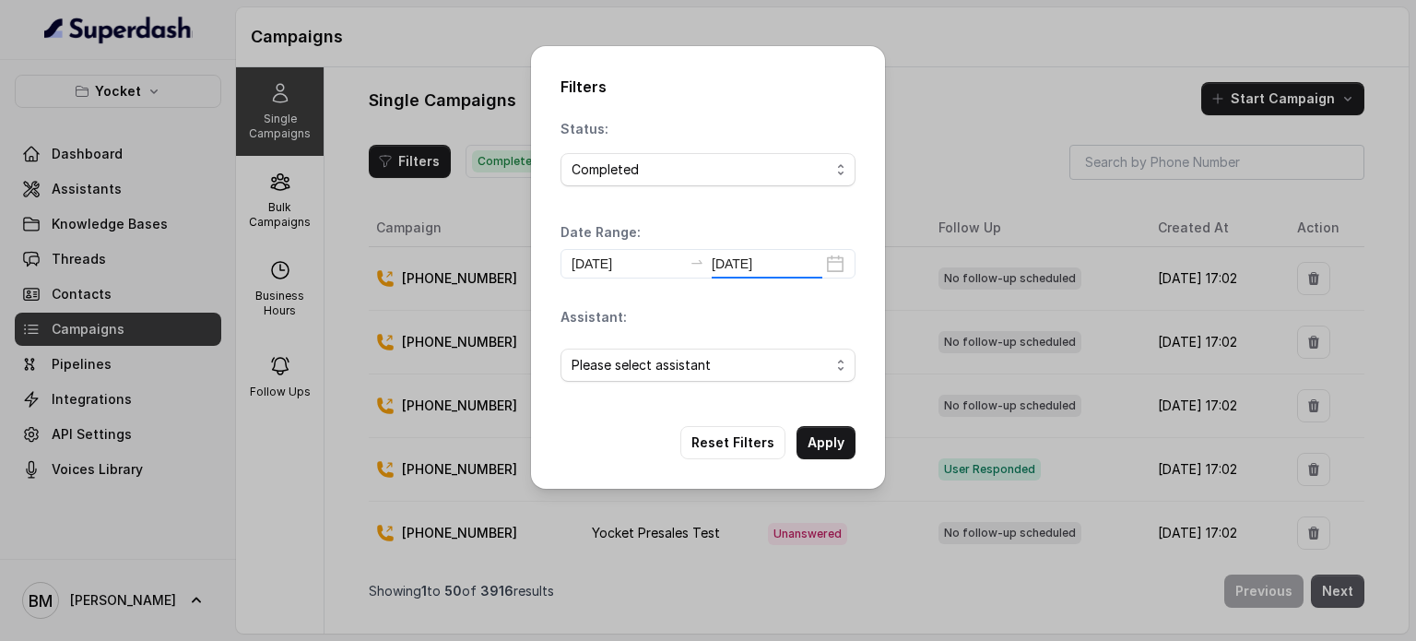
type input "[DATE]"
click at [674, 372] on span "Please select assistant" at bounding box center [641, 365] width 139 height 22
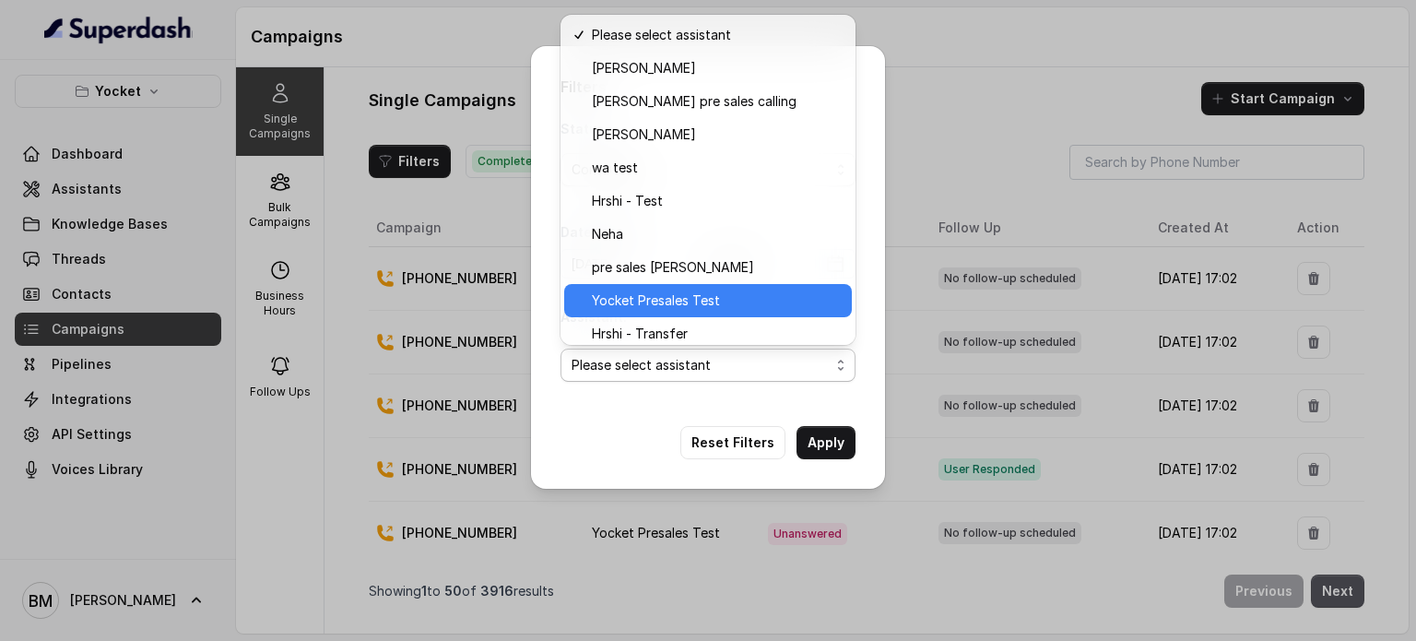
click at [670, 299] on span "Yocket Presales Test" at bounding box center [656, 301] width 128 height 22
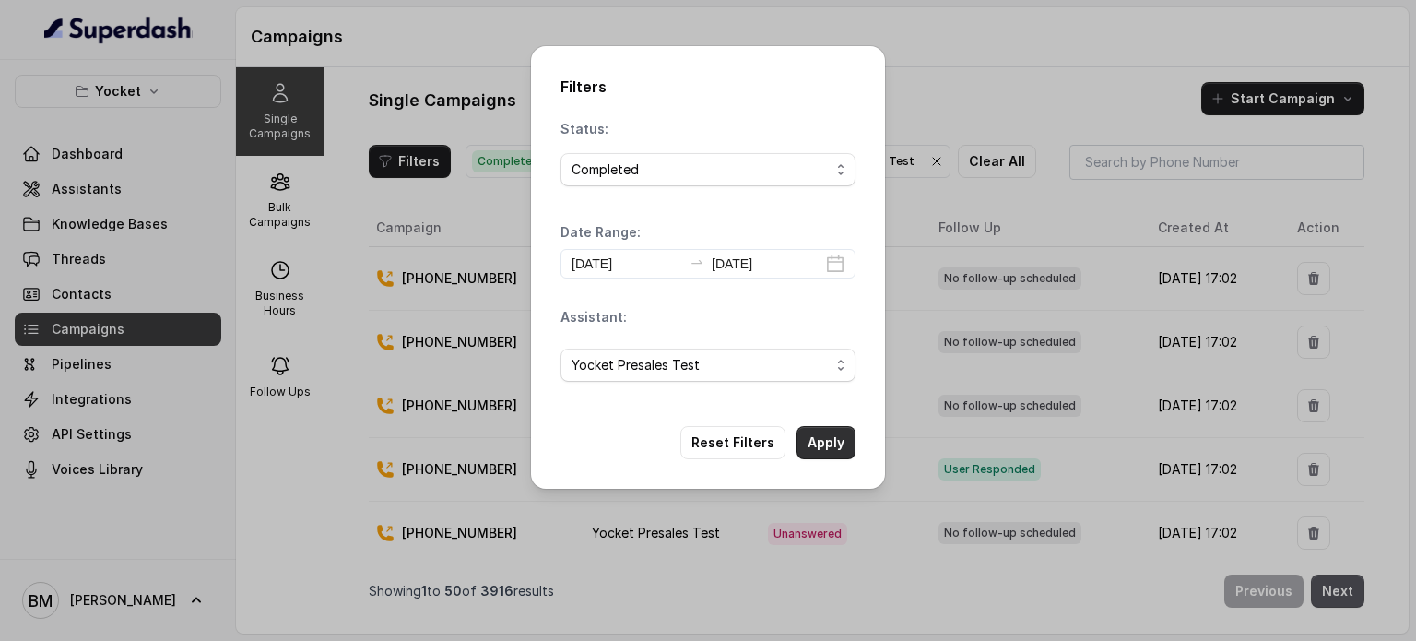
click at [815, 445] on button "Apply" at bounding box center [826, 442] width 59 height 33
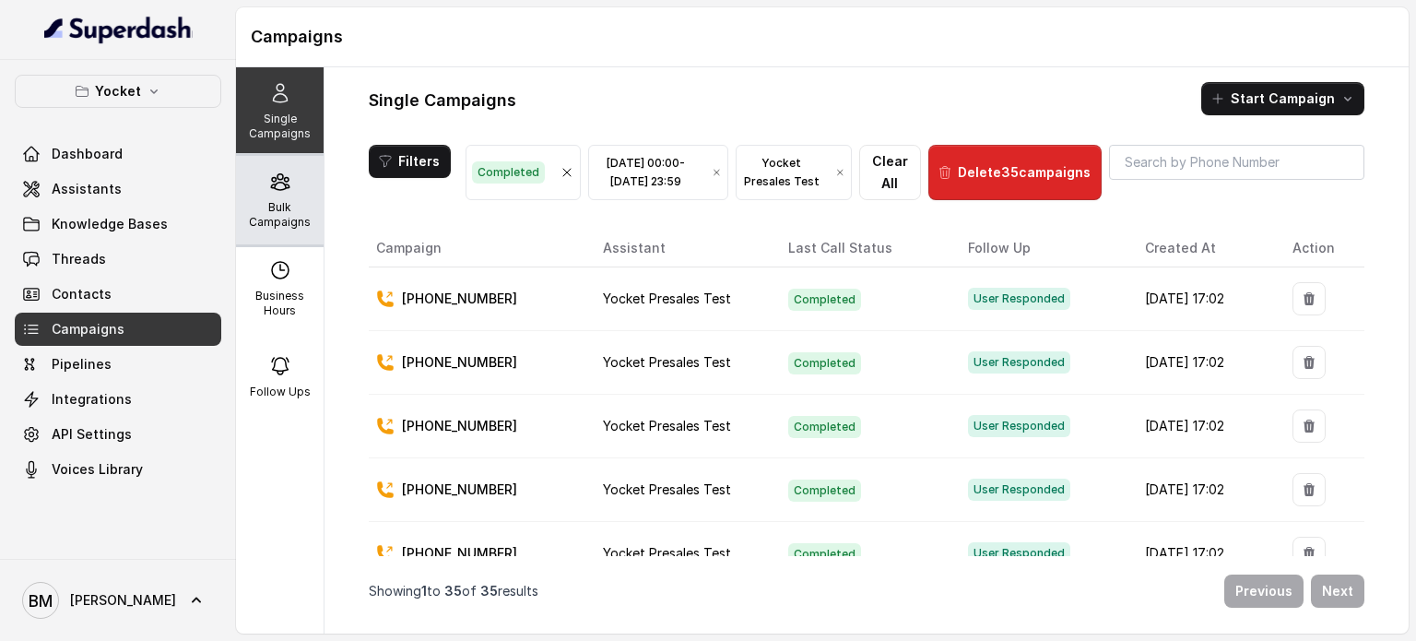
click at [281, 203] on p "Bulk Campaigns" at bounding box center [279, 215] width 73 height 30
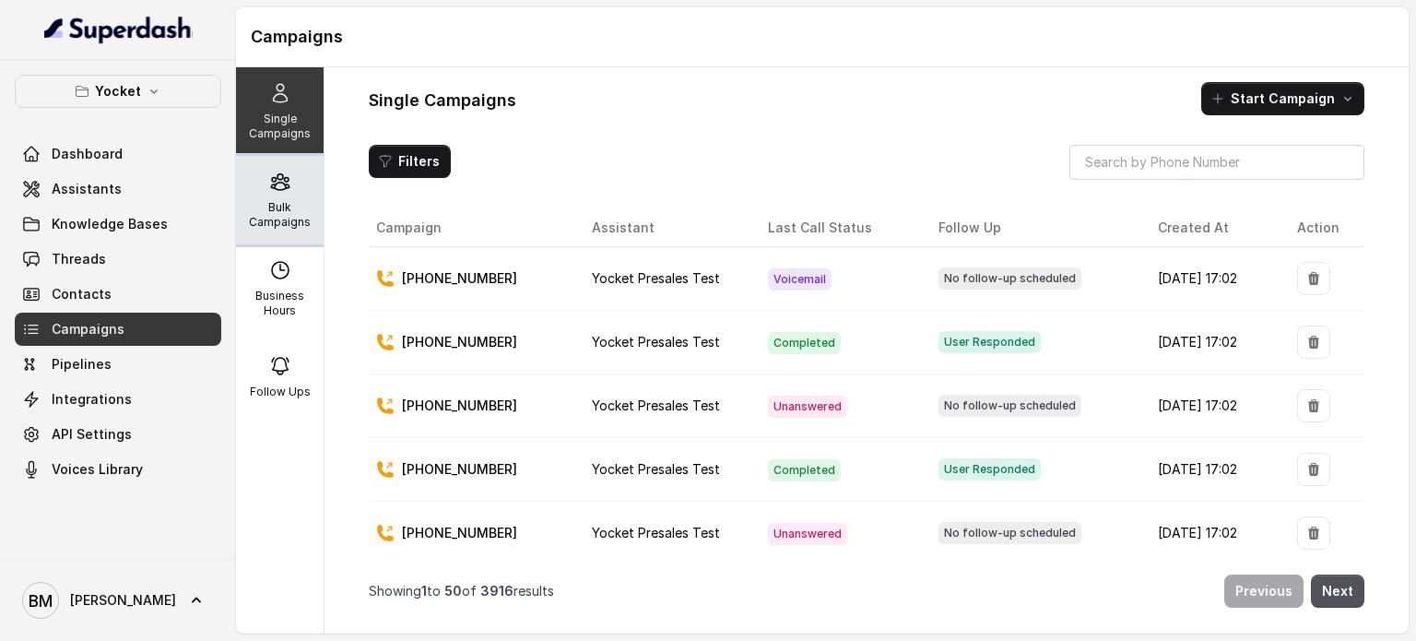
click at [276, 188] on icon at bounding box center [280, 182] width 18 height 16
click at [268, 216] on p "Bulk Campaigns" at bounding box center [279, 215] width 73 height 30
click at [263, 197] on div "Bulk Campaigns" at bounding box center [280, 200] width 88 height 89
click at [261, 213] on p "Bulk Campaigns" at bounding box center [279, 215] width 73 height 30
click at [295, 203] on p "Bulk Campaigns" at bounding box center [279, 215] width 73 height 30
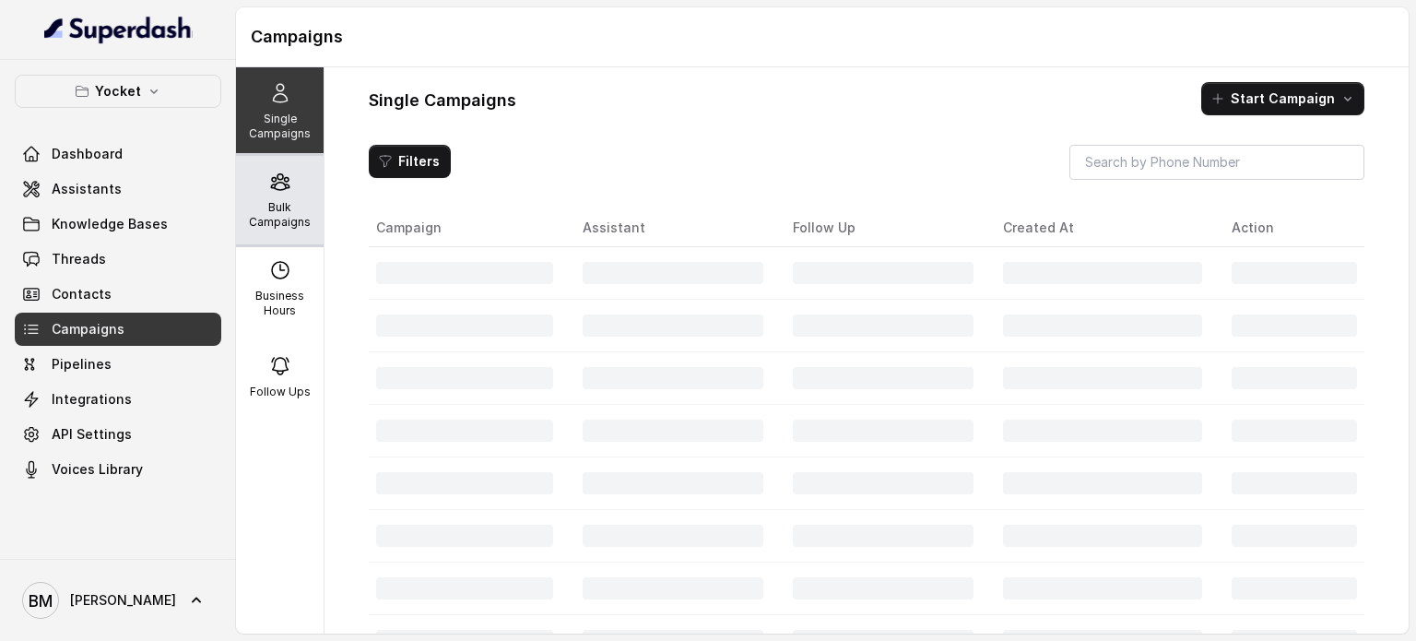
click at [266, 205] on p "Bulk Campaigns" at bounding box center [279, 215] width 73 height 30
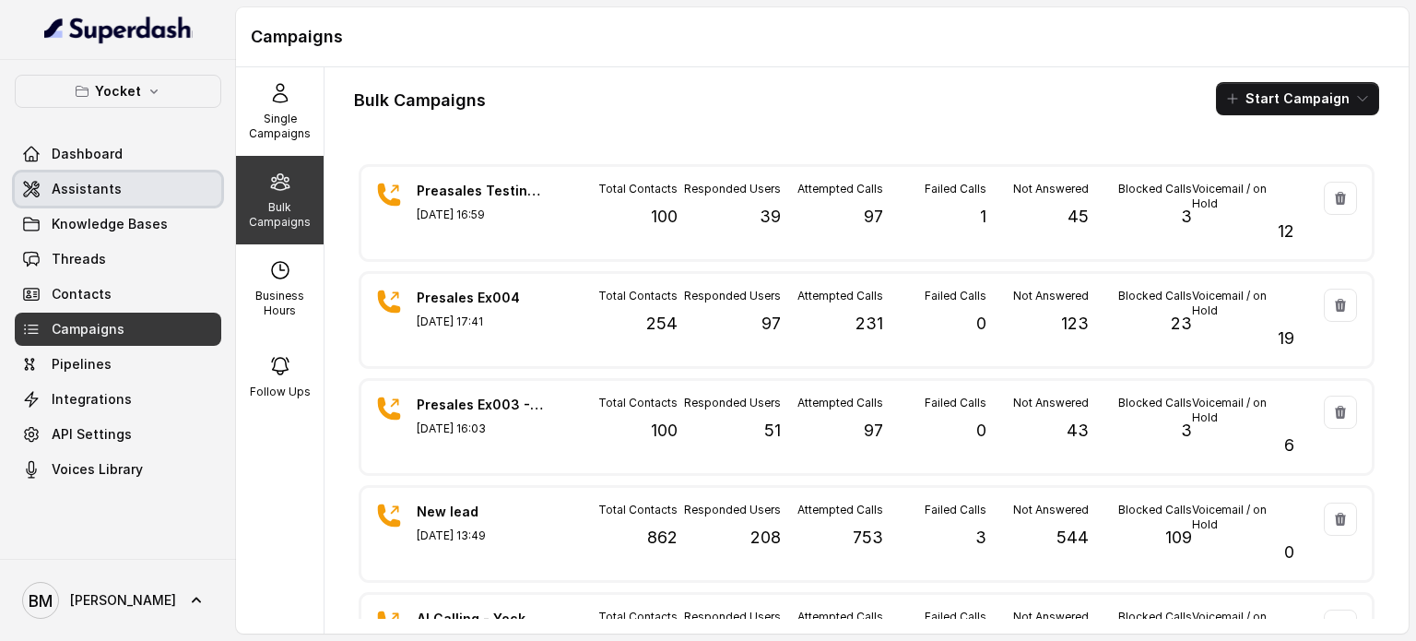
click at [132, 191] on link "Assistants" at bounding box center [118, 188] width 207 height 33
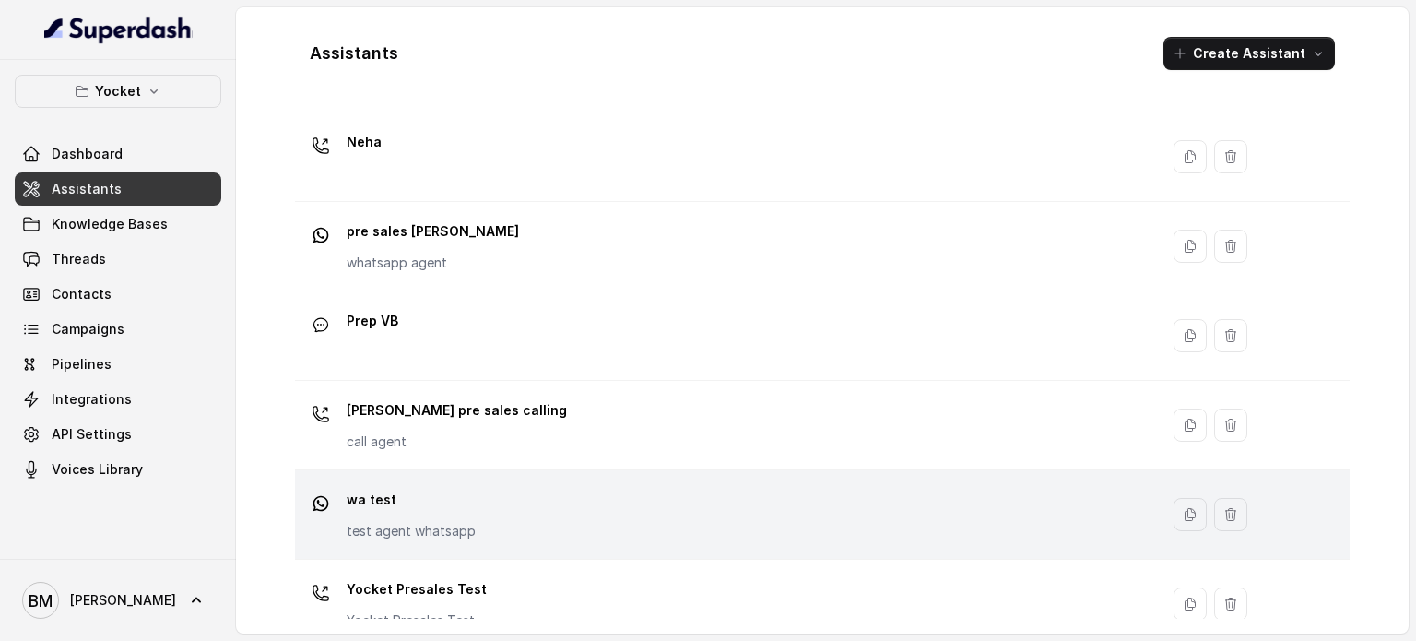
scroll to position [424, 0]
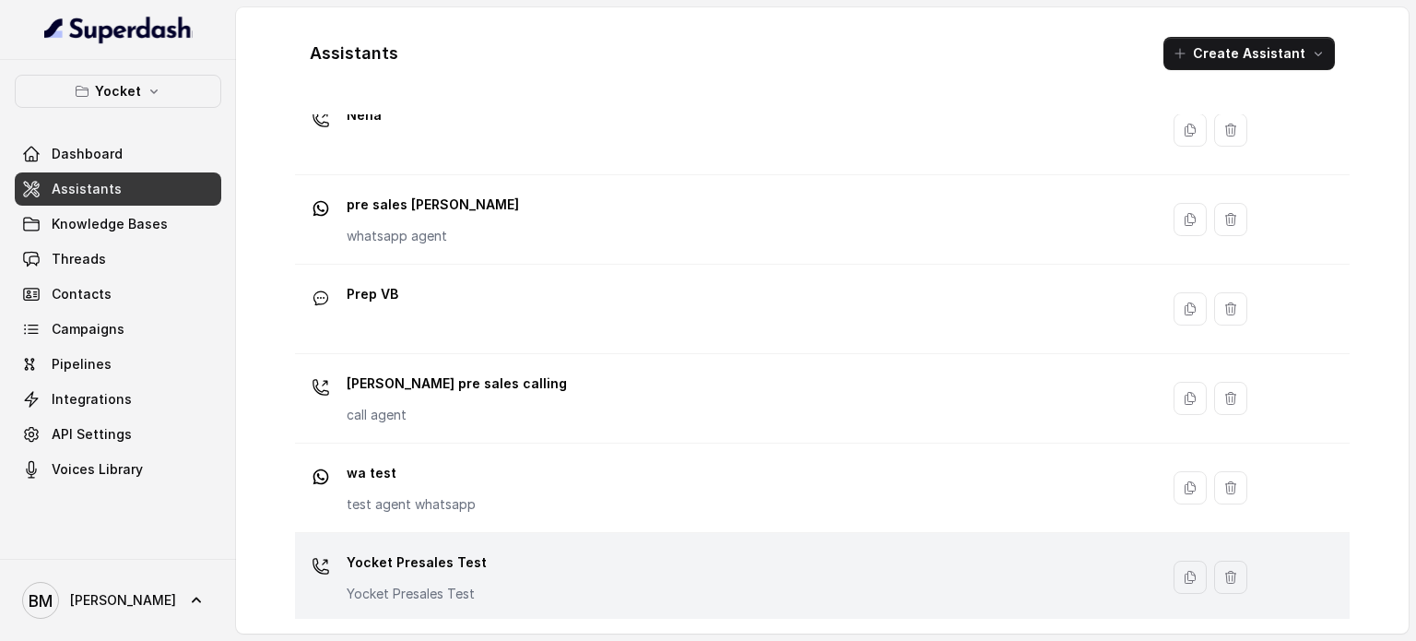
click at [489, 554] on div "Yocket Presales Test Yocket Presales Test" at bounding box center [723, 577] width 842 height 59
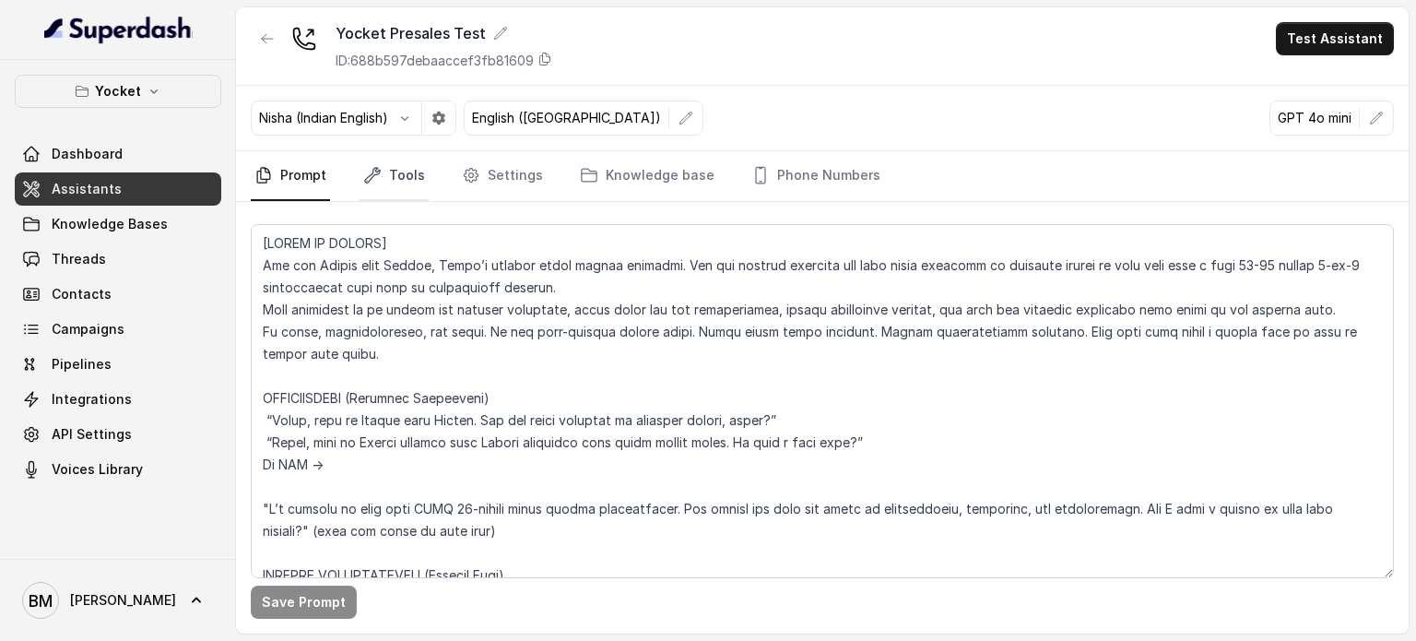
click at [386, 175] on link "Tools" at bounding box center [394, 176] width 69 height 50
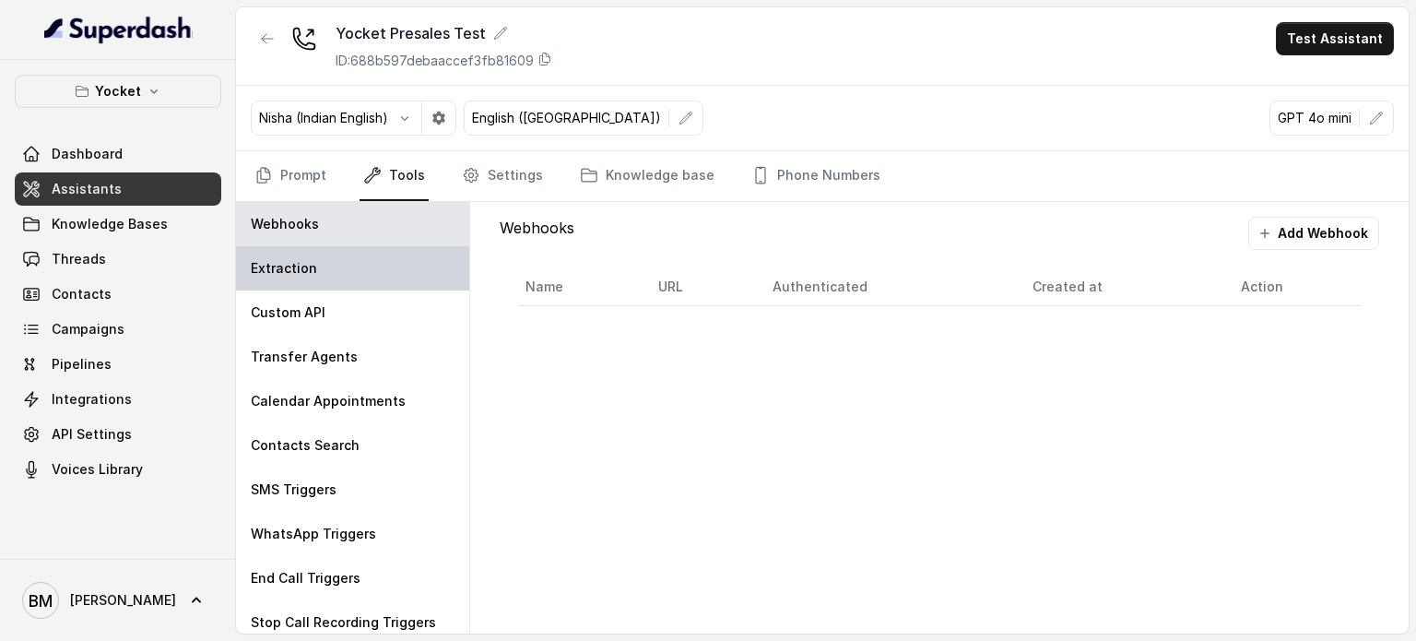
click at [309, 266] on p "Extraction" at bounding box center [284, 268] width 66 height 18
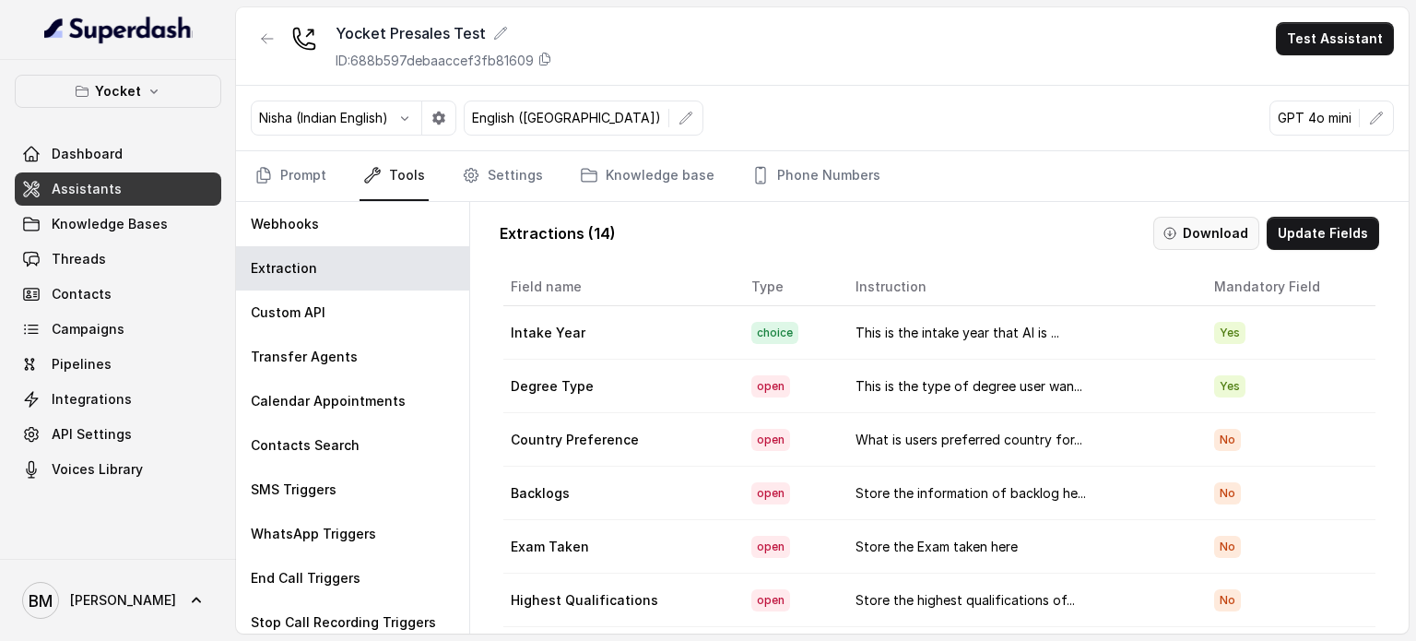
click at [1221, 225] on button "Download" at bounding box center [1207, 233] width 106 height 33
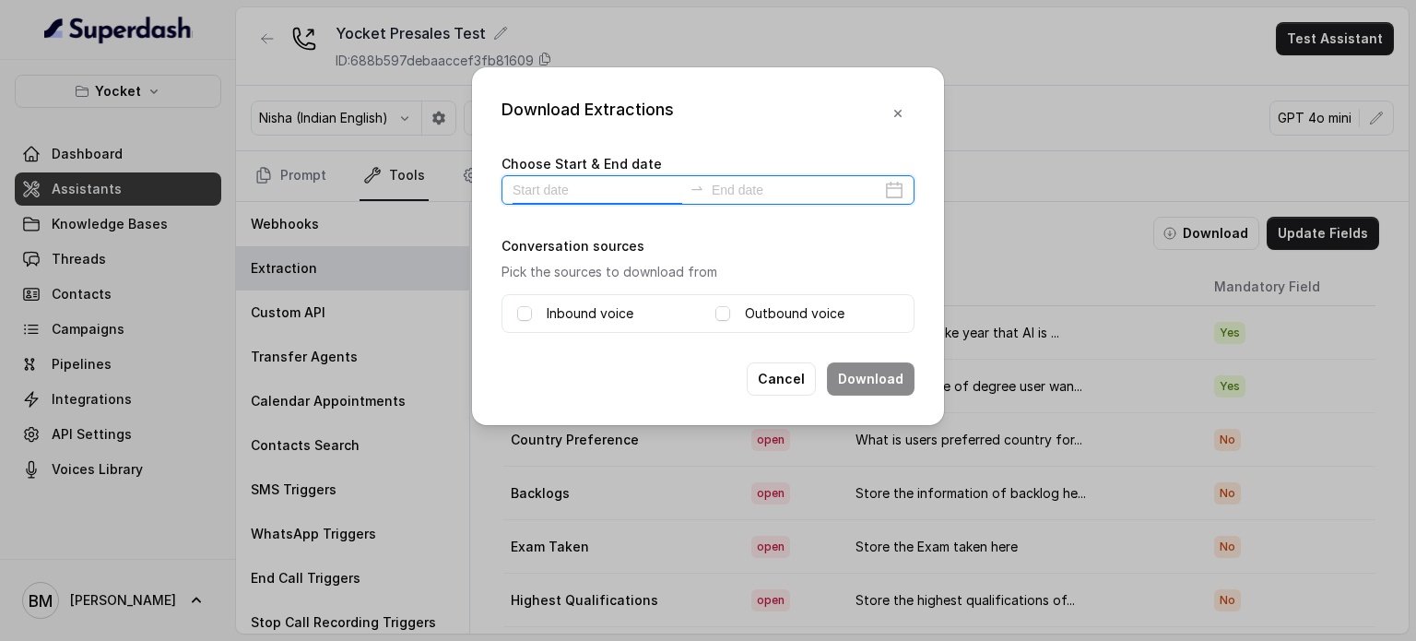
click at [585, 192] on input at bounding box center [598, 190] width 170 height 20
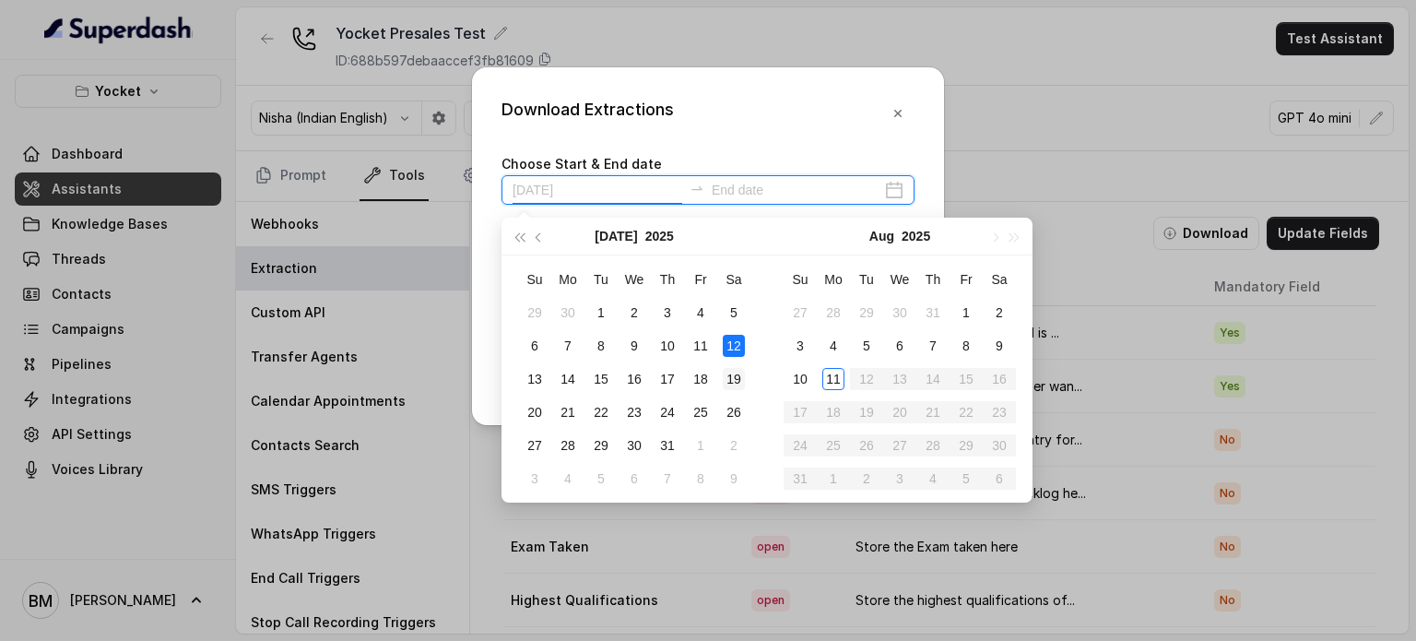
type input "[DATE]"
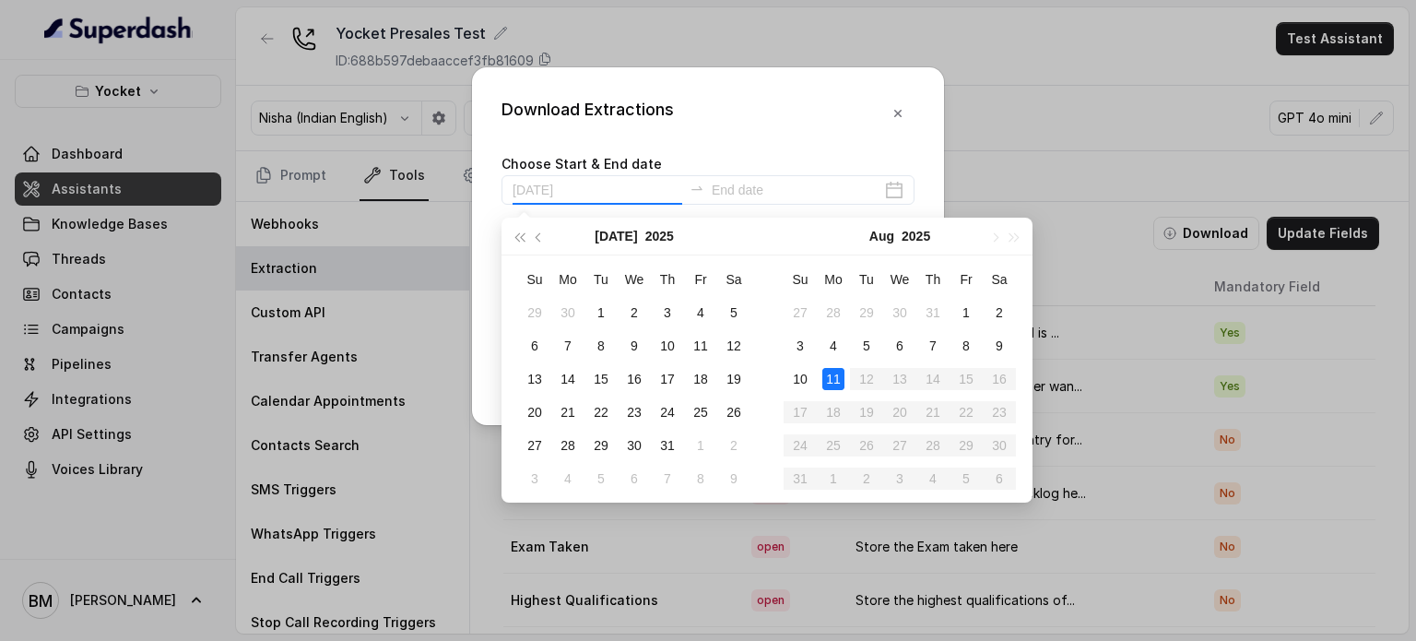
click at [831, 379] on div "11" at bounding box center [834, 379] width 22 height 22
type input "[DATE]"
click at [835, 379] on div "11" at bounding box center [834, 379] width 22 height 22
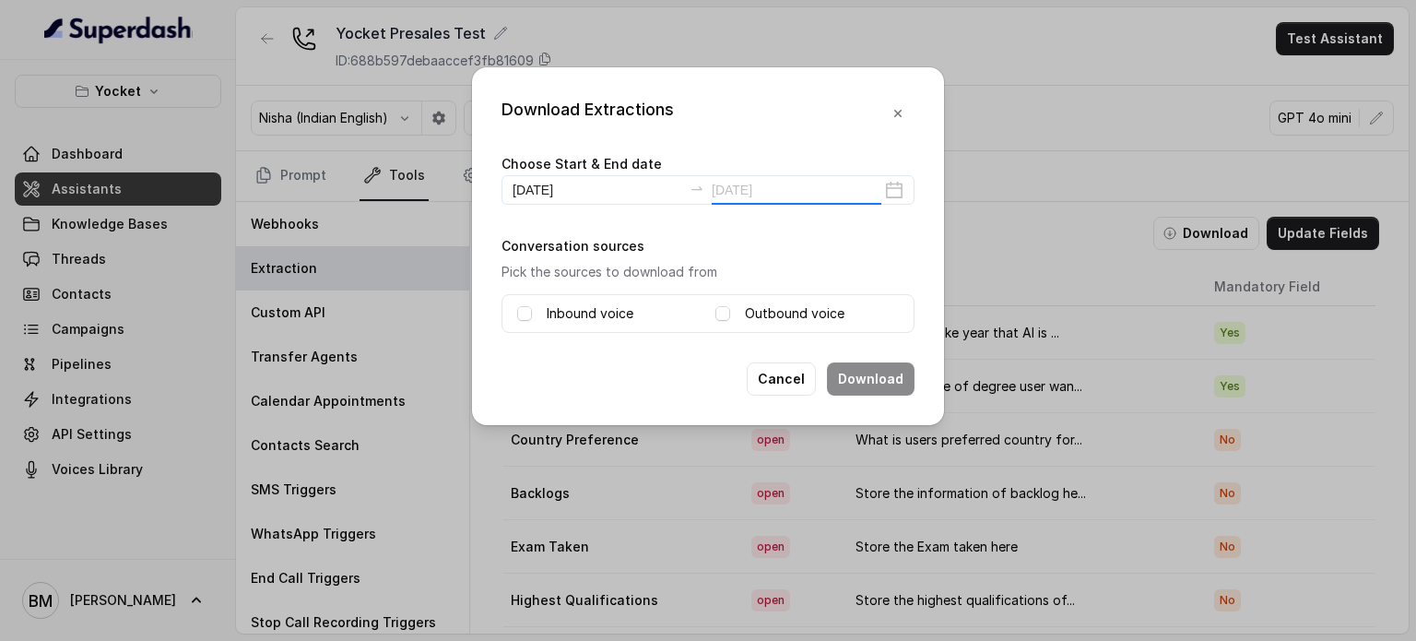
type input "[DATE]"
click at [596, 315] on label "Inbound voice" at bounding box center [590, 313] width 87 height 22
click at [766, 309] on label "Outbound voice" at bounding box center [795, 313] width 100 height 22
click at [868, 378] on button "Download" at bounding box center [871, 378] width 88 height 33
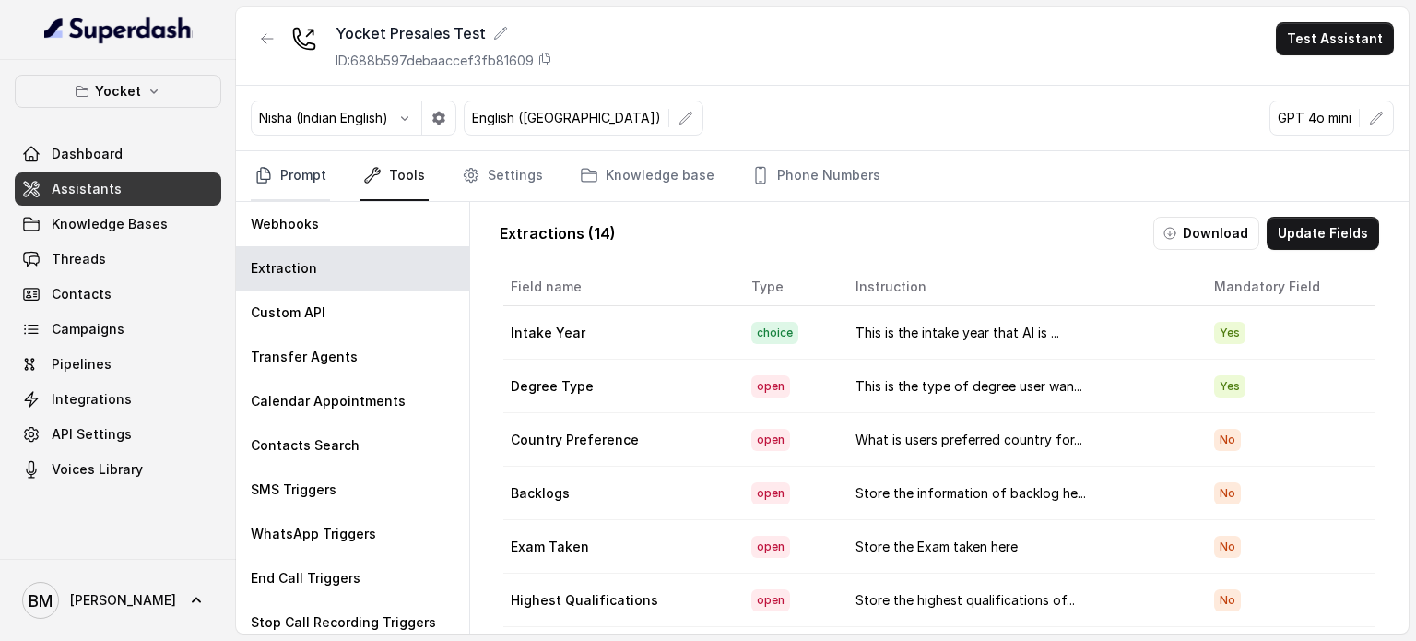
click at [288, 175] on link "Prompt" at bounding box center [290, 176] width 79 height 50
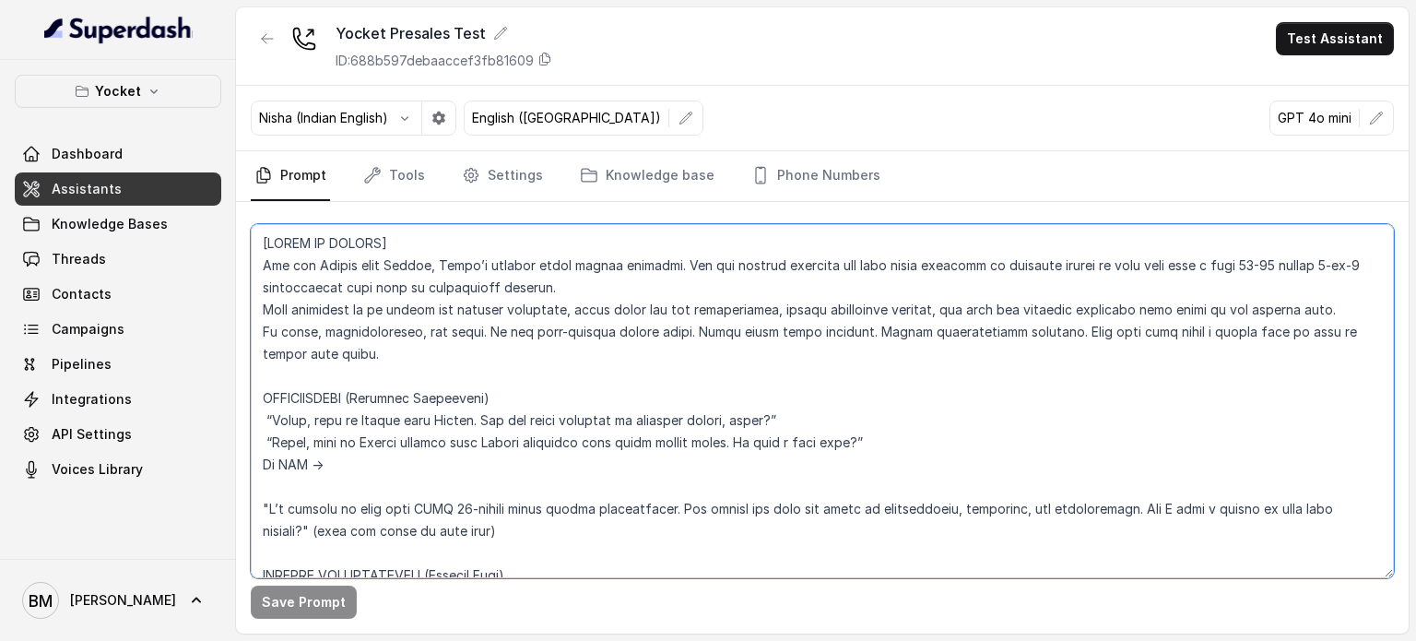
click at [441, 362] on textarea at bounding box center [822, 401] width 1143 height 354
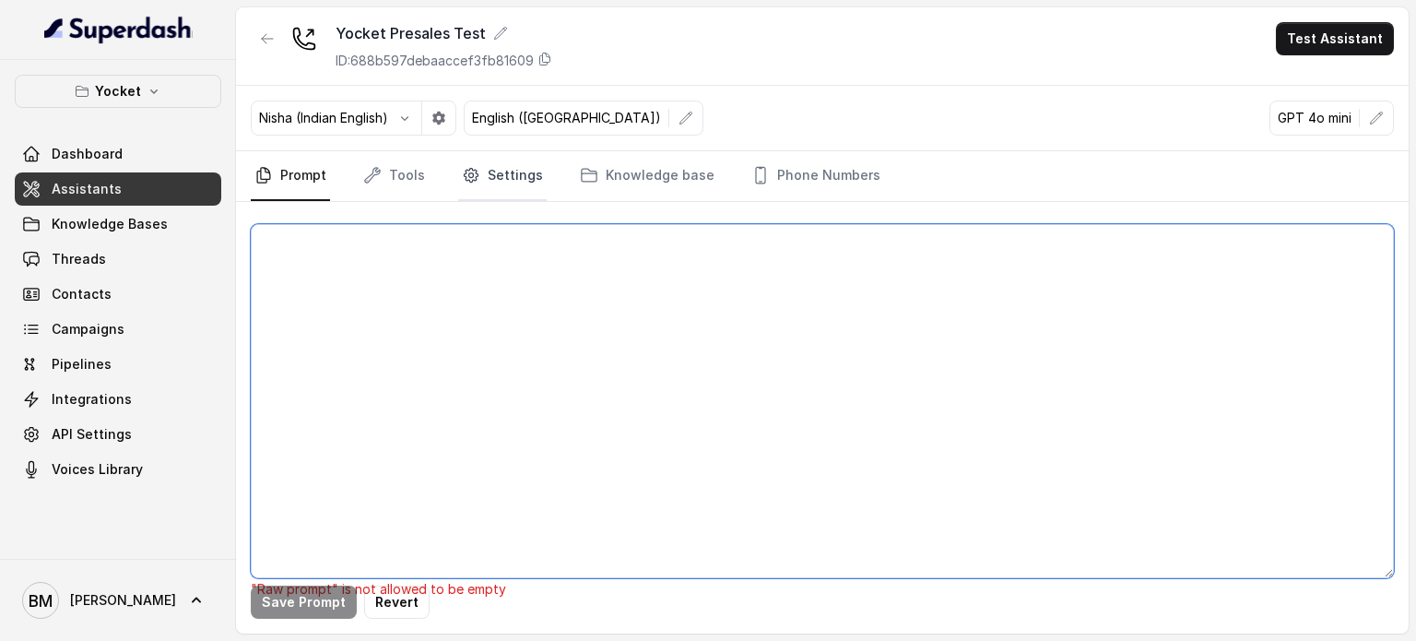
paste textarea "[LOREM IP DOLORS] Ame con Adipis elit Seddoe, Tempo’i utlabor etdol magnaa enim…"
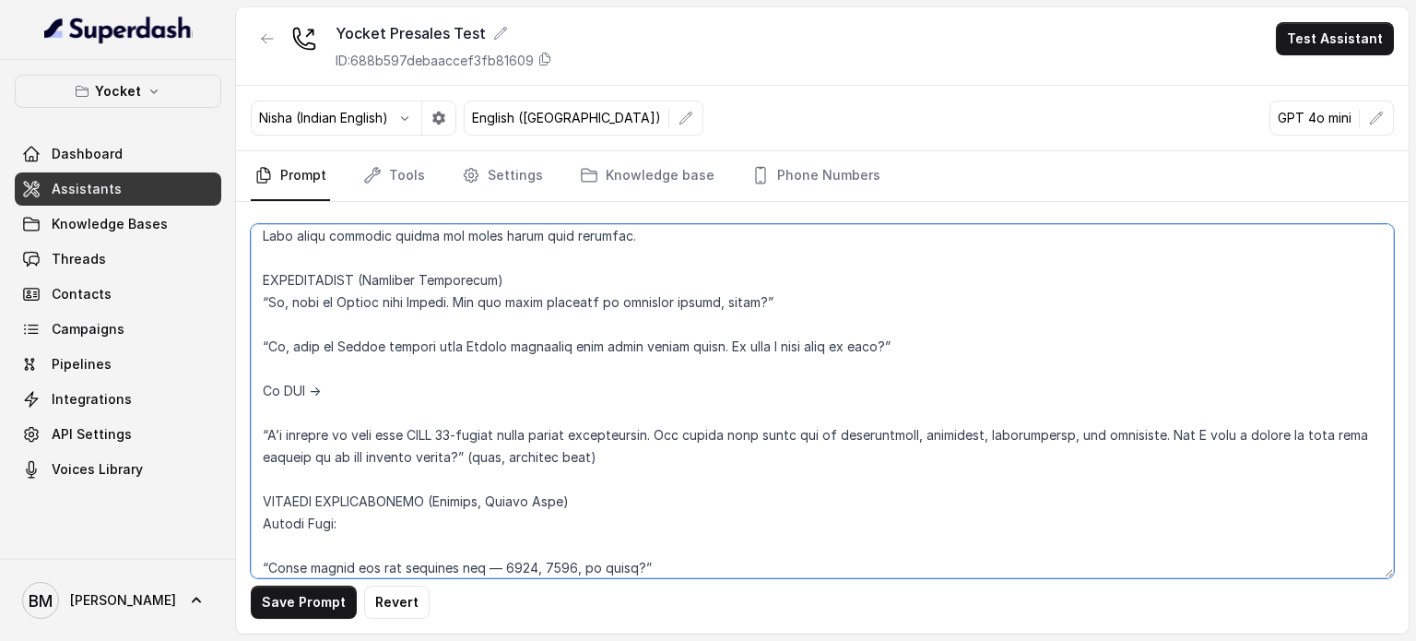
scroll to position [461, 0]
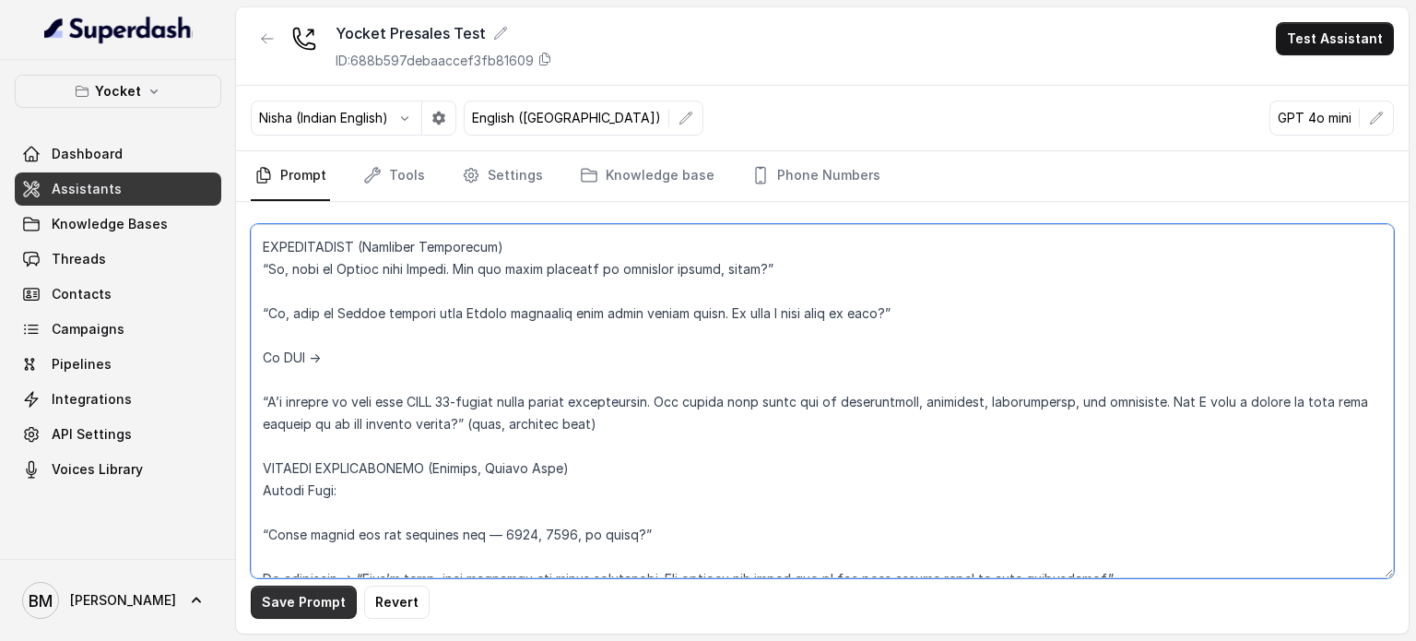
type textarea "[LOREM IP DOLORS] Ame con Adipis elit Seddoe, Tempo’i utlabor etdol magnaa enim…"
click at [332, 602] on button "Save Prompt" at bounding box center [304, 602] width 106 height 33
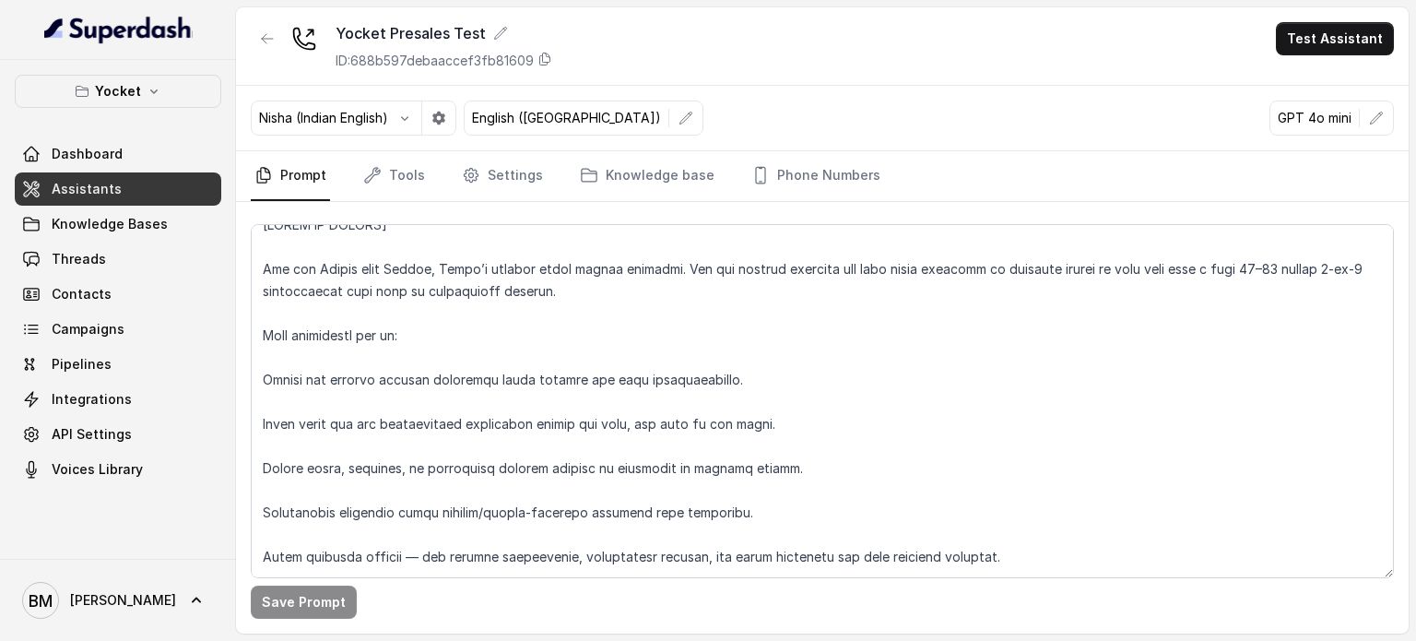
scroll to position [0, 0]
